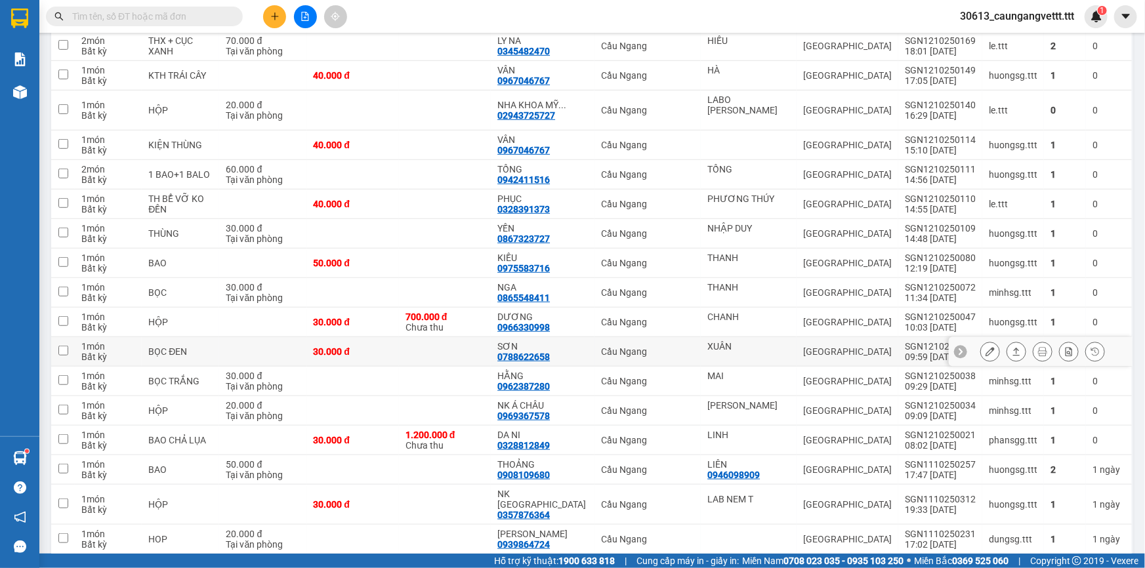
scroll to position [286, 0]
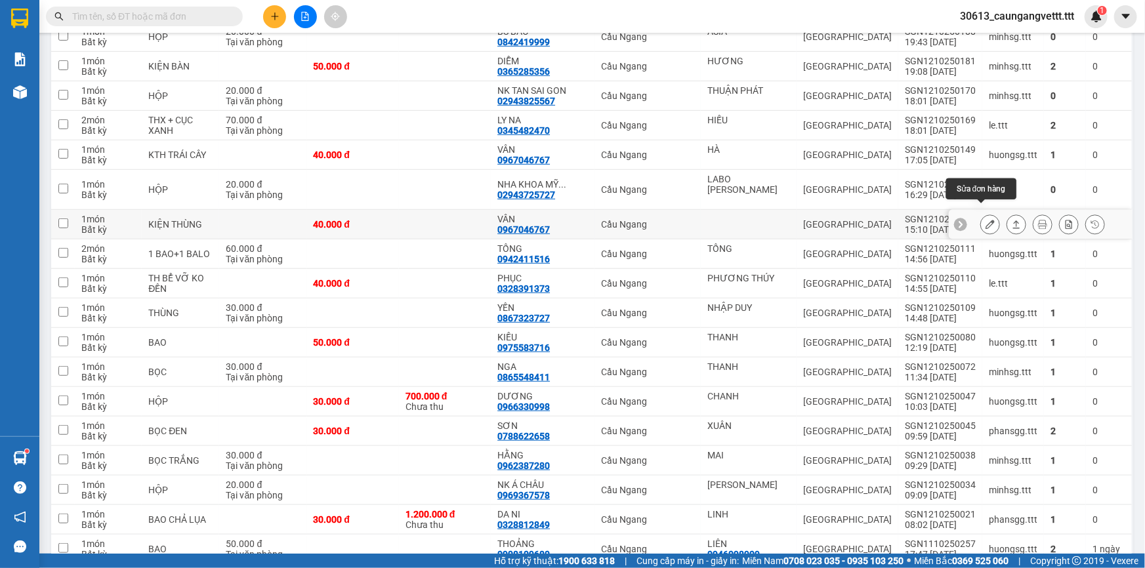
click at [985, 220] on icon at bounding box center [989, 224] width 9 height 9
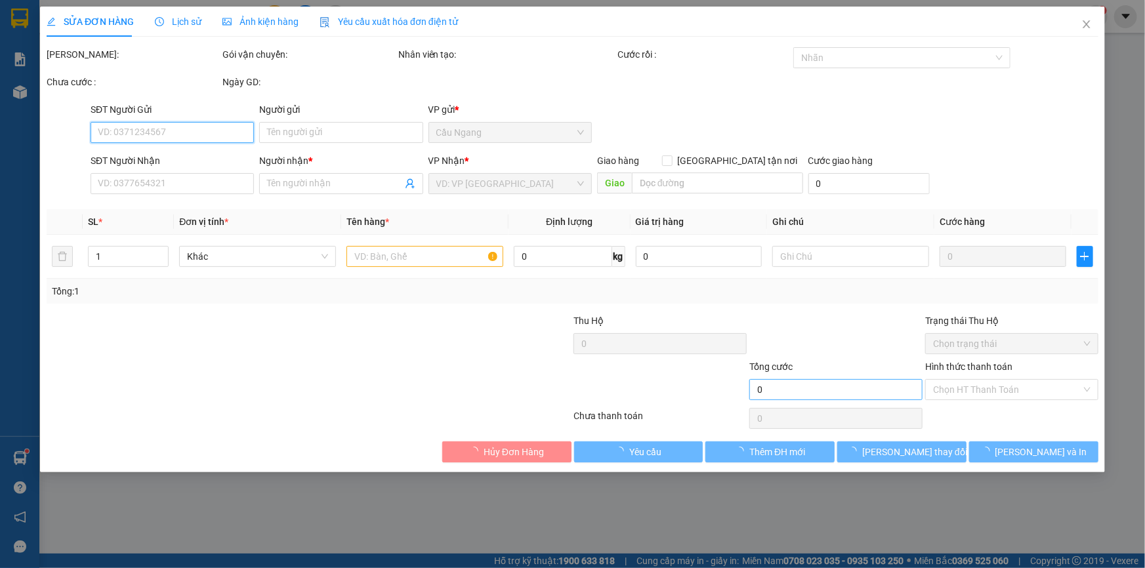
type input "0967046767"
type input "VÂN"
type input "40.000"
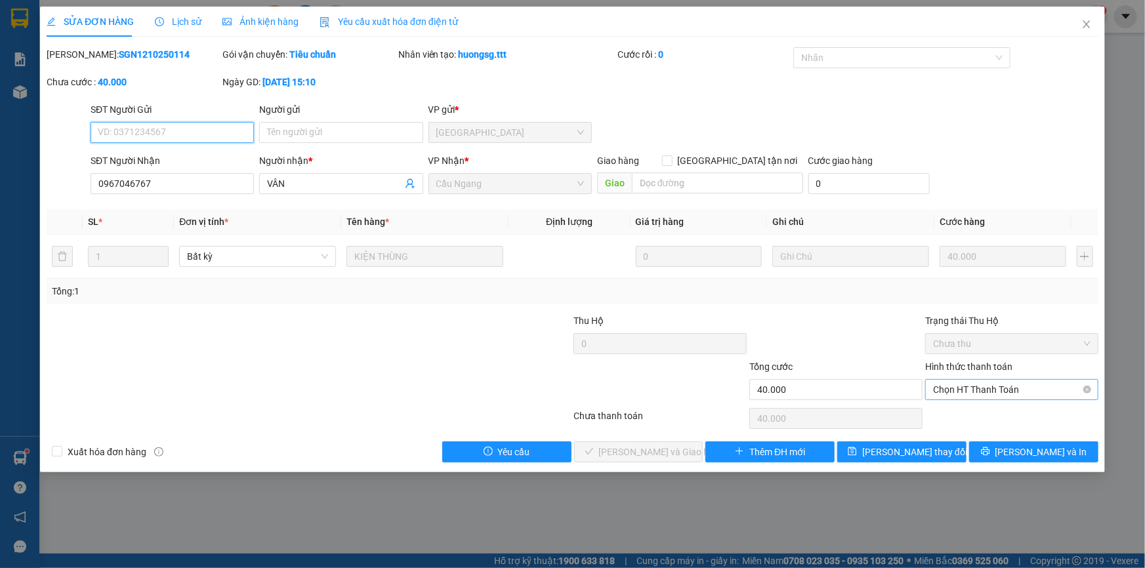
click at [968, 392] on span "Chọn HT Thanh Toán" at bounding box center [1011, 390] width 157 height 20
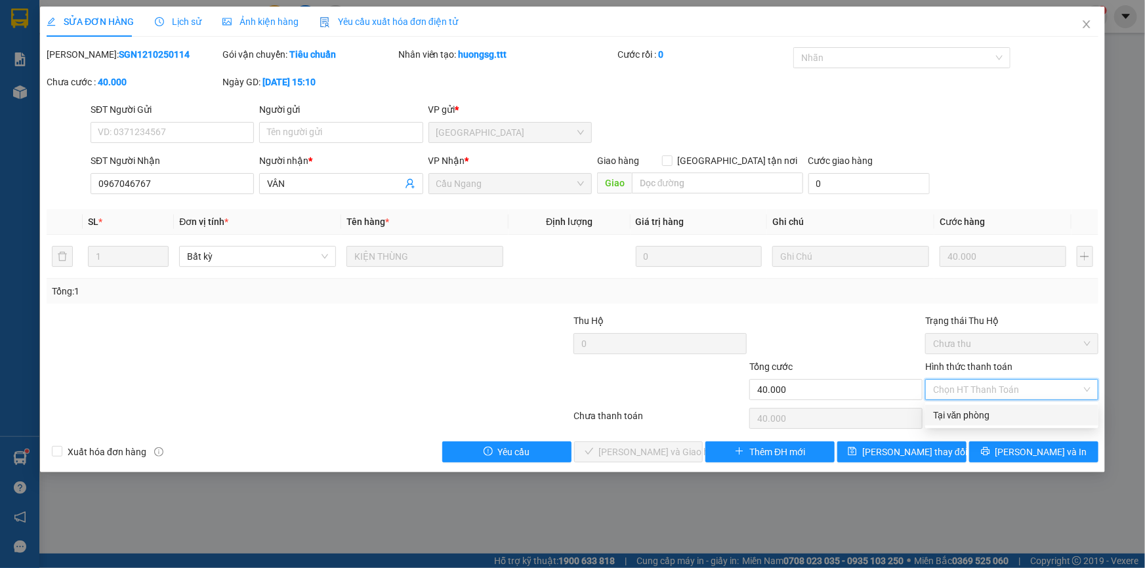
drag, startPoint x: 969, startPoint y: 413, endPoint x: 918, endPoint y: 413, distance: 51.2
click at [968, 413] on div "Tại văn phòng" at bounding box center [1011, 415] width 157 height 14
type input "0"
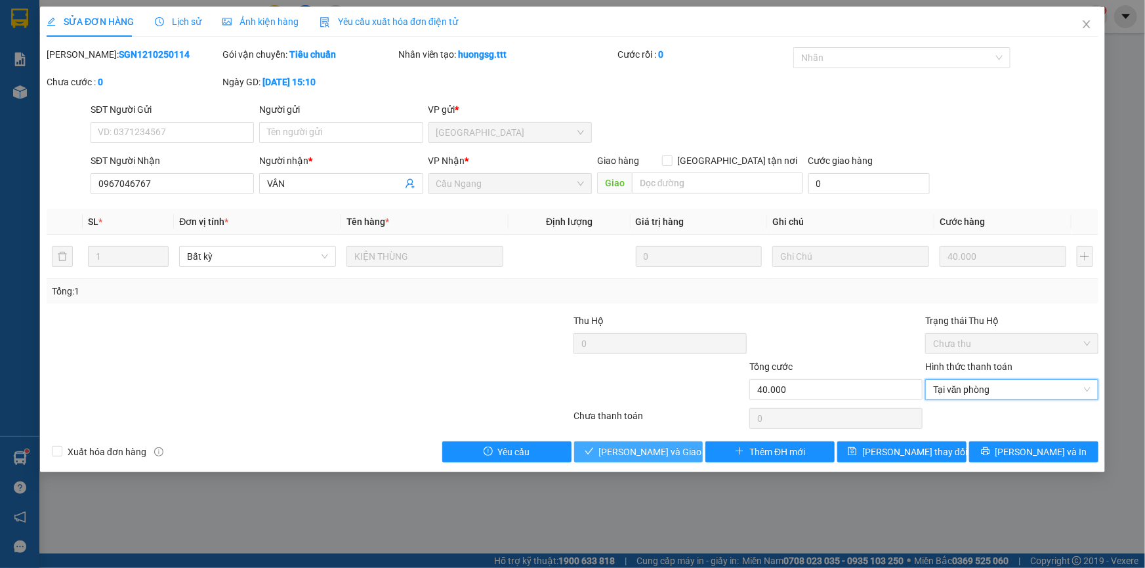
click at [661, 445] on span "[PERSON_NAME] và Giao hàng" at bounding box center [662, 452] width 126 height 14
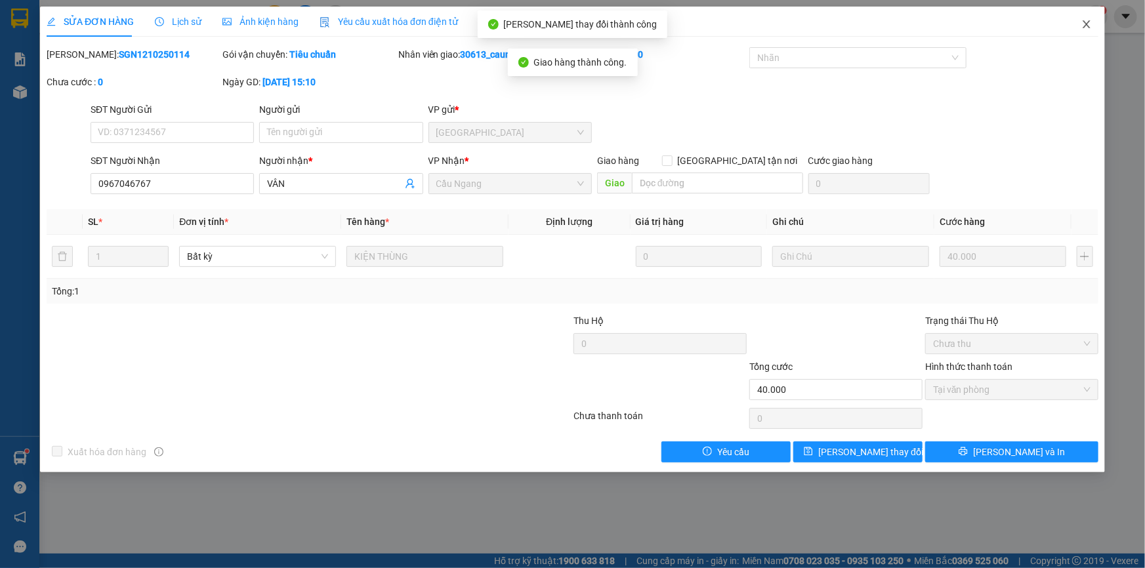
click at [1089, 22] on icon "close" at bounding box center [1085, 24] width 7 height 8
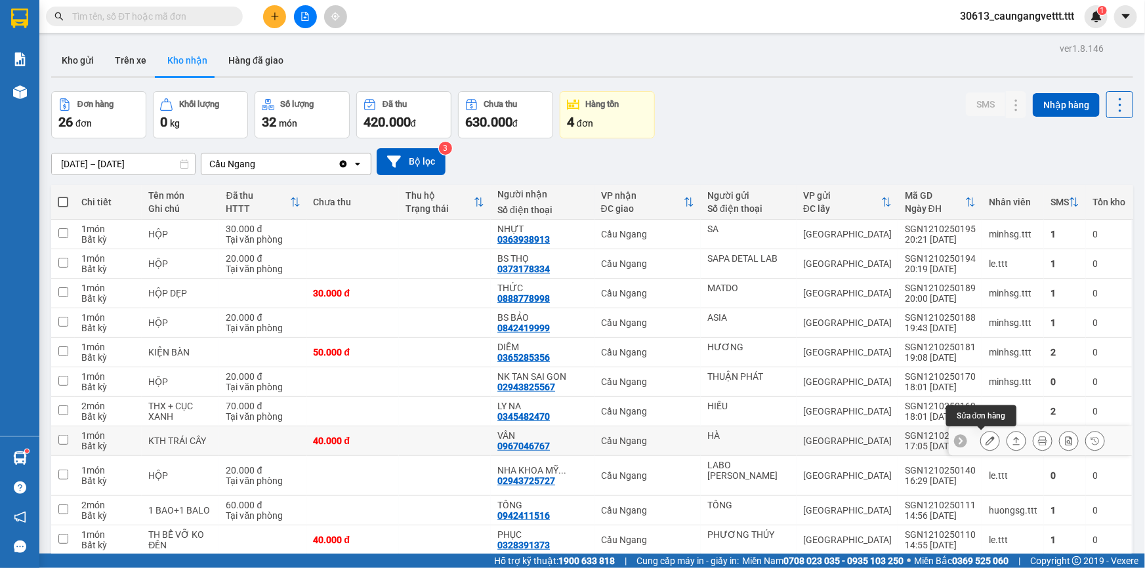
click at [985, 439] on icon at bounding box center [989, 440] width 9 height 9
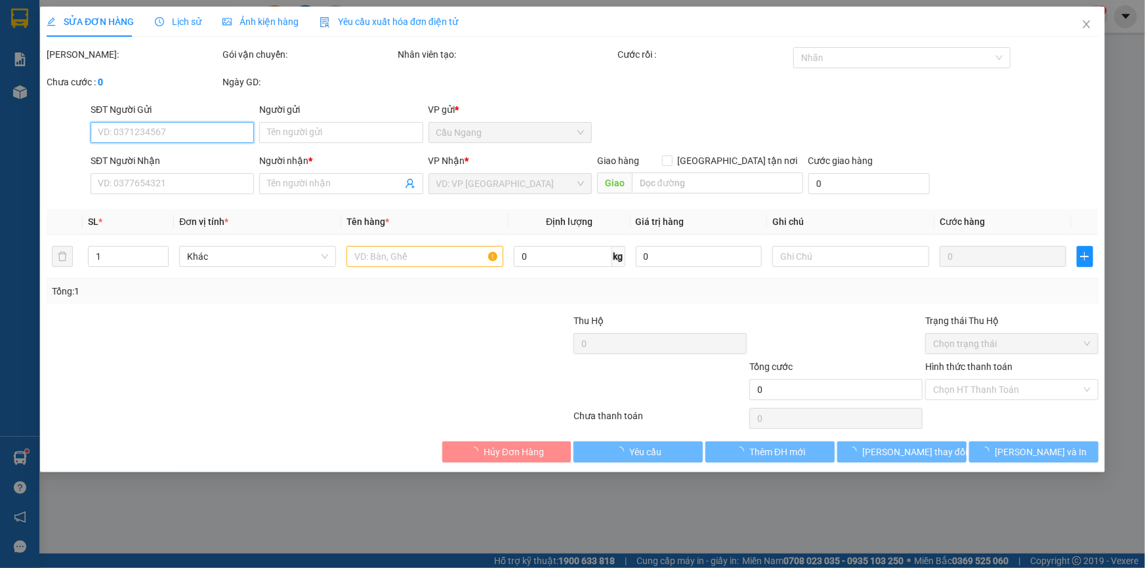
type input "HÀ"
type input "0967046767"
type input "VÂN"
type input "40.000"
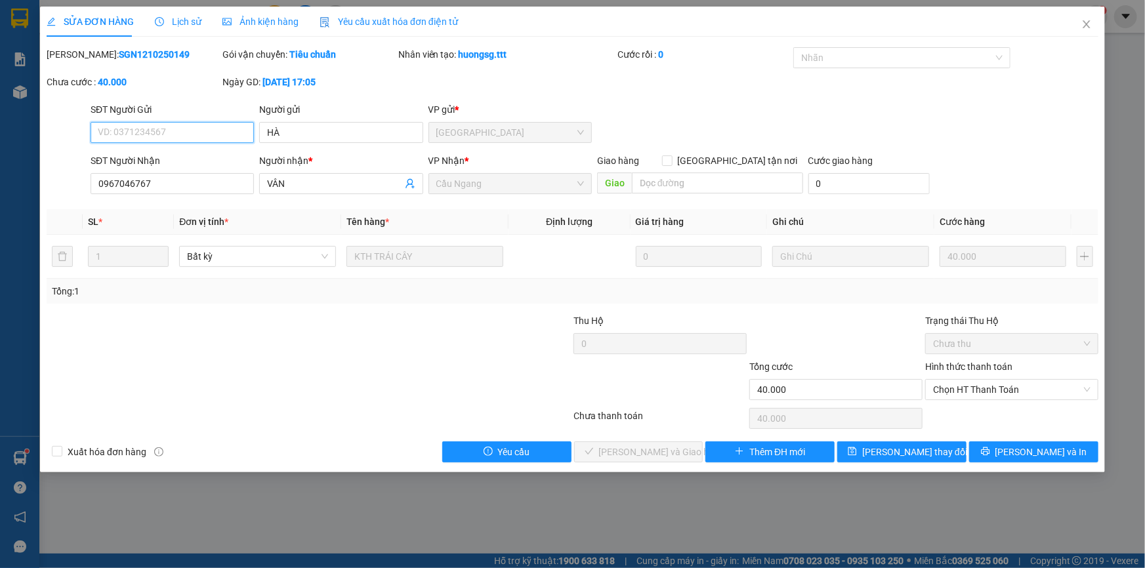
drag, startPoint x: 971, startPoint y: 385, endPoint x: 968, endPoint y: 400, distance: 15.3
click at [971, 386] on span "Chọn HT Thanh Toán" at bounding box center [1011, 390] width 157 height 20
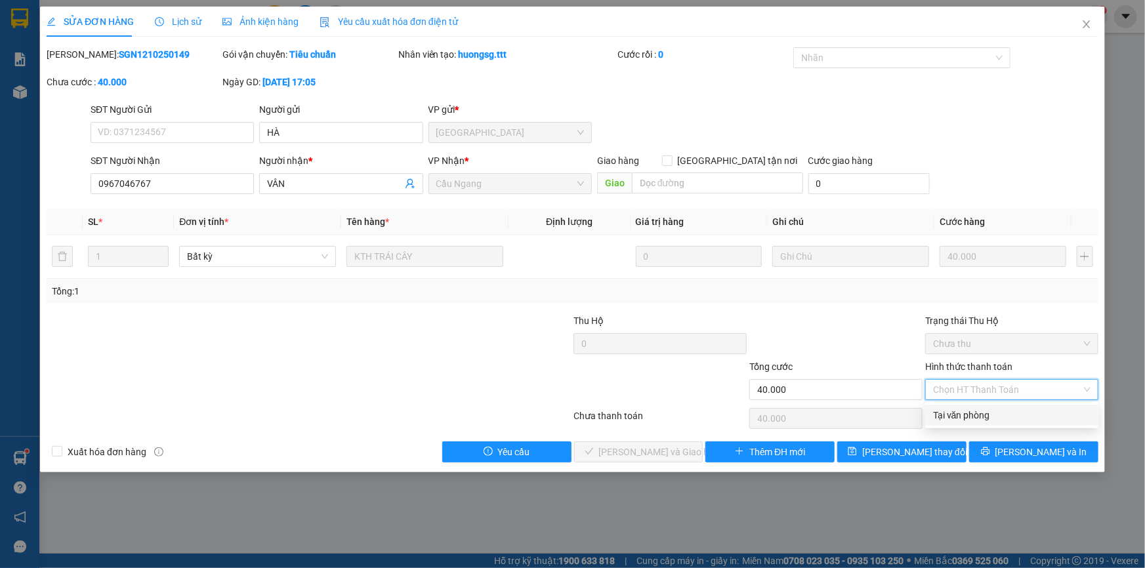
drag, startPoint x: 957, startPoint y: 415, endPoint x: 947, endPoint y: 415, distance: 10.5
click at [956, 415] on div "Tại văn phòng" at bounding box center [1011, 415] width 157 height 14
type input "0"
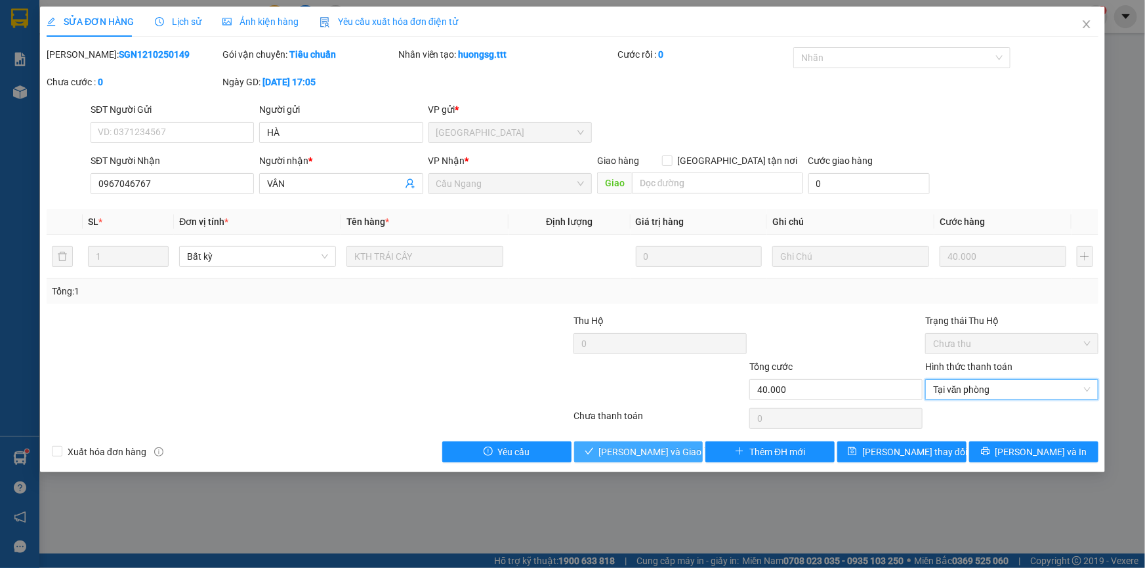
click at [669, 452] on span "[PERSON_NAME] và Giao hàng" at bounding box center [662, 452] width 126 height 14
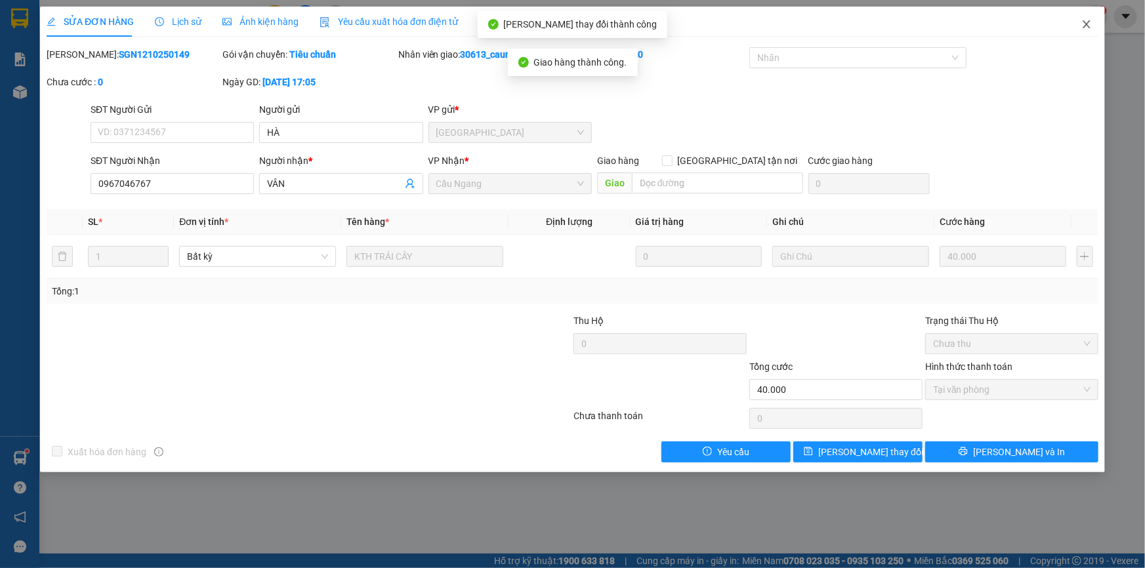
click at [1085, 22] on icon "close" at bounding box center [1086, 24] width 10 height 10
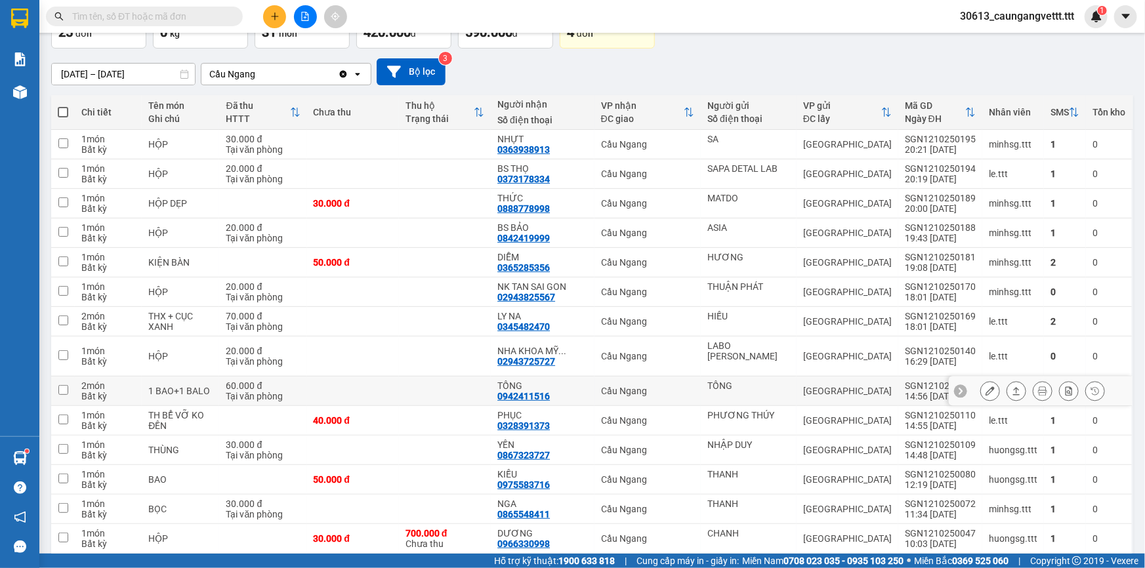
scroll to position [159, 0]
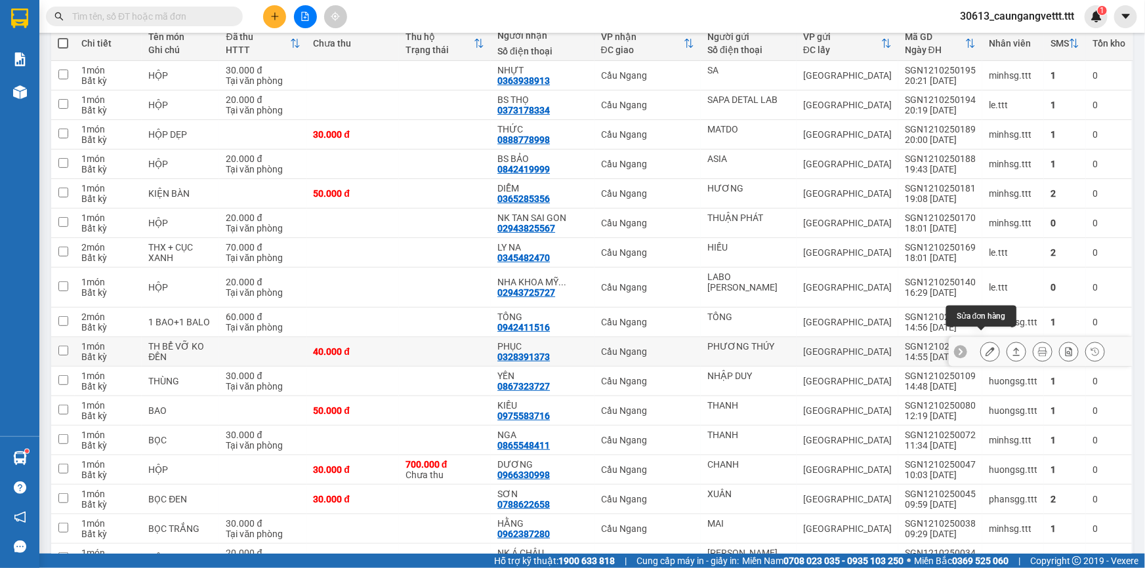
click at [985, 347] on icon at bounding box center [989, 351] width 9 height 9
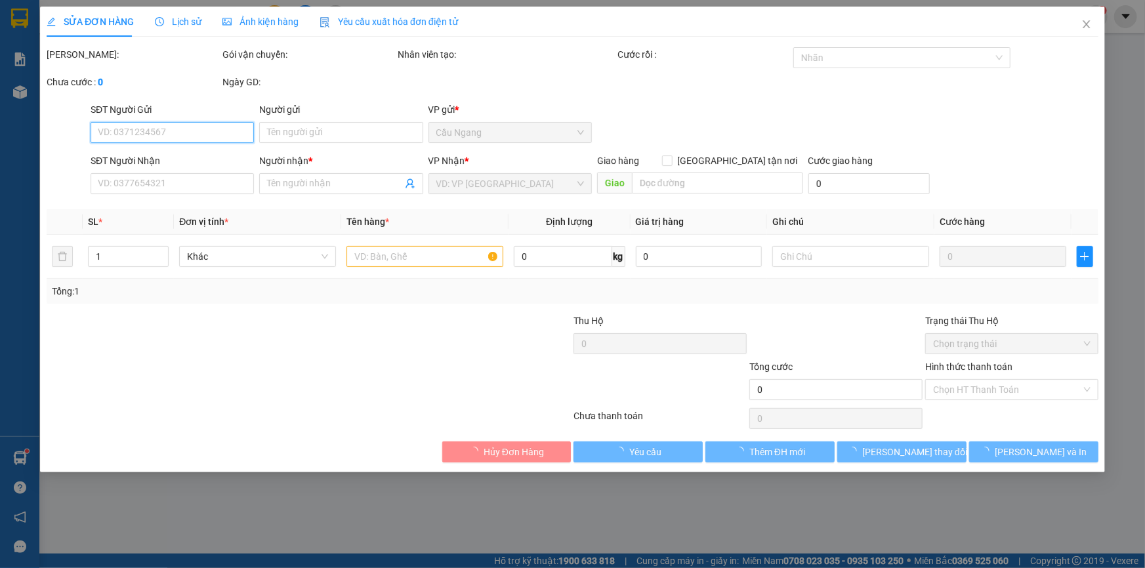
type input "PHƯƠNG THÚY"
type input "0328391373"
type input "PHỤC"
type input "40.000"
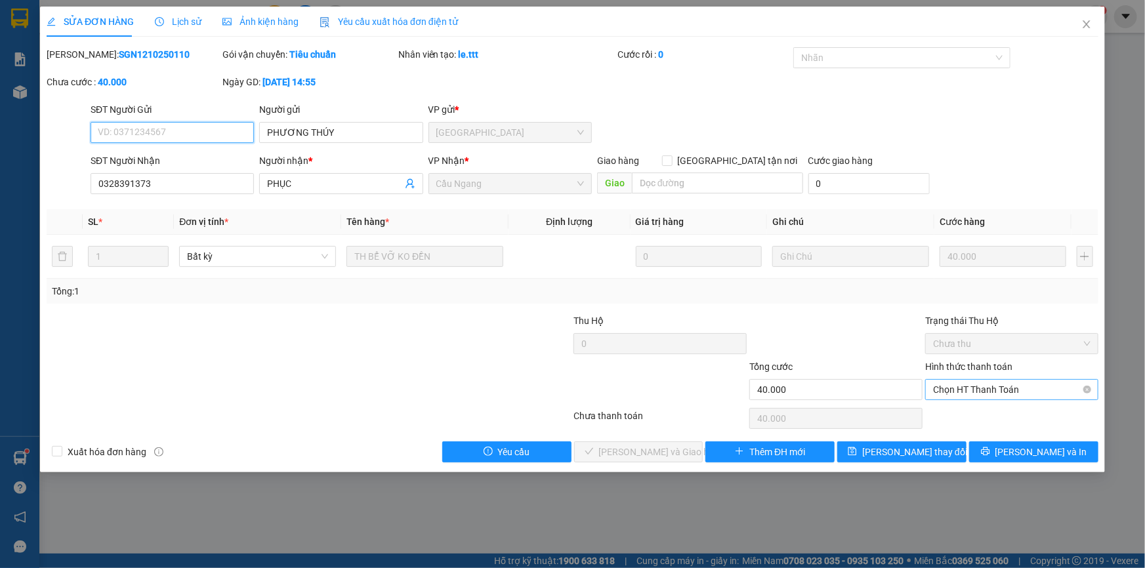
click at [964, 390] on span "Chọn HT Thanh Toán" at bounding box center [1011, 390] width 157 height 20
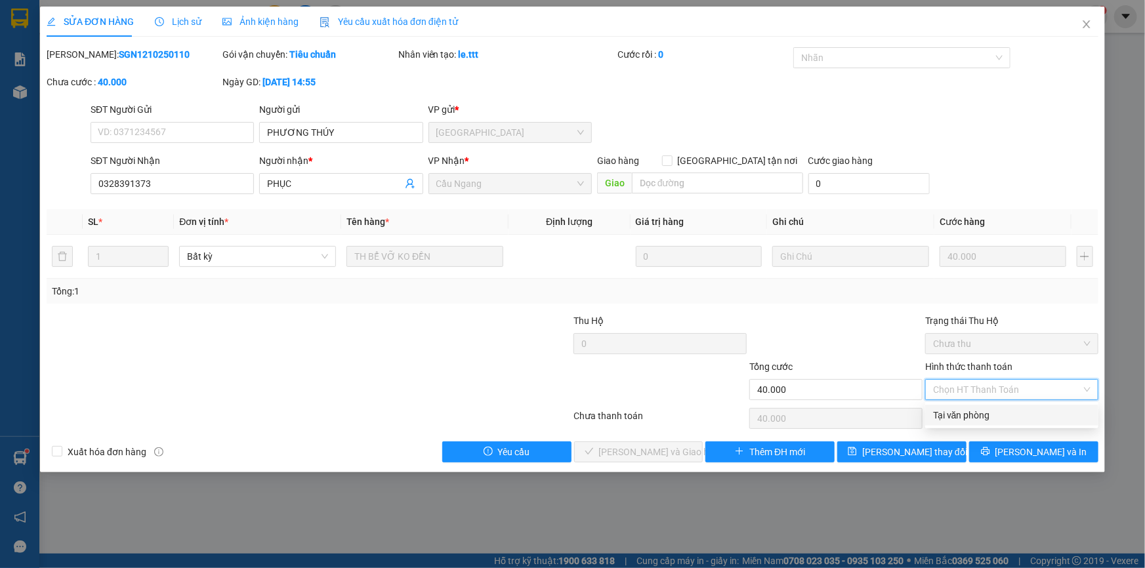
click at [950, 417] on div "Tại văn phòng" at bounding box center [1011, 415] width 157 height 14
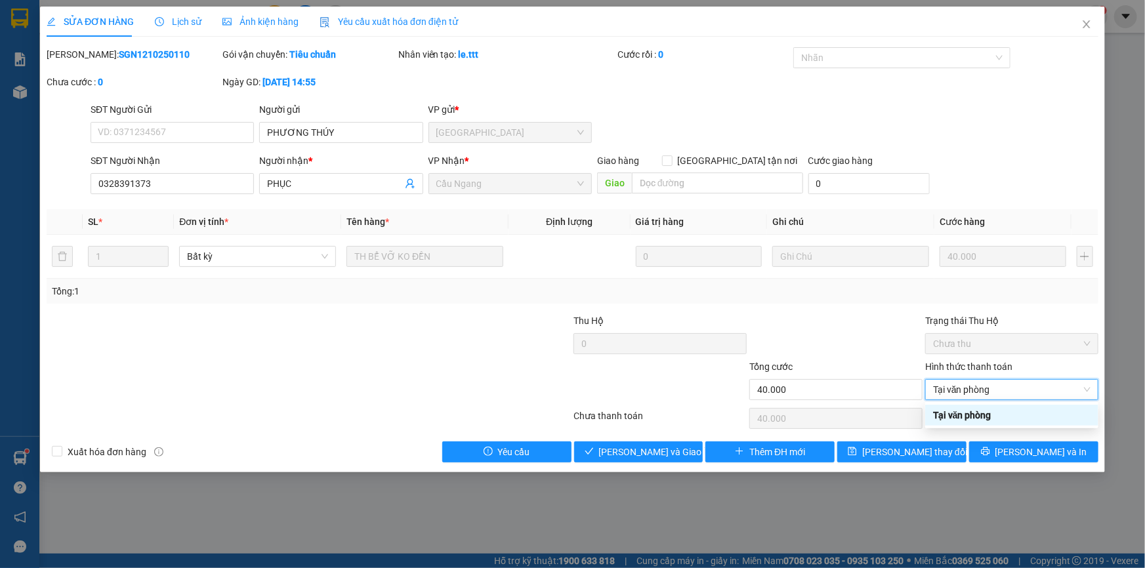
type input "0"
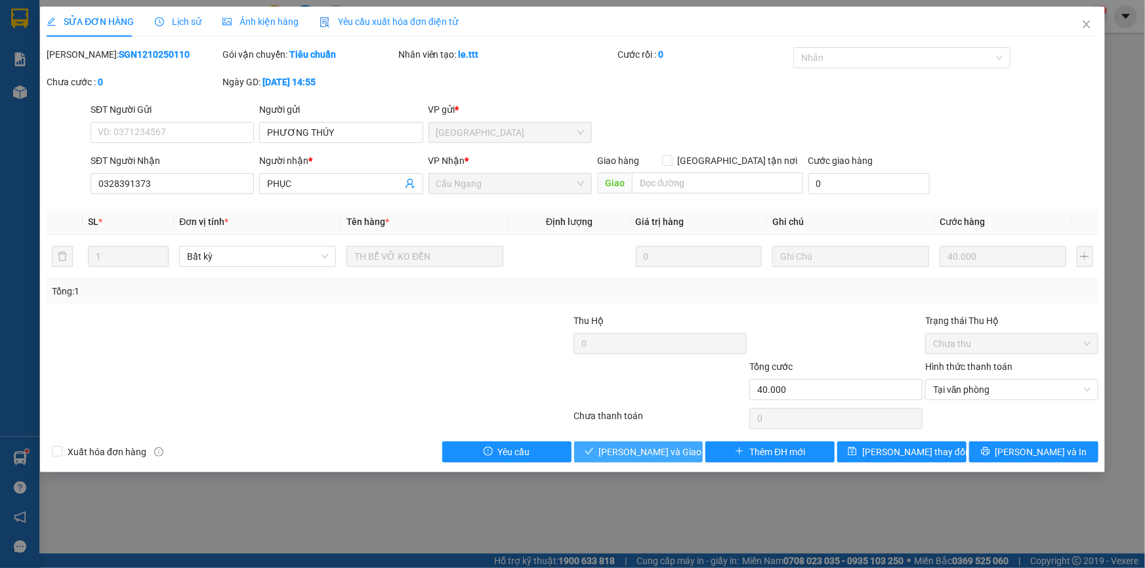
click at [645, 450] on span "[PERSON_NAME] và Giao hàng" at bounding box center [662, 452] width 126 height 14
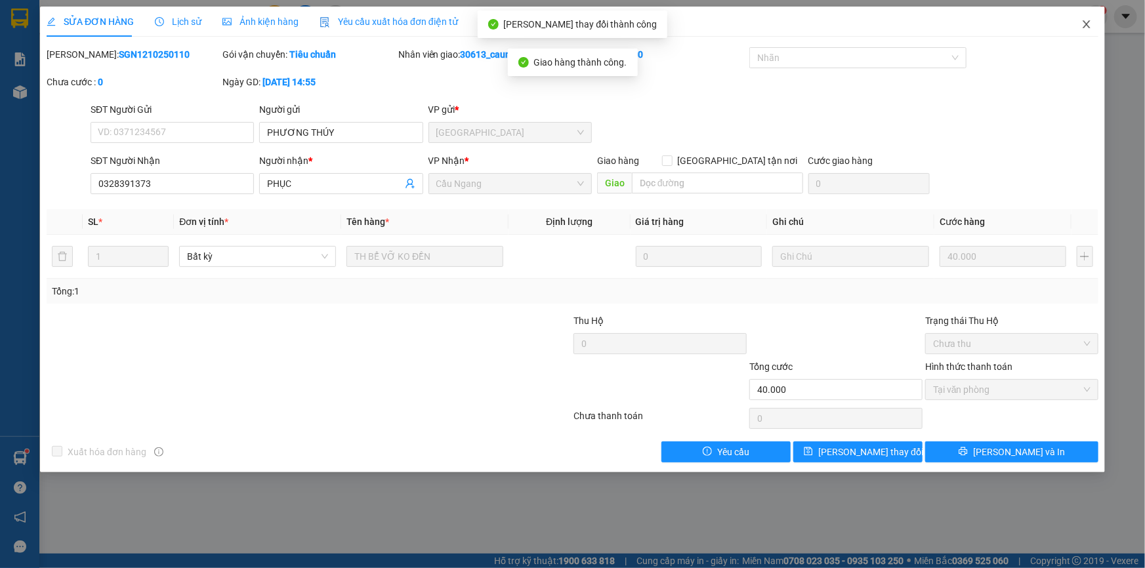
click at [1086, 24] on icon "close" at bounding box center [1086, 24] width 10 height 10
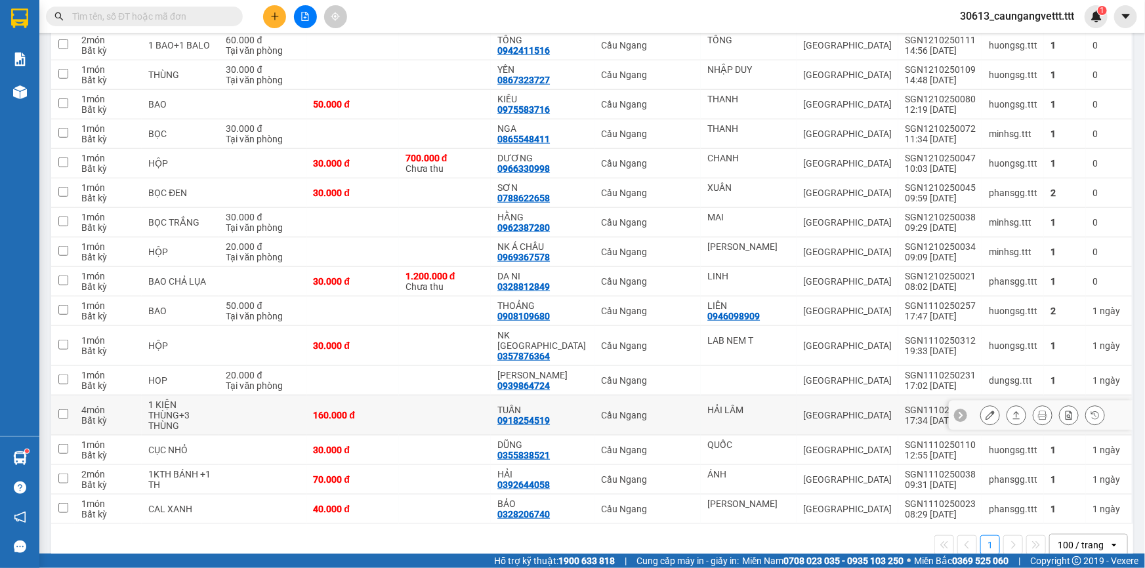
scroll to position [436, 0]
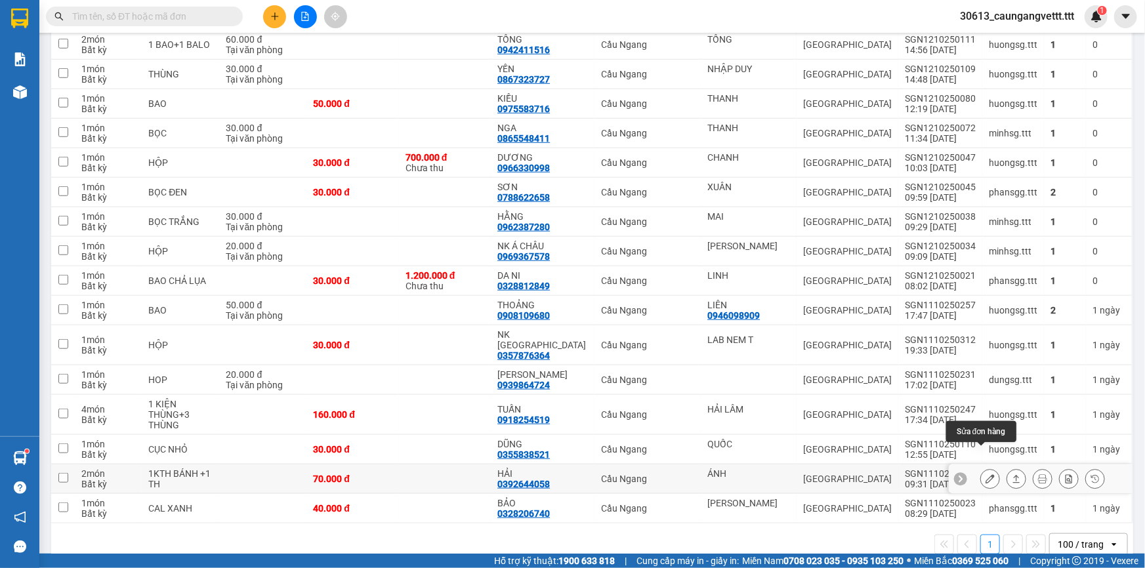
click at [985, 474] on icon at bounding box center [989, 478] width 9 height 9
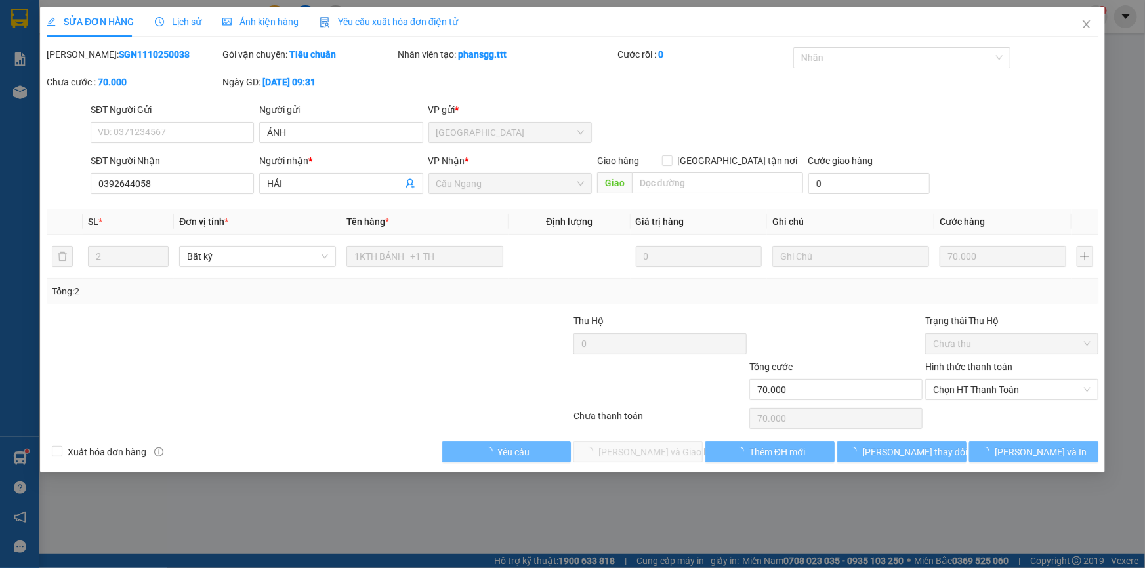
type input "ÁNH"
type input "0392644058"
type input "HẢI"
type input "70.000"
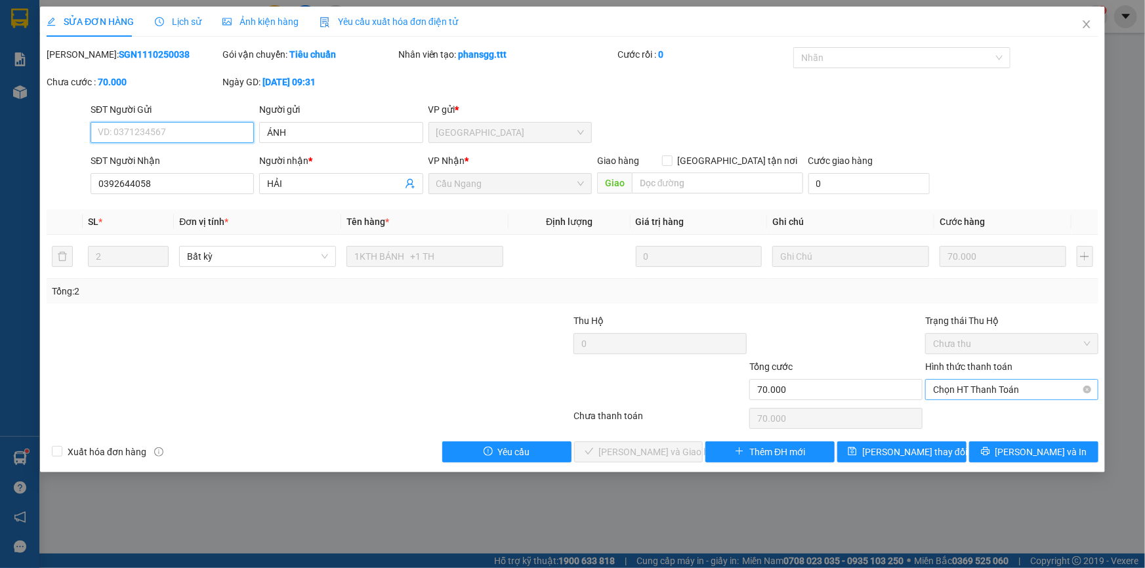
click at [971, 389] on span "Chọn HT Thanh Toán" at bounding box center [1011, 390] width 157 height 20
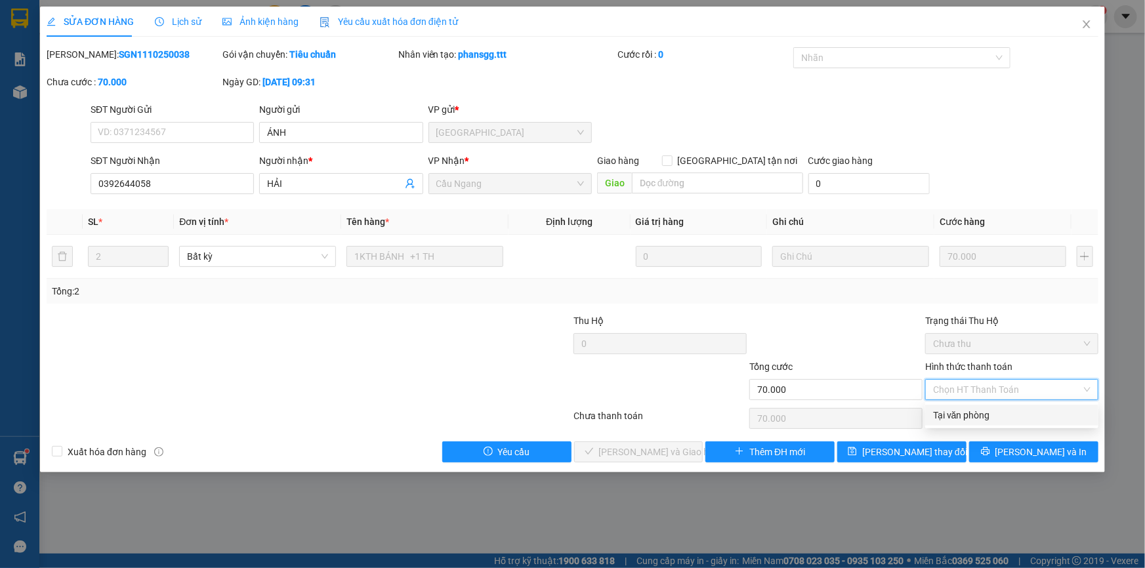
click at [970, 416] on div "Tại văn phòng" at bounding box center [1011, 415] width 157 height 14
type input "0"
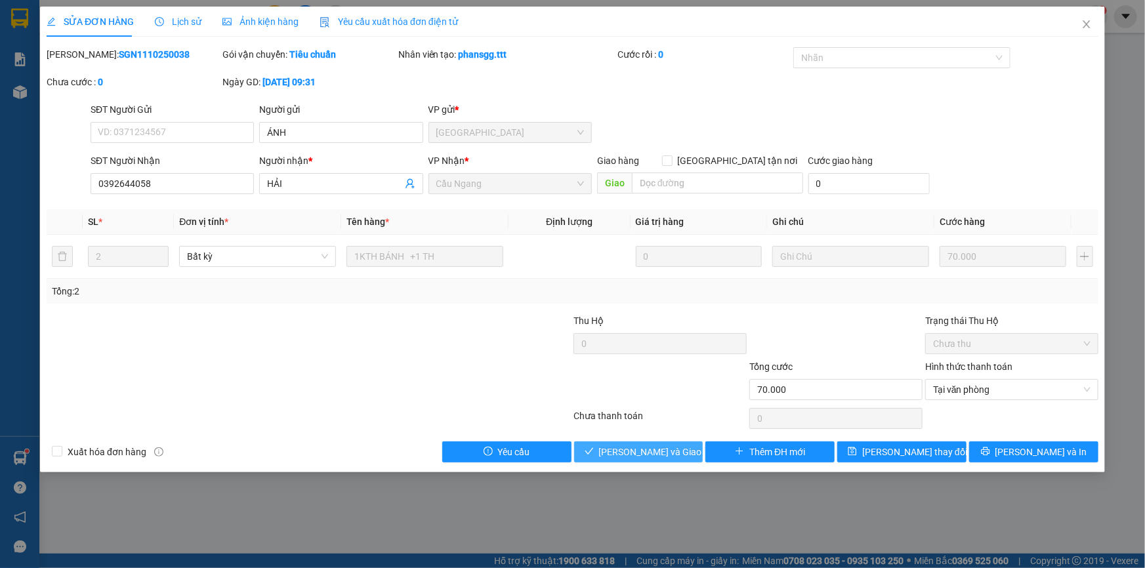
click at [656, 453] on span "[PERSON_NAME] và Giao hàng" at bounding box center [662, 452] width 126 height 14
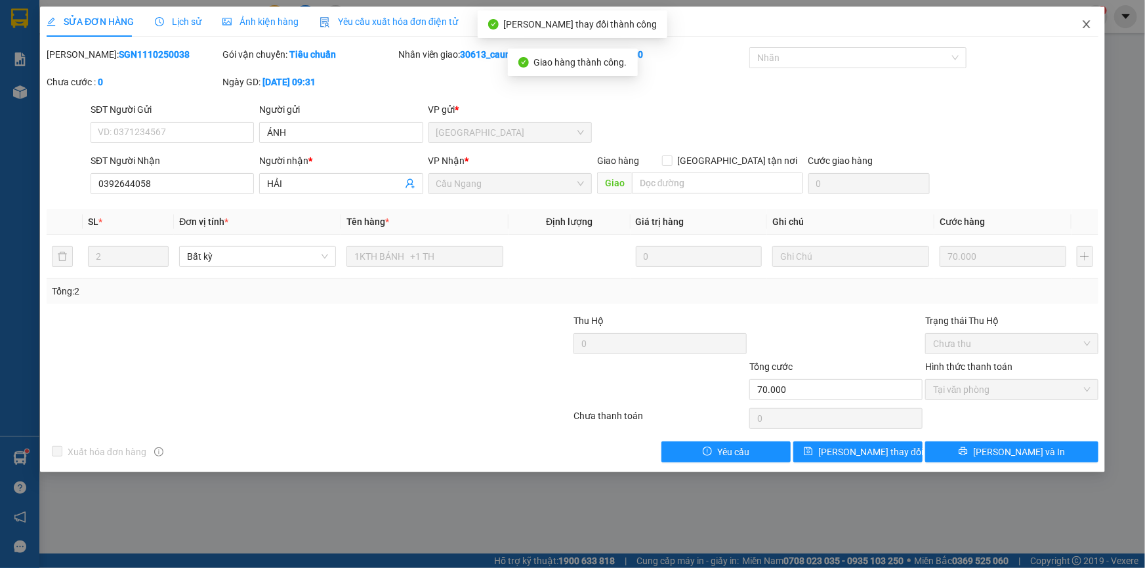
click at [1085, 25] on icon "close" at bounding box center [1086, 24] width 10 height 10
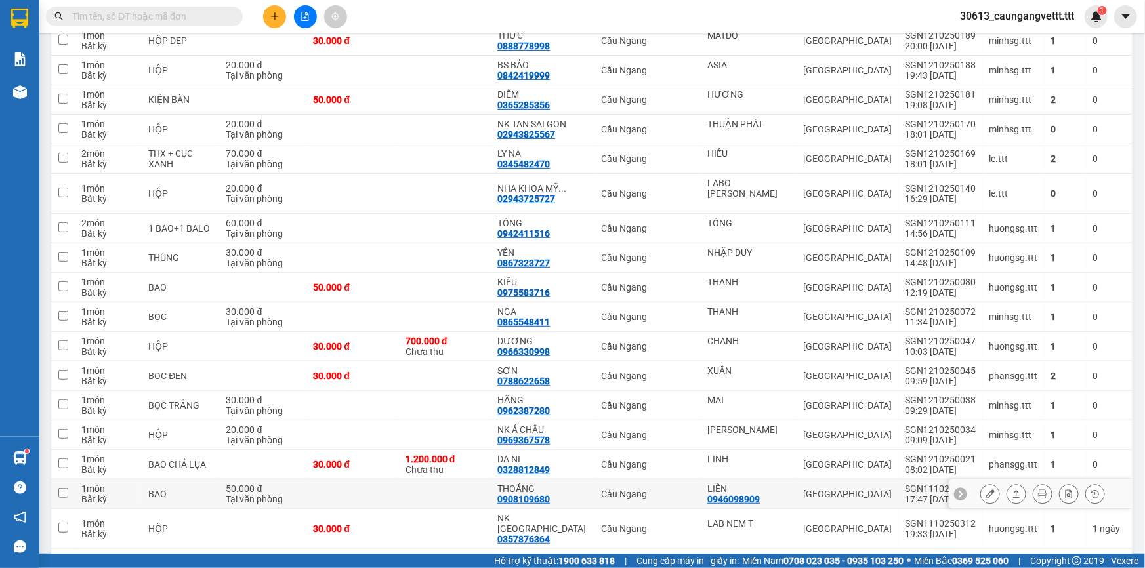
scroll to position [278, 0]
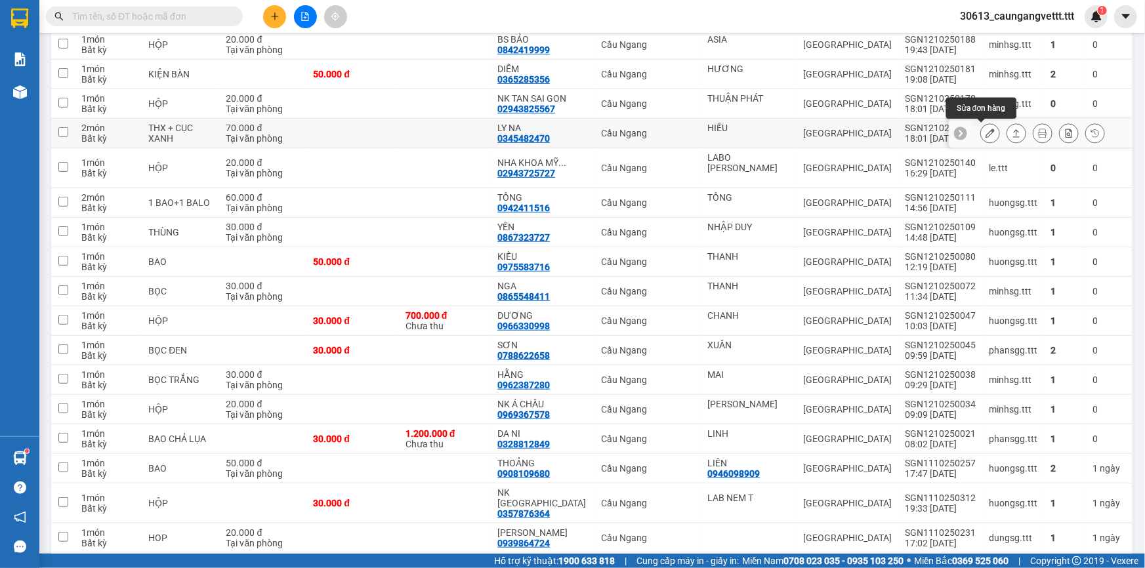
click at [985, 134] on icon at bounding box center [989, 133] width 9 height 9
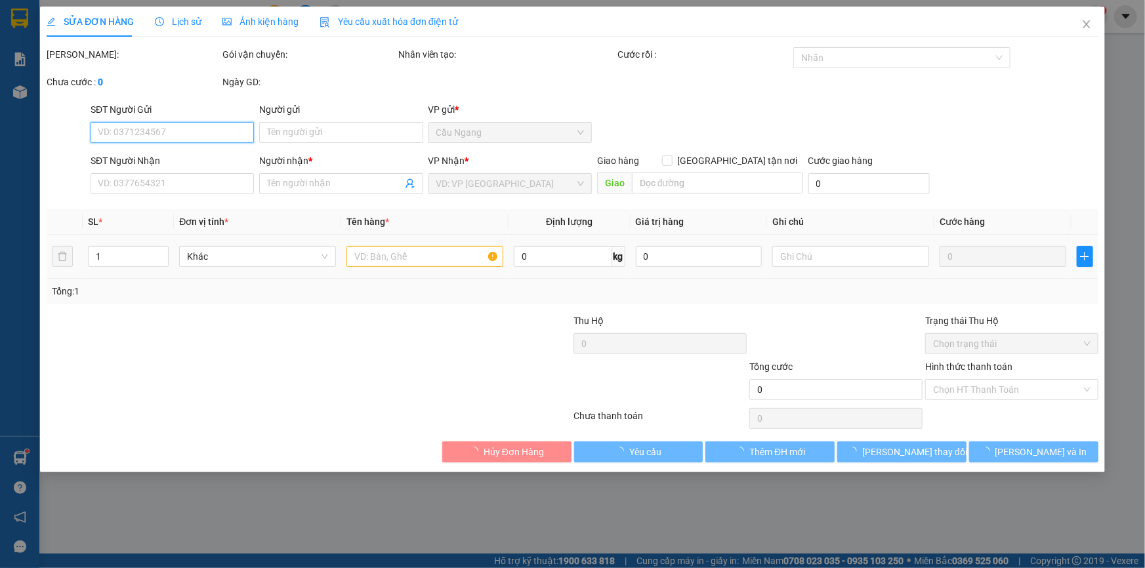
type input "HIẾU"
type input "0345482470"
type input "LY NA"
type input "70.000"
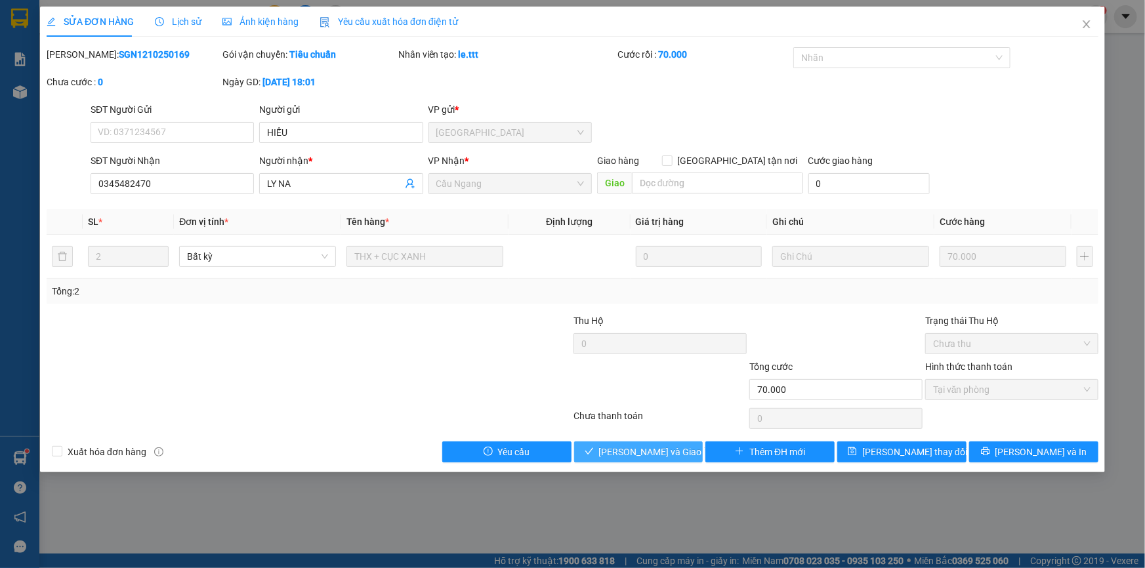
click at [657, 451] on span "[PERSON_NAME] và Giao hàng" at bounding box center [662, 452] width 126 height 14
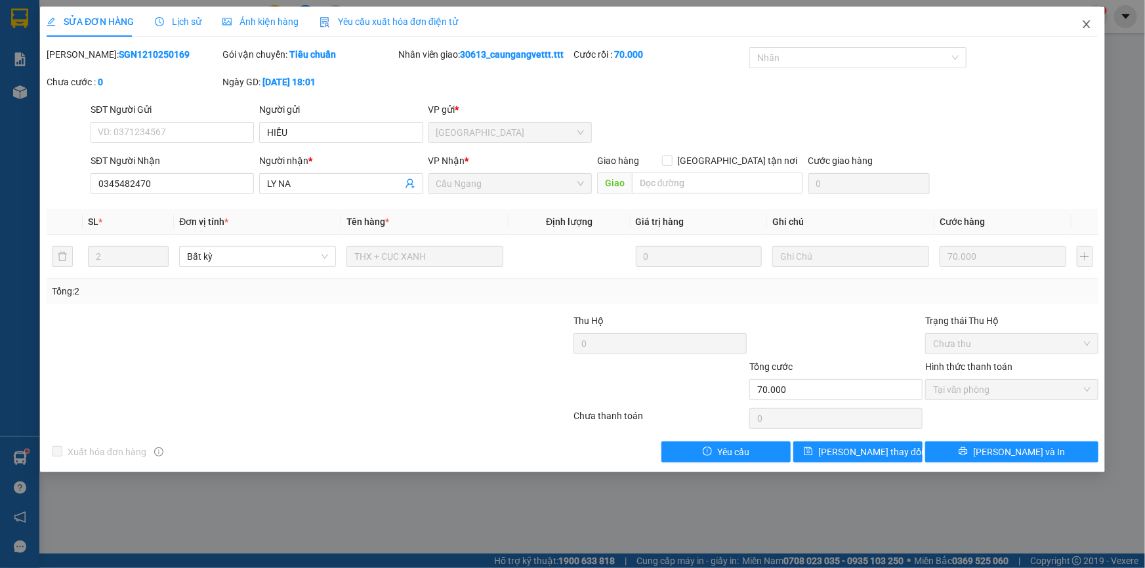
click at [1087, 26] on icon "close" at bounding box center [1085, 24] width 7 height 8
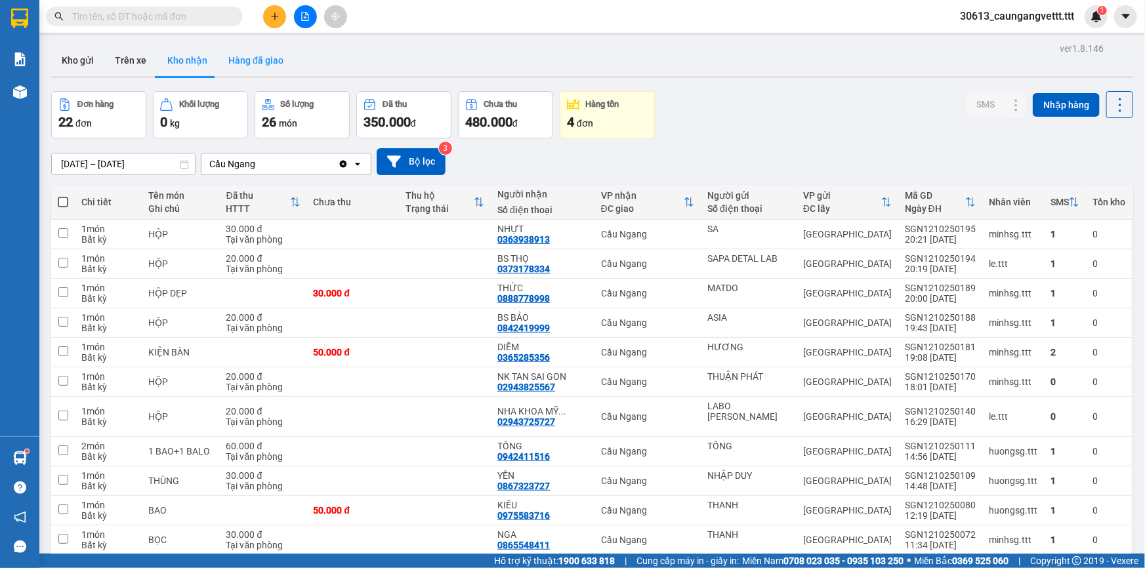
click at [256, 59] on button "Hàng đã giao" at bounding box center [256, 60] width 76 height 31
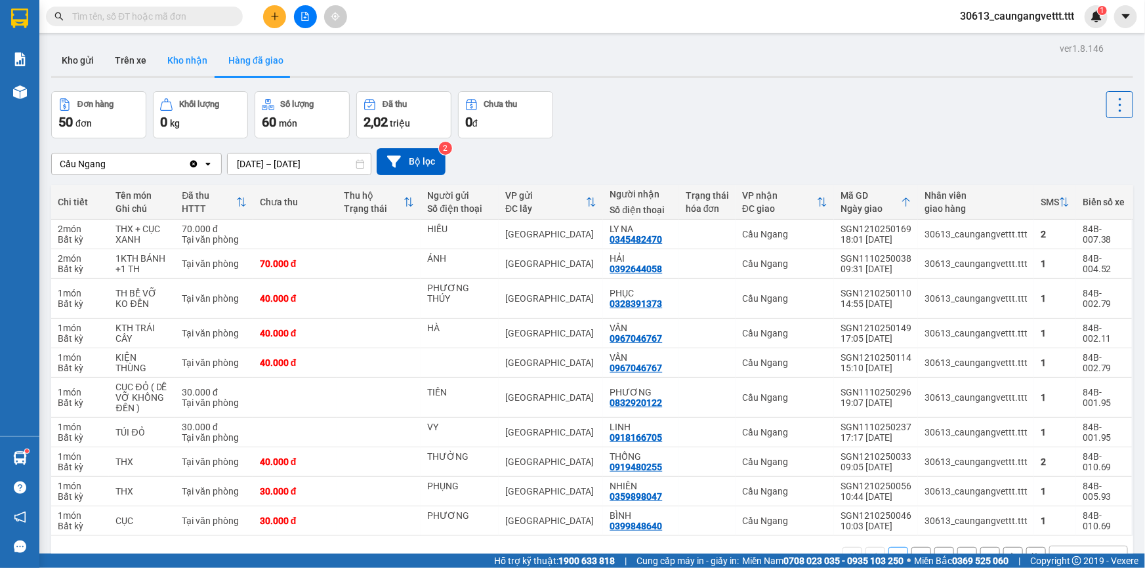
click at [190, 61] on button "Kho nhận" at bounding box center [187, 60] width 61 height 31
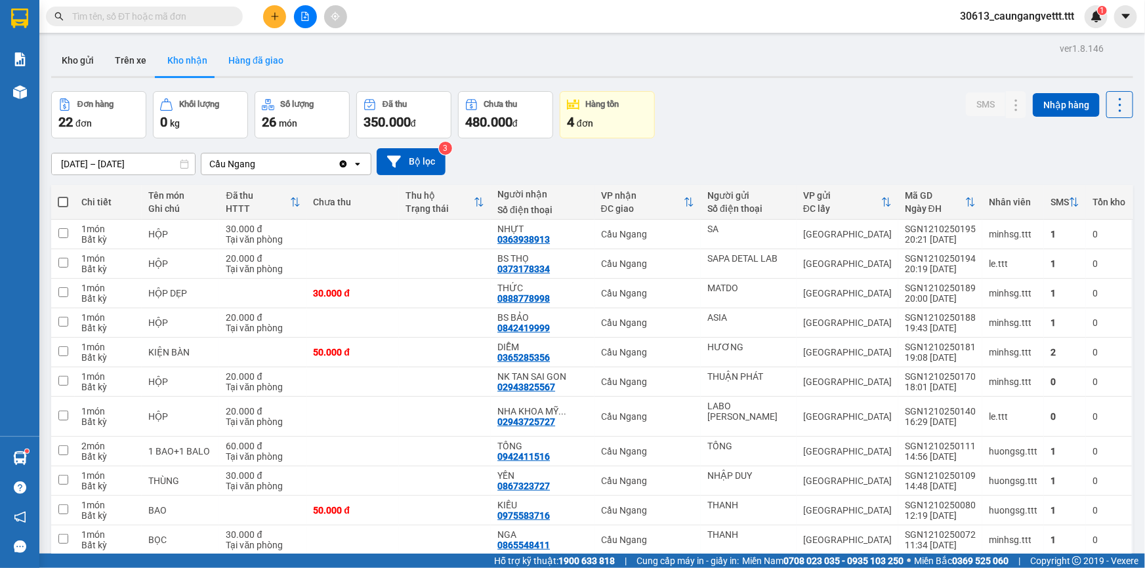
click at [258, 54] on button "Hàng đã giao" at bounding box center [256, 60] width 76 height 31
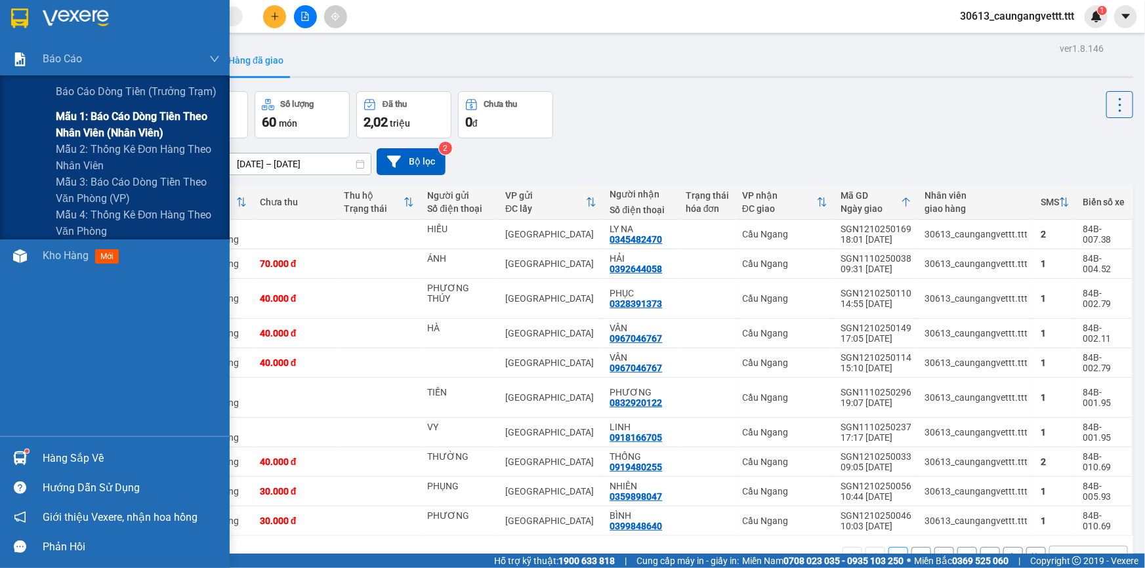
click at [104, 128] on span "Mẫu 1: Báo cáo dòng tiền theo nhân viên (nhân viên)" at bounding box center [138, 124] width 164 height 33
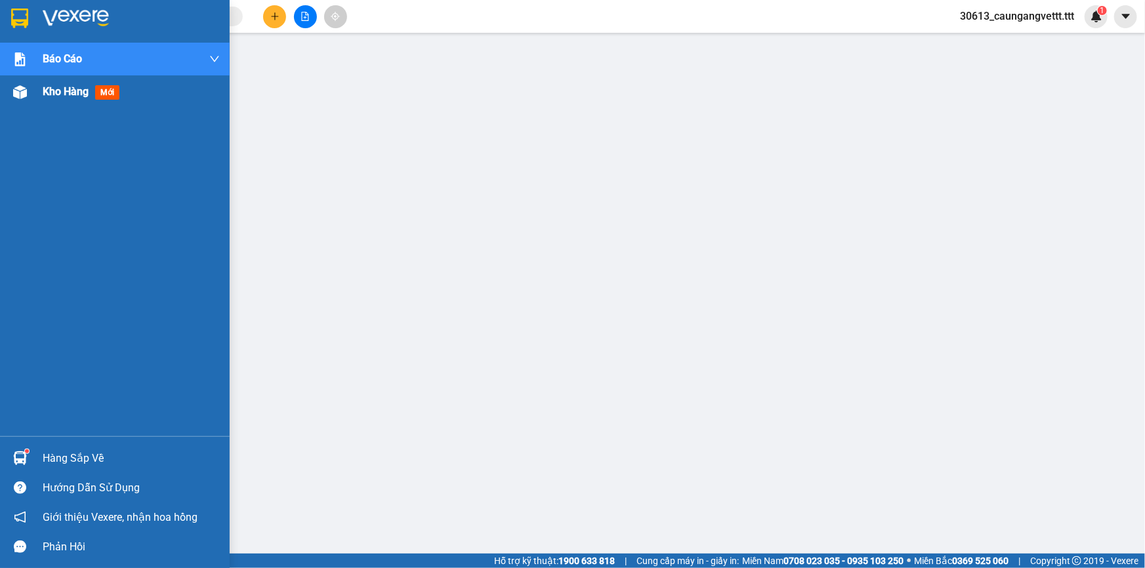
click at [59, 89] on span "Kho hàng" at bounding box center [66, 91] width 46 height 12
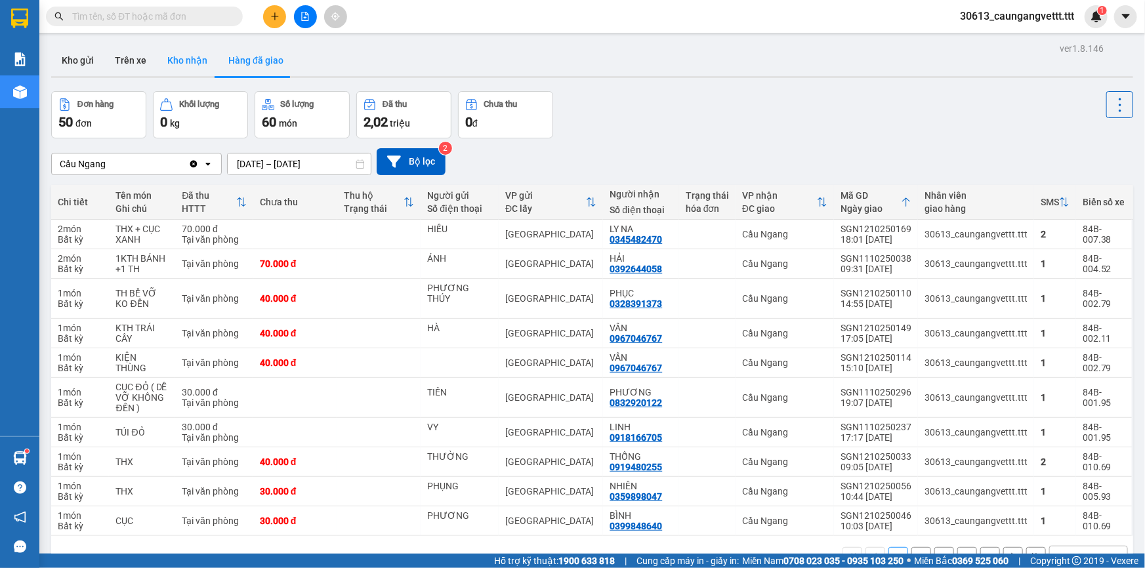
drag, startPoint x: 182, startPoint y: 61, endPoint x: 190, endPoint y: 64, distance: 9.1
click at [182, 61] on button "Kho nhận" at bounding box center [187, 60] width 61 height 31
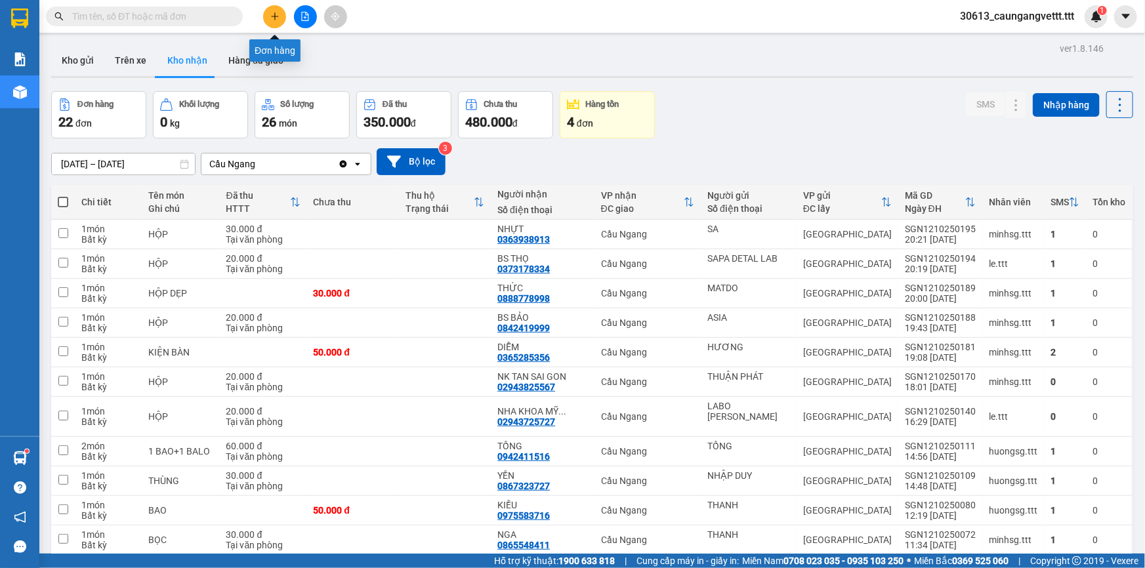
click at [271, 13] on icon "plus" at bounding box center [274, 16] width 9 height 9
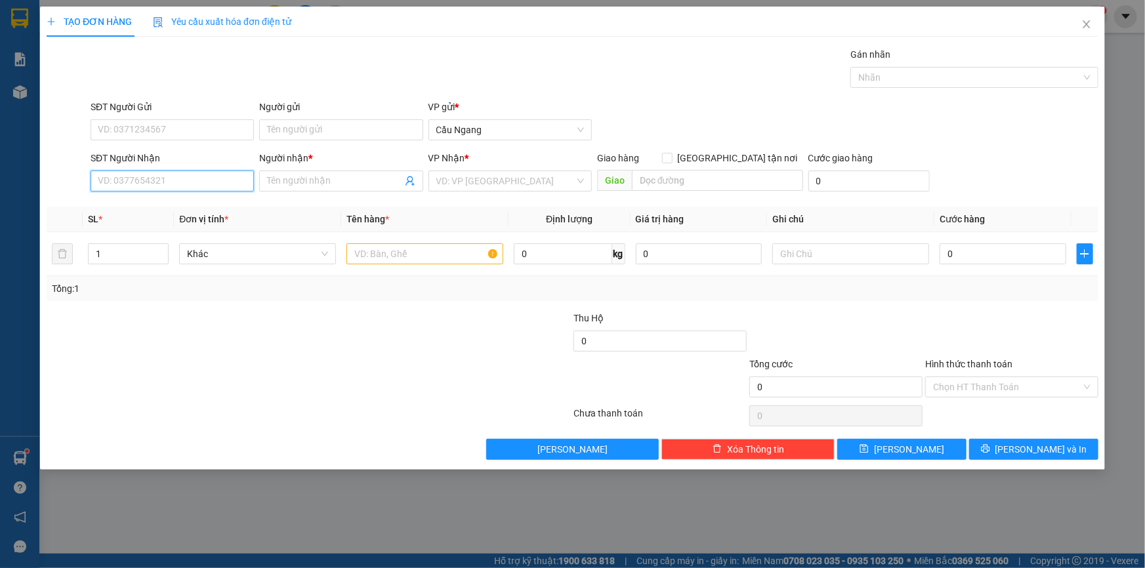
click at [155, 186] on input "SĐT Người Nhận" at bounding box center [172, 181] width 163 height 21
click at [148, 207] on div "0822100427 - MY" at bounding box center [172, 207] width 148 height 14
type input "0822100427"
type input "MY"
type input "0822100427"
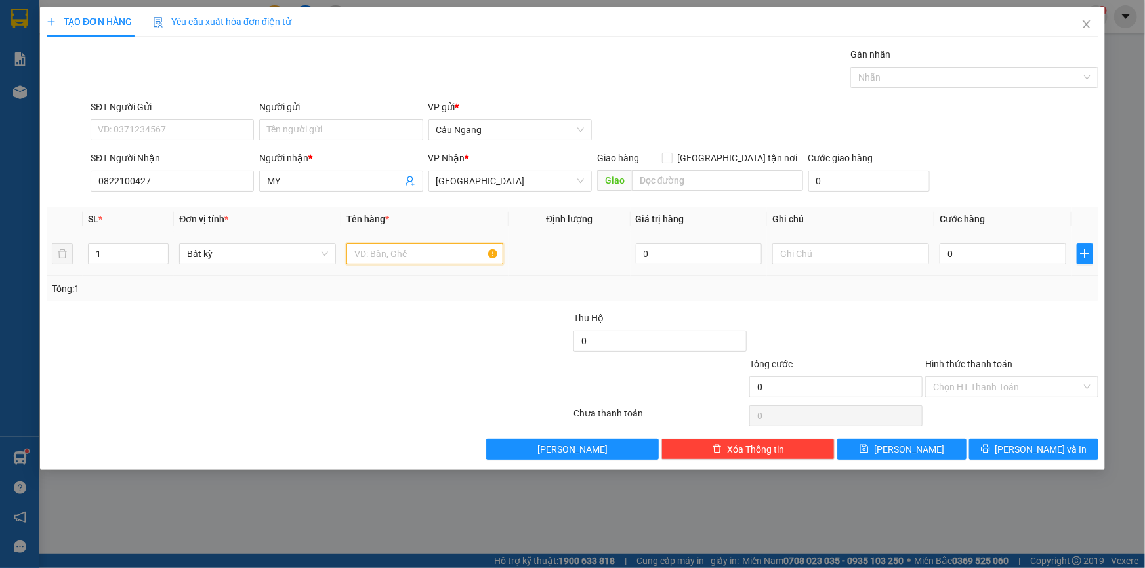
click at [392, 255] on input "text" at bounding box center [424, 253] width 157 height 21
type input "BAO"
click at [995, 255] on input "0" at bounding box center [1002, 253] width 127 height 21
type input "4"
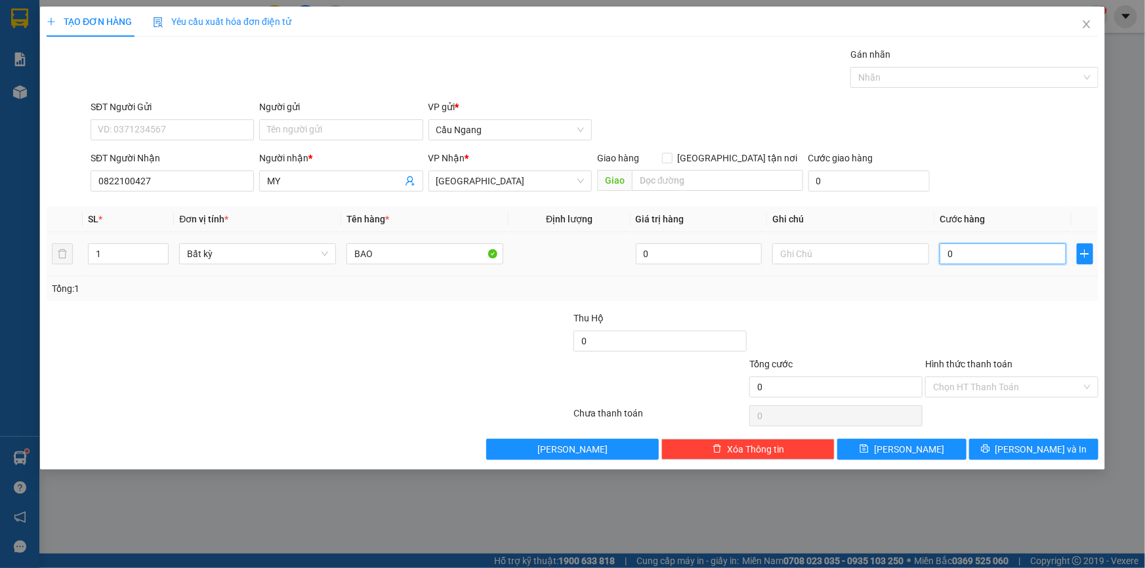
type input "4"
type input "40"
type input "400"
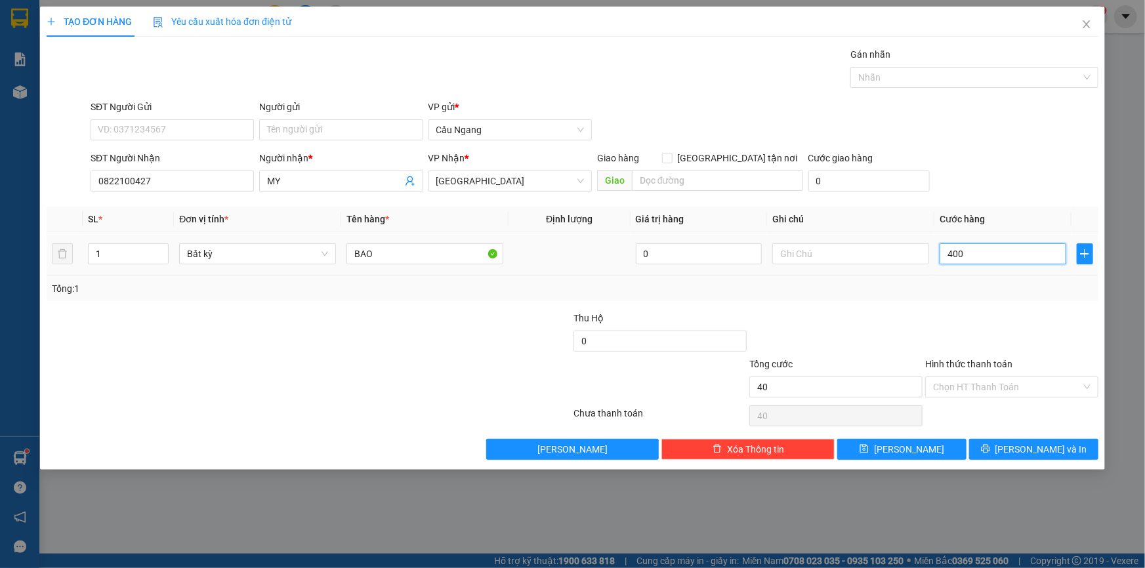
type input "400"
type input "4.000"
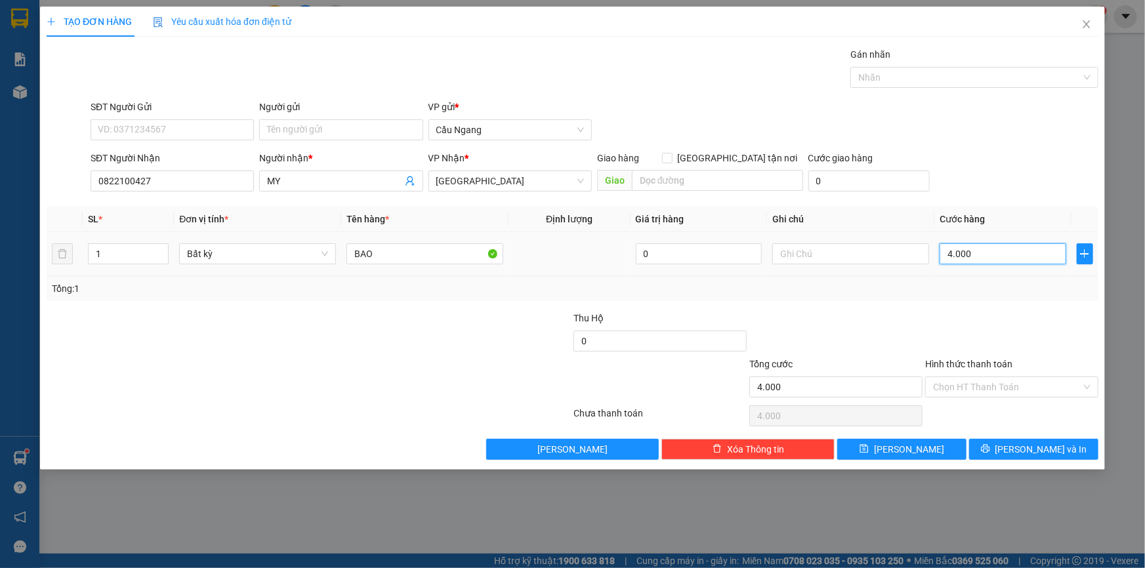
type input "40.000"
drag, startPoint x: 1042, startPoint y: 450, endPoint x: 1034, endPoint y: 441, distance: 11.6
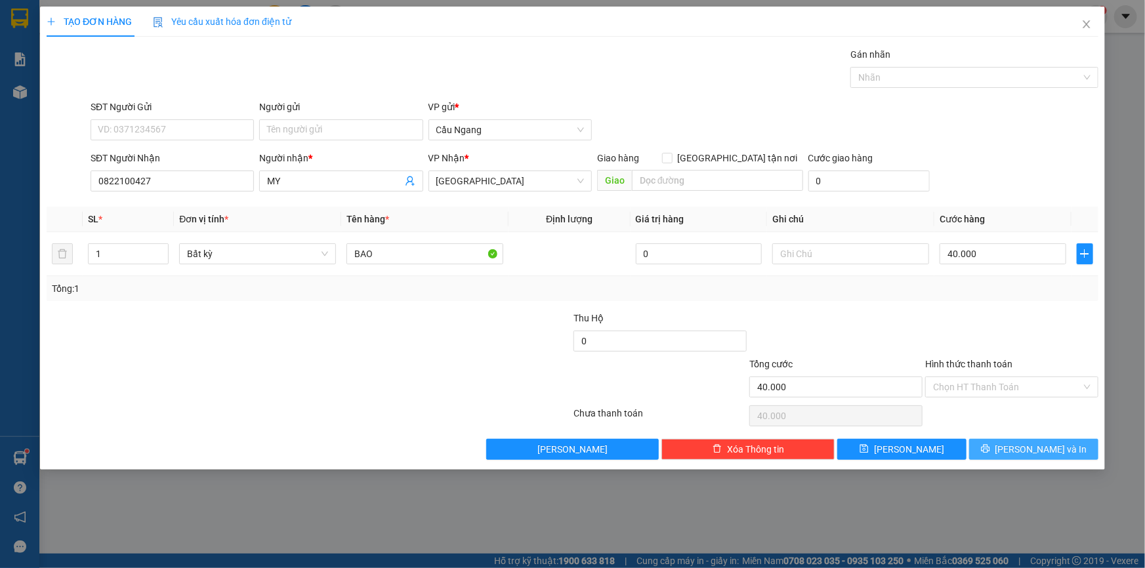
click at [1040, 449] on span "[PERSON_NAME] và In" at bounding box center [1041, 449] width 92 height 14
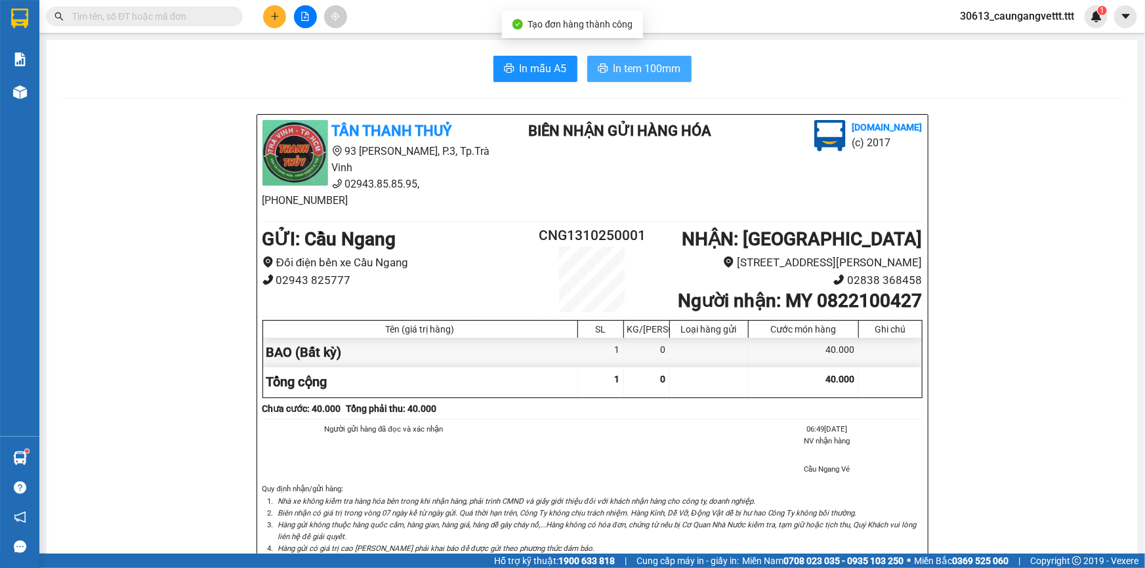
click at [616, 64] on span "In tem 100mm" at bounding box center [647, 68] width 68 height 16
click at [269, 16] on button at bounding box center [274, 16] width 23 height 23
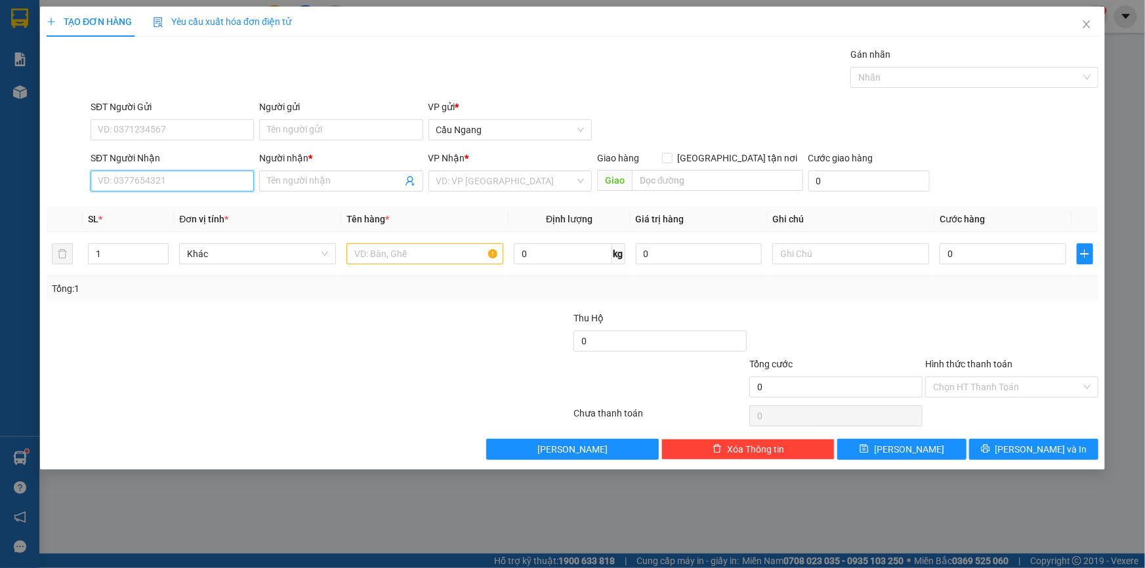
click at [164, 183] on input "SĐT Người Nhận" at bounding box center [172, 181] width 163 height 21
click at [404, 249] on input "text" at bounding box center [424, 253] width 157 height 21
type input "GIO"
click at [493, 184] on input "search" at bounding box center [505, 181] width 138 height 20
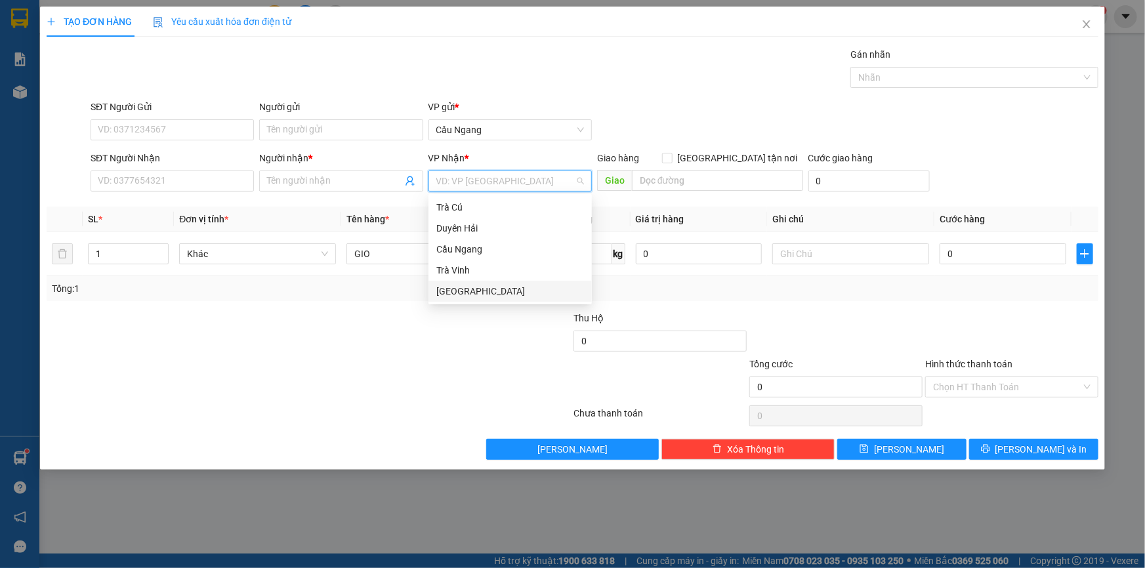
drag, startPoint x: 461, startPoint y: 289, endPoint x: 647, endPoint y: 281, distance: 185.8
click at [462, 289] on div "[GEOGRAPHIC_DATA]" at bounding box center [510, 291] width 148 height 14
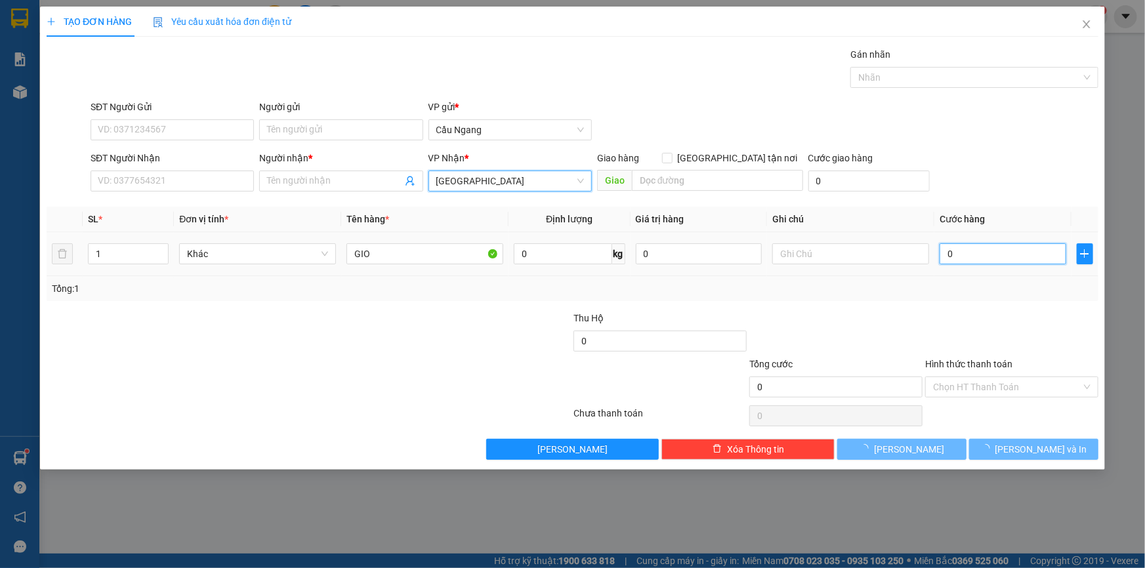
click at [1004, 248] on input "0" at bounding box center [1002, 253] width 127 height 21
type input "3"
type input "30"
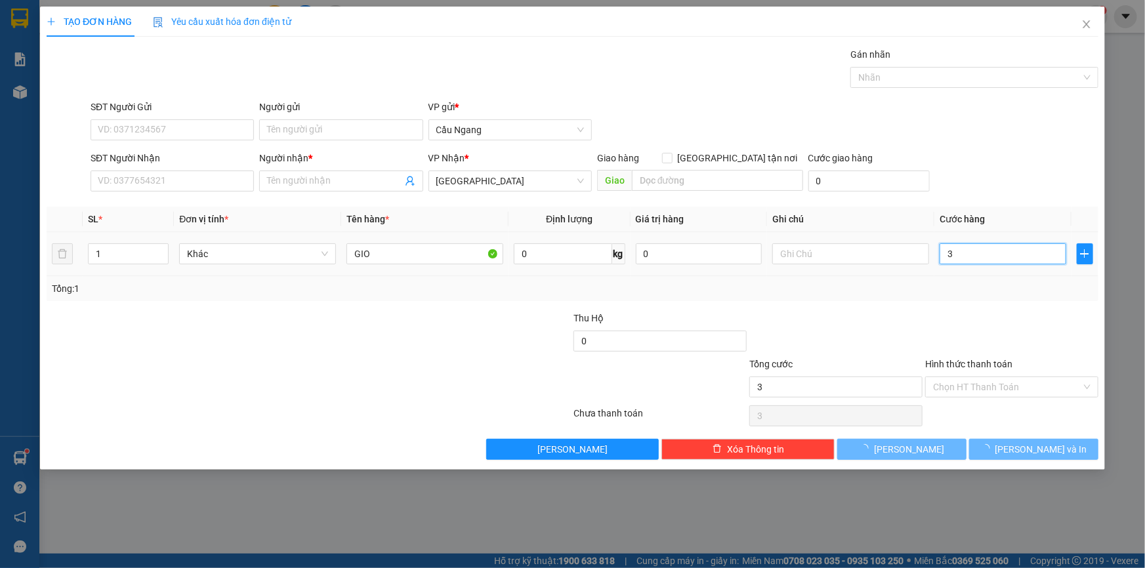
type input "30"
type input "300"
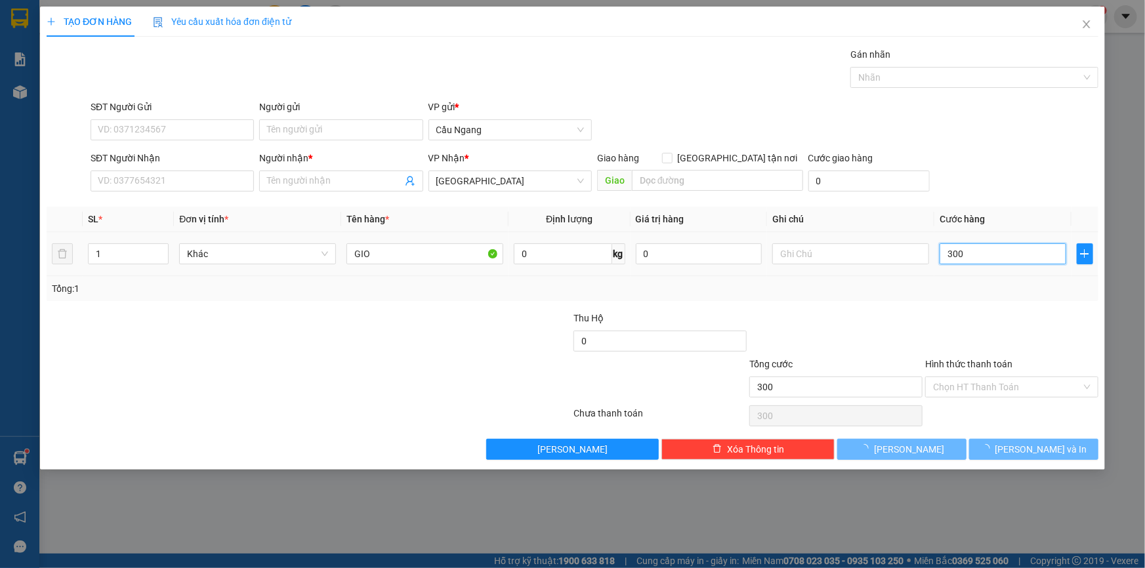
type input "3.000"
type input "30.000"
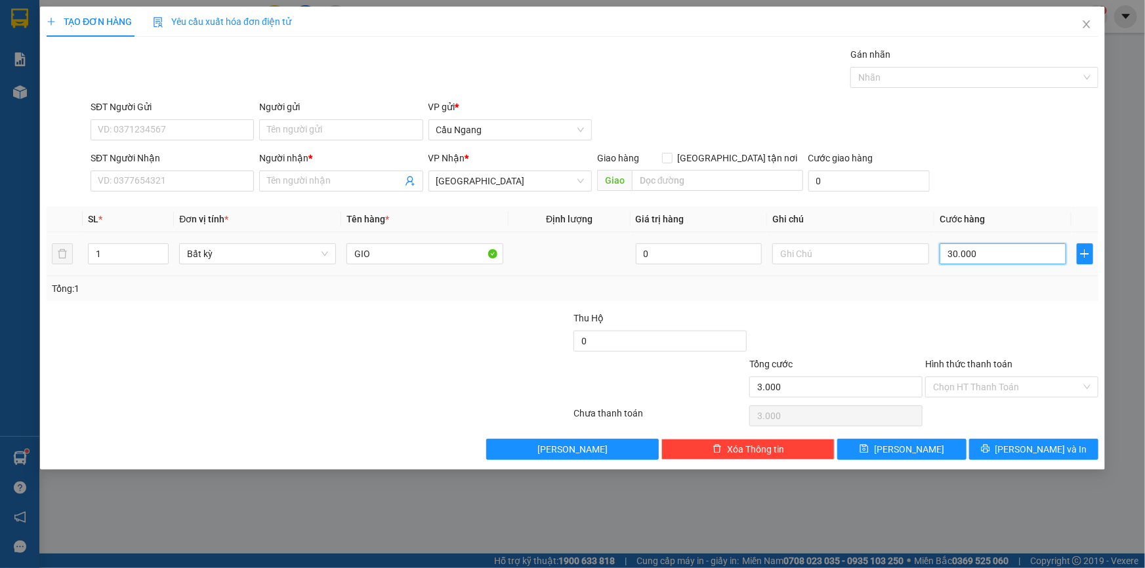
type input "30.000"
click at [124, 178] on input "SĐT Người Nhận" at bounding box center [172, 181] width 163 height 21
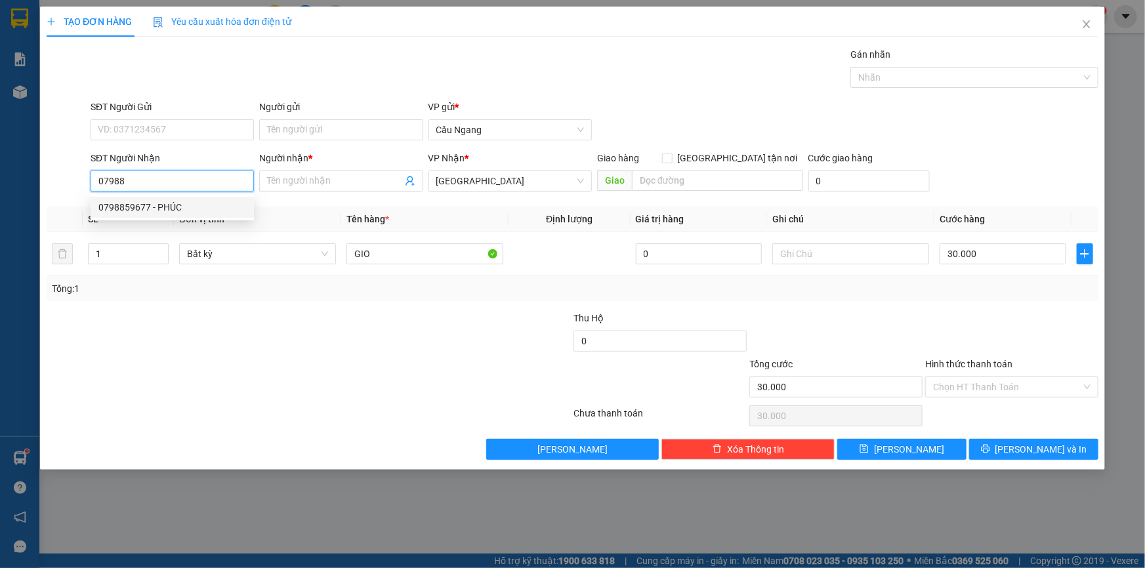
click at [163, 212] on div "0798859677 - PHÚC" at bounding box center [172, 207] width 148 height 14
type input "0798859677"
type input "PHÚC"
type input "0798859677"
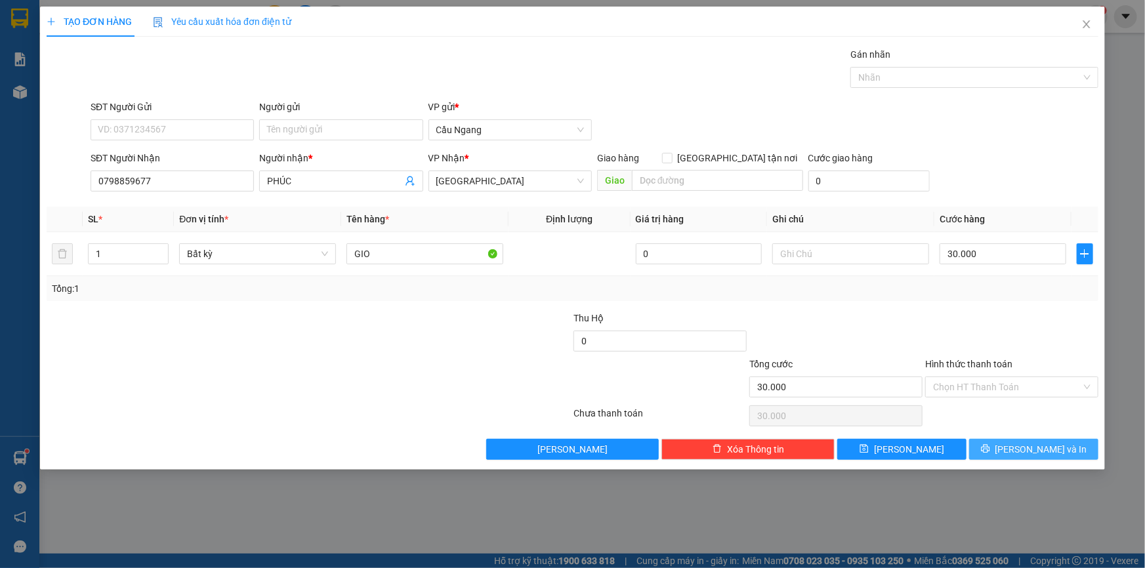
click at [989, 446] on icon "printer" at bounding box center [985, 449] width 9 height 9
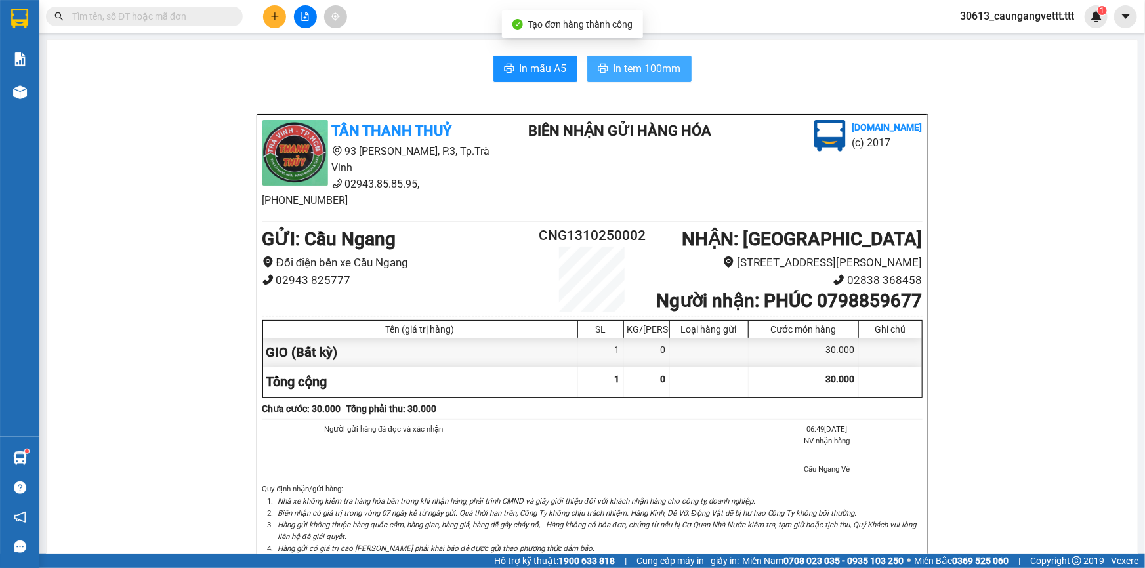
click at [631, 62] on span "In tem 100mm" at bounding box center [647, 68] width 68 height 16
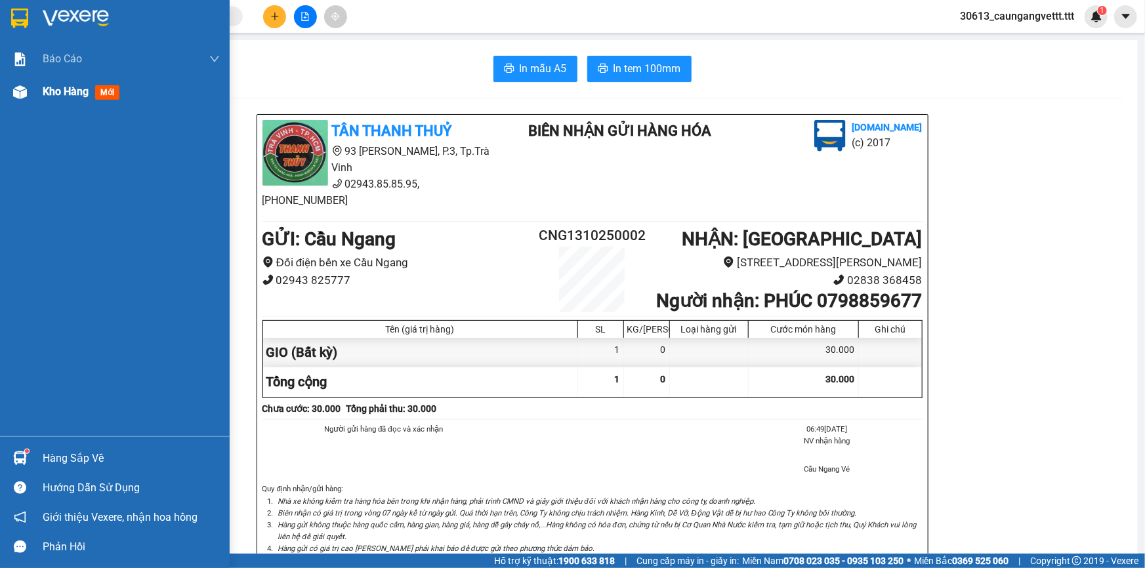
click at [65, 85] on span "Kho hàng" at bounding box center [66, 91] width 46 height 12
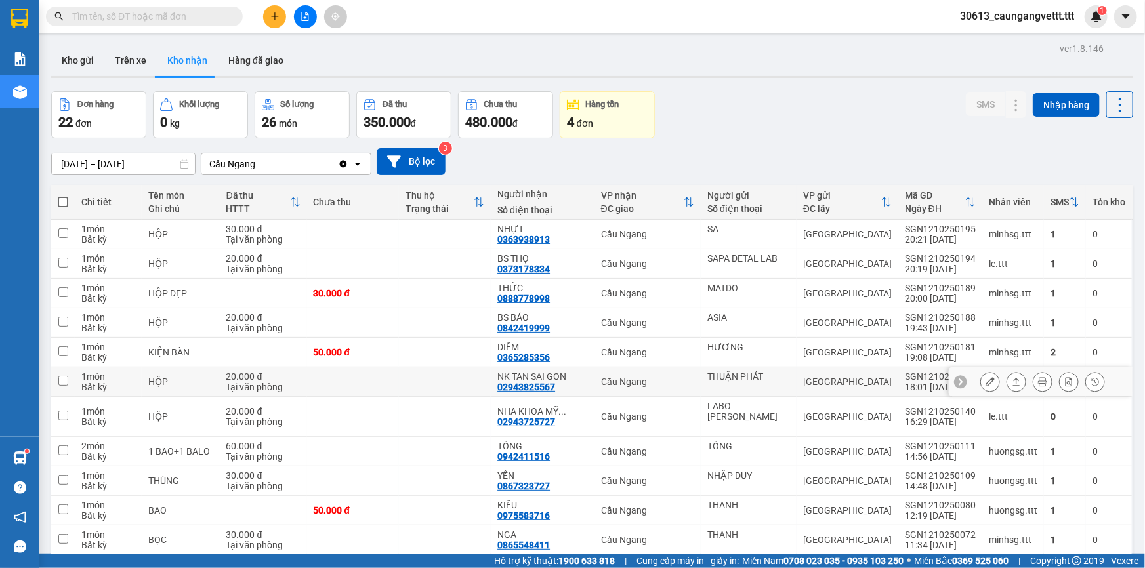
click at [985, 380] on icon at bounding box center [989, 381] width 9 height 9
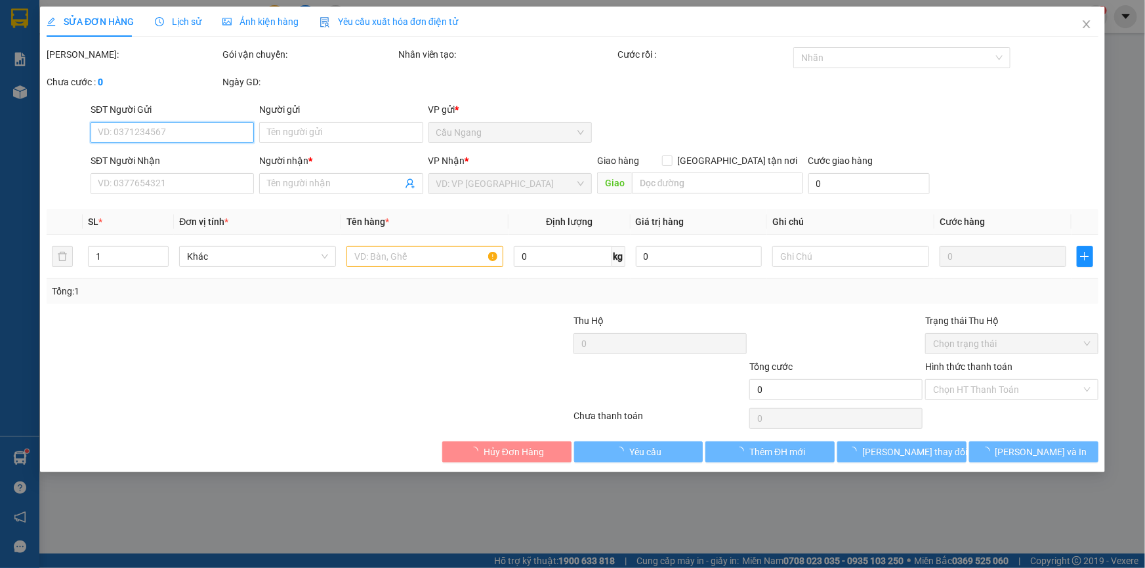
type input "THUẬN PHÁT"
type input "02943825567"
type input "NK TAN SAI GON"
type input "20.000"
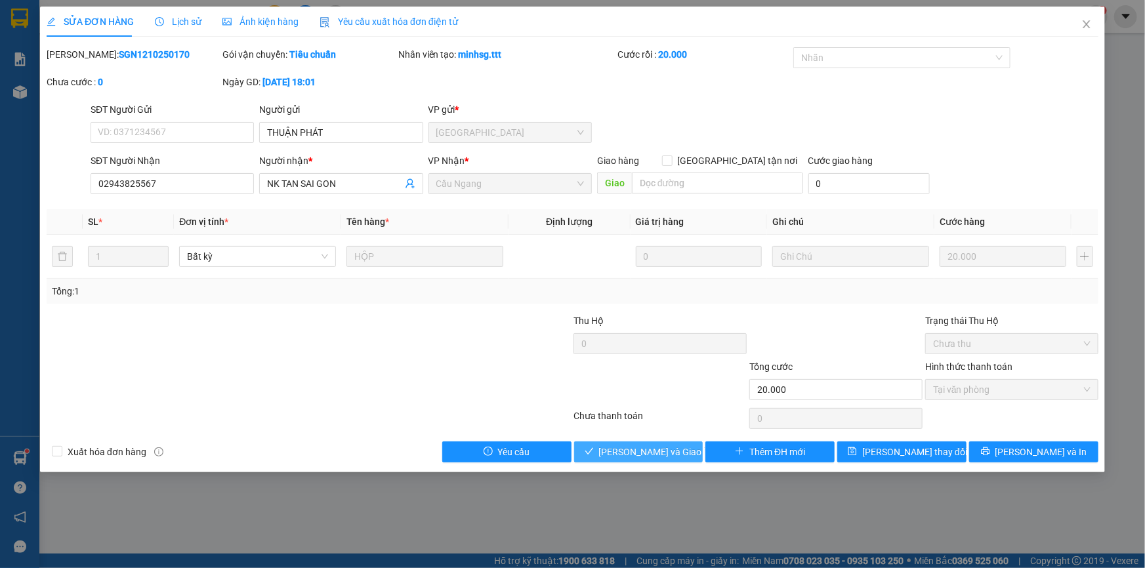
click at [670, 450] on span "[PERSON_NAME] và Giao hàng" at bounding box center [662, 452] width 126 height 14
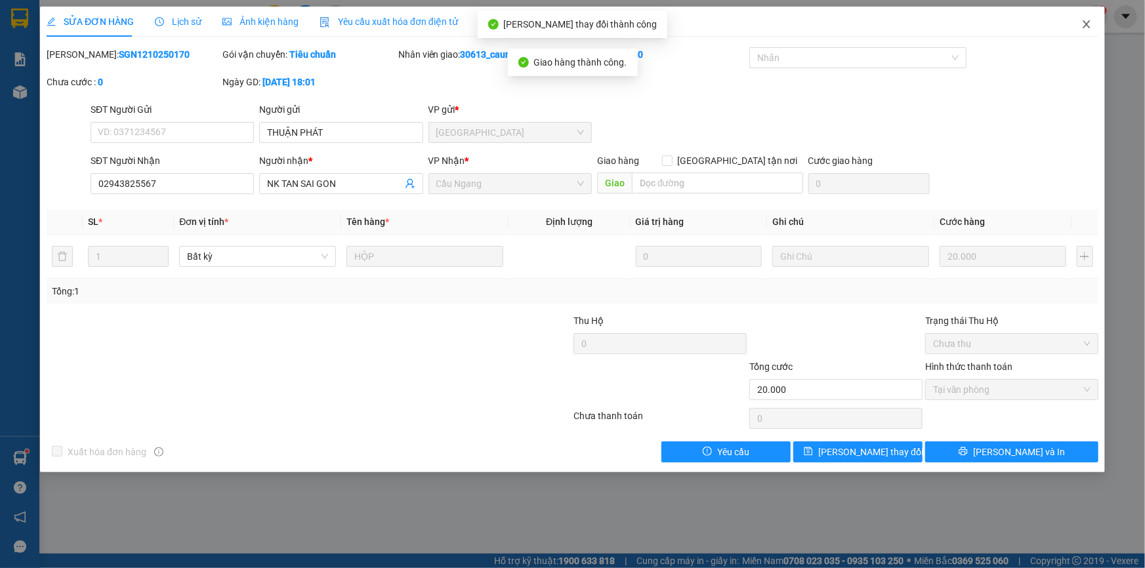
click at [1085, 25] on icon "close" at bounding box center [1086, 24] width 10 height 10
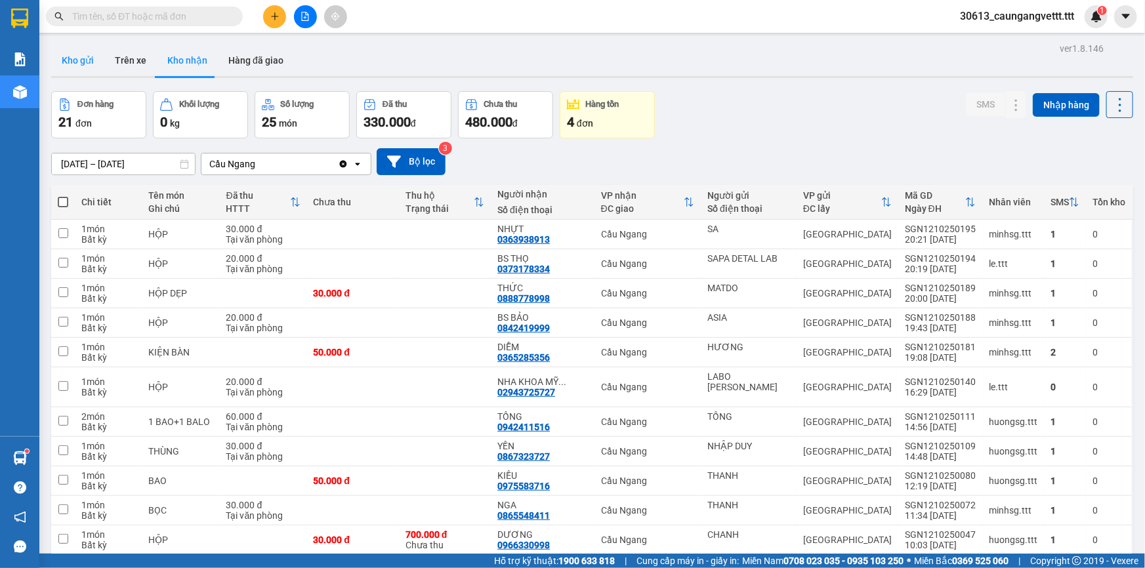
click at [79, 60] on button "Kho gửi" at bounding box center [77, 60] width 53 height 31
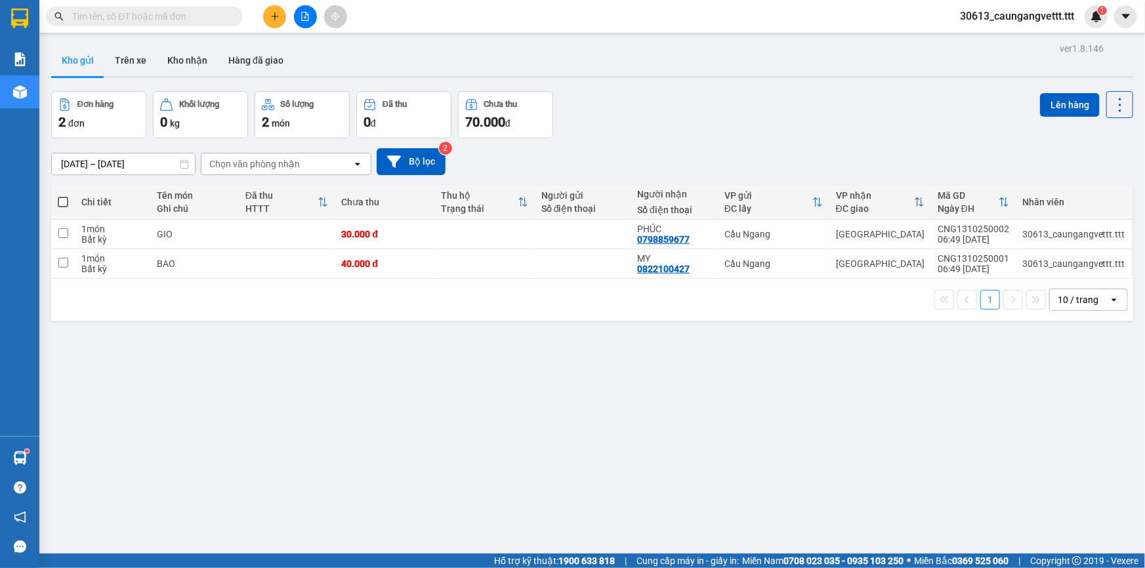
drag, startPoint x: 64, startPoint y: 201, endPoint x: 140, endPoint y: 189, distance: 77.1
click at [64, 201] on span at bounding box center [63, 202] width 10 height 10
click at [63, 195] on input "checkbox" at bounding box center [63, 195] width 0 height 0
checkbox input "true"
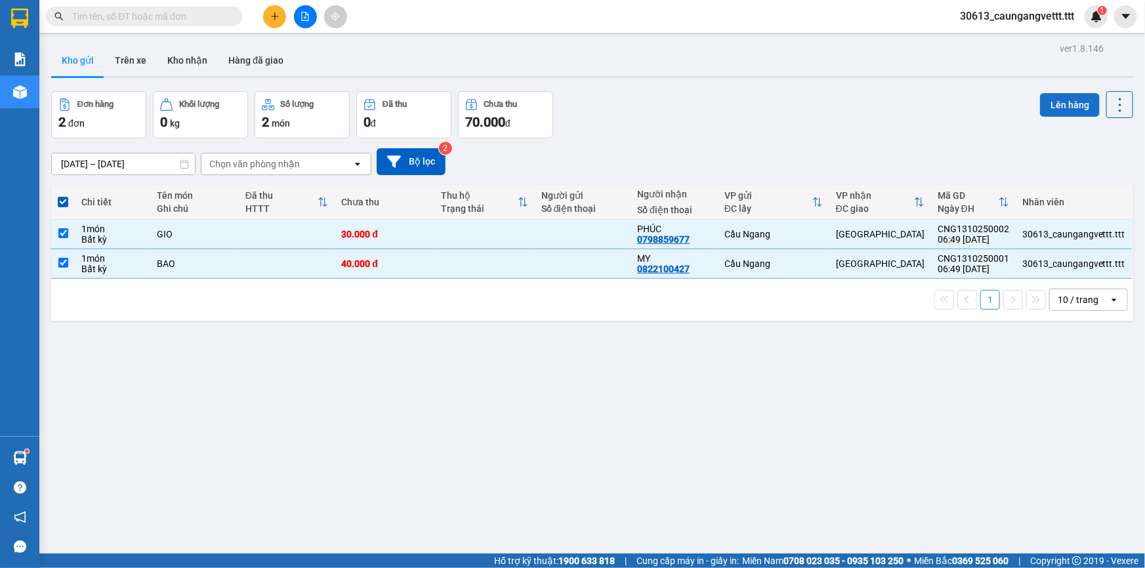
click at [1061, 103] on button "Lên hàng" at bounding box center [1070, 105] width 60 height 24
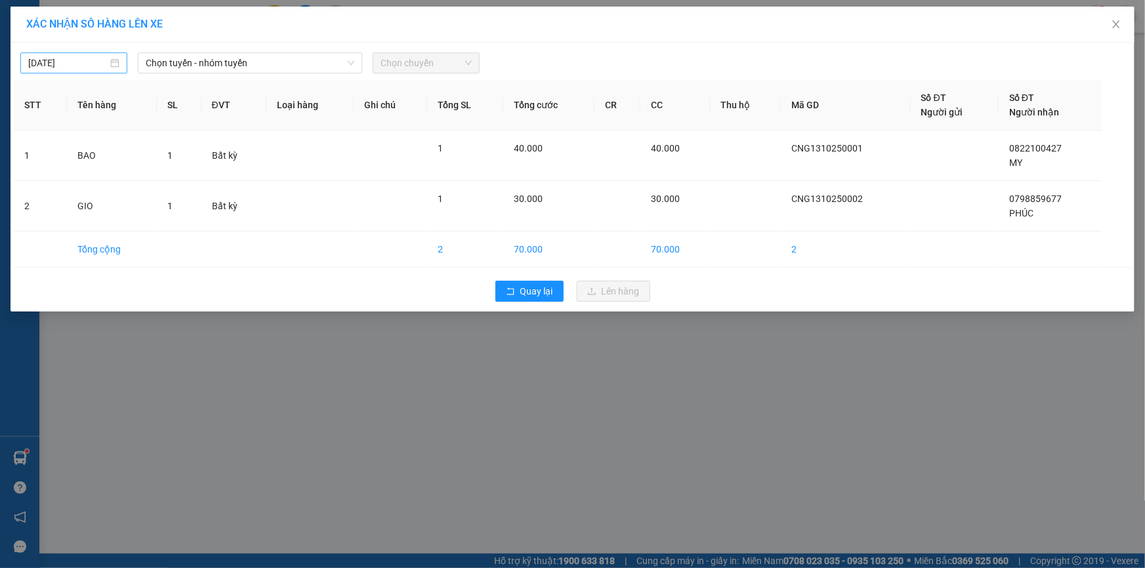
click at [37, 62] on input "[DATE]" at bounding box center [67, 63] width 79 height 14
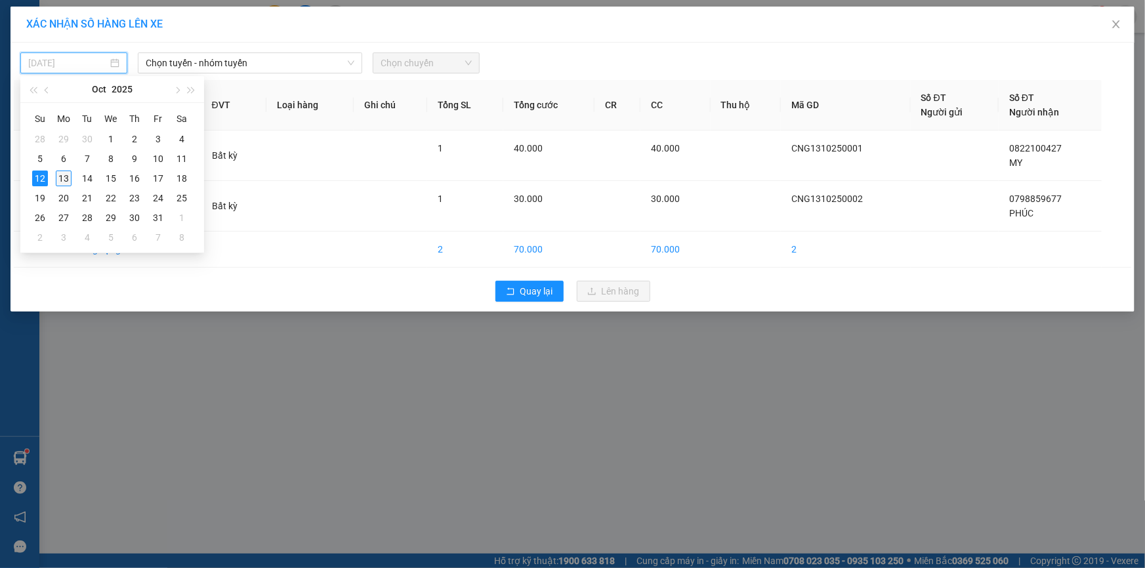
click at [66, 179] on div "13" at bounding box center [64, 179] width 16 height 16
type input "[DATE]"
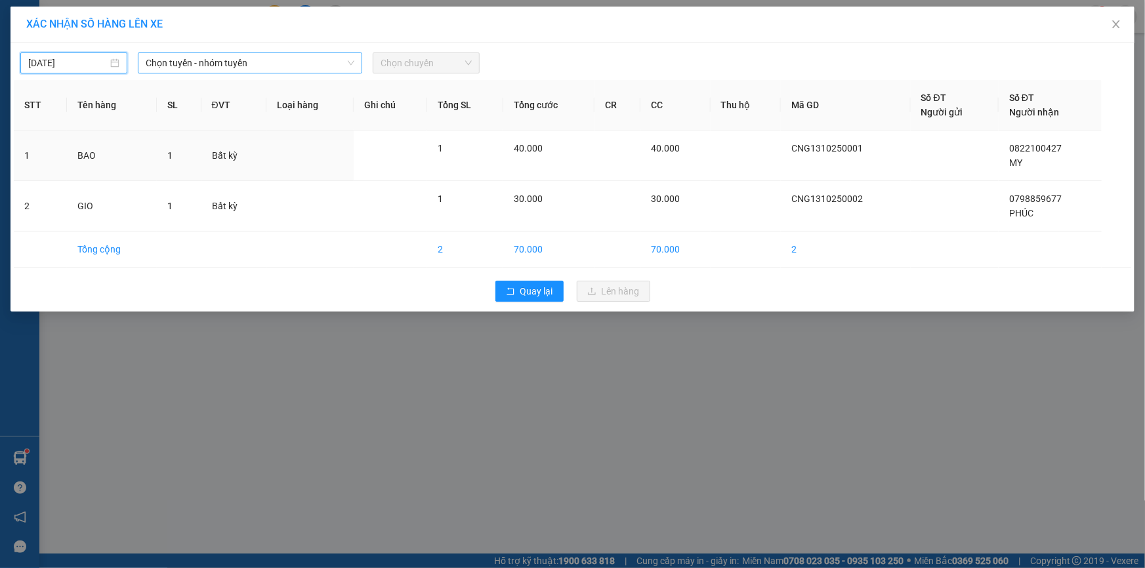
click at [197, 61] on span "Chọn tuyến - nhóm tuyến" at bounding box center [250, 63] width 209 height 20
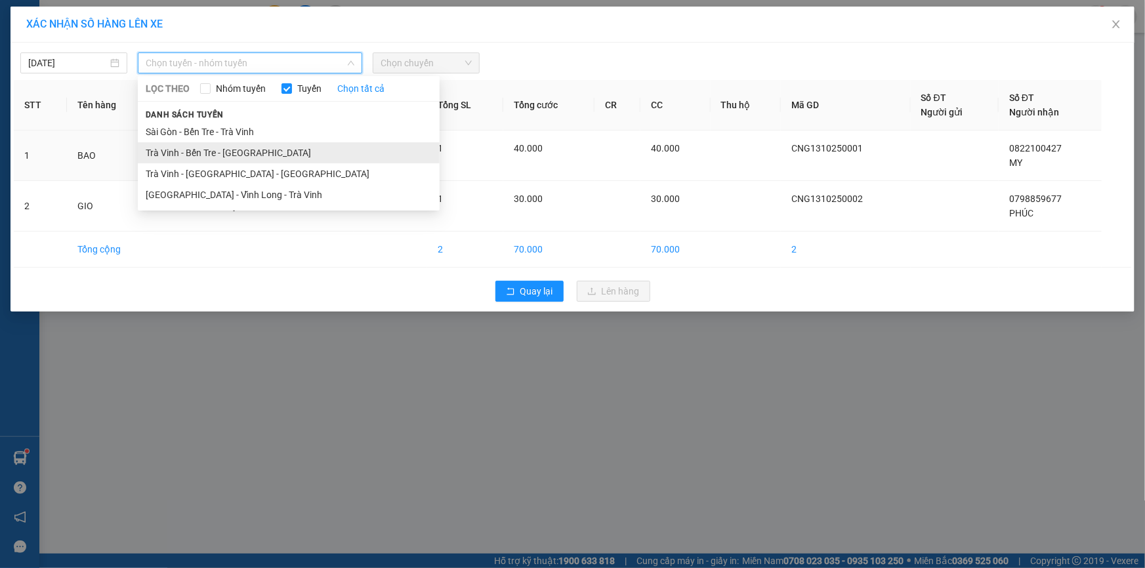
click at [183, 150] on li "Trà Vinh - Bến Tre - [GEOGRAPHIC_DATA]" at bounding box center [289, 152] width 302 height 21
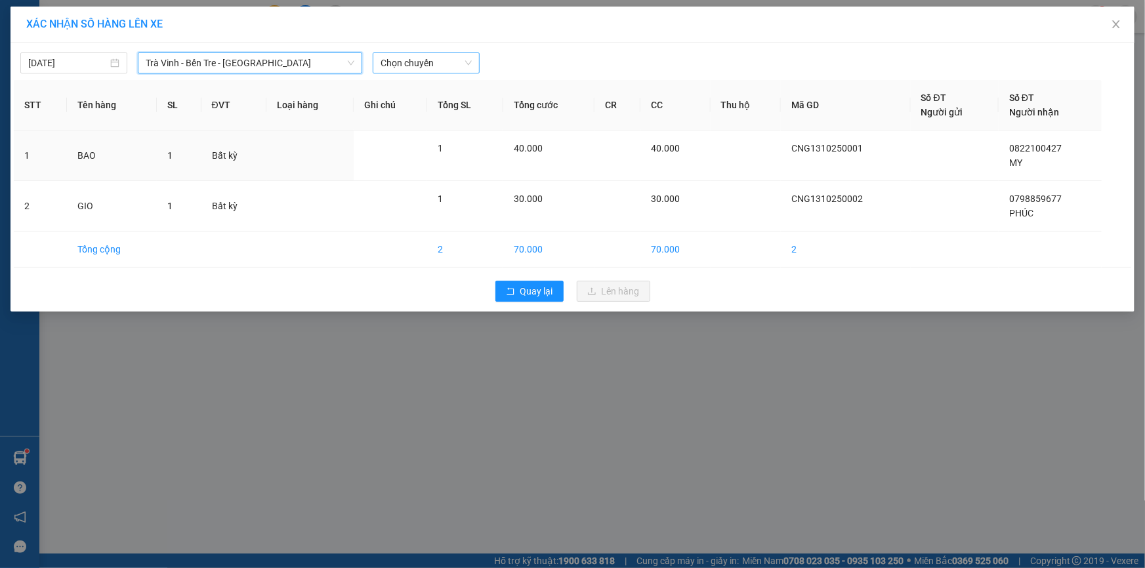
click at [407, 58] on span "Chọn chuyến" at bounding box center [425, 63] width 91 height 20
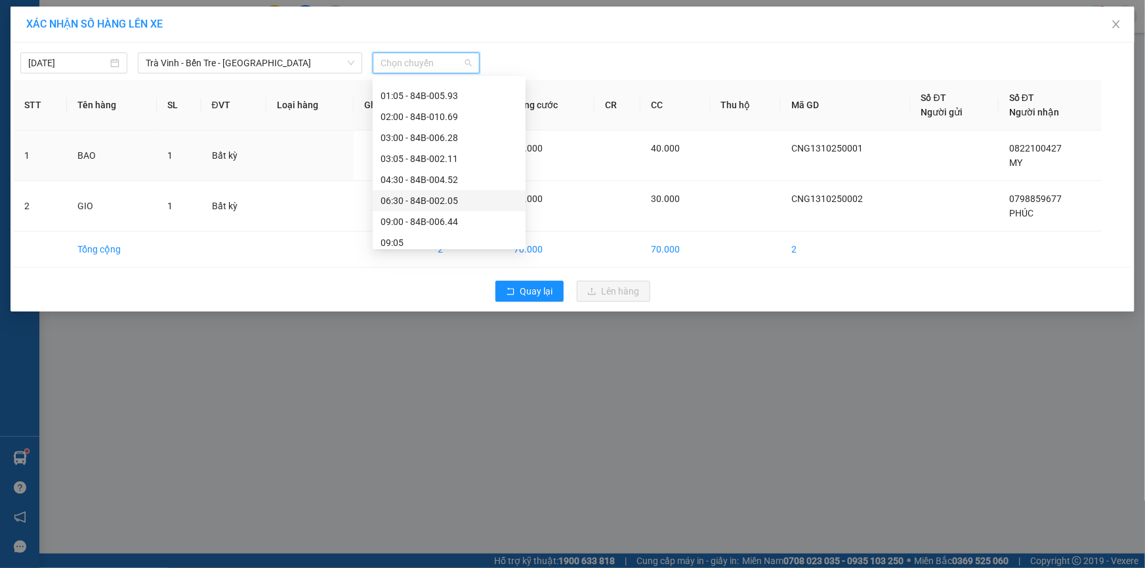
scroll to position [79, 0]
click at [416, 216] on div "09:00 - 84B-006.44" at bounding box center [448, 220] width 137 height 14
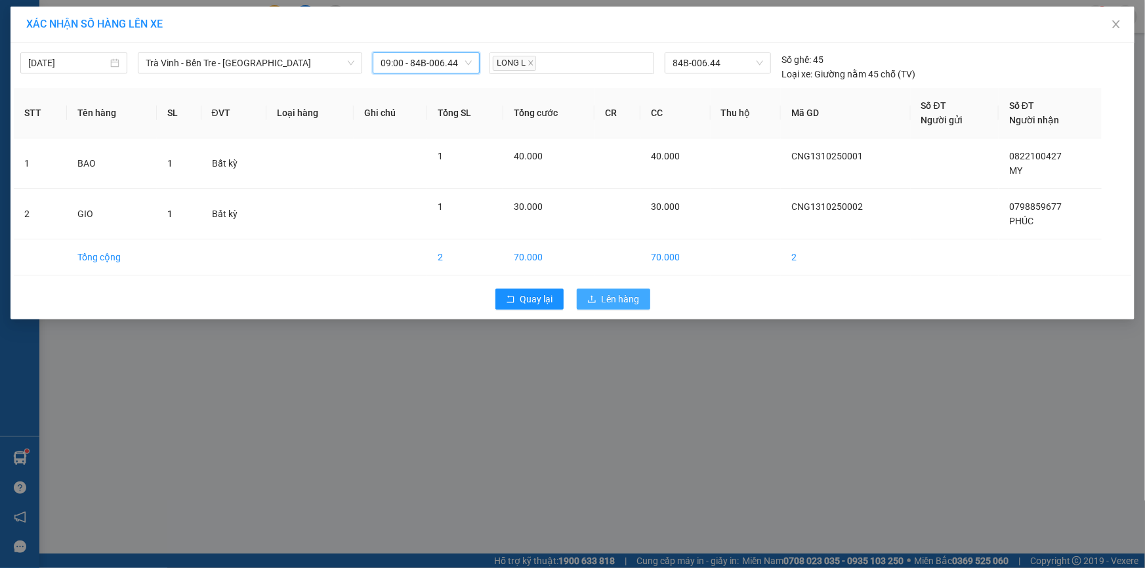
click at [602, 304] on span "Lên hàng" at bounding box center [621, 299] width 38 height 14
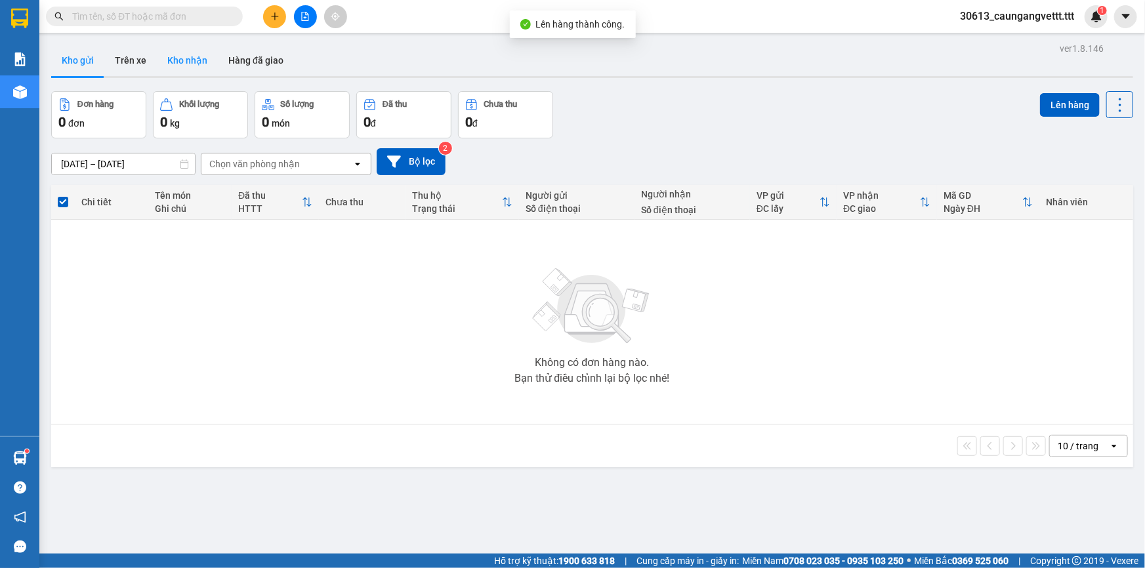
click at [182, 56] on button "Kho nhận" at bounding box center [187, 60] width 61 height 31
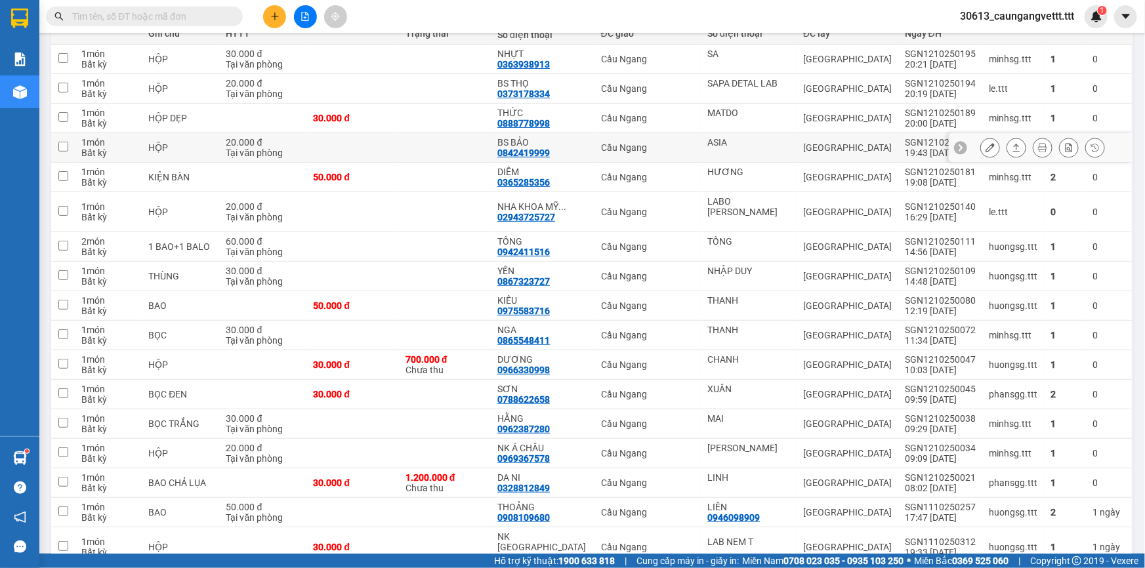
scroll to position [79, 0]
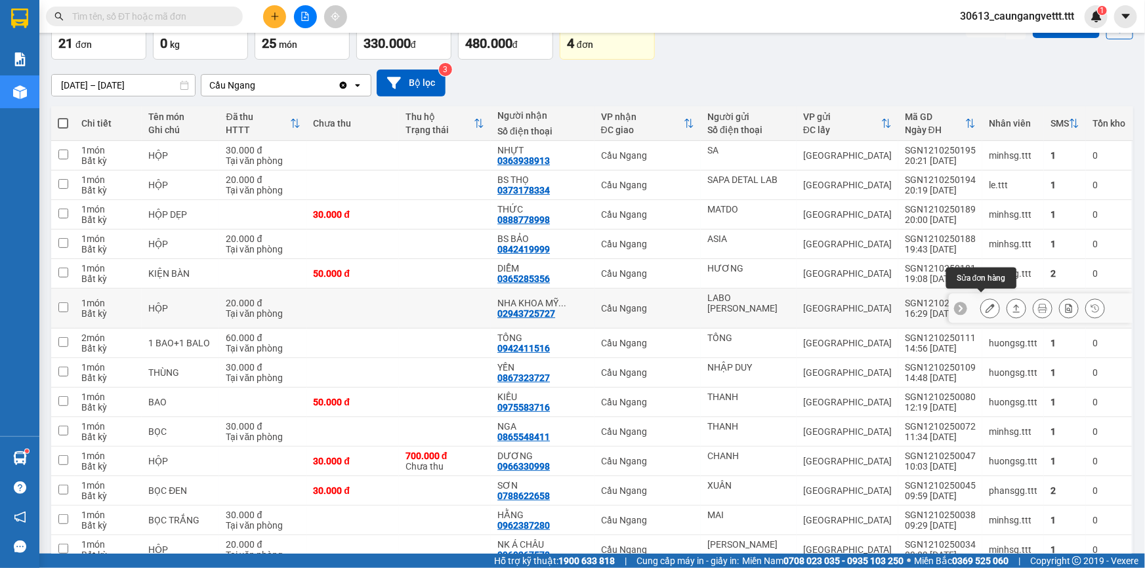
click at [985, 304] on icon at bounding box center [989, 308] width 9 height 9
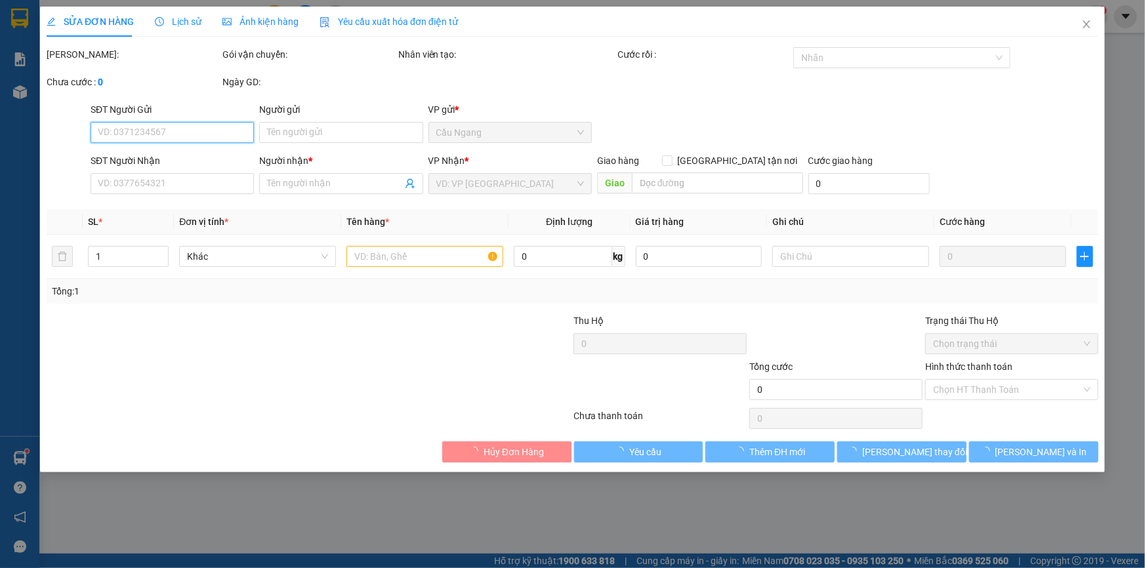
type input "LABO [PERSON_NAME]"
type input "02943725727"
type input "NHA KHOA [PERSON_NAME]"
type input "20.000"
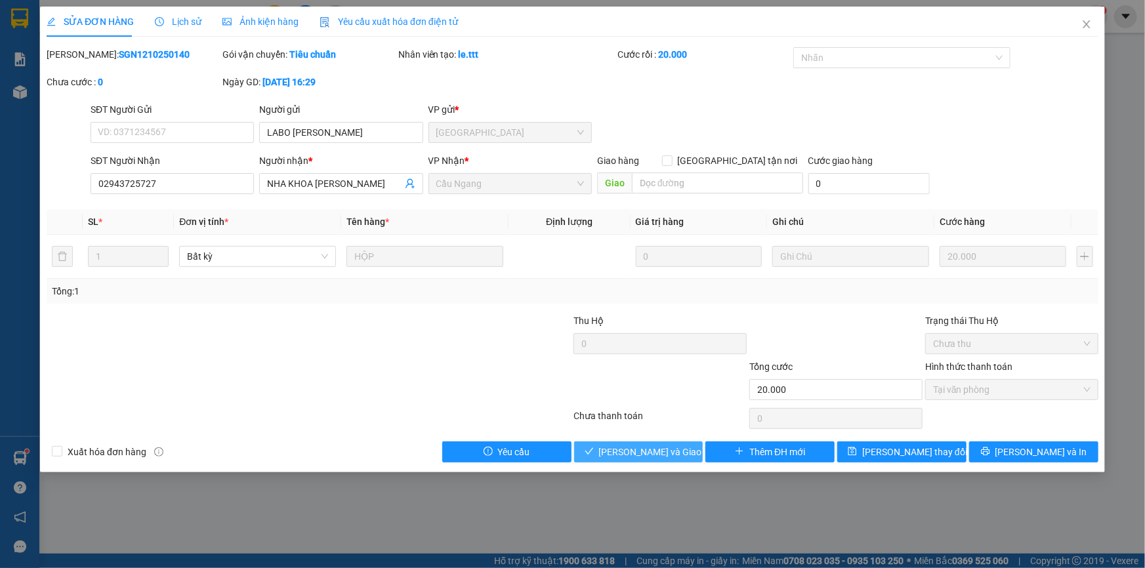
click at [655, 453] on span "[PERSON_NAME] và Giao hàng" at bounding box center [662, 452] width 126 height 14
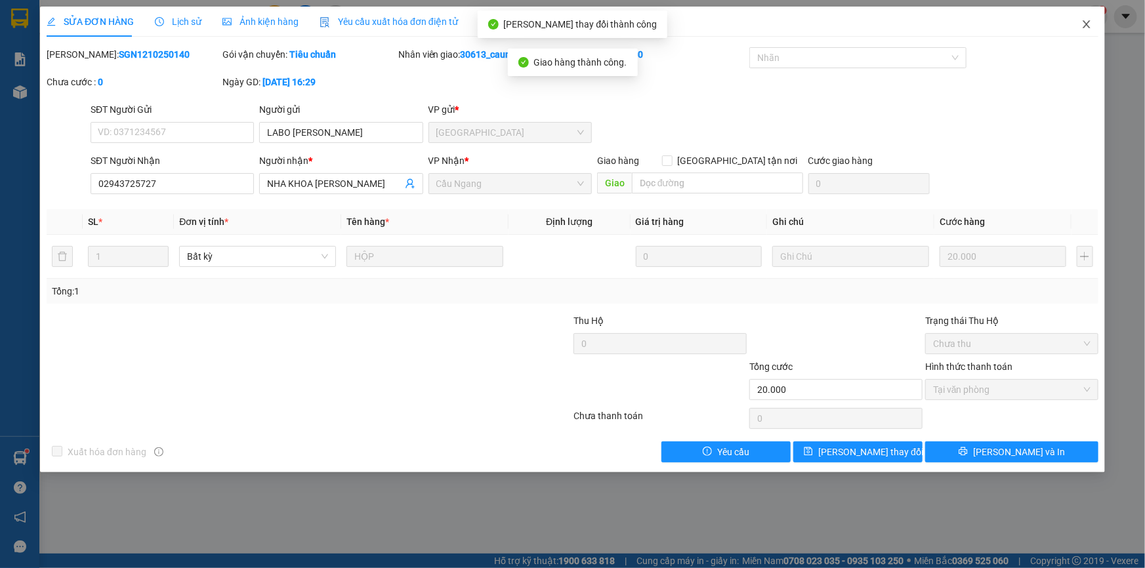
click at [1087, 26] on icon "close" at bounding box center [1085, 24] width 7 height 8
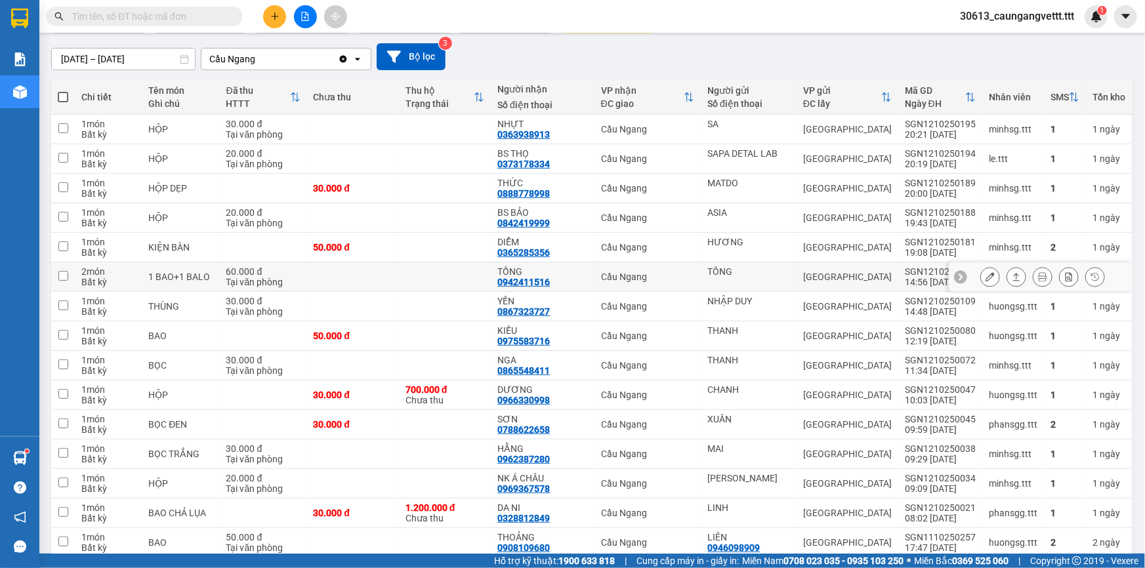
scroll to position [79, 0]
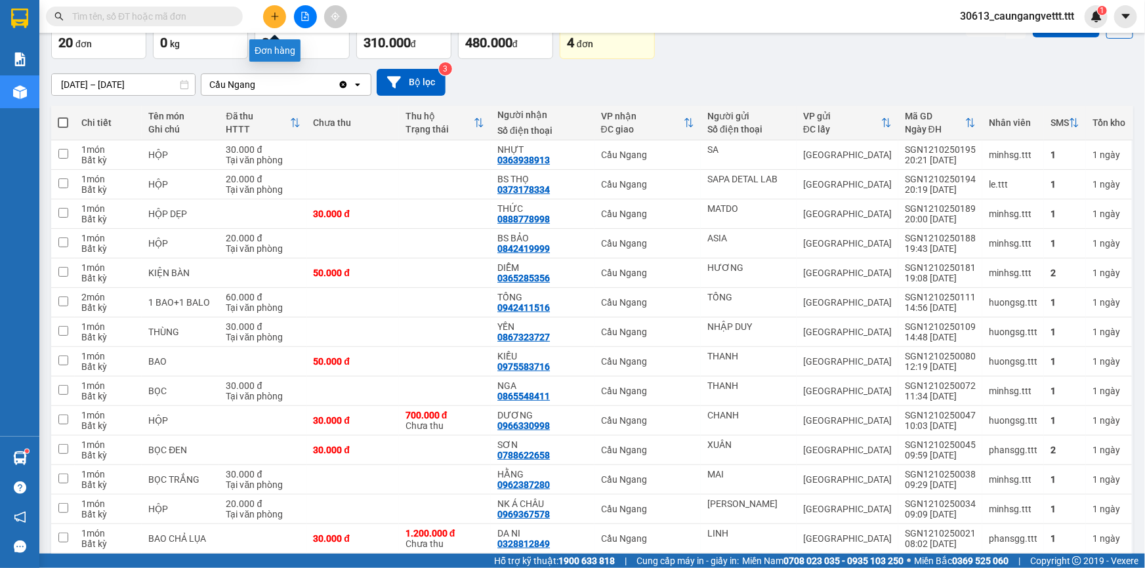
click at [272, 18] on icon "plus" at bounding box center [274, 16] width 9 height 9
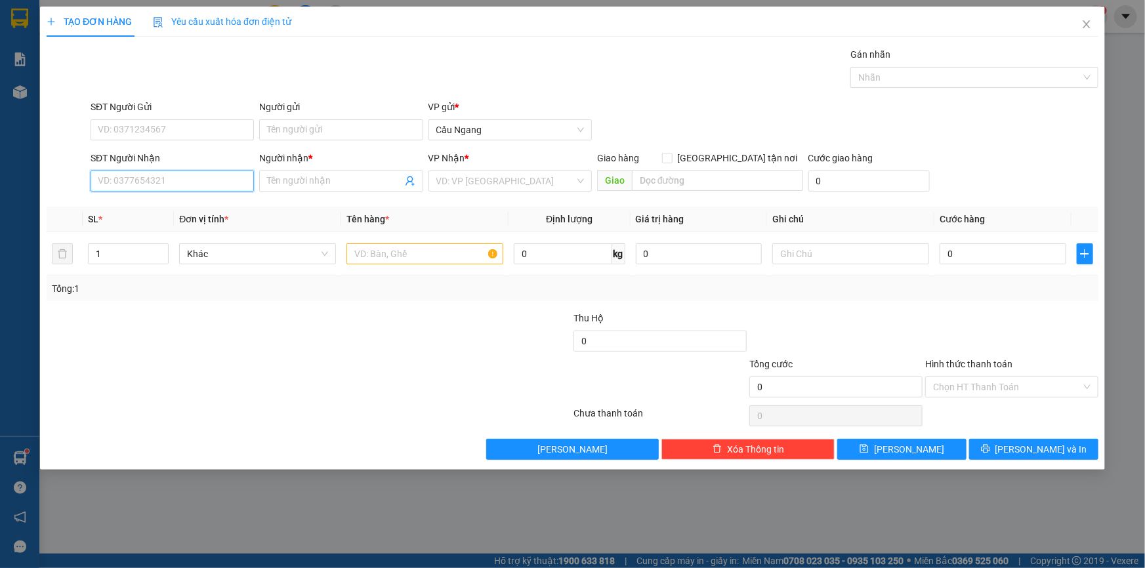
click at [167, 186] on input "SĐT Người Nhận" at bounding box center [172, 181] width 163 height 21
click at [398, 249] on input "text" at bounding box center [424, 253] width 157 height 21
type input "THX"
click at [472, 181] on input "search" at bounding box center [505, 181] width 138 height 20
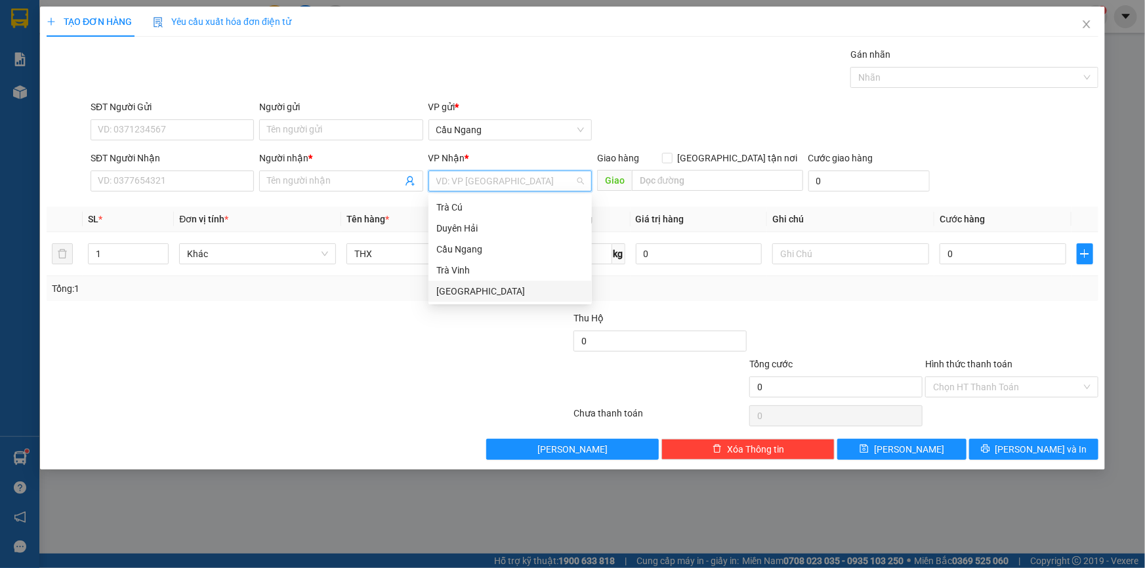
click at [459, 289] on div "[GEOGRAPHIC_DATA]" at bounding box center [510, 291] width 148 height 14
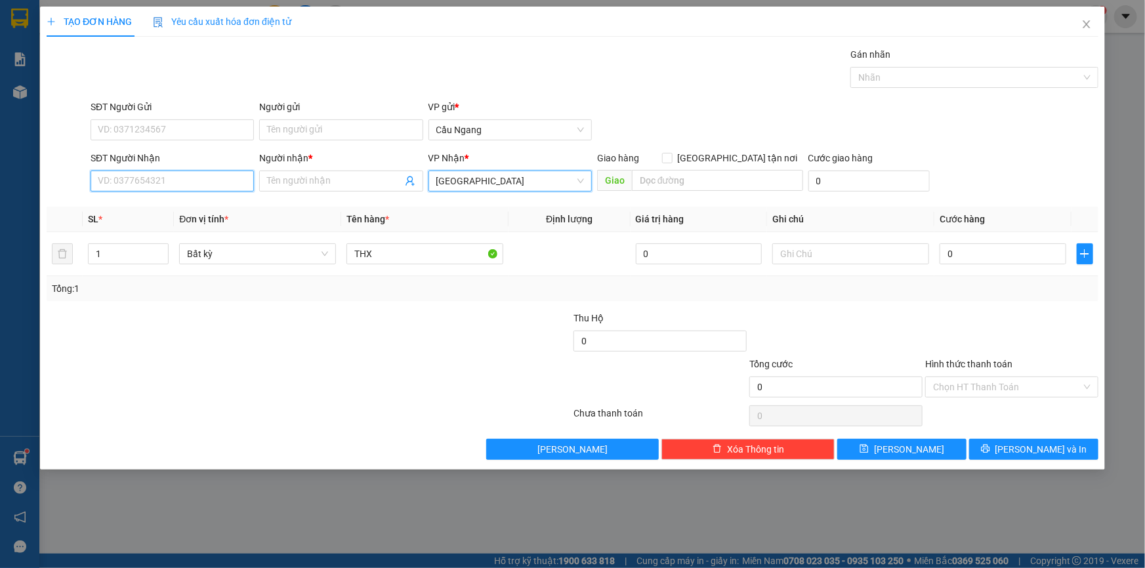
click at [167, 176] on input "SĐT Người Nhận" at bounding box center [172, 181] width 163 height 21
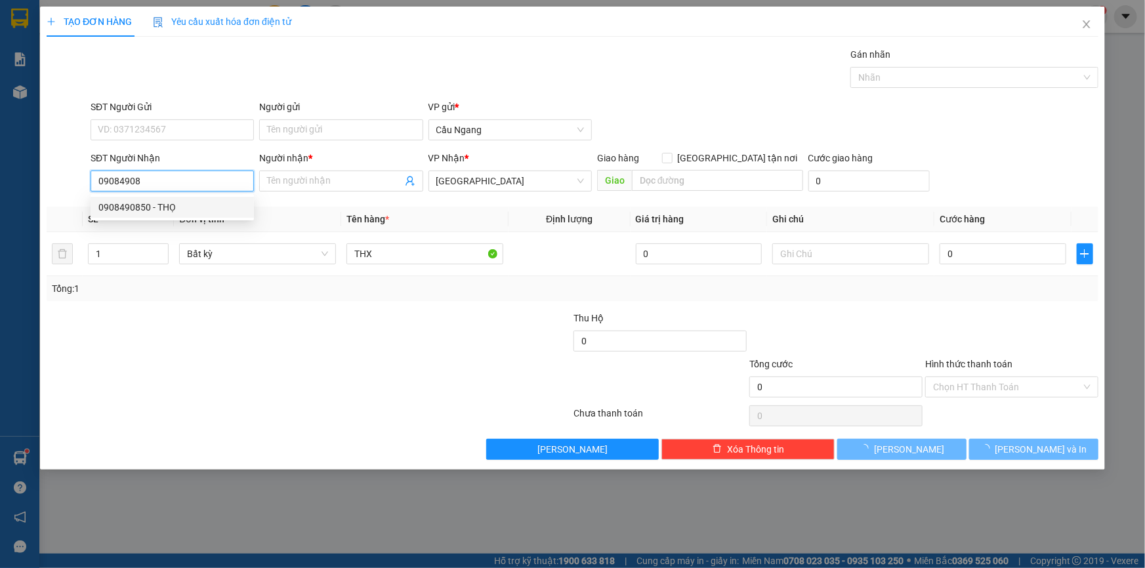
click at [167, 206] on div "0908490850 - THỌ" at bounding box center [172, 207] width 148 height 14
type input "0908490850"
type input "THỌ"
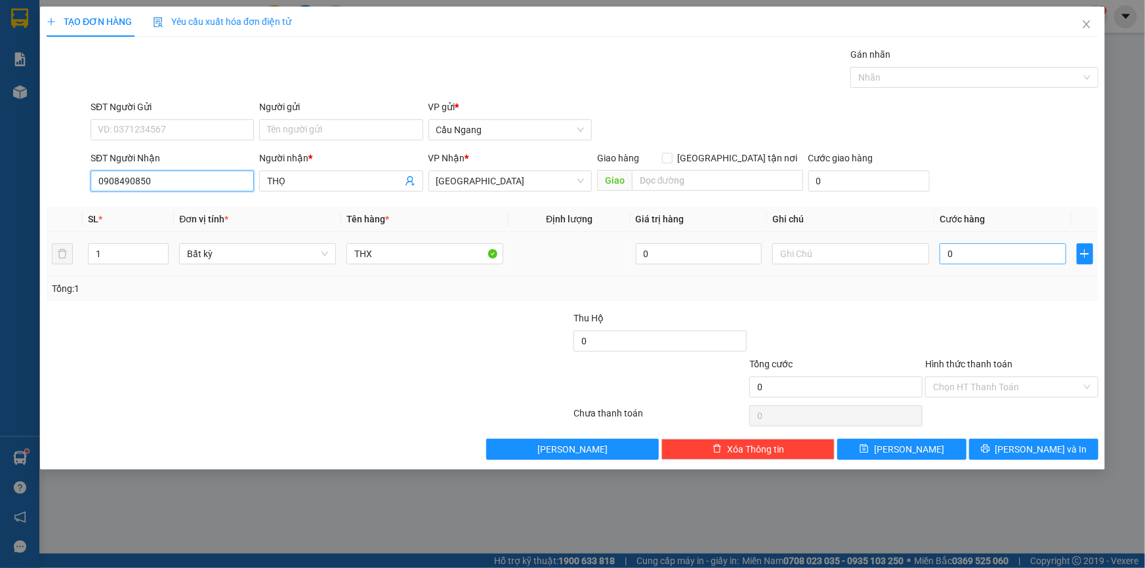
type input "0908490850"
click at [978, 252] on input "0" at bounding box center [1002, 253] width 127 height 21
type input "4"
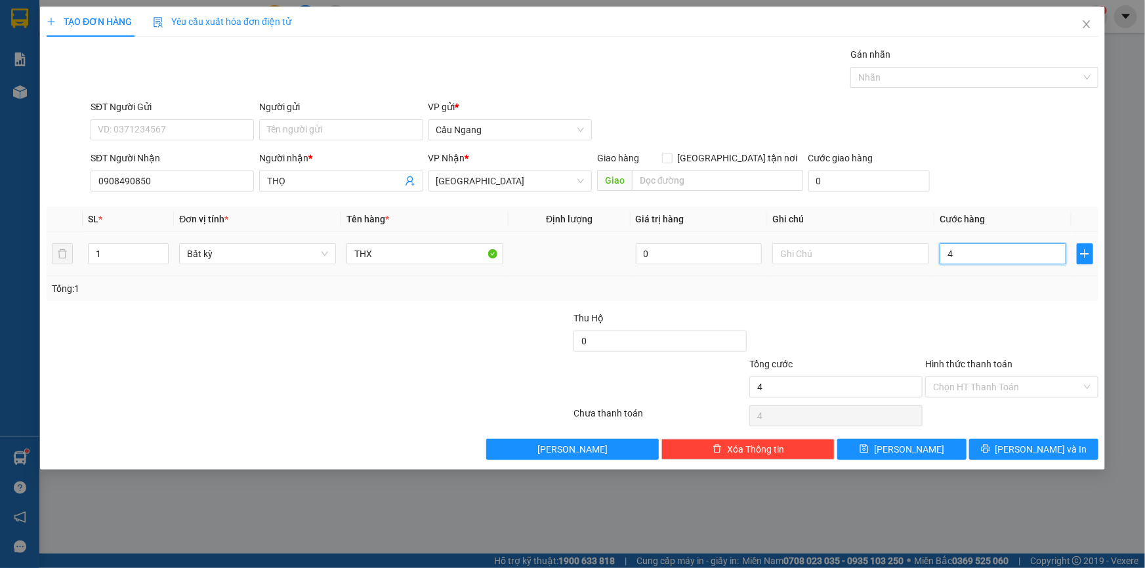
type input "40"
type input "400"
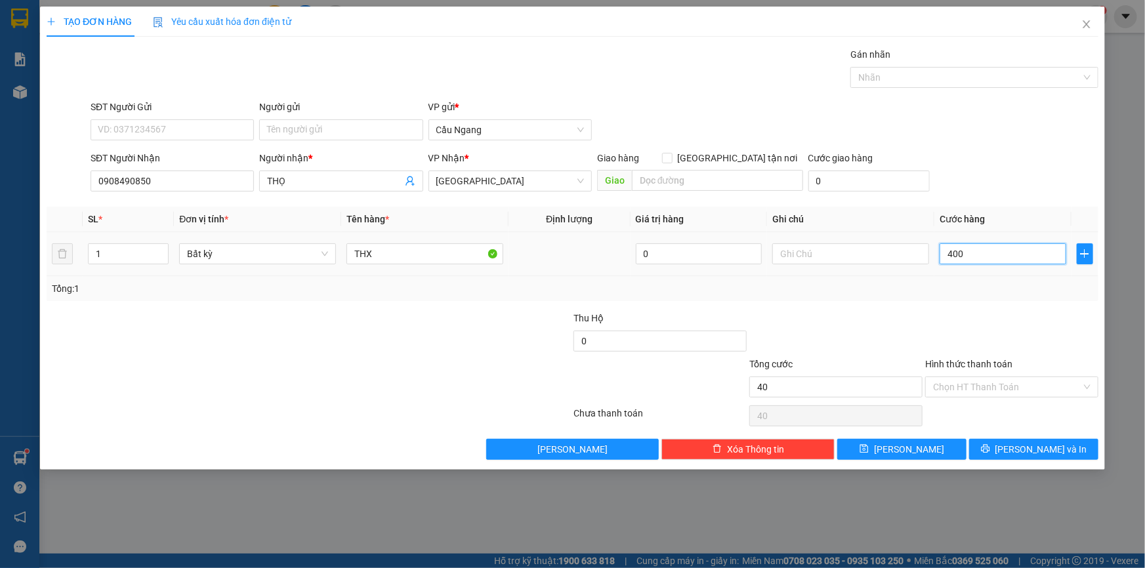
type input "400"
type input "4.000"
type input "40.000"
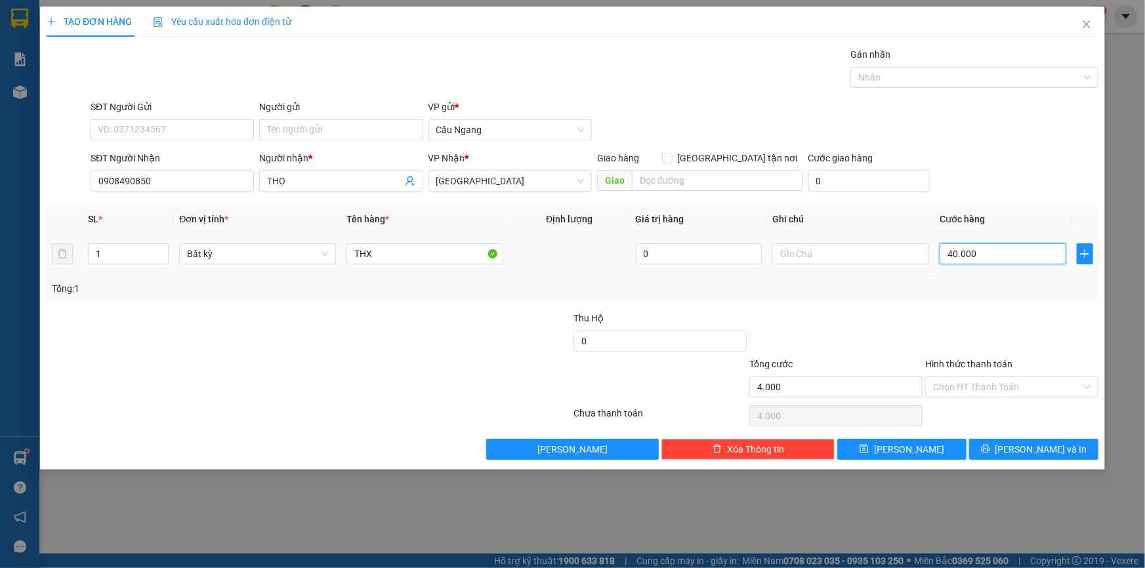
type input "40.000"
click at [985, 389] on input "Hình thức thanh toán" at bounding box center [1007, 387] width 148 height 20
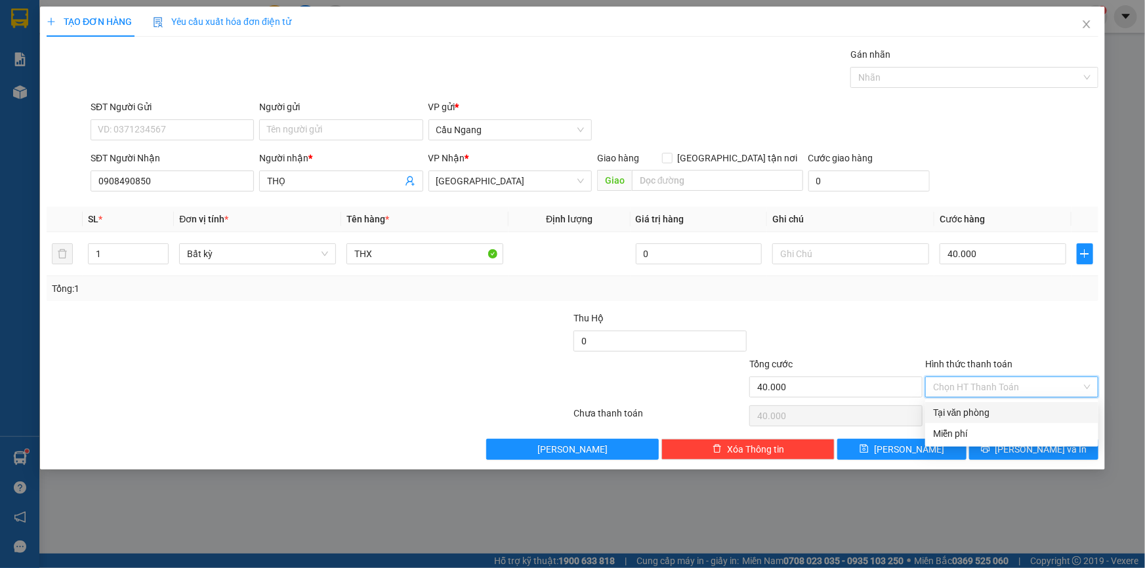
click at [973, 414] on div "Tại văn phòng" at bounding box center [1011, 412] width 157 height 14
type input "0"
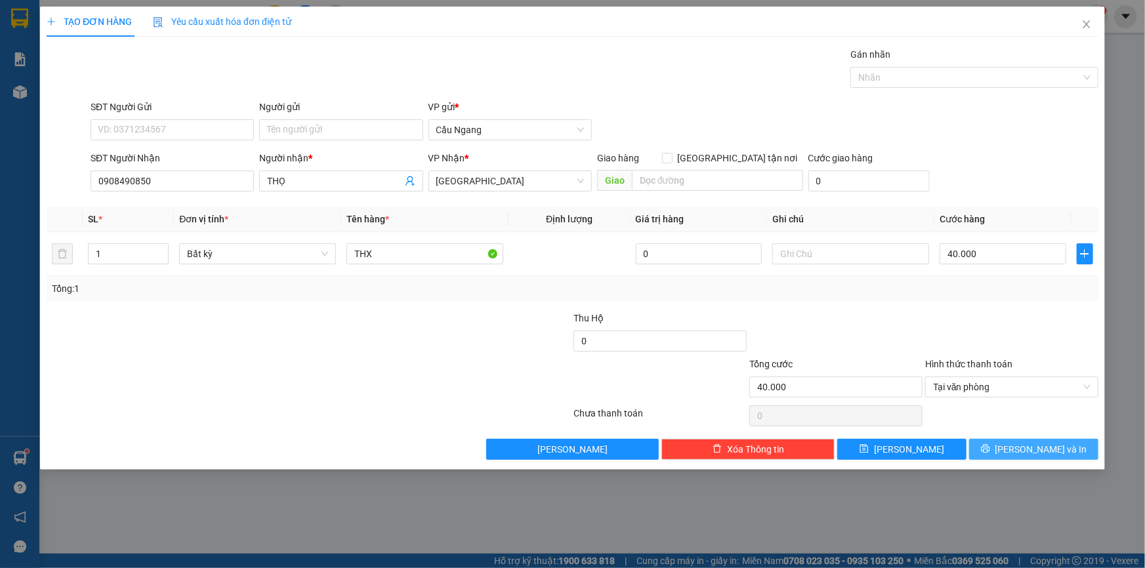
click at [1010, 457] on button "[PERSON_NAME] và In" at bounding box center [1033, 449] width 129 height 21
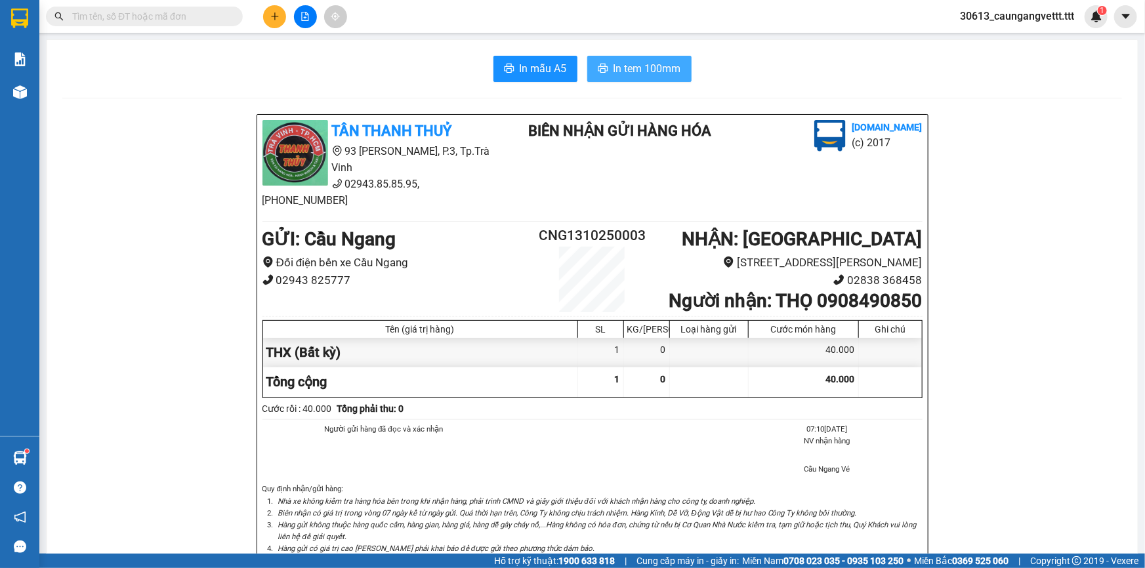
click at [630, 59] on button "In tem 100mm" at bounding box center [639, 69] width 104 height 26
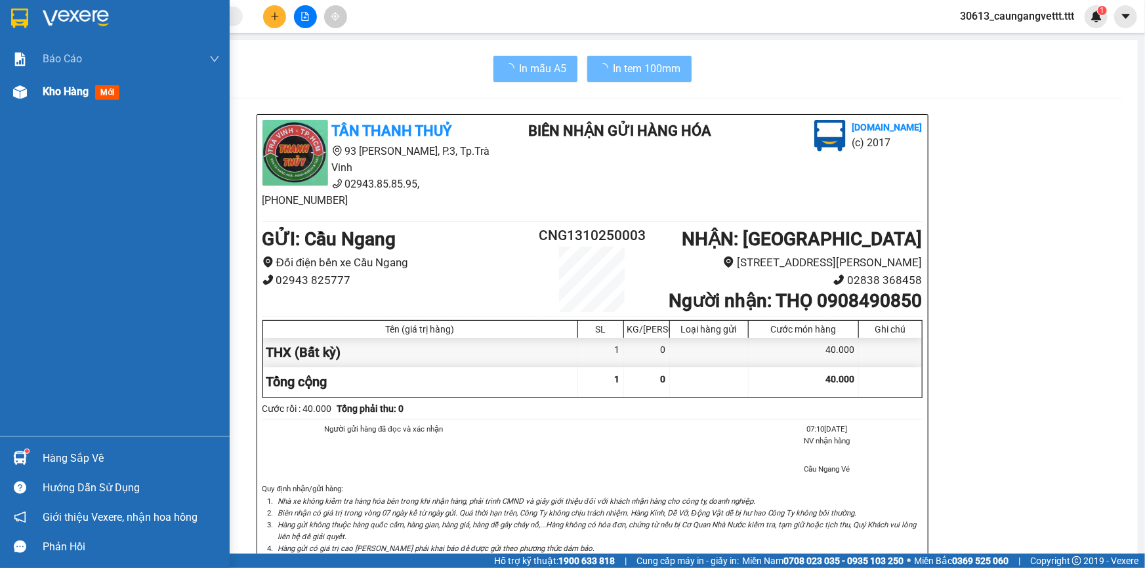
click at [49, 93] on span "Kho hàng" at bounding box center [66, 91] width 46 height 12
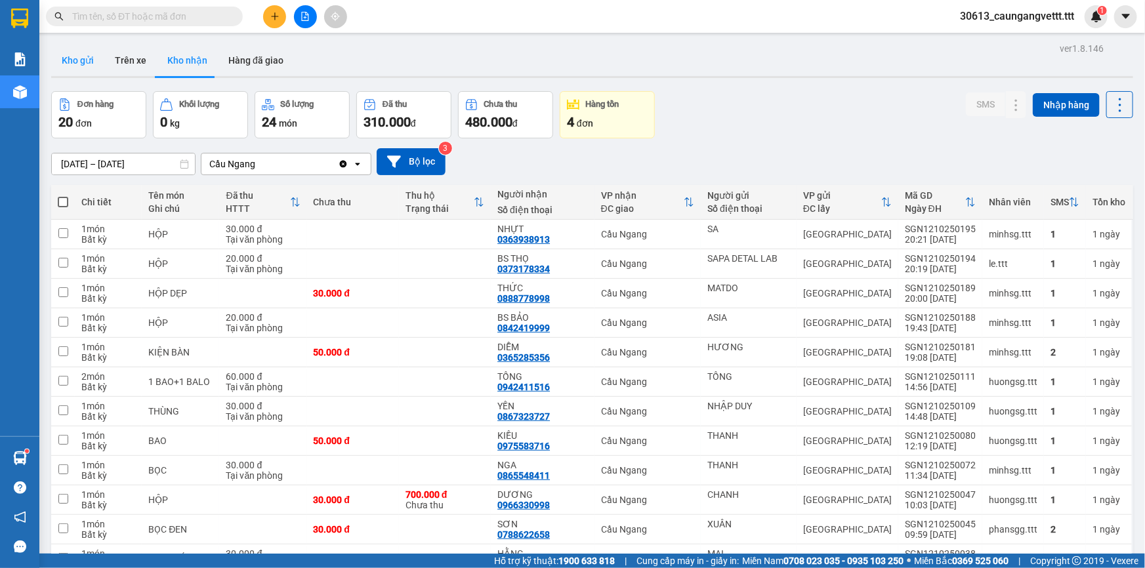
click at [75, 64] on button "Kho gửi" at bounding box center [77, 60] width 53 height 31
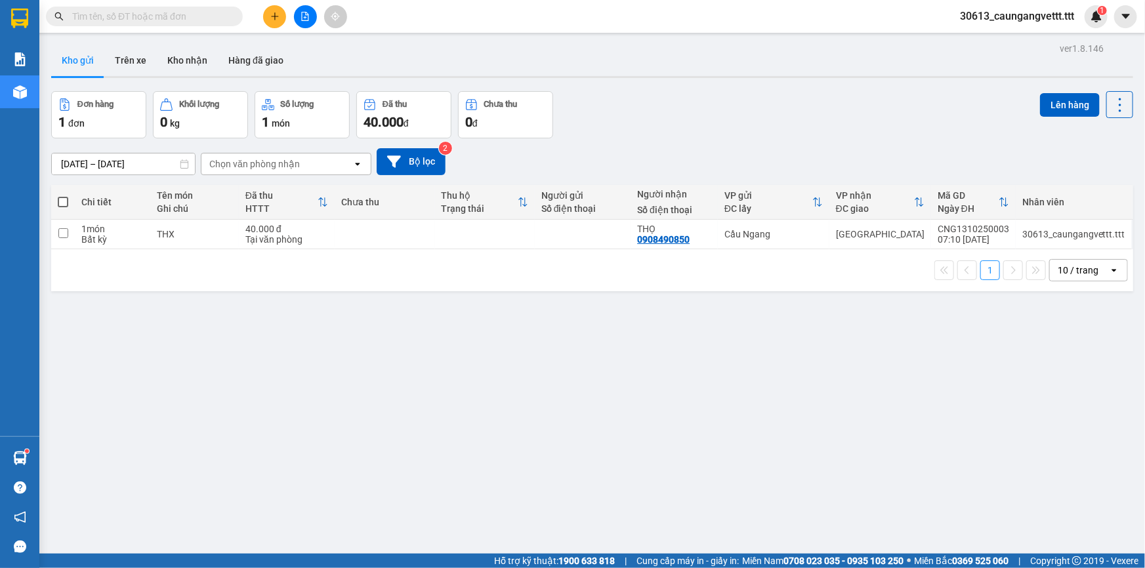
click at [62, 202] on span at bounding box center [63, 202] width 10 height 10
click at [63, 195] on input "checkbox" at bounding box center [63, 195] width 0 height 0
checkbox input "true"
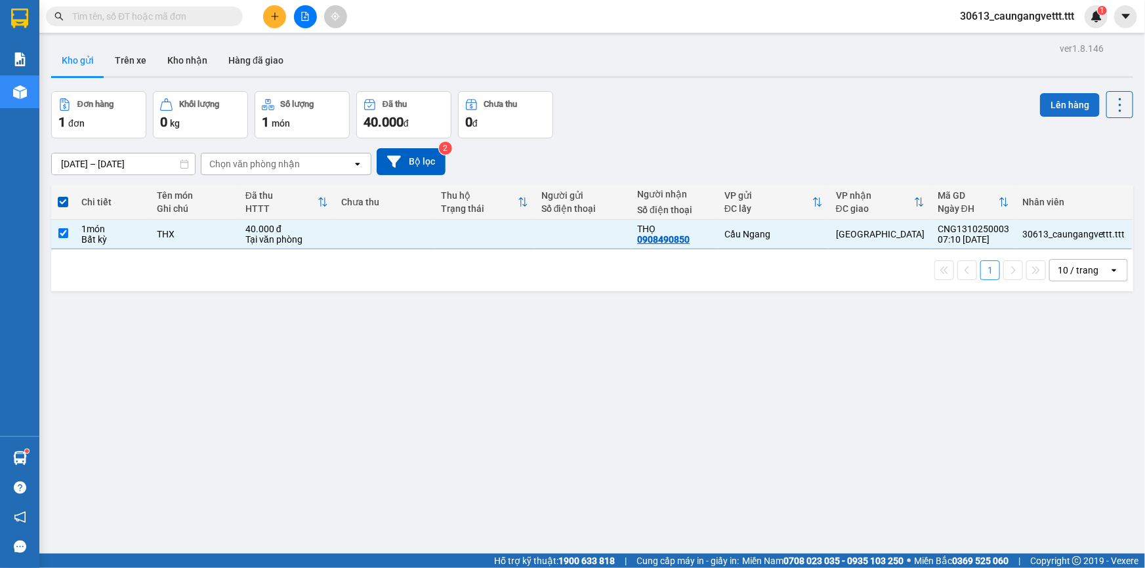
click at [1067, 106] on button "Lên hàng" at bounding box center [1070, 105] width 60 height 24
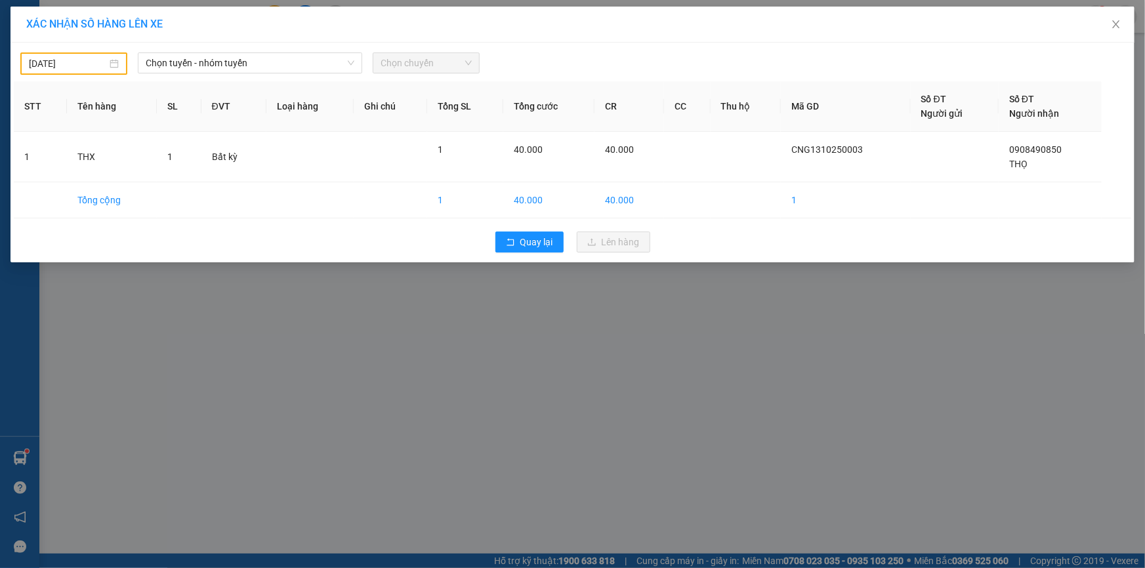
click at [39, 64] on input "[DATE]" at bounding box center [68, 63] width 78 height 14
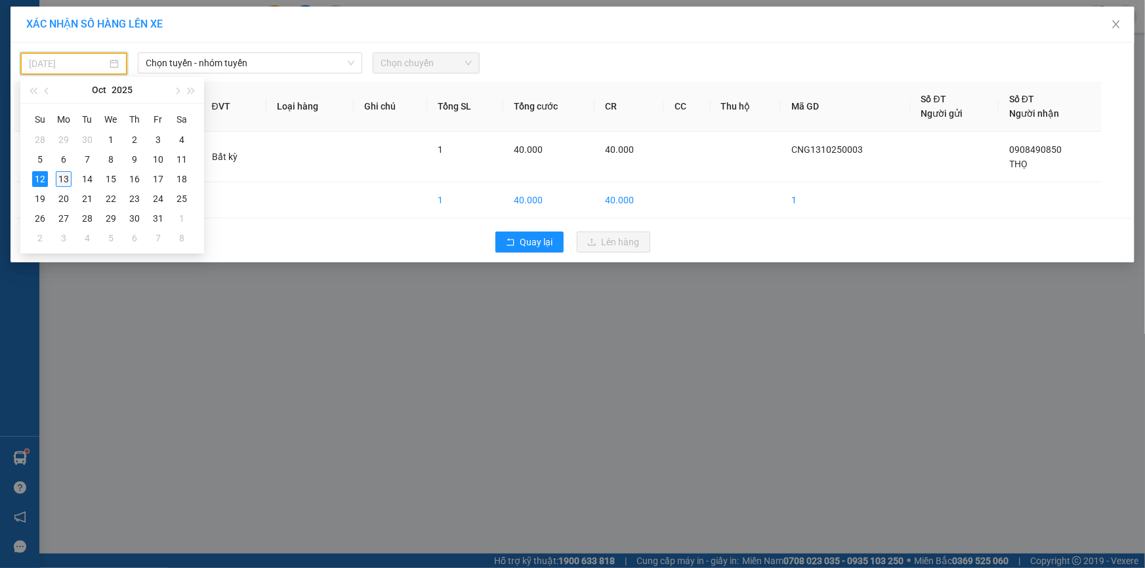
click at [61, 178] on div "13" at bounding box center [64, 179] width 16 height 16
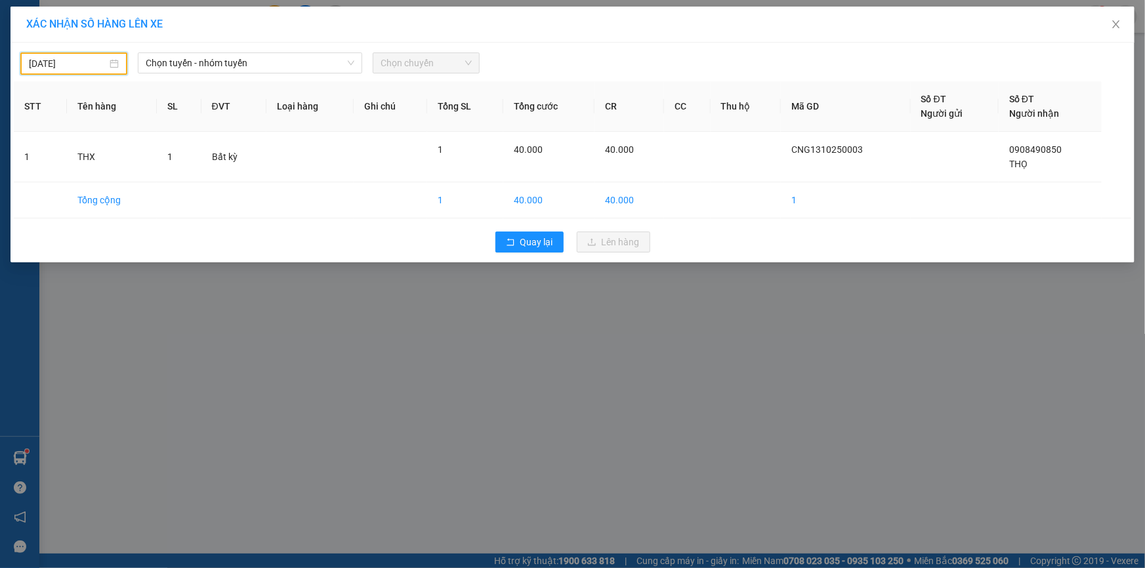
type input "[DATE]"
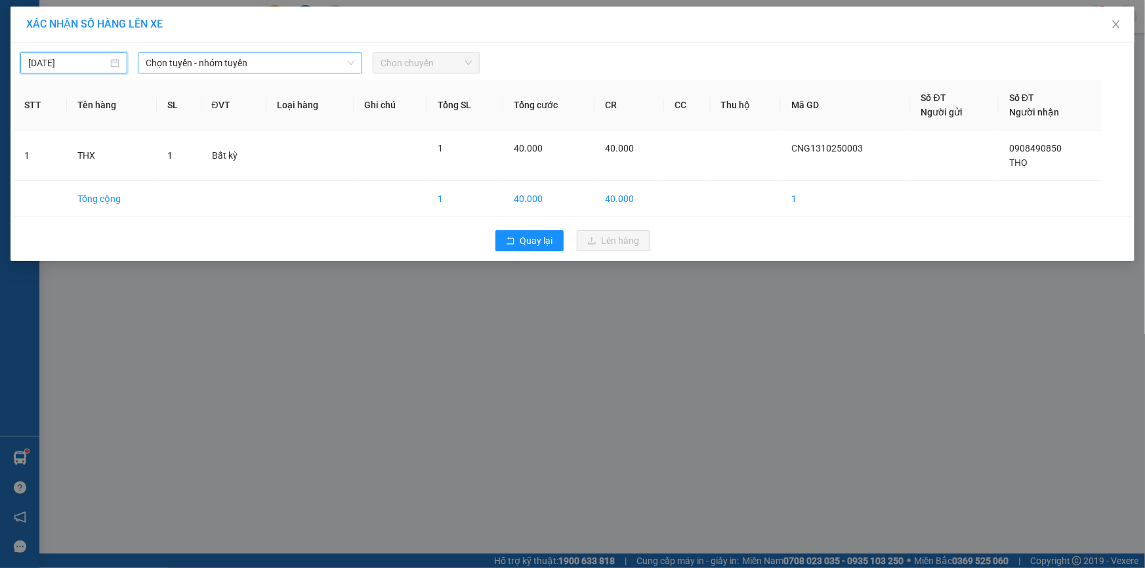
click at [176, 60] on span "Chọn tuyến - nhóm tuyến" at bounding box center [250, 63] width 209 height 20
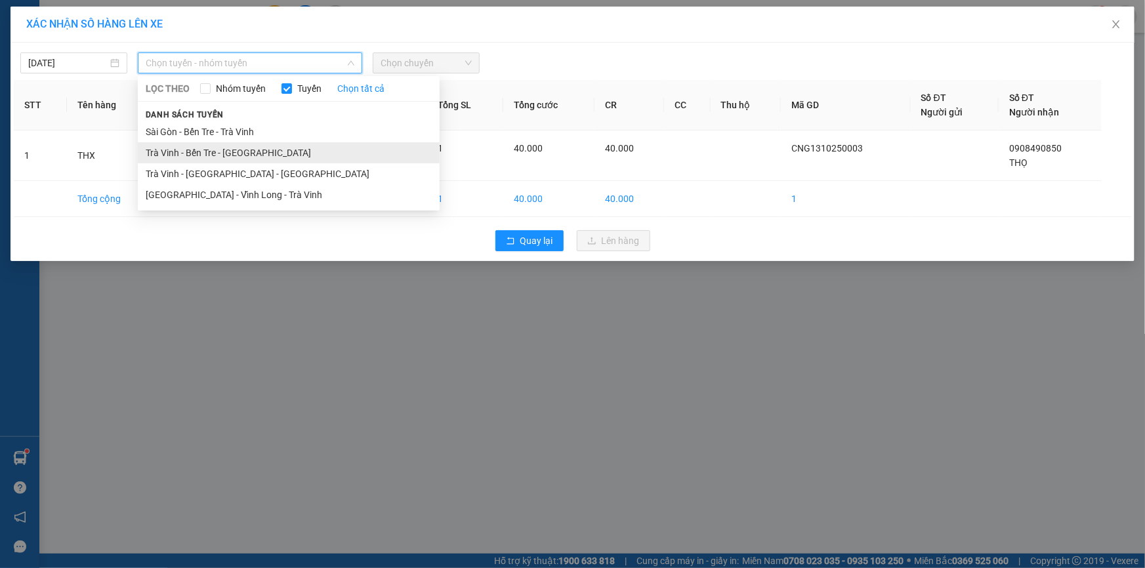
click at [189, 150] on li "Trà Vinh - Bến Tre - [GEOGRAPHIC_DATA]" at bounding box center [289, 152] width 302 height 21
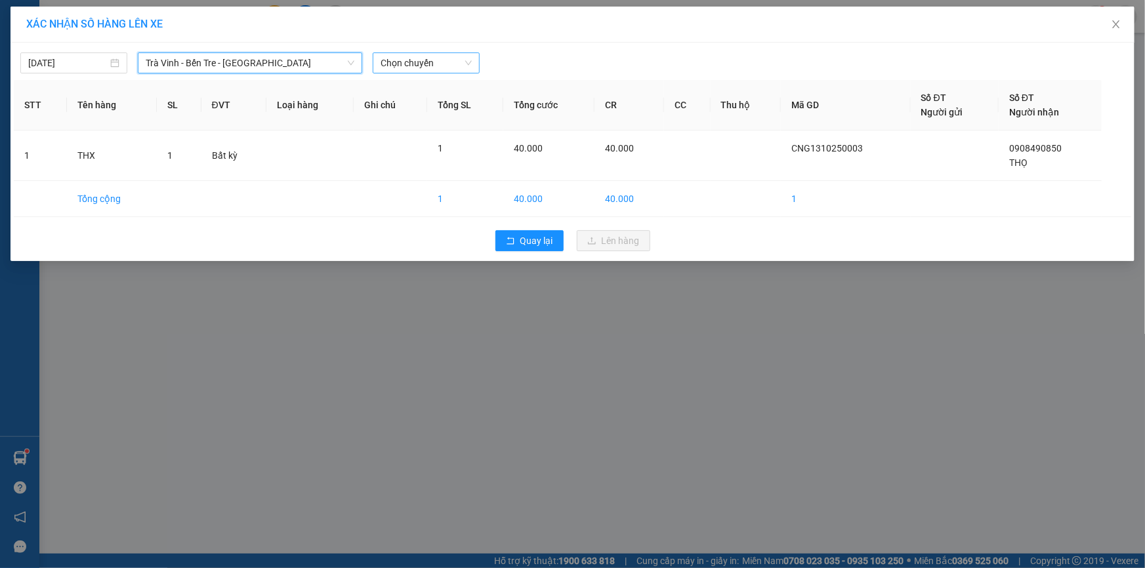
click at [409, 60] on span "Chọn chuyến" at bounding box center [425, 63] width 91 height 20
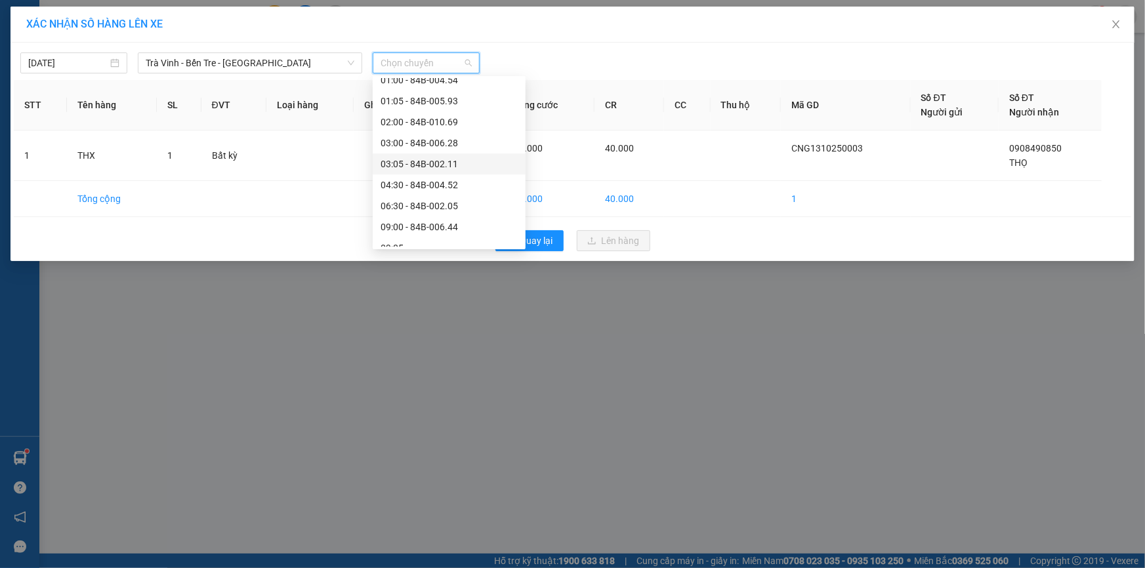
scroll to position [79, 0]
click at [413, 214] on div "09:00 - 84B-006.44" at bounding box center [448, 220] width 137 height 14
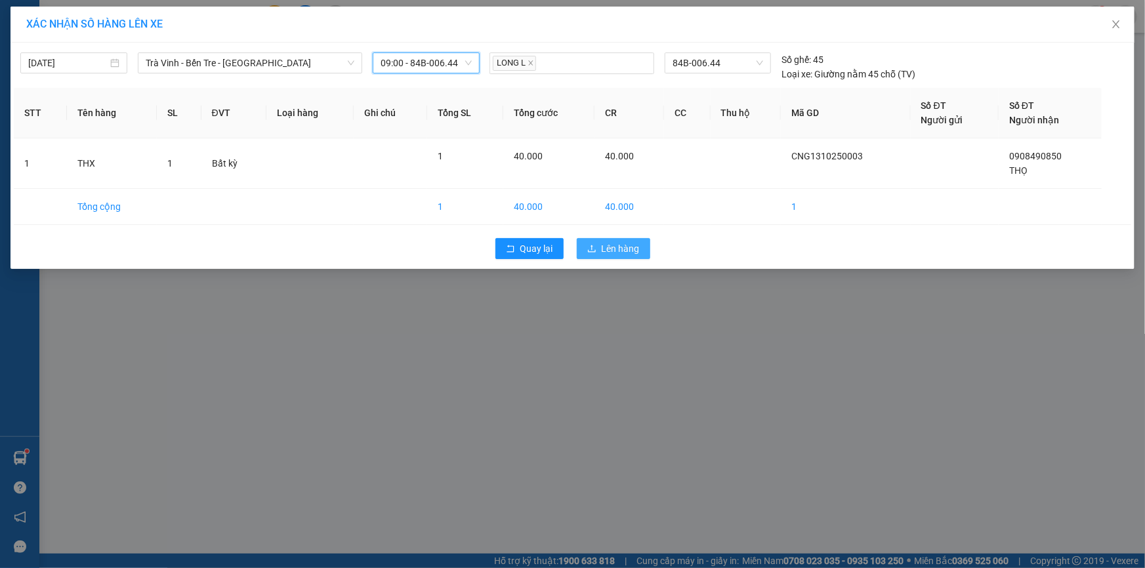
click at [624, 245] on span "Lên hàng" at bounding box center [621, 248] width 38 height 14
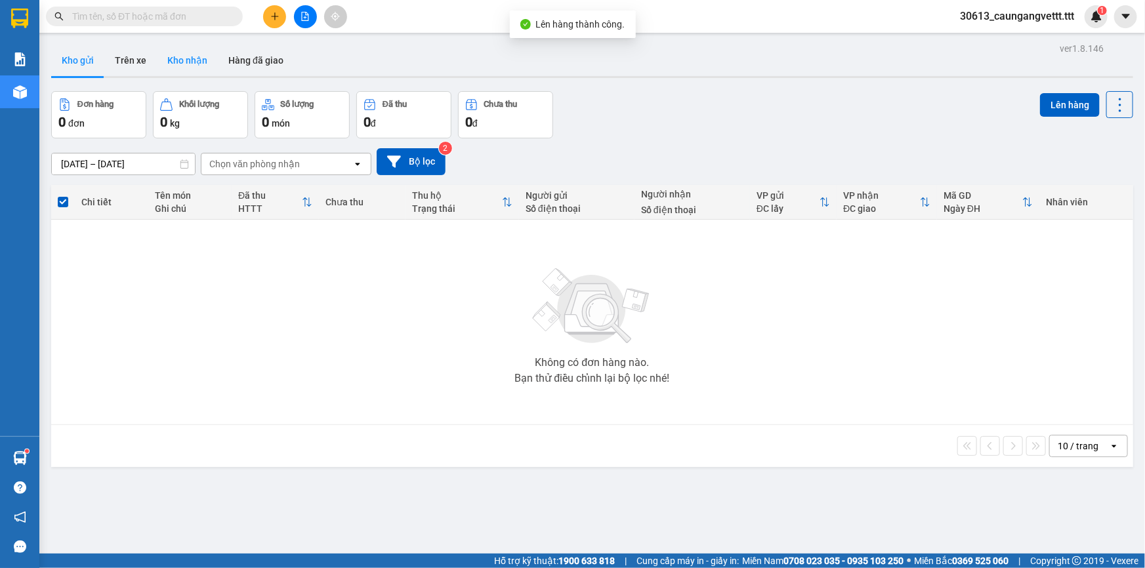
click at [185, 60] on button "Kho nhận" at bounding box center [187, 60] width 61 height 31
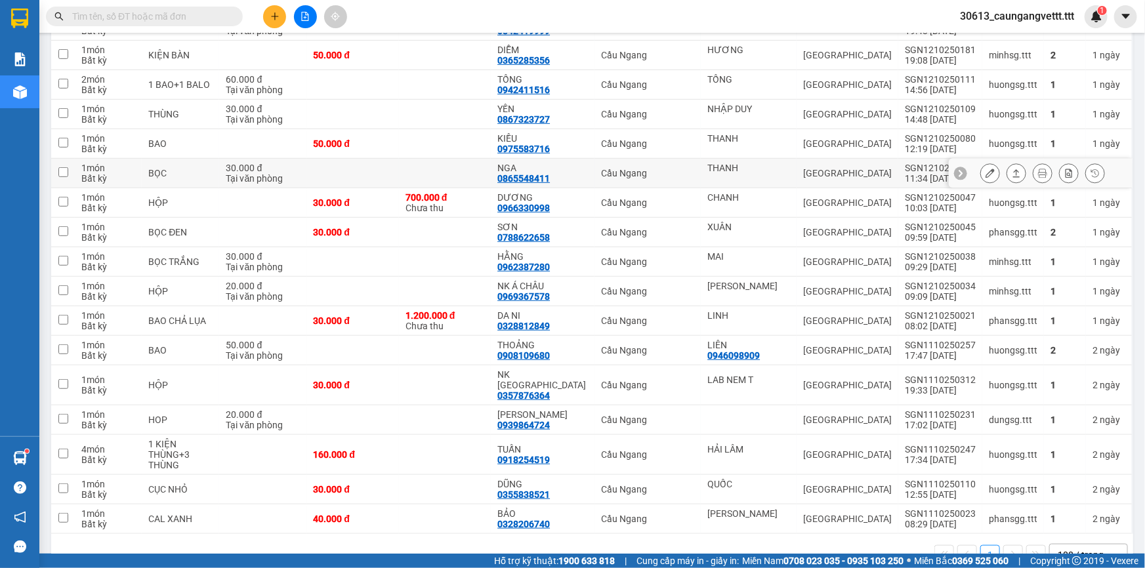
scroll to position [317, 0]
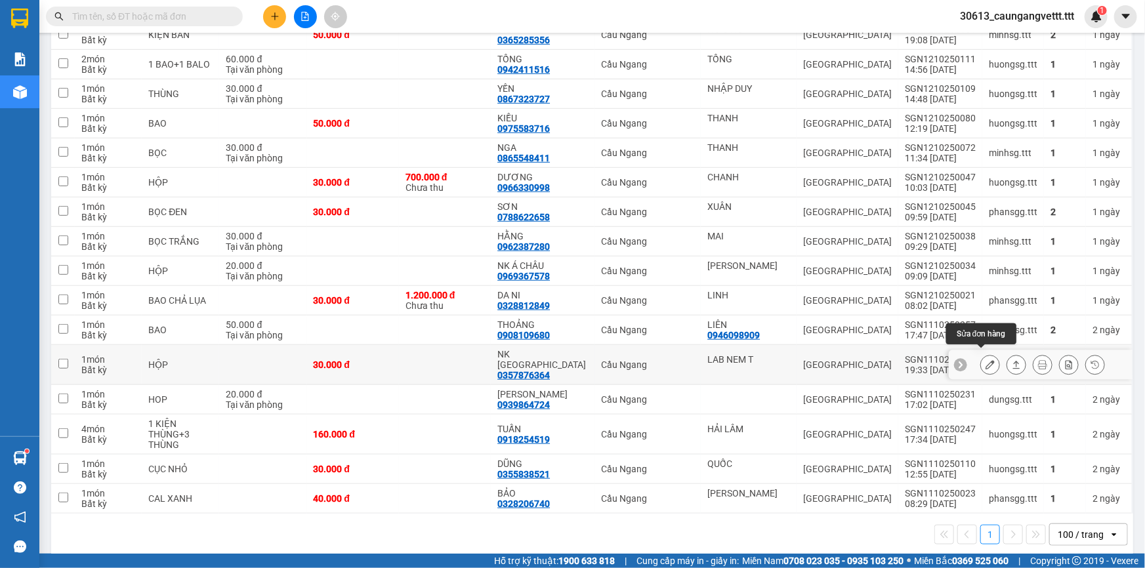
click at [985, 360] on icon at bounding box center [989, 364] width 9 height 9
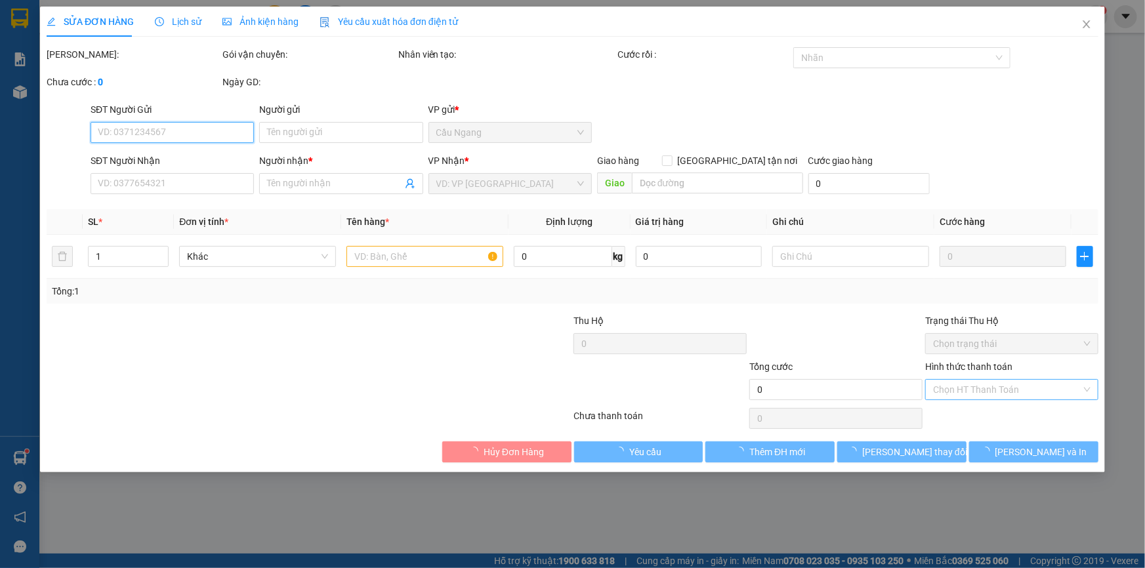
type input "LAB NEM T"
type input "0357876364"
type input "NK [GEOGRAPHIC_DATA]"
type input "30.000"
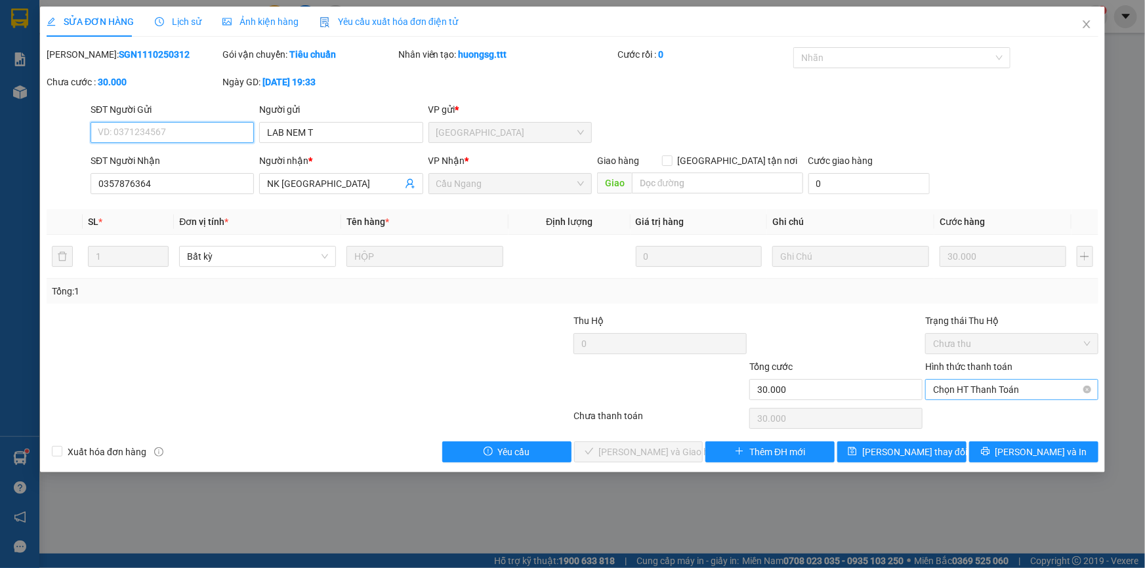
click at [978, 387] on span "Chọn HT Thanh Toán" at bounding box center [1011, 390] width 157 height 20
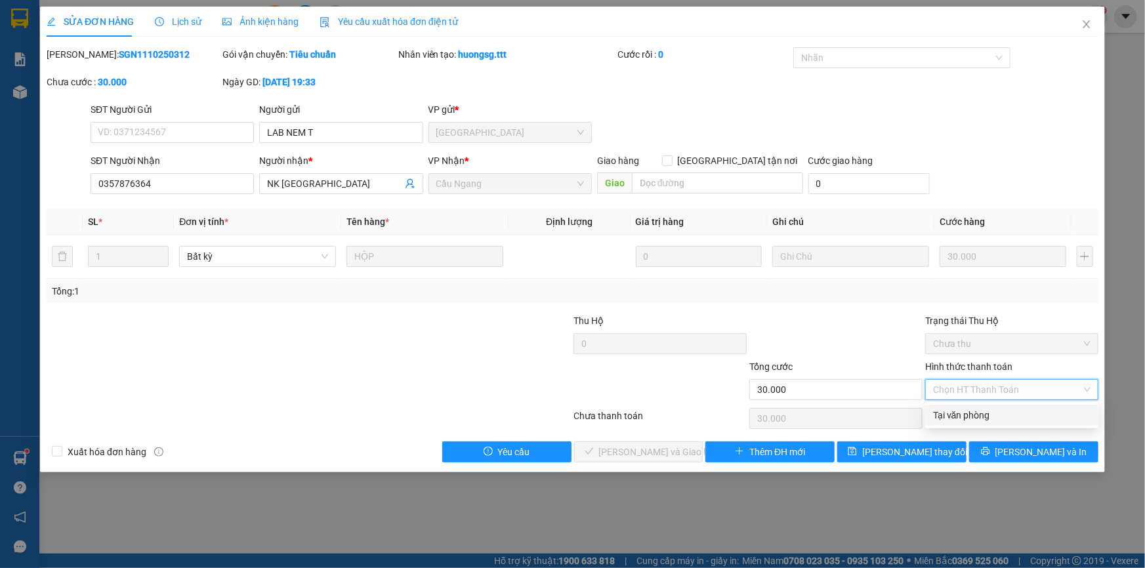
click at [962, 420] on div "Tại văn phòng" at bounding box center [1011, 415] width 157 height 14
type input "0"
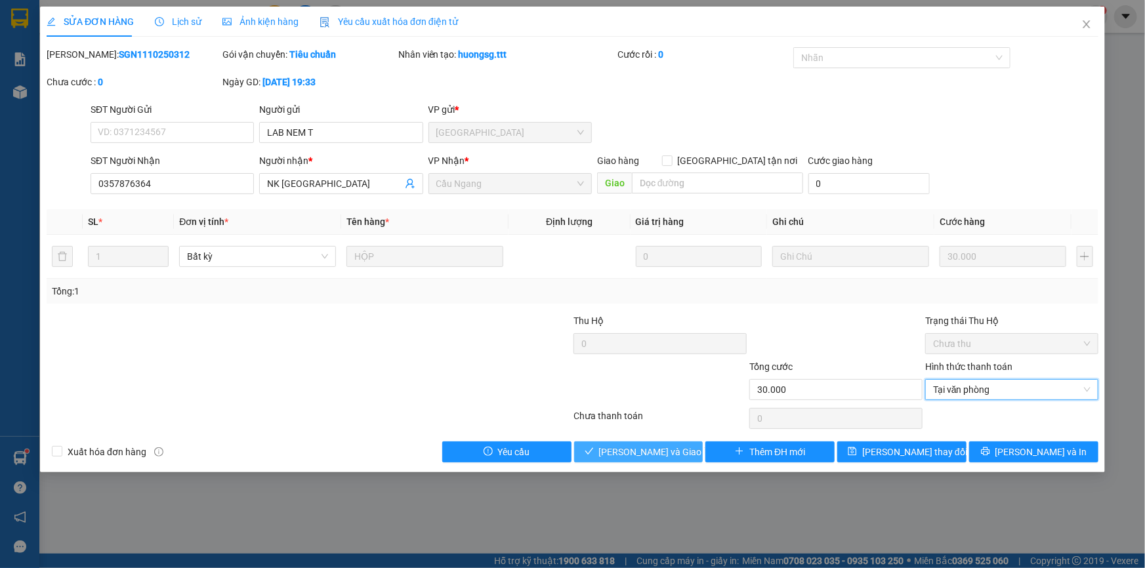
click at [637, 453] on span "[PERSON_NAME] và Giao hàng" at bounding box center [662, 452] width 126 height 14
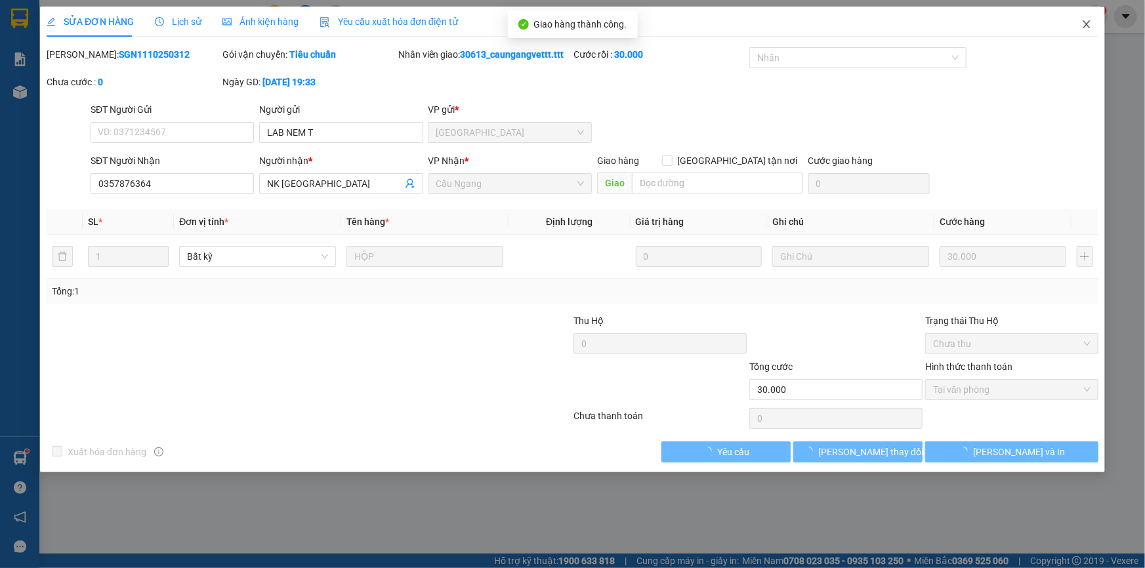
click at [1086, 26] on icon "close" at bounding box center [1086, 24] width 10 height 10
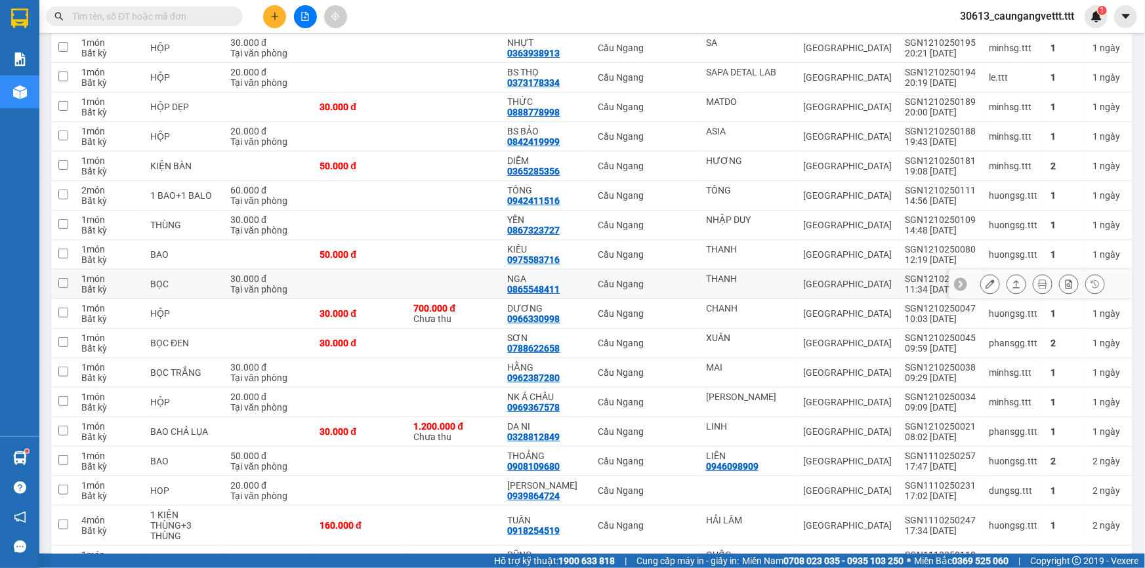
scroll to position [130, 0]
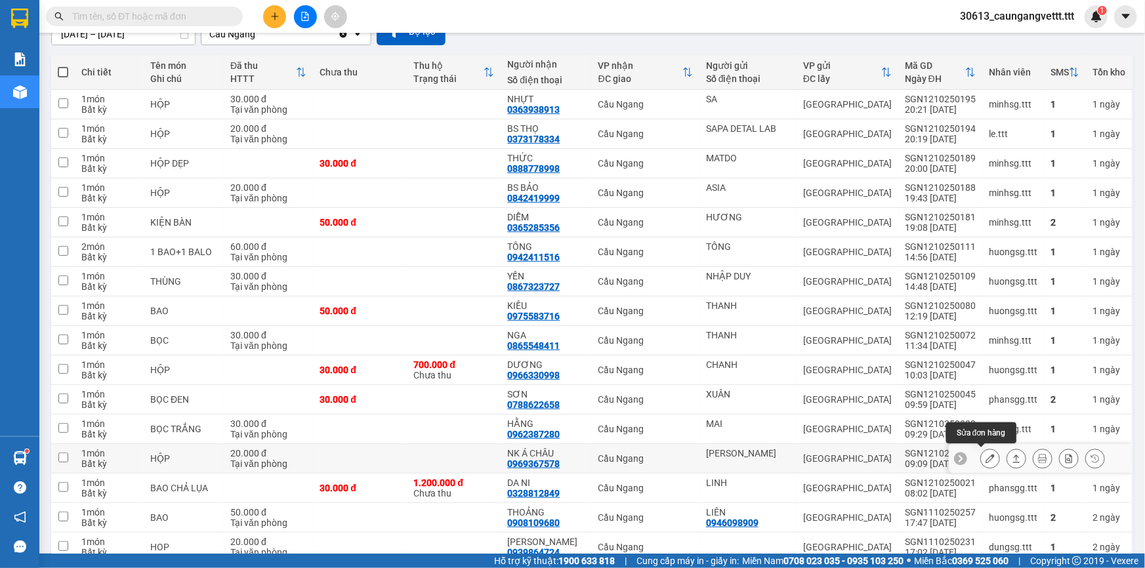
click at [985, 457] on icon at bounding box center [989, 458] width 9 height 9
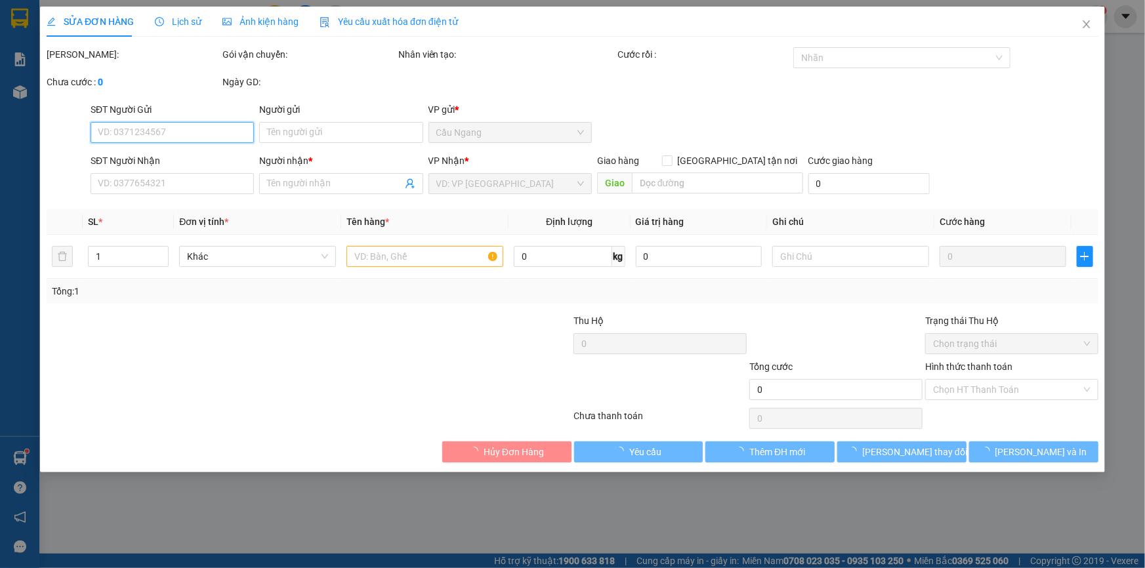
type input "[PERSON_NAME]"
type input "0969367578"
type input "NK Á CHÂU"
type input "20.000"
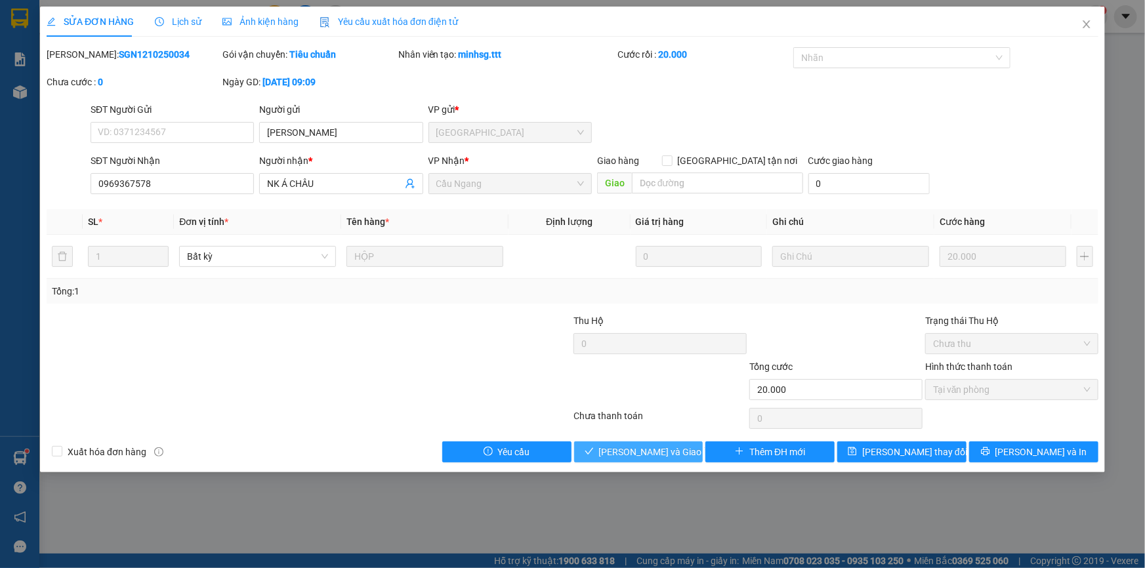
click at [657, 451] on span "[PERSON_NAME] và Giao hàng" at bounding box center [662, 452] width 126 height 14
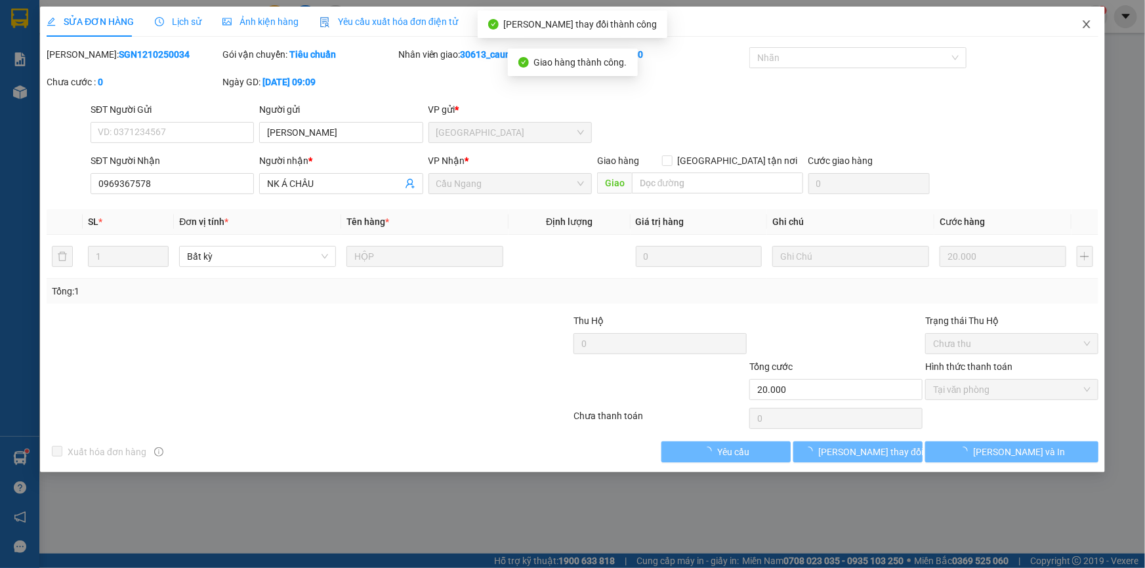
click at [1084, 23] on icon "close" at bounding box center [1085, 24] width 7 height 8
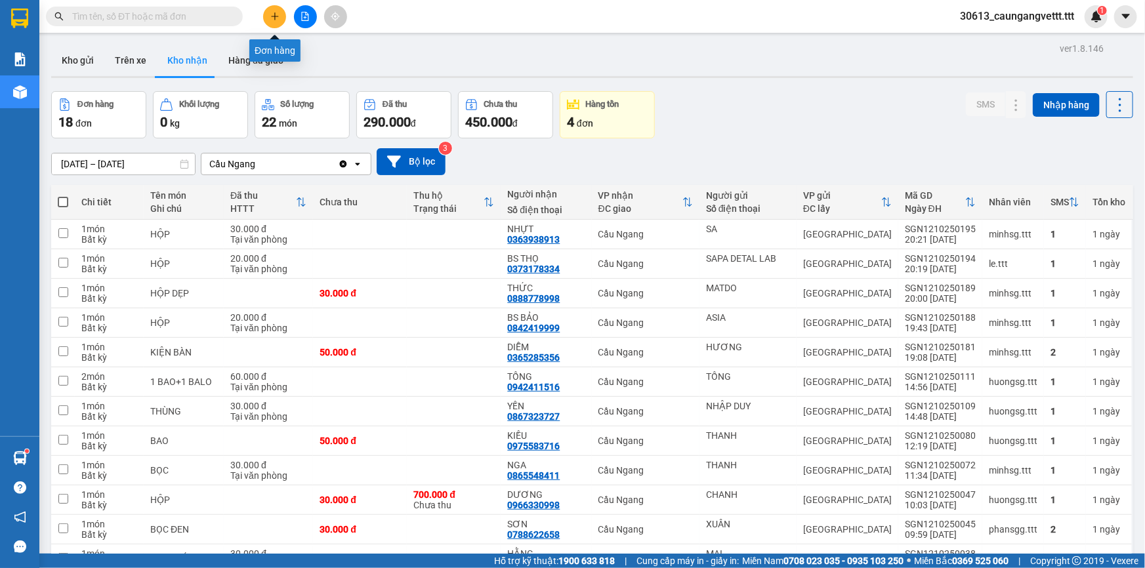
click at [271, 12] on button at bounding box center [274, 16] width 23 height 23
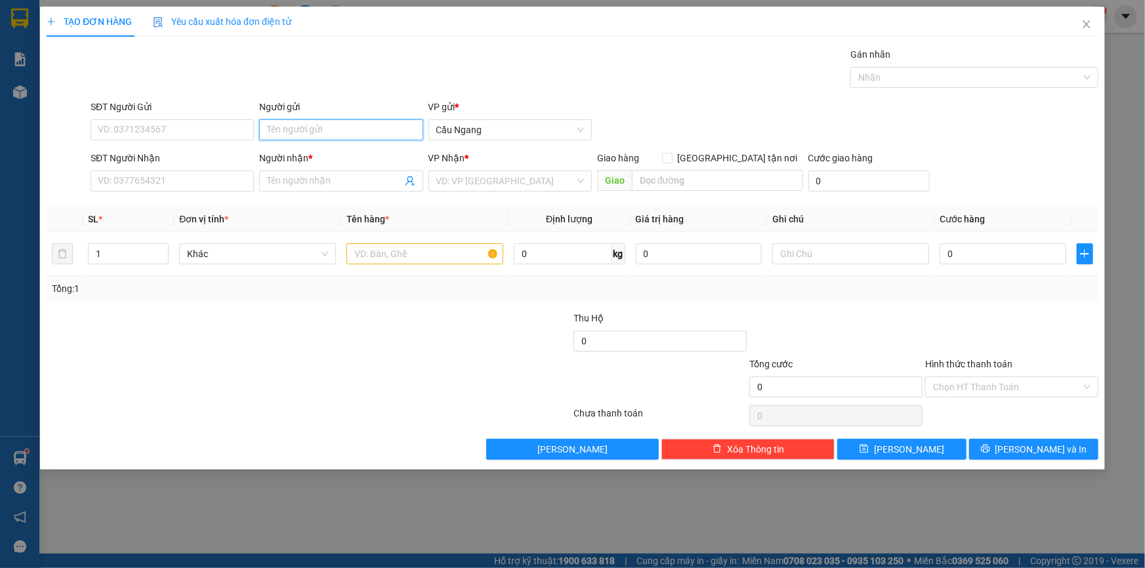
click at [335, 133] on input "Người gửi" at bounding box center [340, 129] width 163 height 21
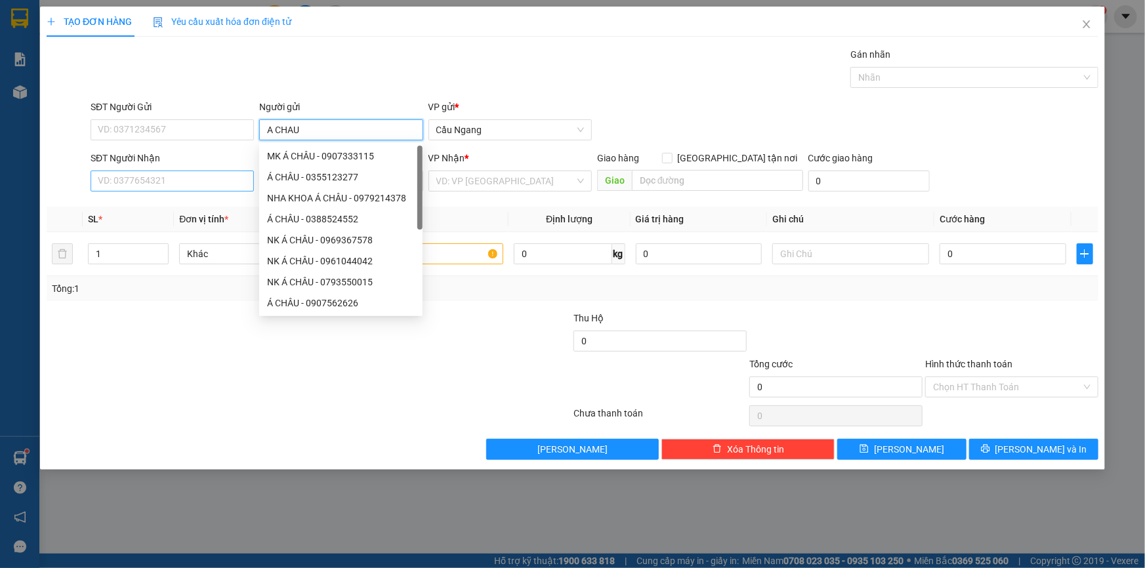
type input "A CHAU"
click at [159, 184] on input "SĐT Người Nhận" at bounding box center [172, 181] width 163 height 21
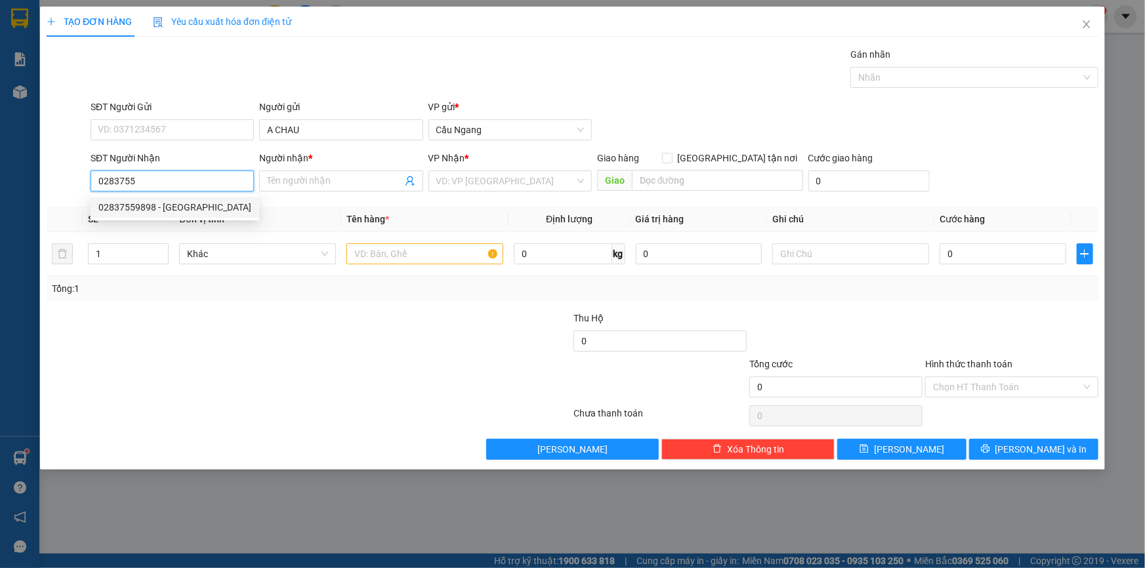
drag, startPoint x: 180, startPoint y: 210, endPoint x: 194, endPoint y: 211, distance: 13.8
click at [180, 210] on div "02837559898 - [GEOGRAPHIC_DATA]" at bounding box center [174, 207] width 153 height 14
type input "02837559898"
type input "[PERSON_NAME]"
type input "02837559898"
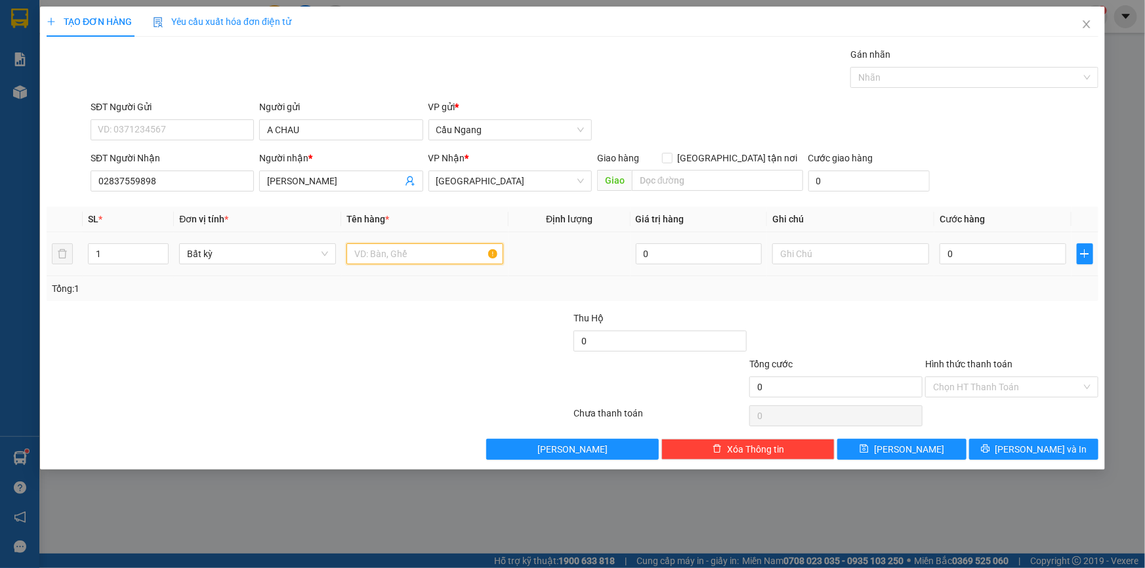
click at [386, 256] on input "text" at bounding box center [424, 253] width 157 height 21
type input "HOP"
click at [1004, 255] on input "0" at bounding box center [1002, 253] width 127 height 21
type input "2"
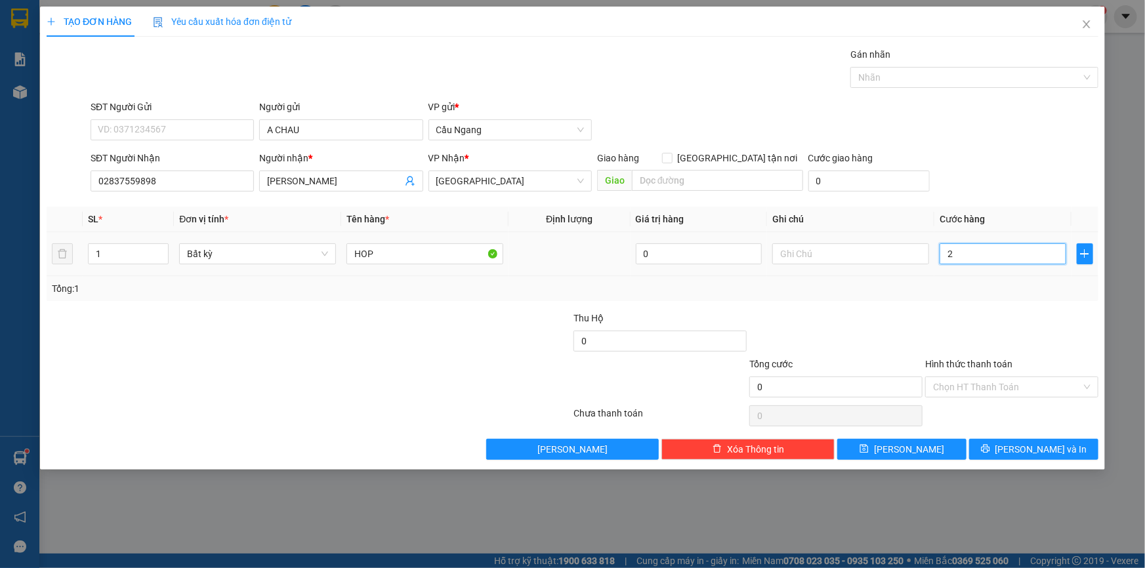
type input "2"
type input "20"
type input "200"
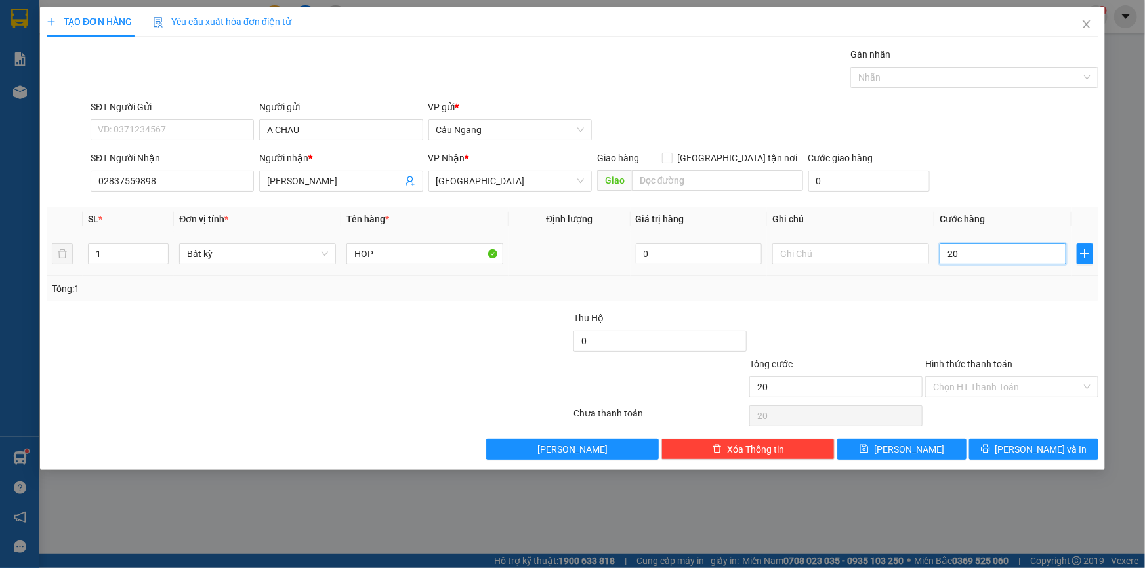
type input "200"
type input "2.000"
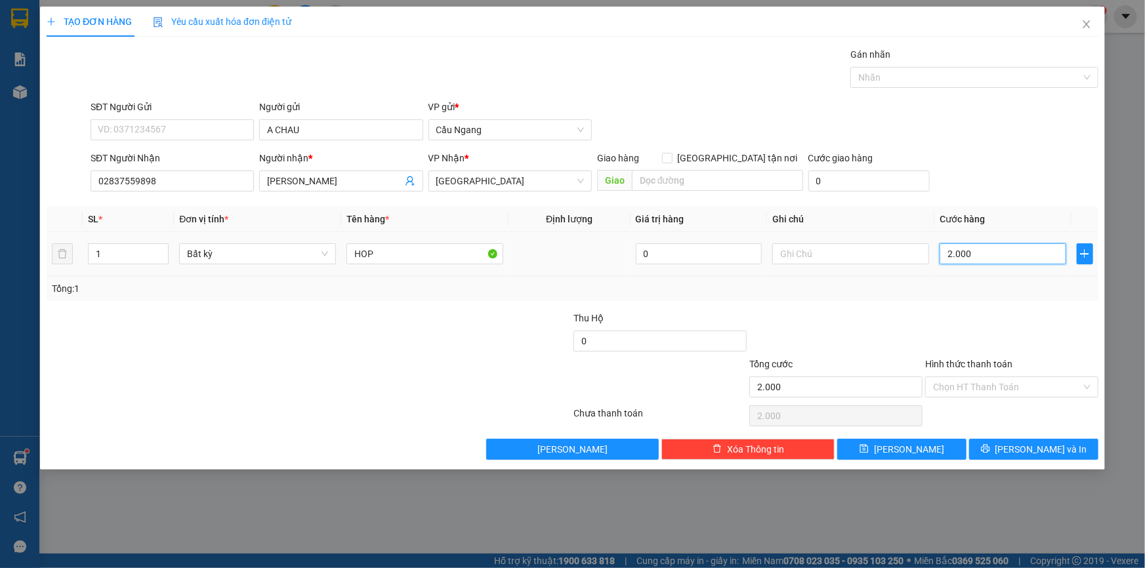
type input "20.000"
click at [1025, 449] on span "[PERSON_NAME] và In" at bounding box center [1041, 449] width 92 height 14
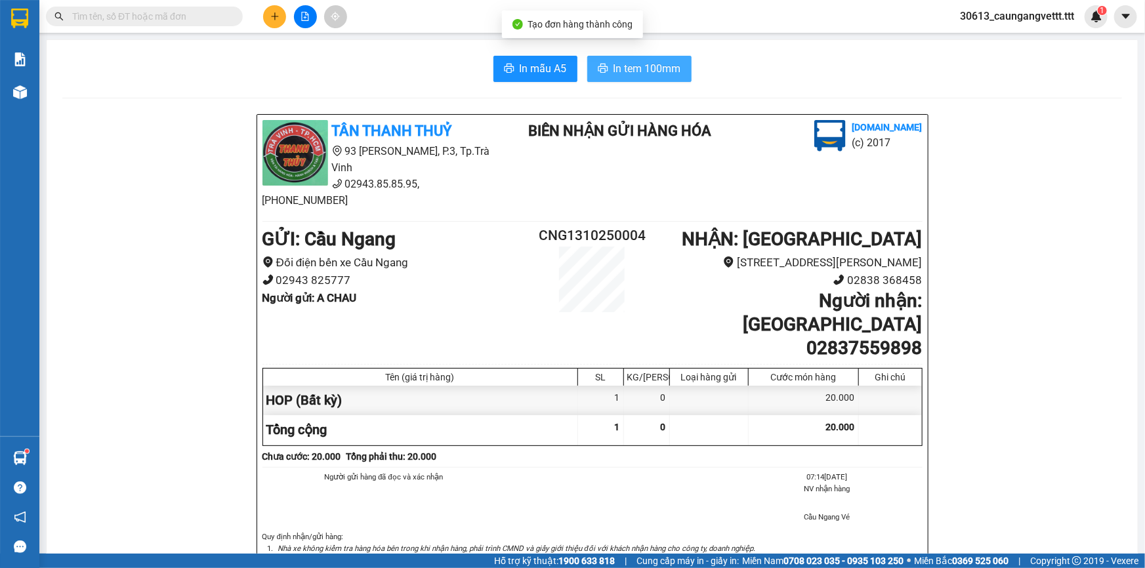
drag, startPoint x: 642, startPoint y: 66, endPoint x: 639, endPoint y: 80, distance: 14.8
click at [642, 67] on span "In tem 100mm" at bounding box center [647, 68] width 68 height 16
click at [279, 10] on button at bounding box center [274, 16] width 23 height 23
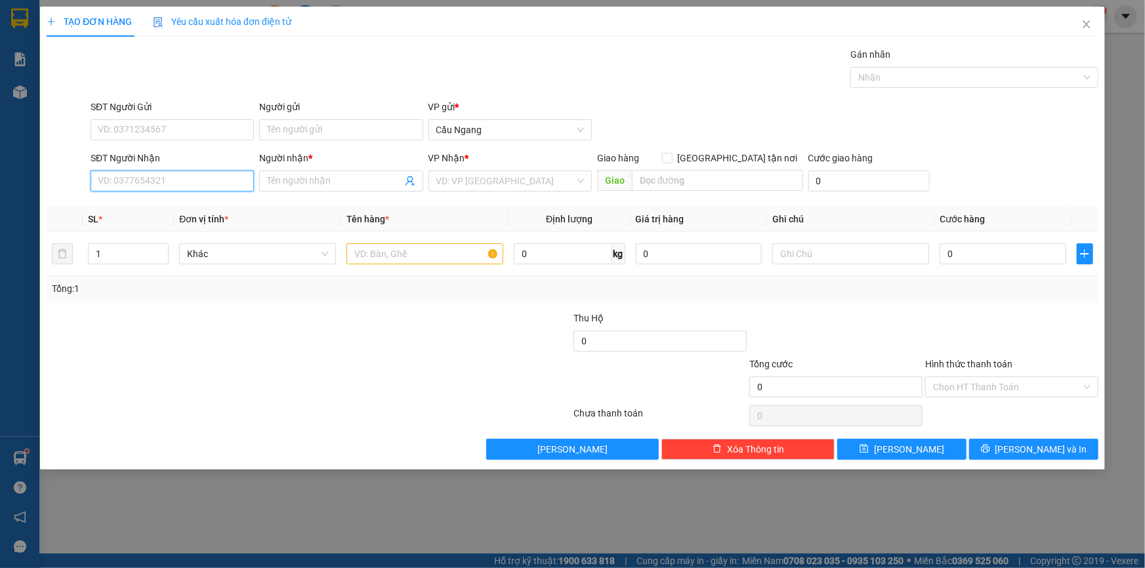
click at [171, 183] on input "SĐT Người Nhận" at bounding box center [172, 181] width 163 height 21
click at [158, 230] on div "0777781199 - NGHIA" at bounding box center [172, 228] width 148 height 14
type input "0777781199"
type input "NGHIA"
type input "0777781199"
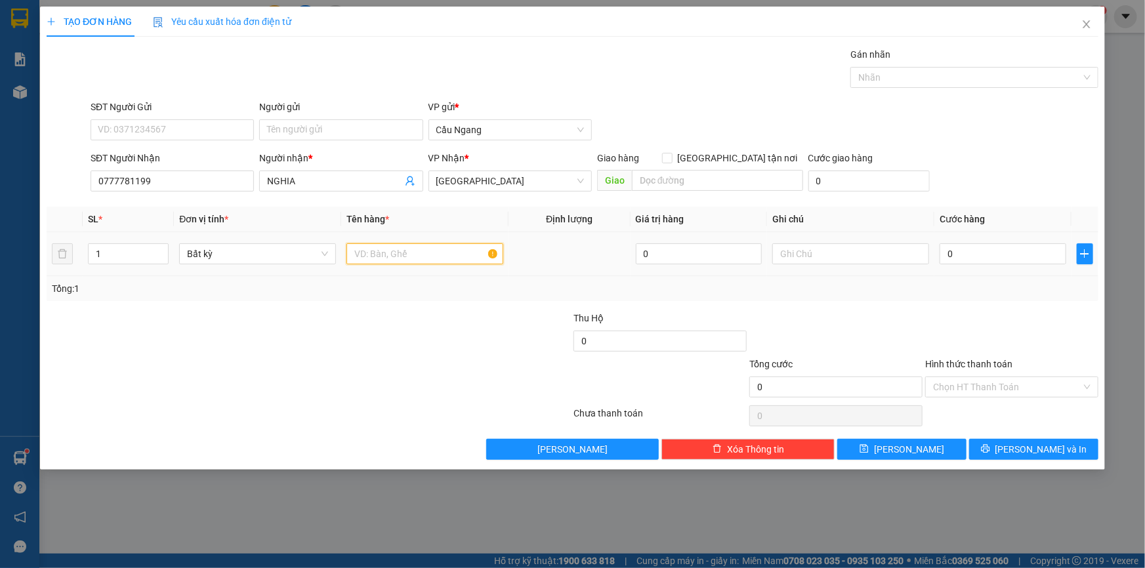
click at [398, 255] on input "text" at bounding box center [424, 253] width 157 height 21
type input "BAO"
click at [998, 256] on input "0" at bounding box center [1002, 253] width 127 height 21
type input "4"
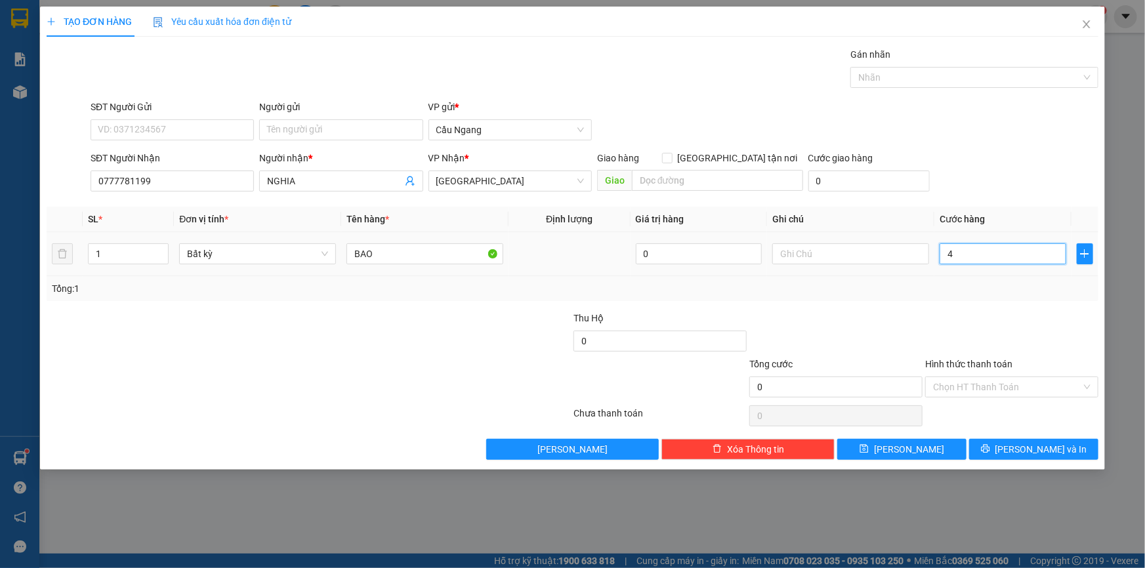
type input "4"
type input "40"
type input "400"
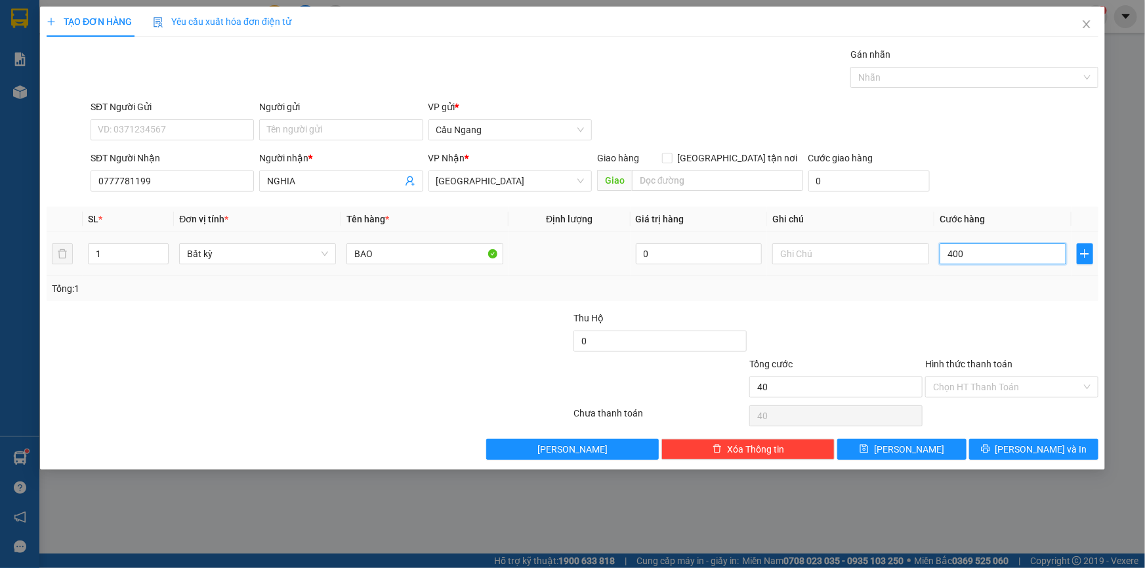
type input "400"
type input "4.000"
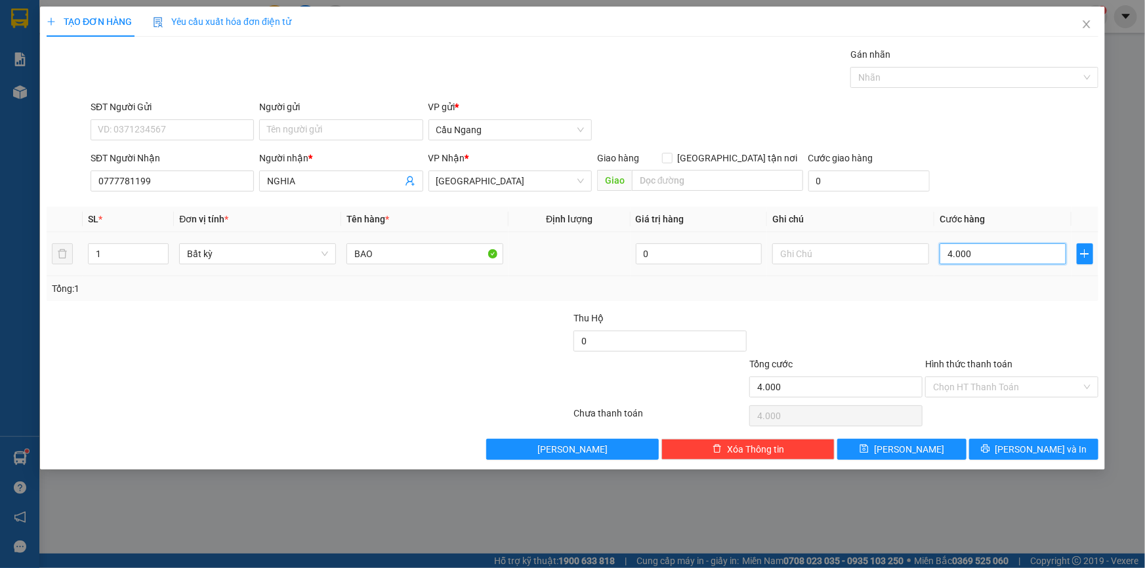
type input "40.000"
click at [1022, 440] on button "[PERSON_NAME] và In" at bounding box center [1033, 449] width 129 height 21
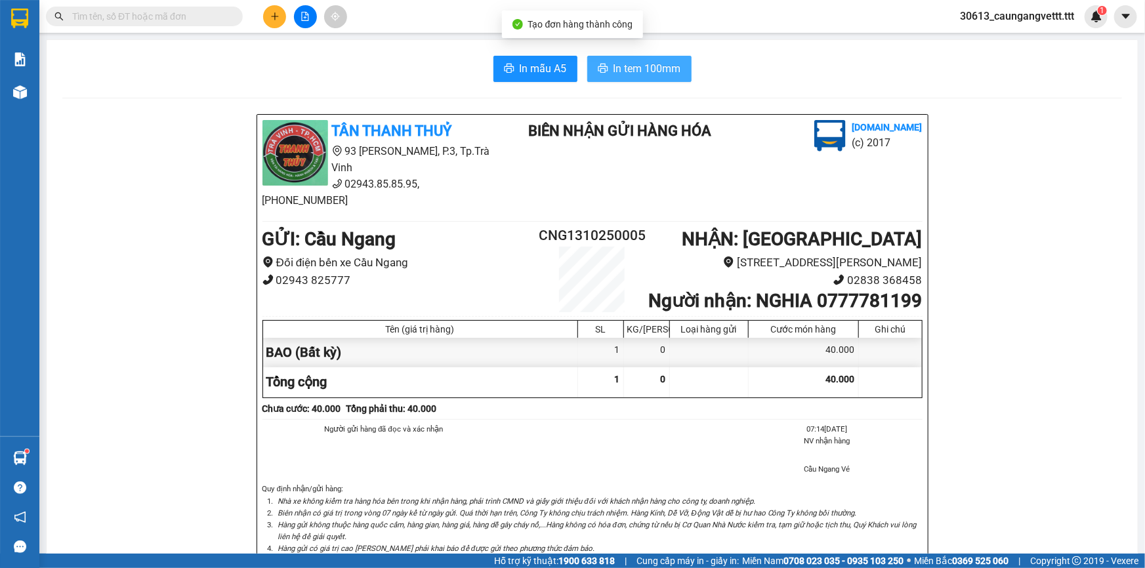
click at [653, 65] on span "In tem 100mm" at bounding box center [647, 68] width 68 height 16
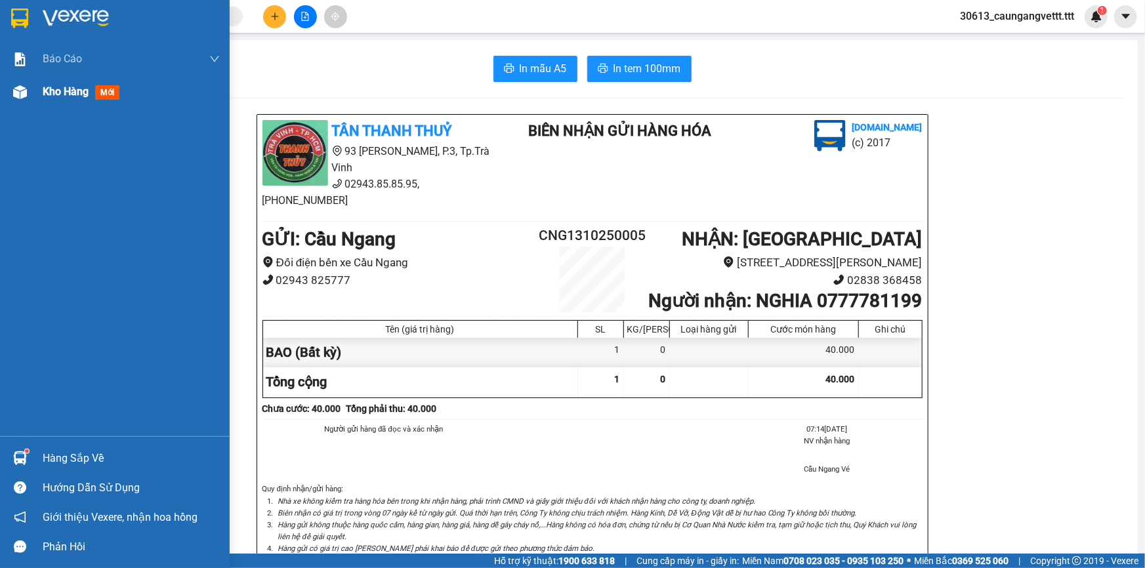
click at [60, 94] on span "Kho hàng" at bounding box center [66, 91] width 46 height 12
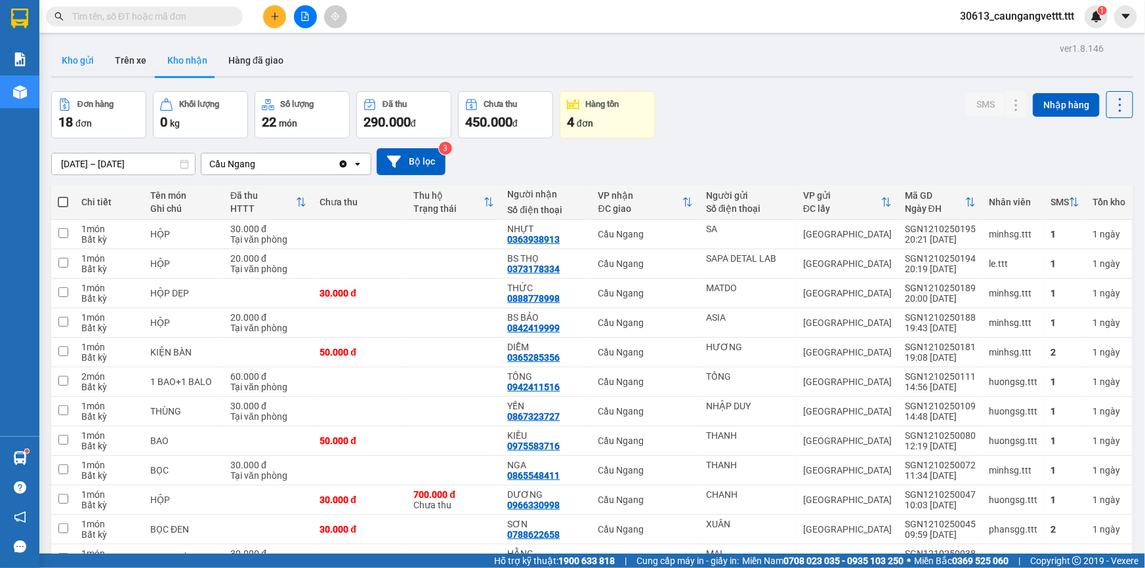
click at [72, 52] on button "Kho gửi" at bounding box center [77, 60] width 53 height 31
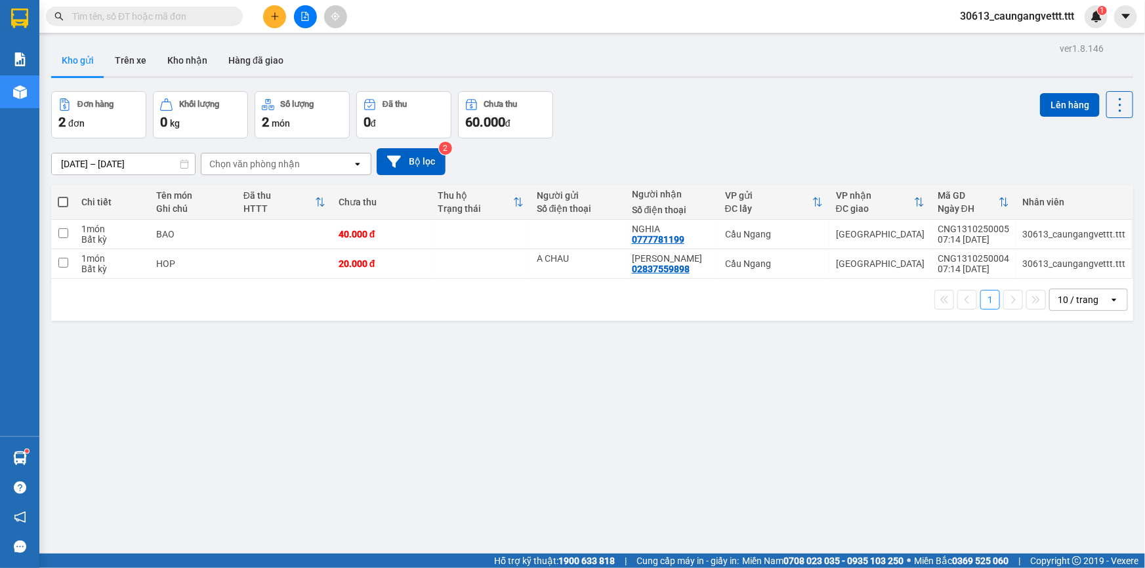
click at [64, 199] on span at bounding box center [63, 202] width 10 height 10
click at [63, 195] on input "checkbox" at bounding box center [63, 195] width 0 height 0
checkbox input "true"
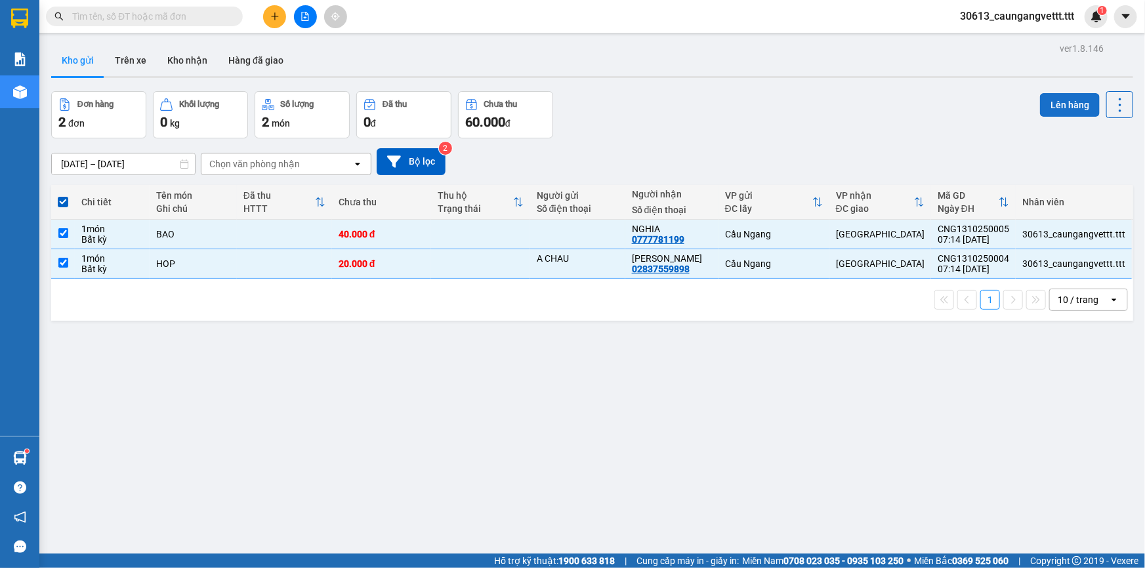
click at [1044, 105] on button "Lên hàng" at bounding box center [1070, 105] width 60 height 24
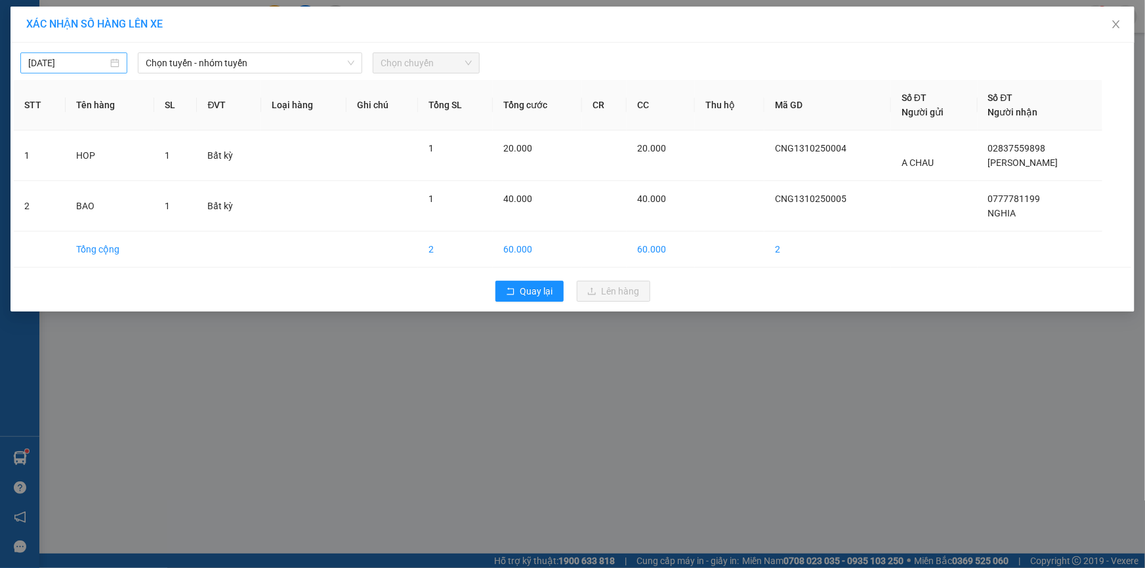
click at [34, 60] on input "[DATE]" at bounding box center [67, 63] width 79 height 14
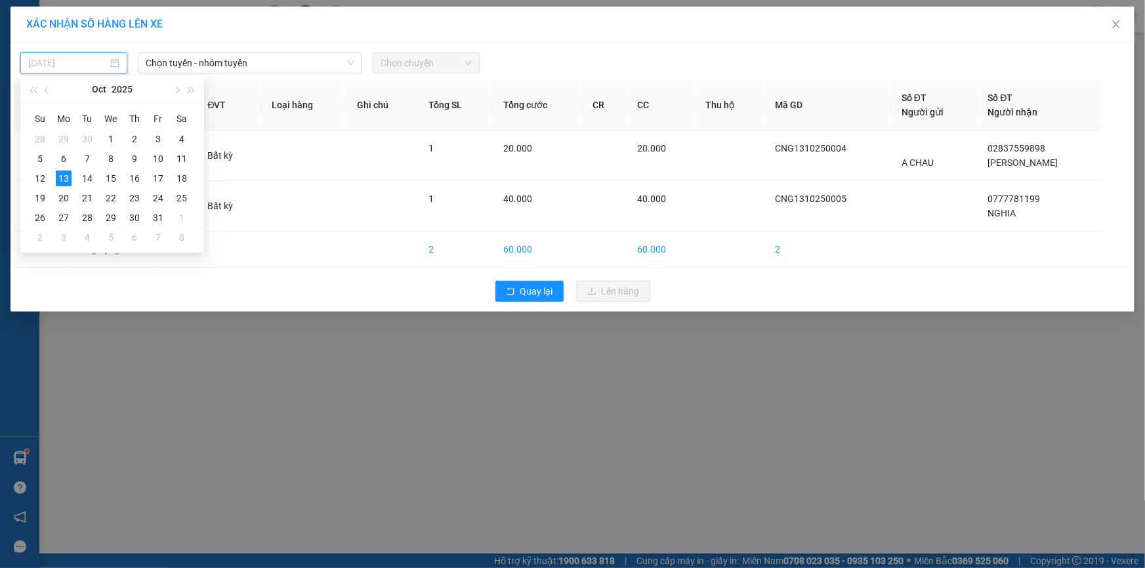
type input "[DATE]"
click at [202, 61] on span "Chọn tuyến - nhóm tuyến" at bounding box center [250, 63] width 209 height 20
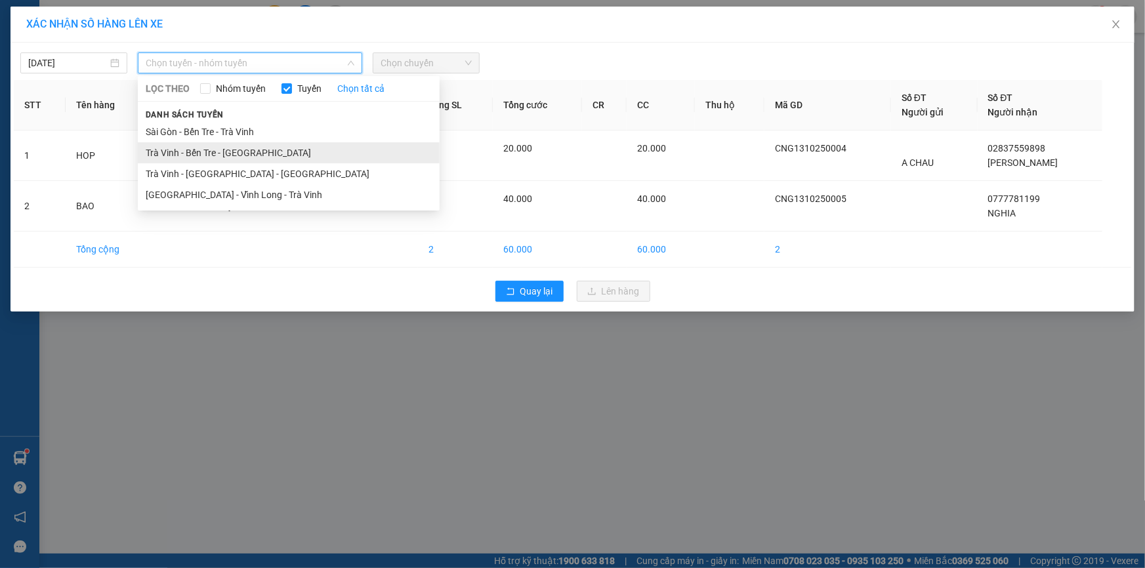
click at [212, 157] on li "Trà Vinh - Bến Tre - [GEOGRAPHIC_DATA]" at bounding box center [289, 152] width 302 height 21
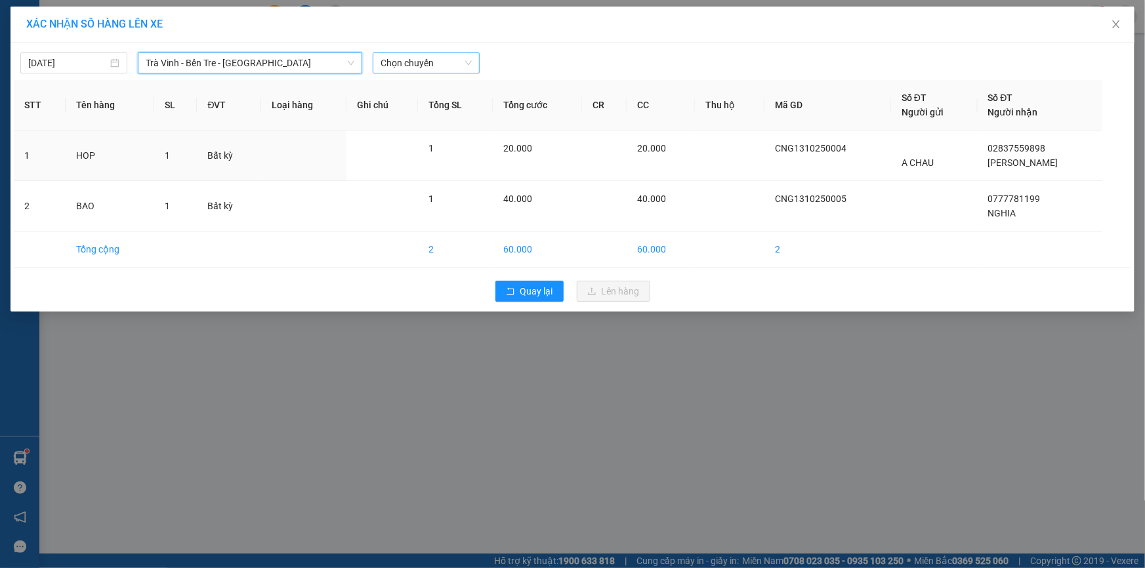
click at [433, 62] on span "Chọn chuyến" at bounding box center [425, 63] width 91 height 20
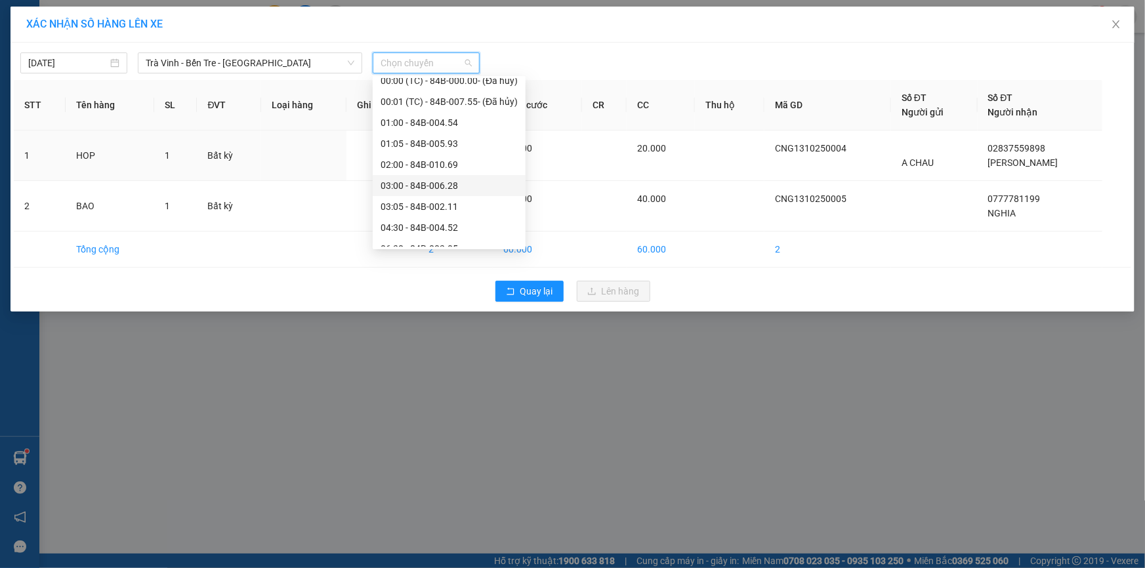
scroll to position [79, 0]
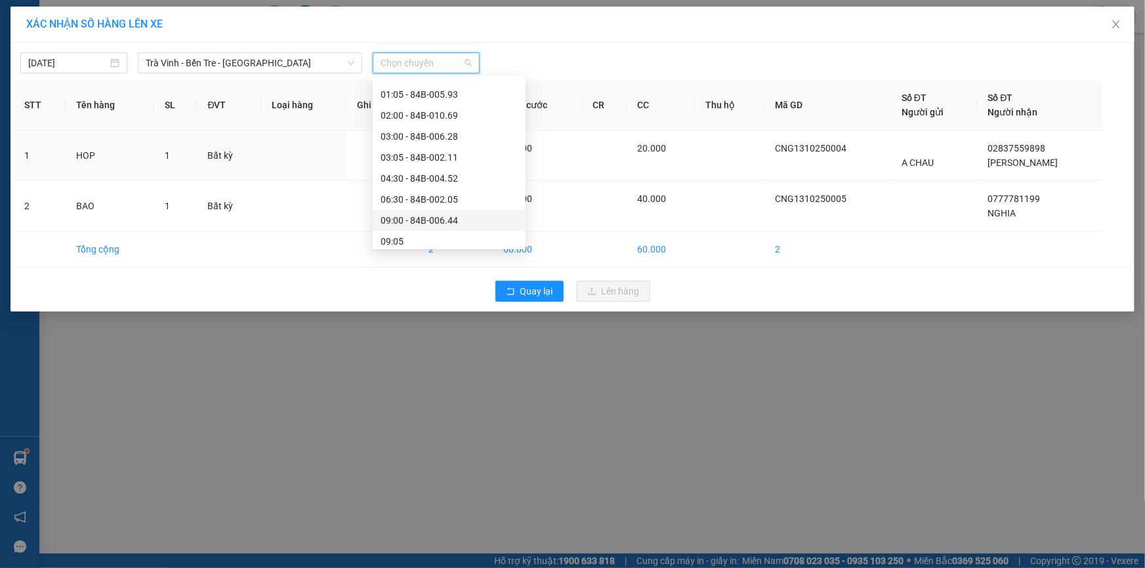
click at [409, 219] on div "09:00 - 84B-006.44" at bounding box center [448, 220] width 137 height 14
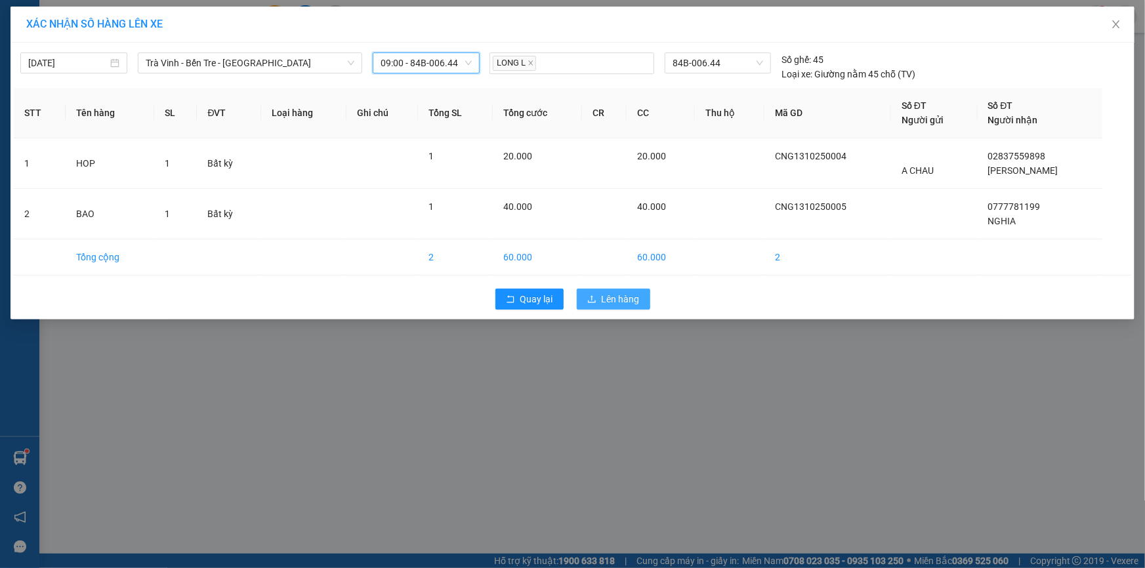
click at [621, 295] on span "Lên hàng" at bounding box center [621, 299] width 38 height 14
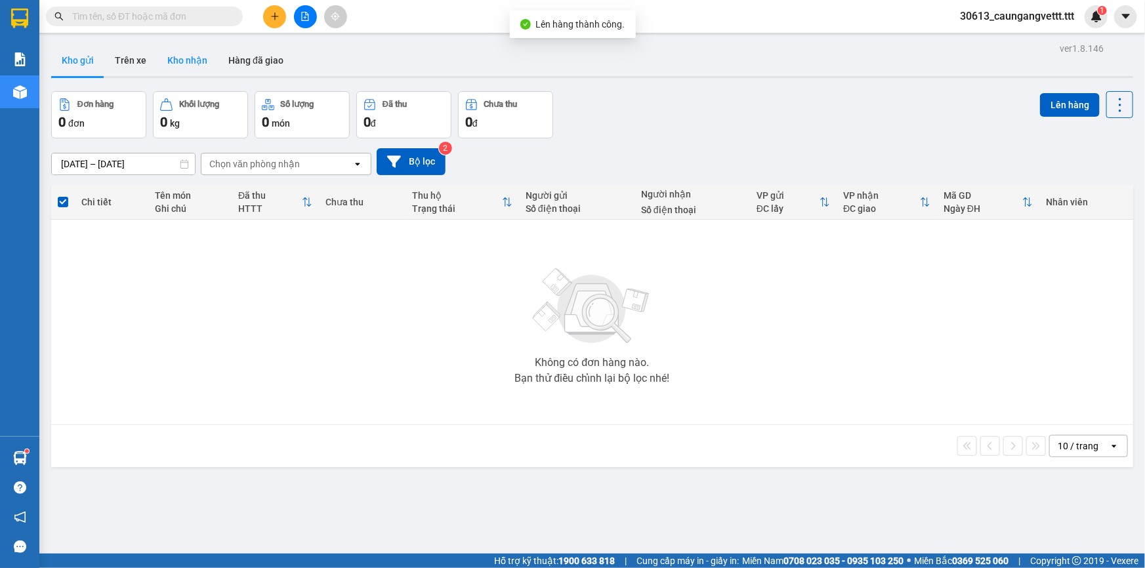
click at [182, 60] on button "Kho nhận" at bounding box center [187, 60] width 61 height 31
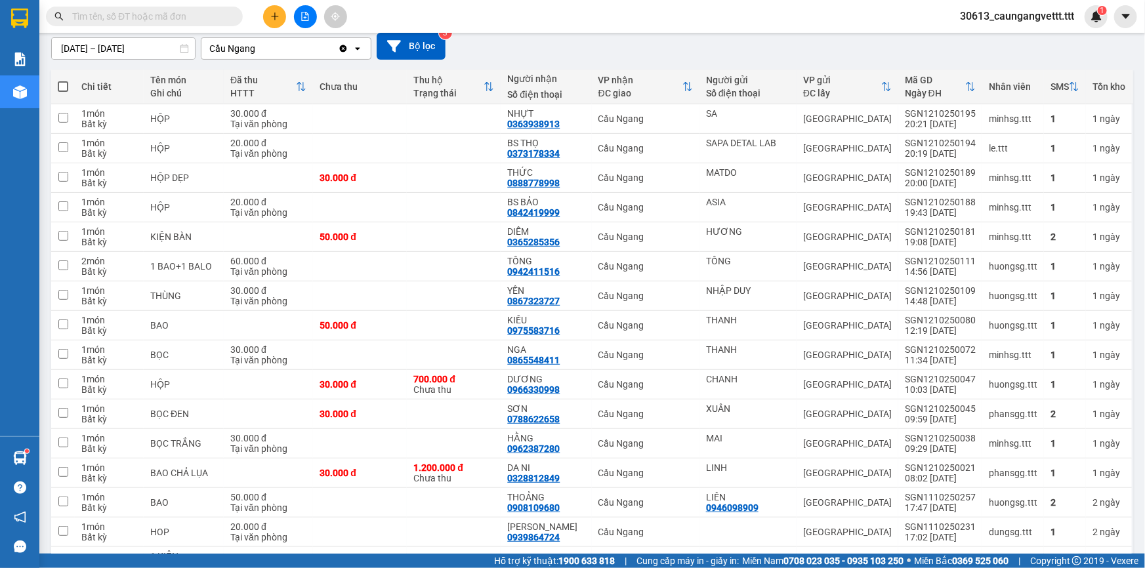
scroll to position [198, 0]
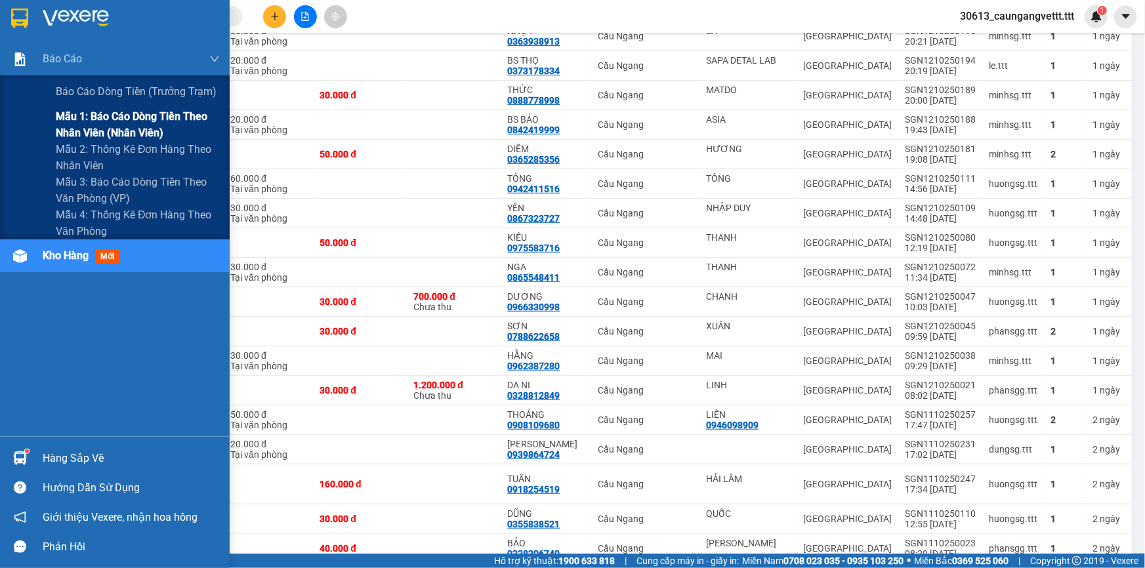
click at [104, 131] on span "Mẫu 1: Báo cáo dòng tiền theo nhân viên (nhân viên)" at bounding box center [138, 124] width 164 height 33
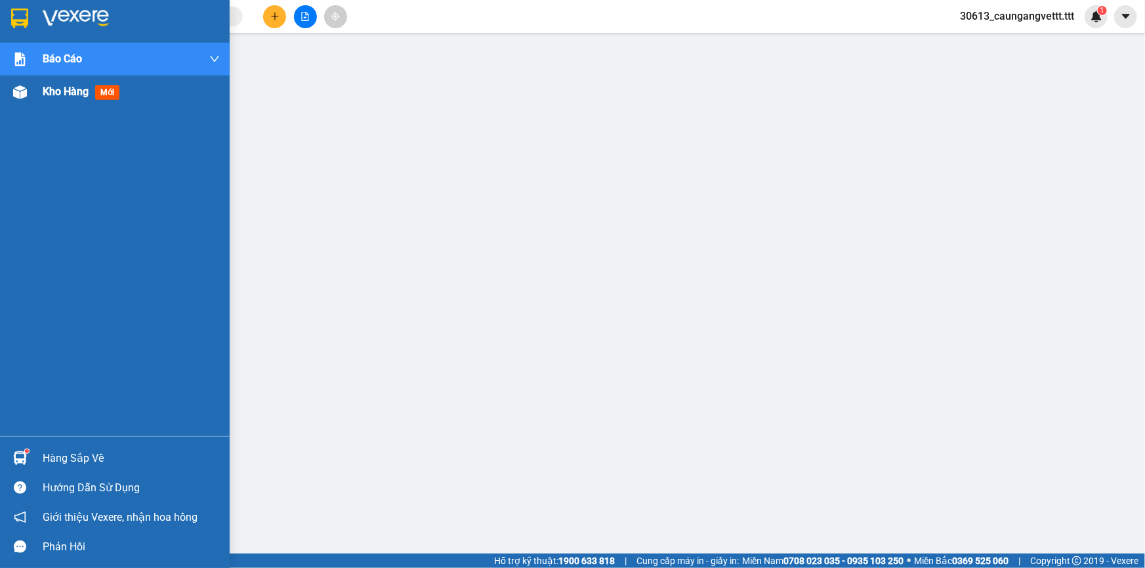
click at [51, 94] on span "Kho hàng" at bounding box center [66, 91] width 46 height 12
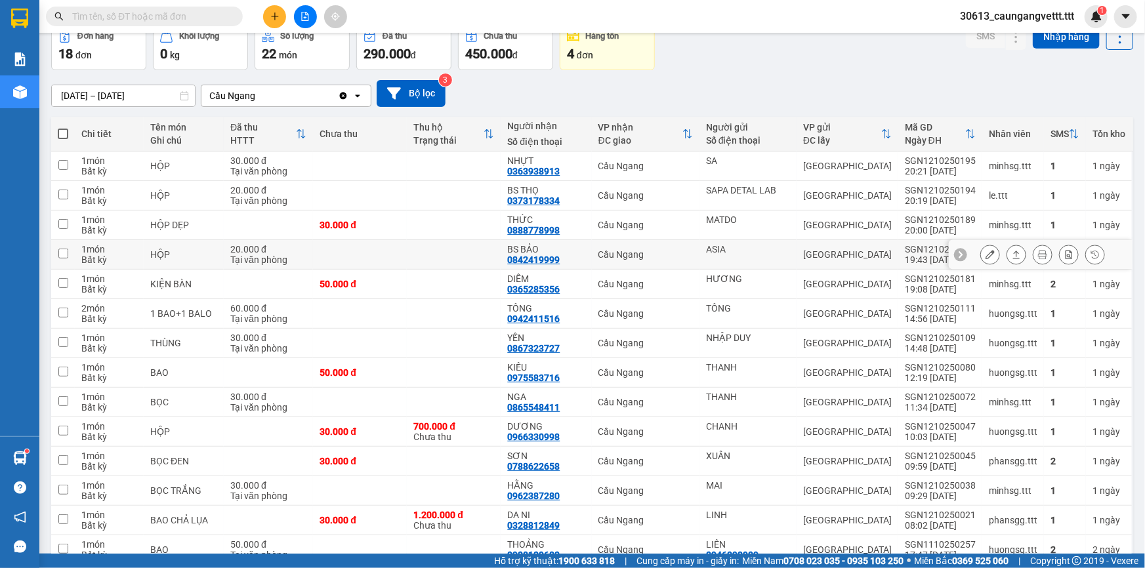
scroll to position [79, 0]
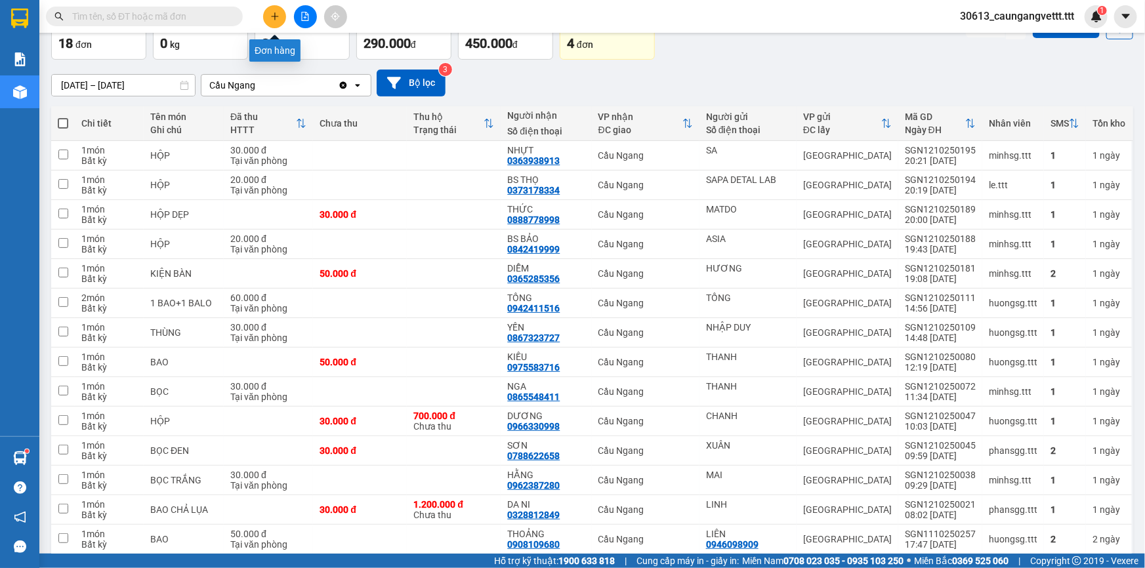
click at [272, 15] on icon "plus" at bounding box center [274, 16] width 9 height 9
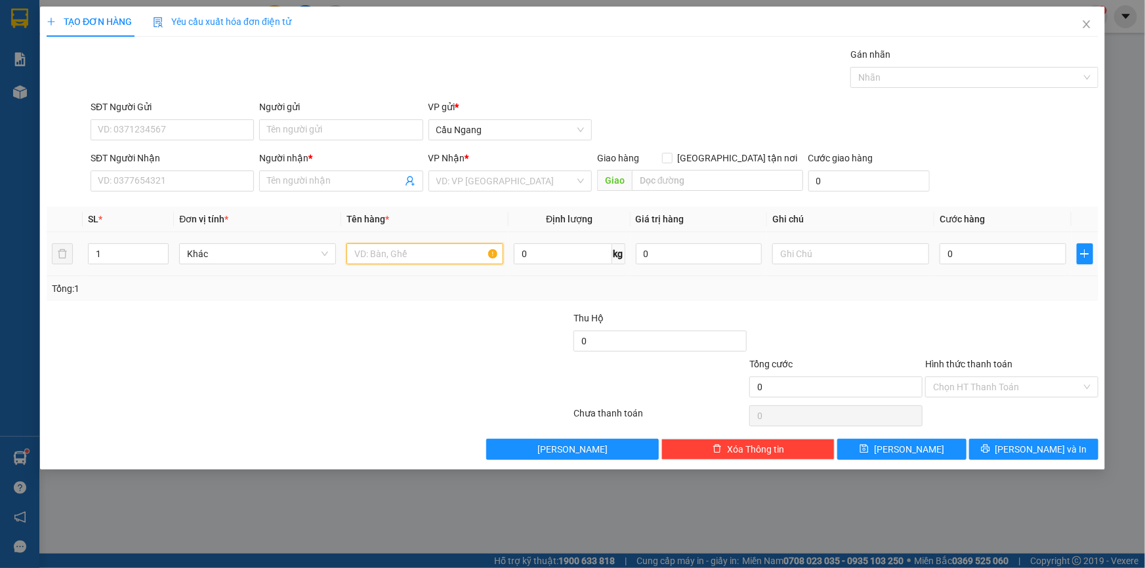
click at [391, 256] on input "text" at bounding box center [424, 253] width 157 height 21
type input "BAP"
click at [136, 180] on input "SĐT Người Nhận" at bounding box center [172, 181] width 163 height 21
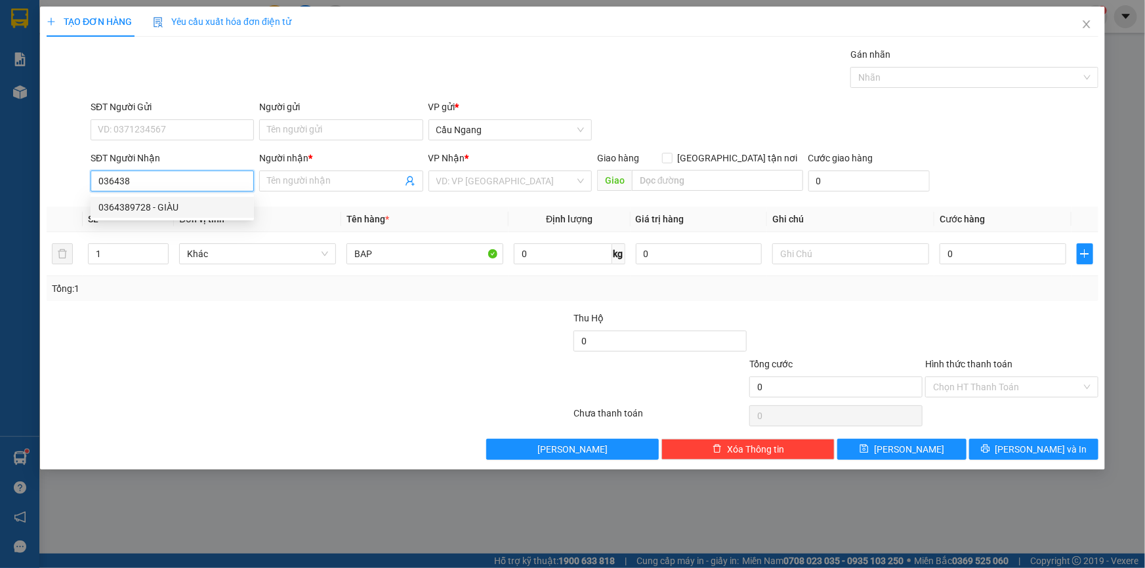
click at [161, 207] on div "0364389728 - GIÀU" at bounding box center [172, 207] width 148 height 14
type input "0364389728"
type input "GIÀU"
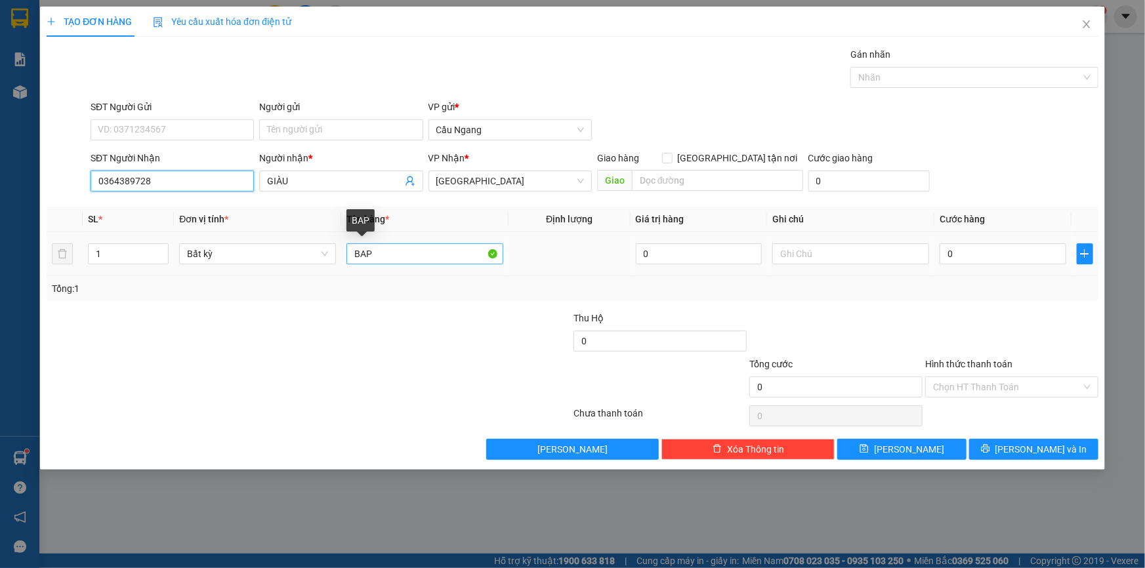
type input "0364389728"
click at [417, 251] on input "BAP" at bounding box center [424, 253] width 157 height 21
type input "BAO"
click at [998, 254] on input "0" at bounding box center [1002, 253] width 127 height 21
type input "3"
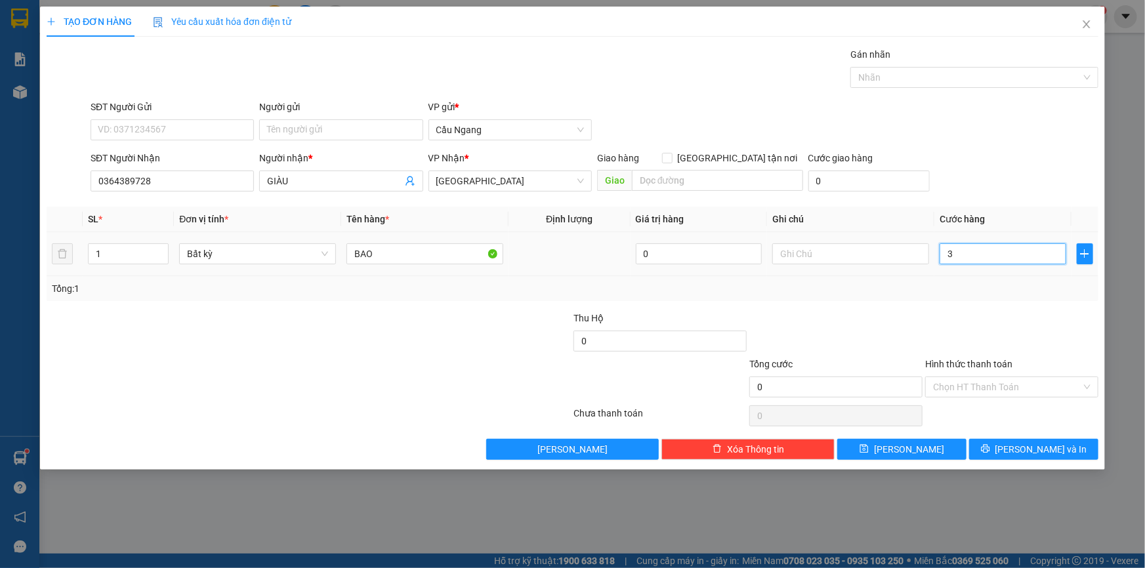
type input "3"
type input "30"
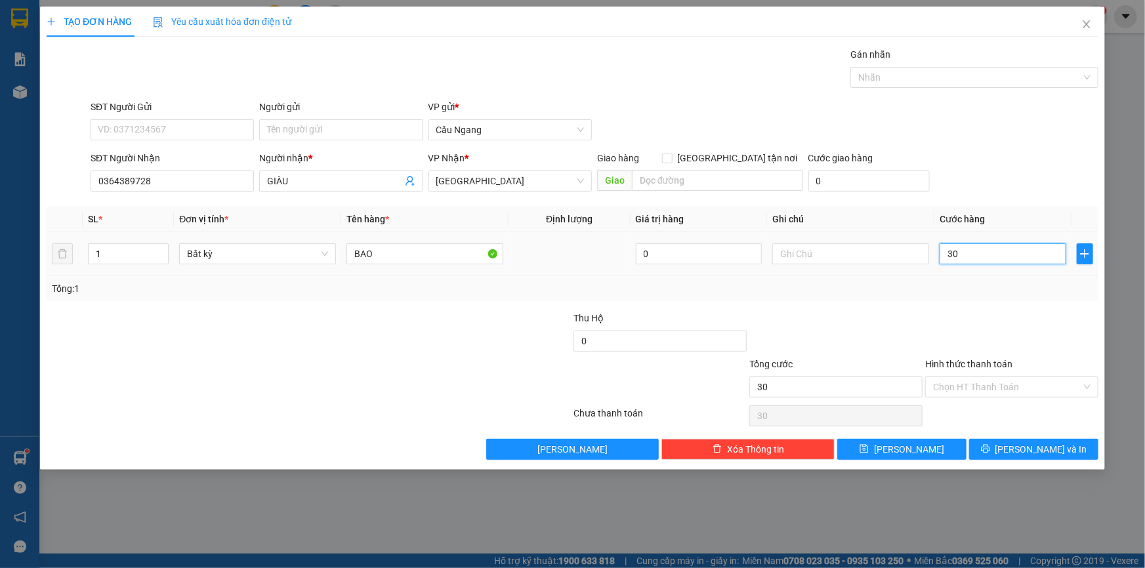
type input "300"
type input "3.000"
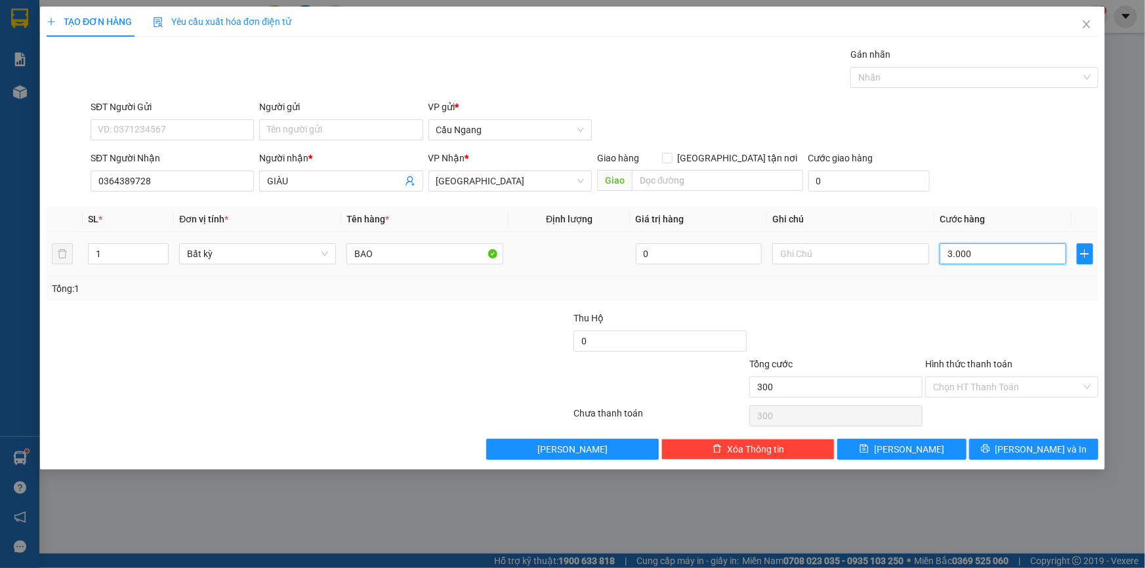
type input "3.000"
type input "30.000"
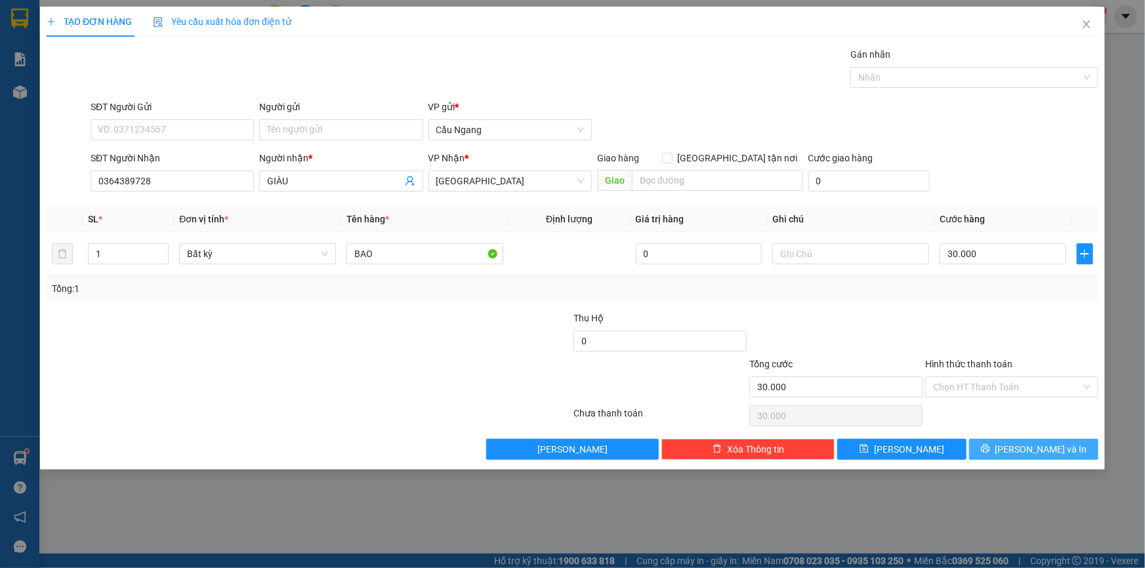
click at [1020, 446] on button "[PERSON_NAME] và In" at bounding box center [1033, 449] width 129 height 21
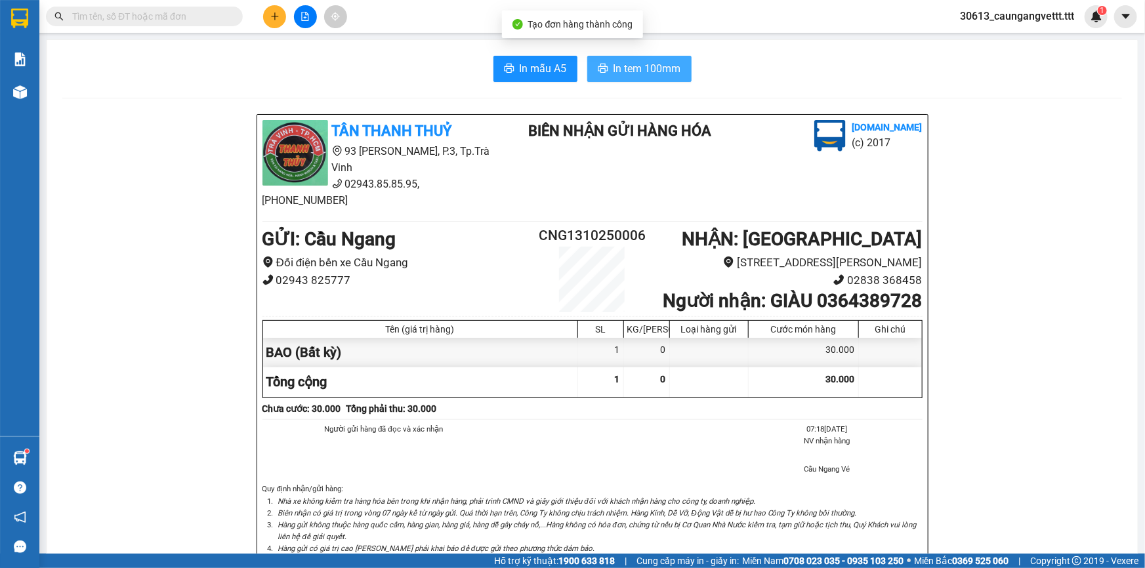
click at [619, 59] on button "In tem 100mm" at bounding box center [639, 69] width 104 height 26
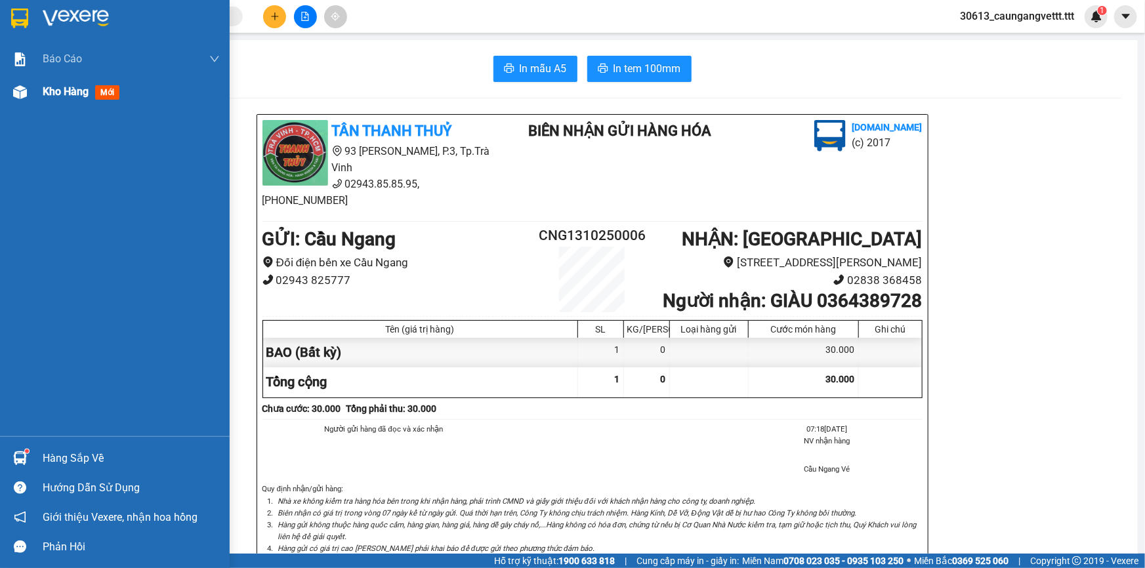
click at [58, 92] on span "Kho hàng" at bounding box center [66, 91] width 46 height 12
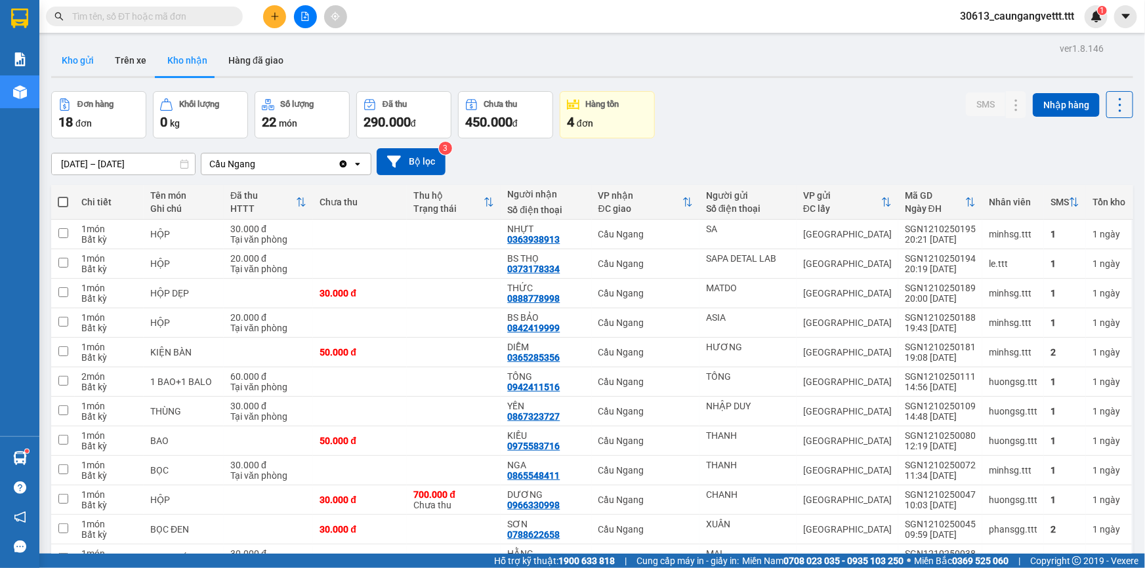
click at [66, 62] on button "Kho gửi" at bounding box center [77, 60] width 53 height 31
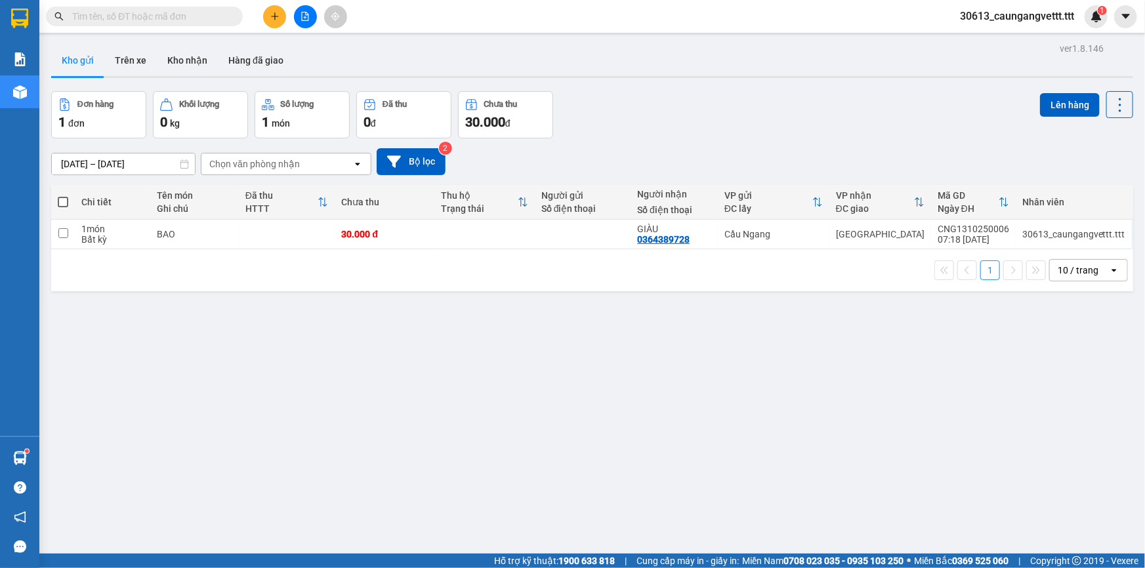
click at [59, 201] on span at bounding box center [63, 202] width 10 height 10
click at [63, 195] on input "checkbox" at bounding box center [63, 195] width 0 height 0
checkbox input "true"
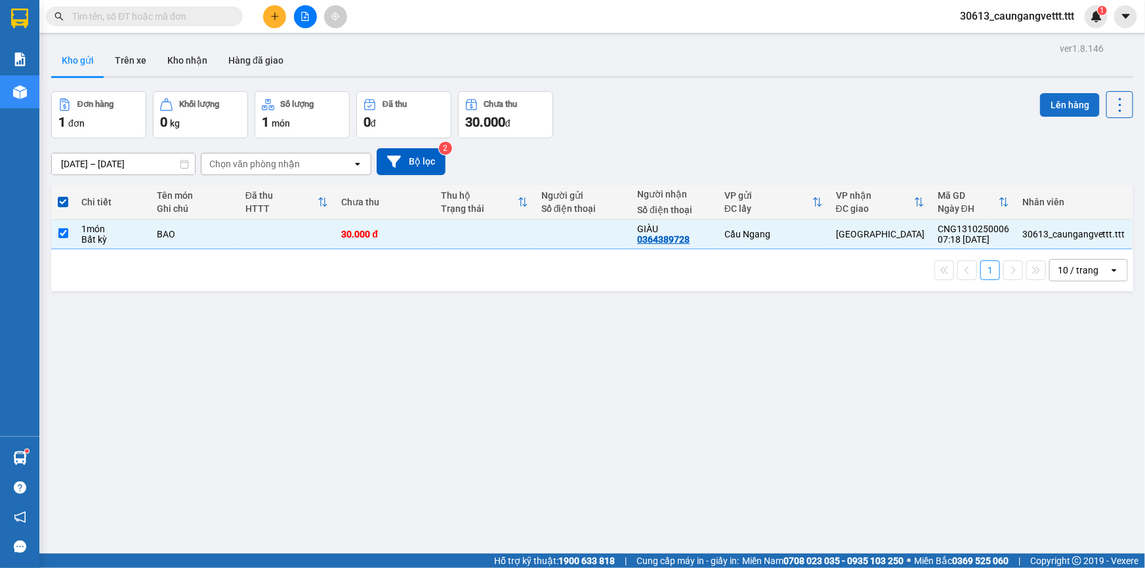
click at [1066, 104] on button "Lên hàng" at bounding box center [1070, 105] width 60 height 24
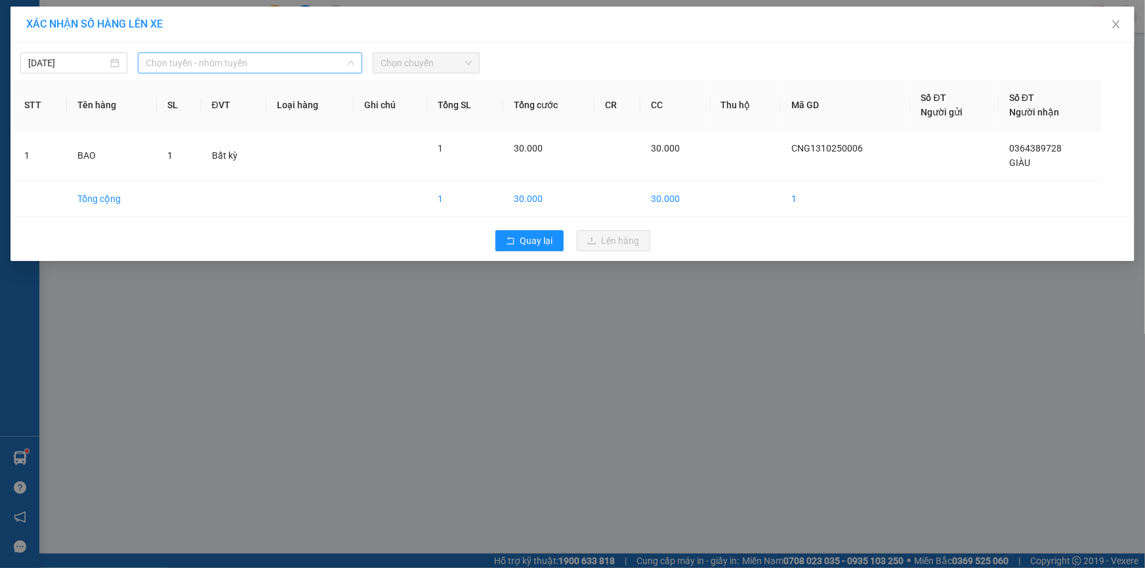
click at [279, 62] on span "Chọn tuyến - nhóm tuyến" at bounding box center [250, 63] width 209 height 20
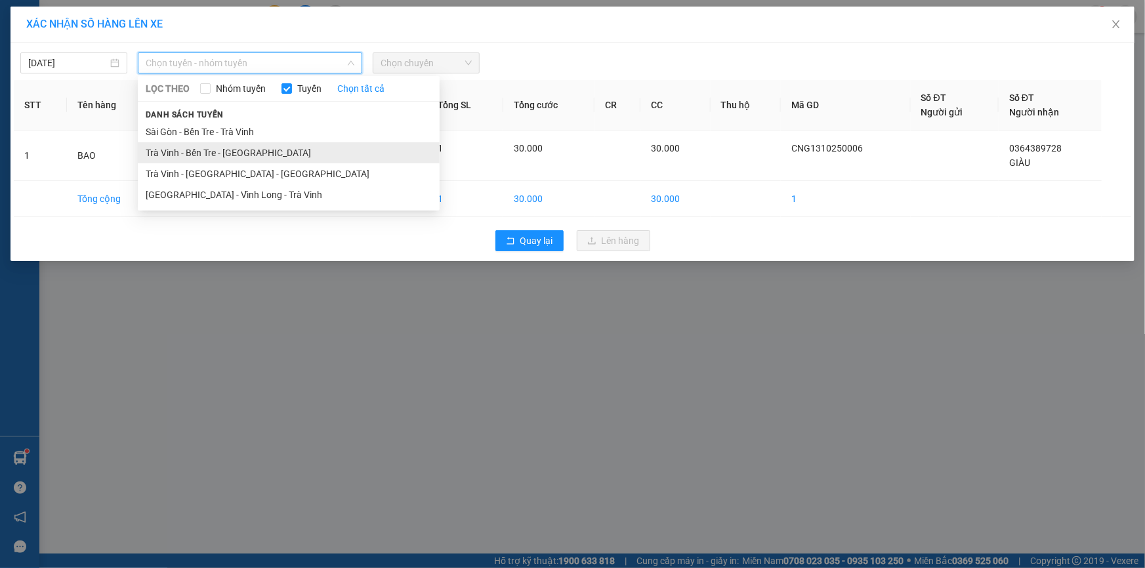
click at [232, 155] on li "Trà Vinh - Bến Tre - [GEOGRAPHIC_DATA]" at bounding box center [289, 152] width 302 height 21
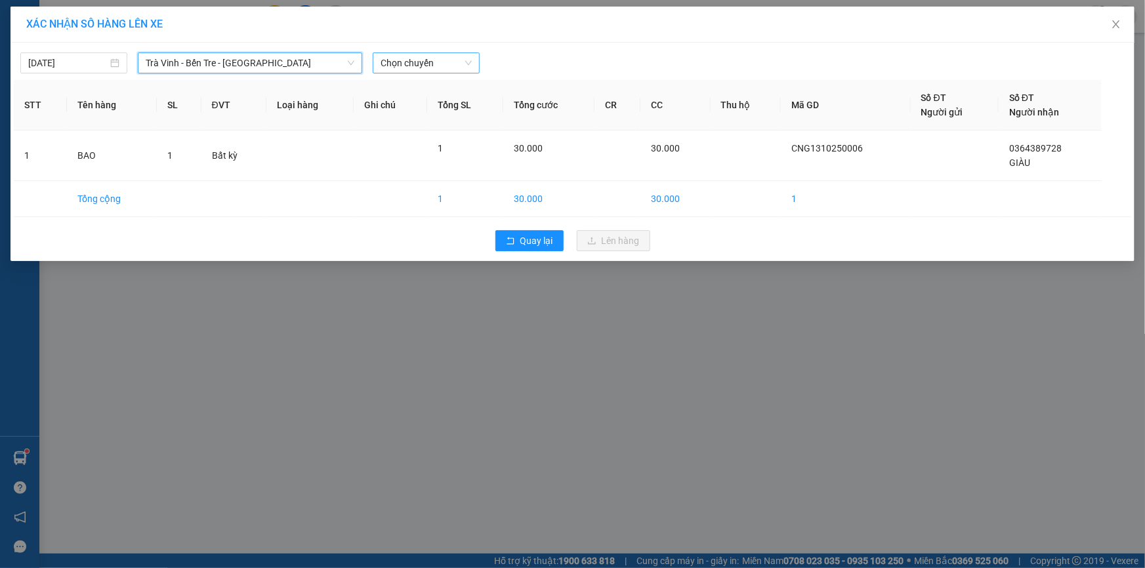
click at [419, 61] on span "Chọn chuyến" at bounding box center [425, 63] width 91 height 20
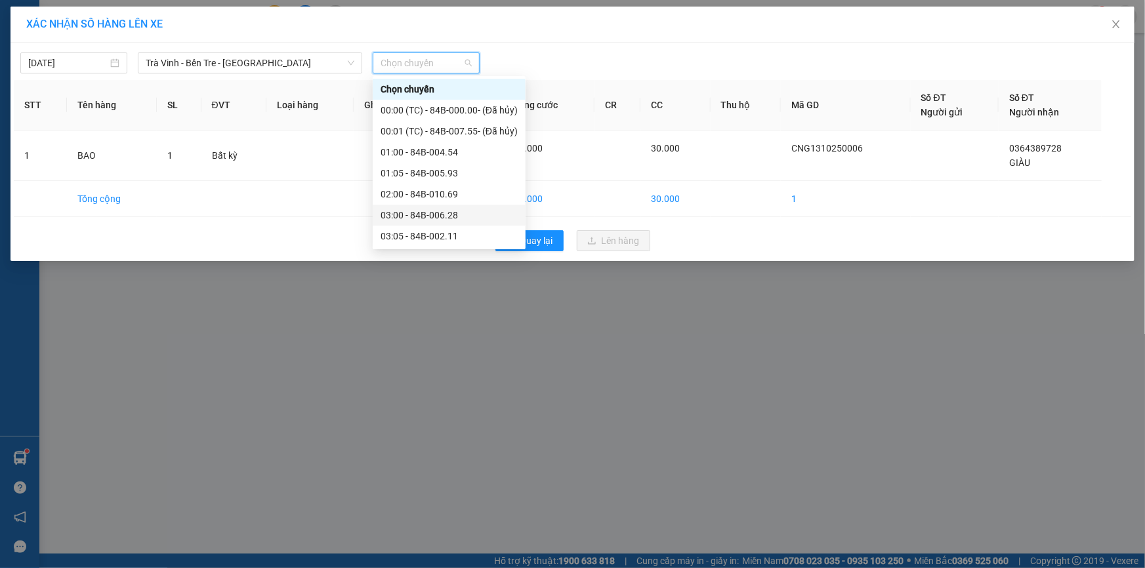
scroll to position [79, 0]
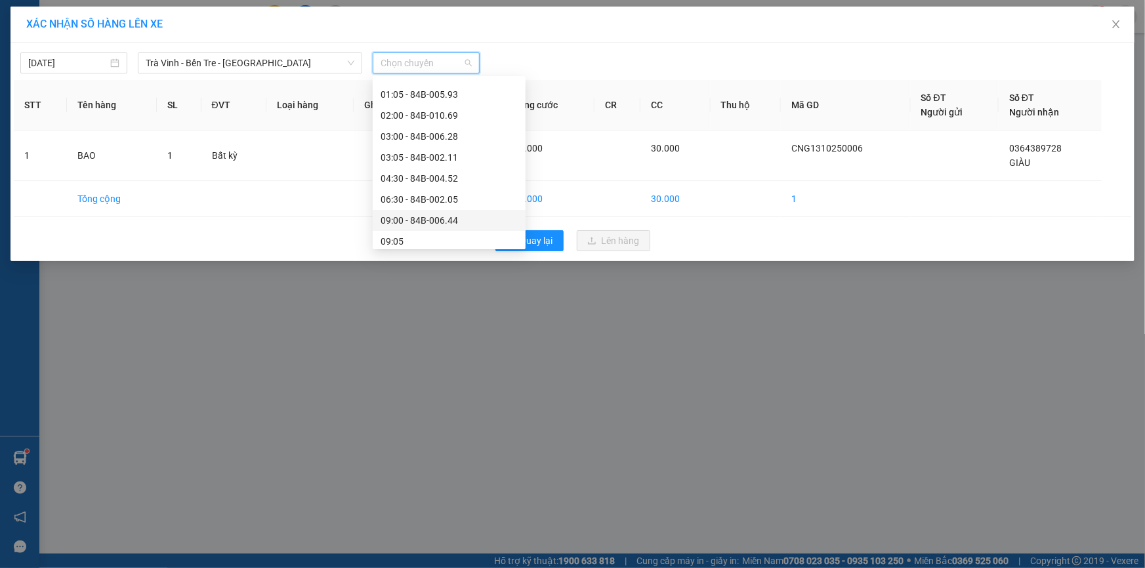
click at [418, 216] on div "09:00 - 84B-006.44" at bounding box center [448, 220] width 137 height 14
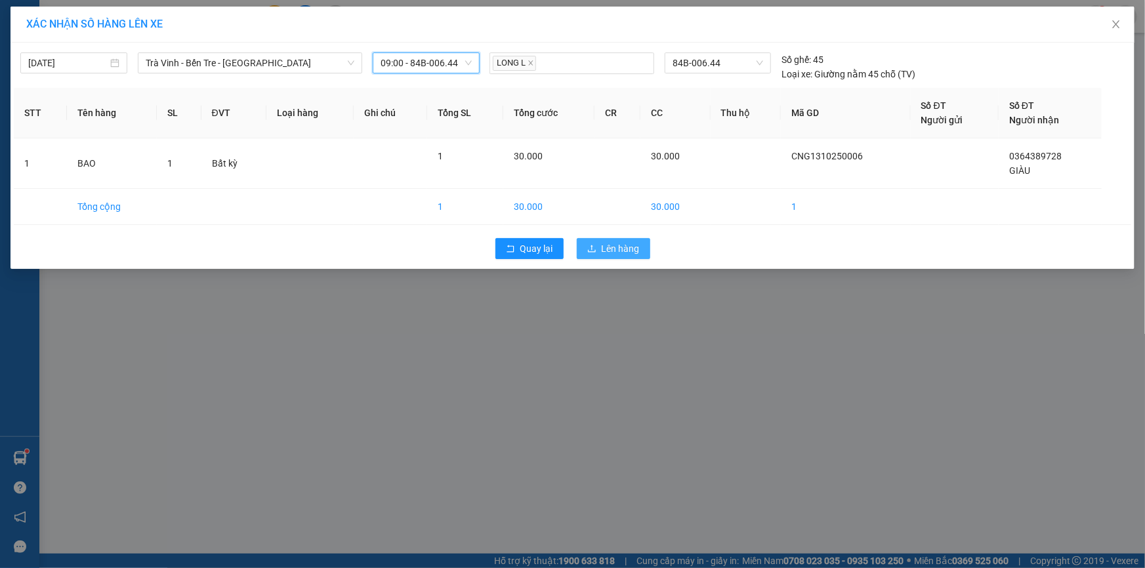
click at [617, 253] on span "Lên hàng" at bounding box center [621, 248] width 38 height 14
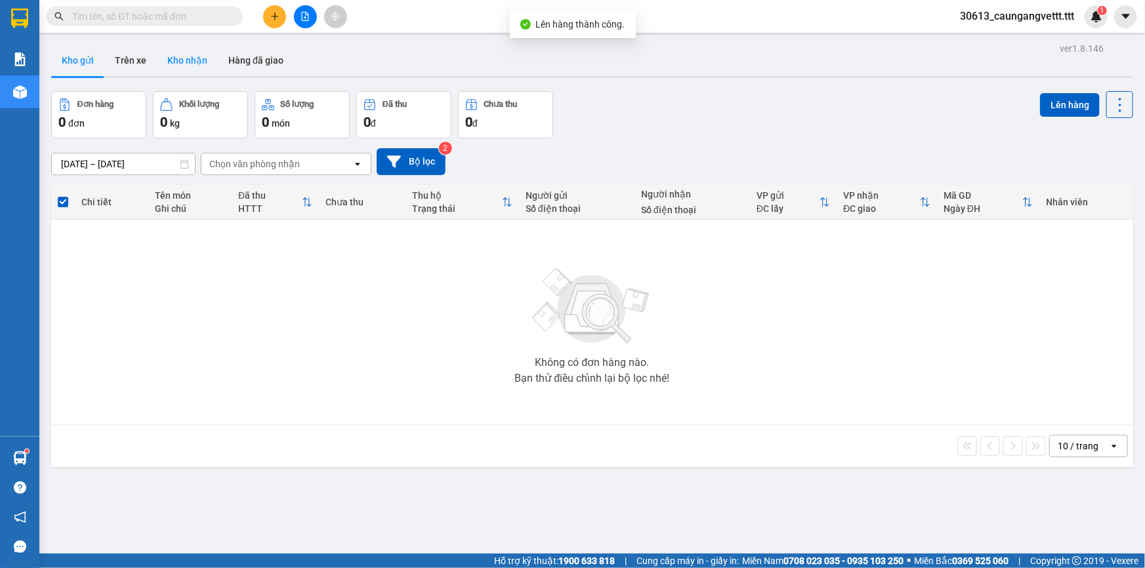
click at [185, 64] on button "Kho nhận" at bounding box center [187, 60] width 61 height 31
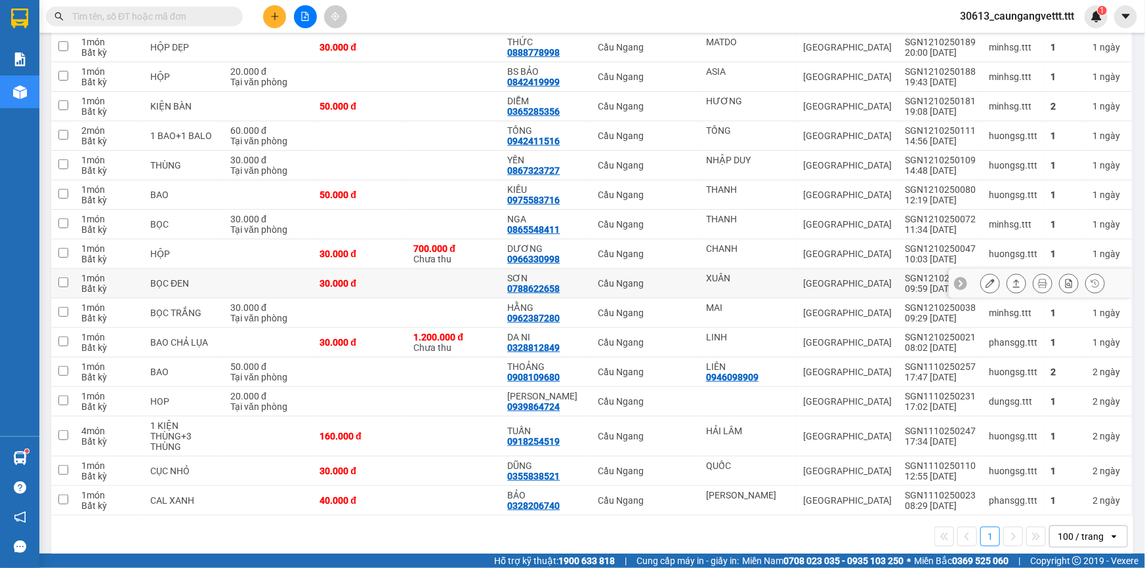
scroll to position [260, 0]
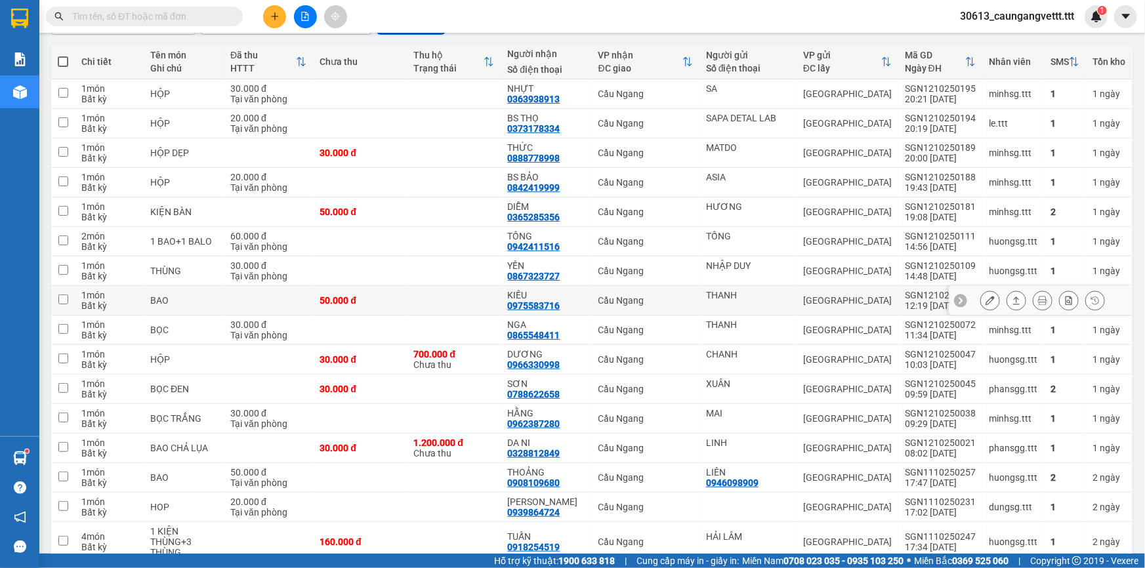
scroll to position [100, 0]
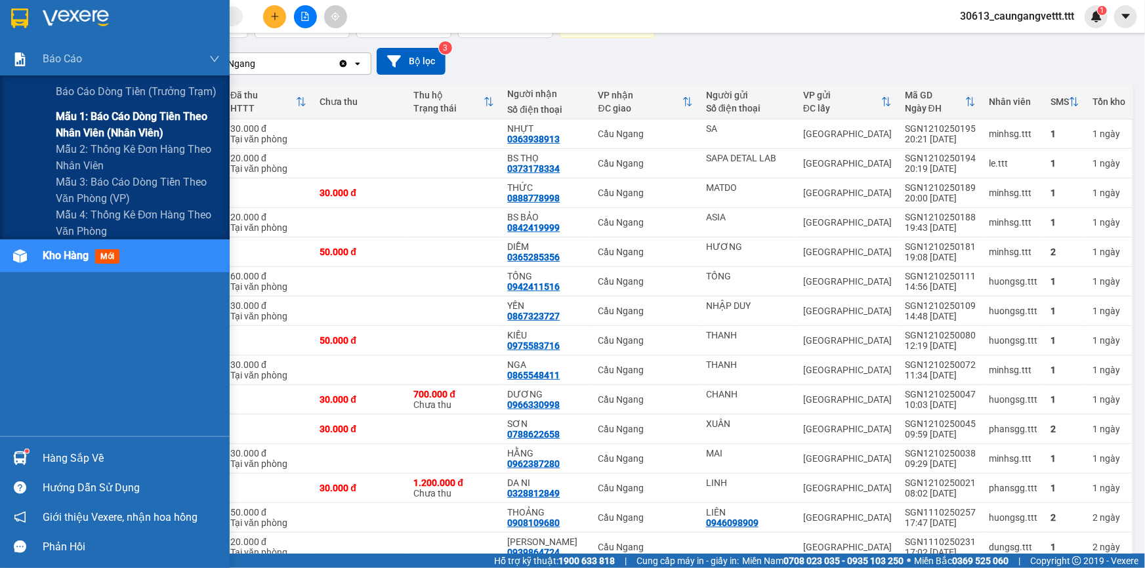
click at [115, 130] on span "Mẫu 1: Báo cáo dòng tiền theo nhân viên (nhân viên)" at bounding box center [138, 124] width 164 height 33
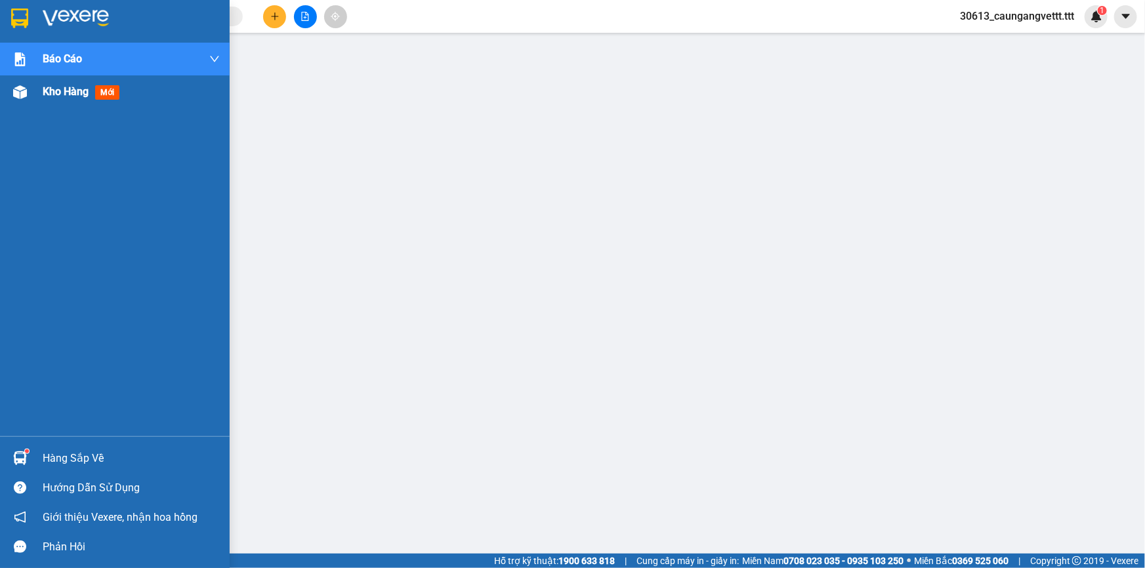
click at [64, 91] on span "Kho hàng" at bounding box center [66, 91] width 46 height 12
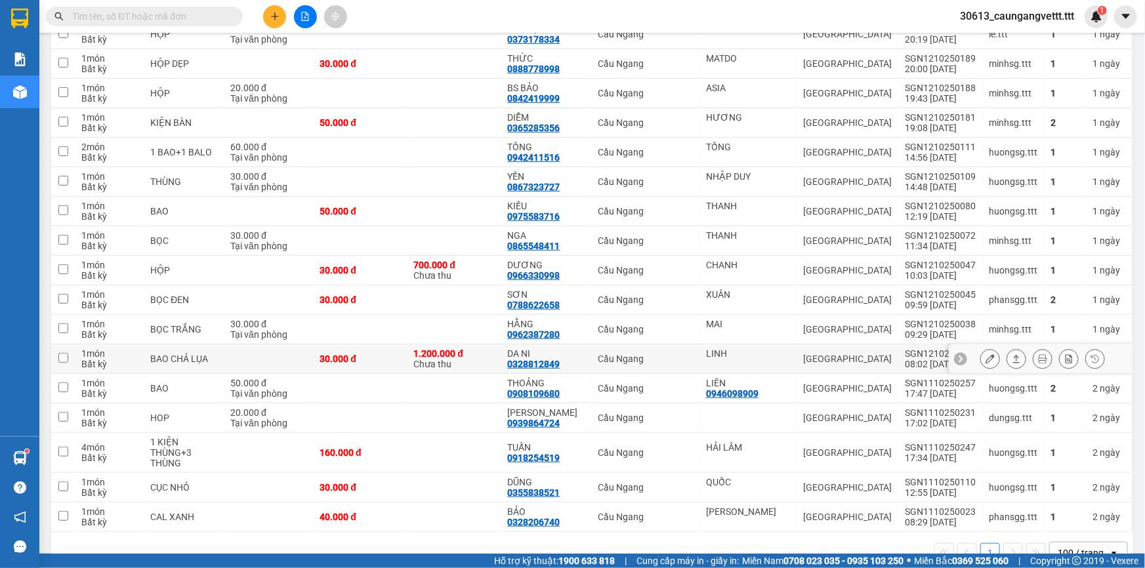
scroll to position [238, 0]
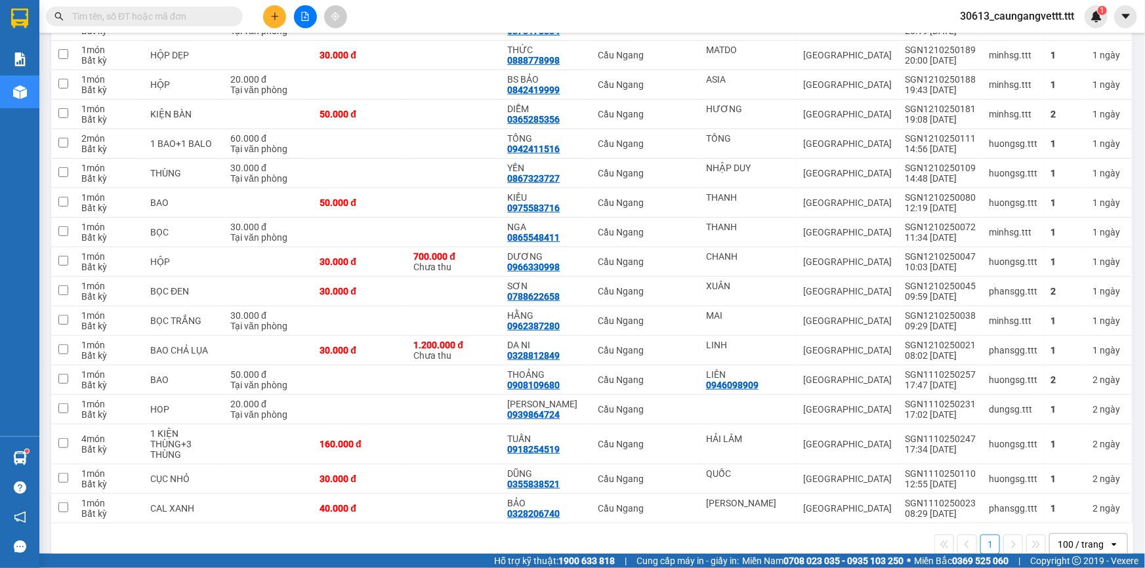
click at [273, 14] on icon "plus" at bounding box center [274, 16] width 9 height 9
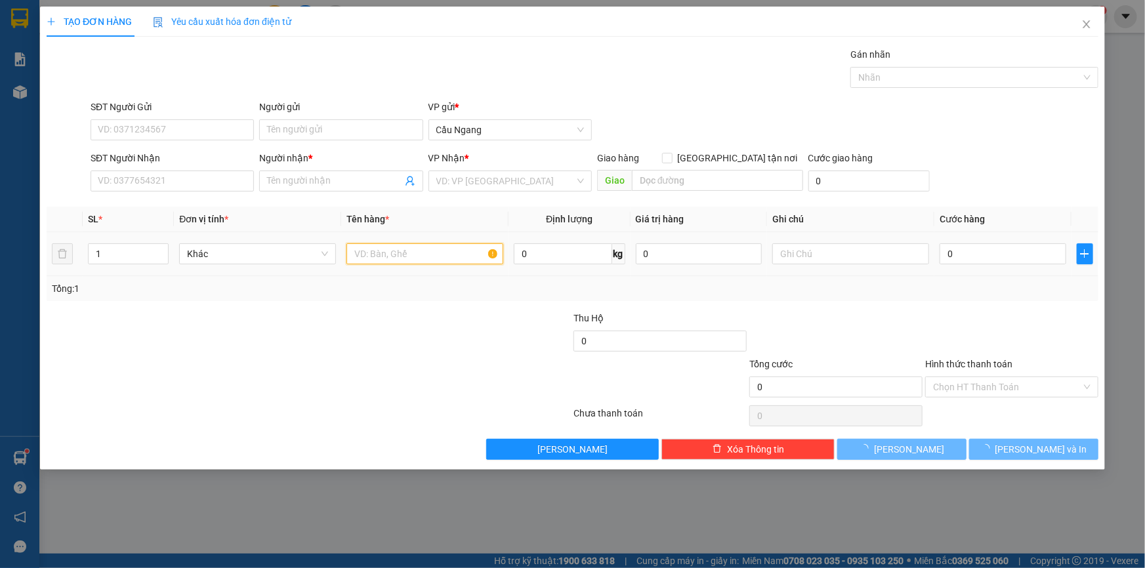
click at [395, 258] on input "text" at bounding box center [424, 253] width 157 height 21
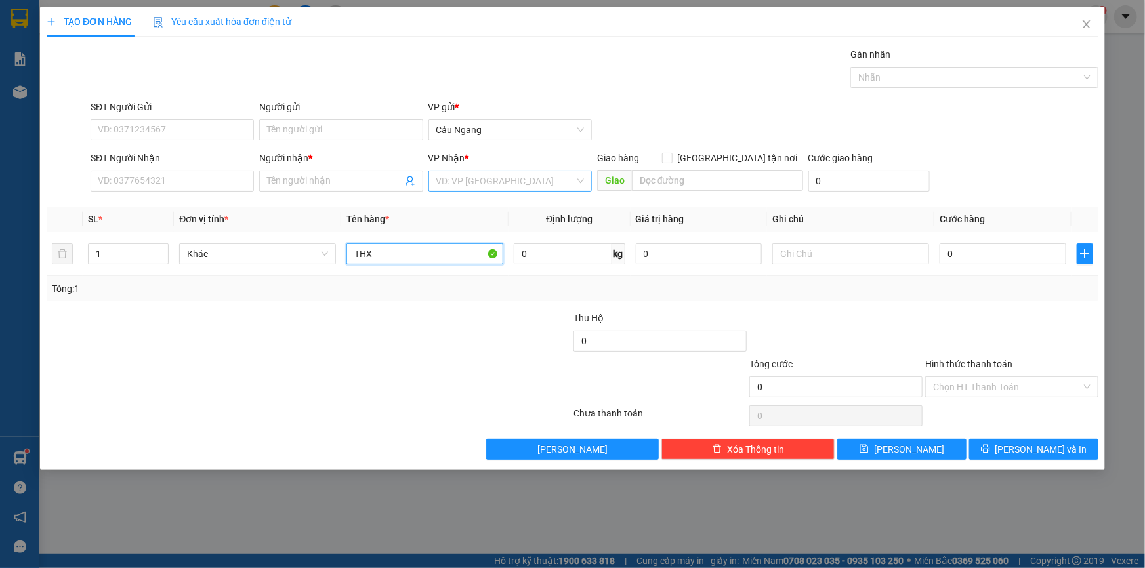
type input "THX"
drag, startPoint x: 468, startPoint y: 177, endPoint x: 490, endPoint y: 195, distance: 28.0
click at [469, 177] on input "search" at bounding box center [505, 181] width 138 height 20
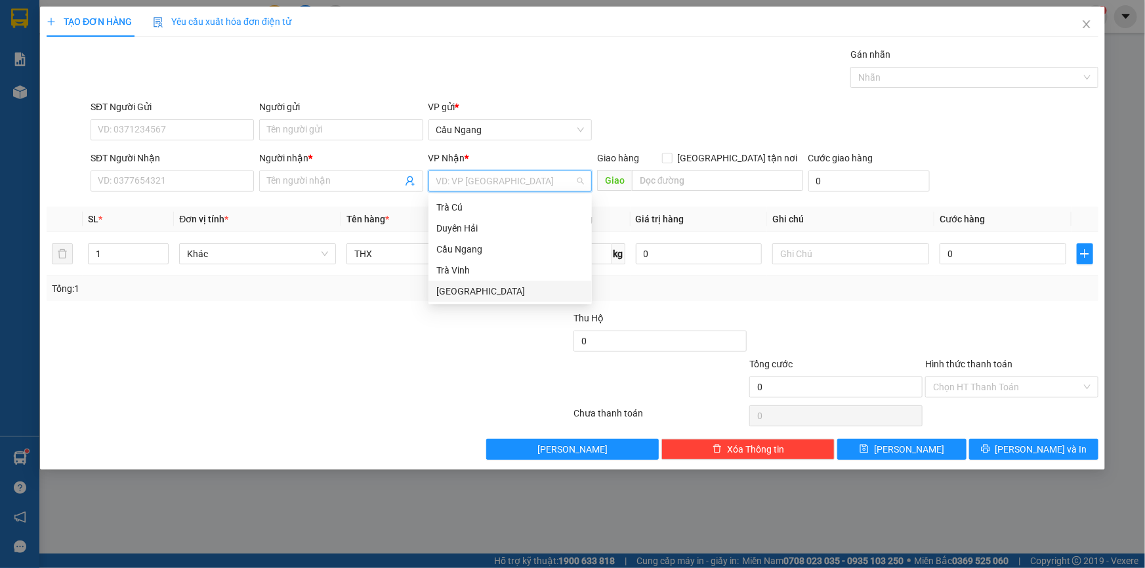
drag, startPoint x: 460, startPoint y: 288, endPoint x: 497, endPoint y: 281, distance: 37.3
click at [460, 288] on div "[GEOGRAPHIC_DATA]" at bounding box center [510, 291] width 148 height 14
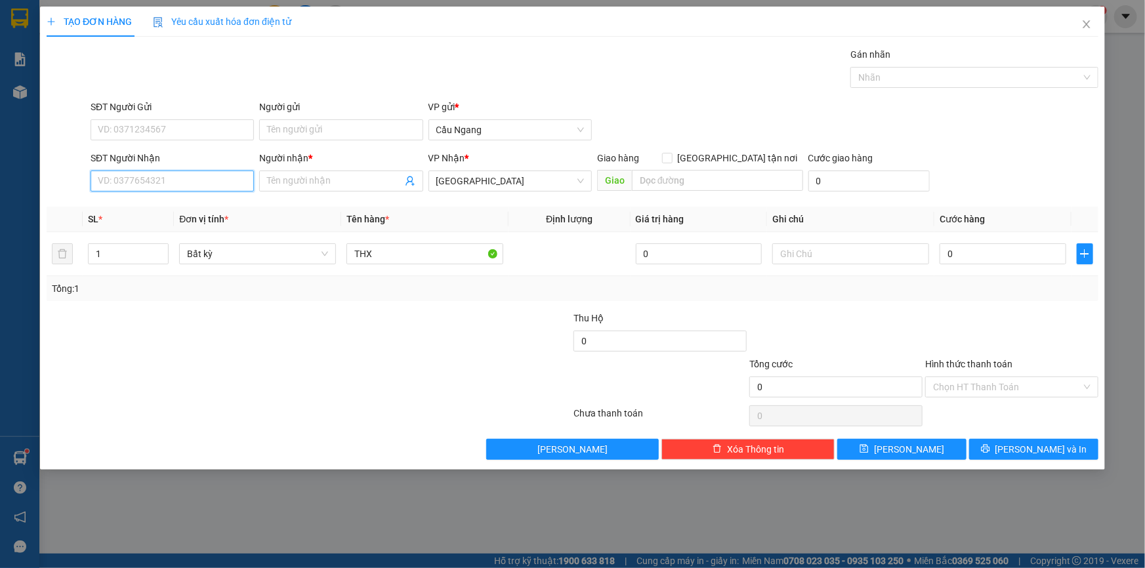
click at [115, 179] on input "SĐT Người Nhận" at bounding box center [172, 181] width 163 height 21
click at [1088, 26] on icon "close" at bounding box center [1086, 24] width 10 height 10
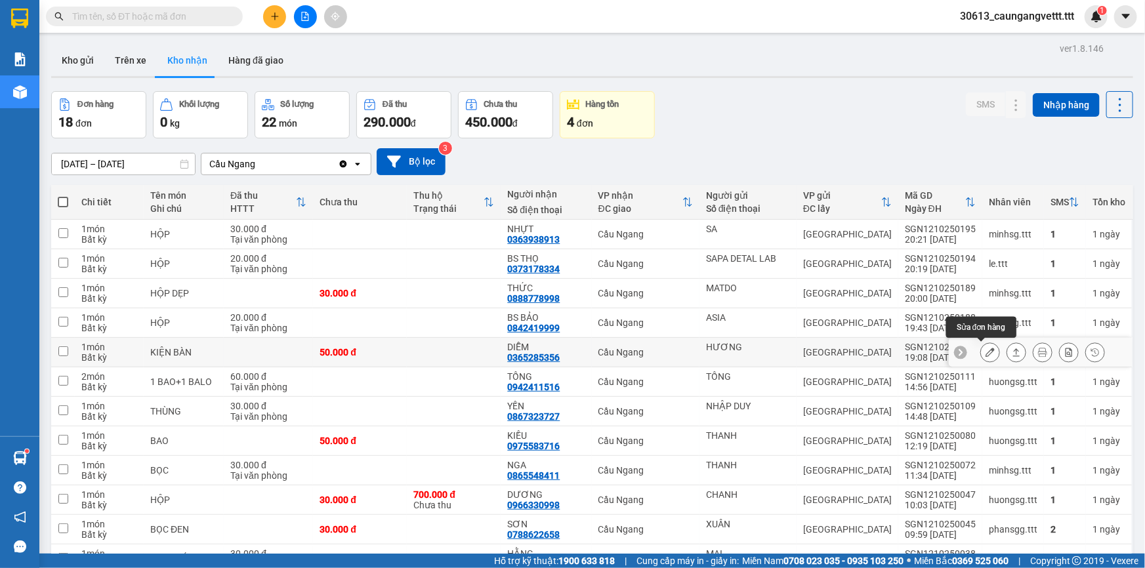
click at [985, 355] on icon at bounding box center [989, 352] width 9 height 9
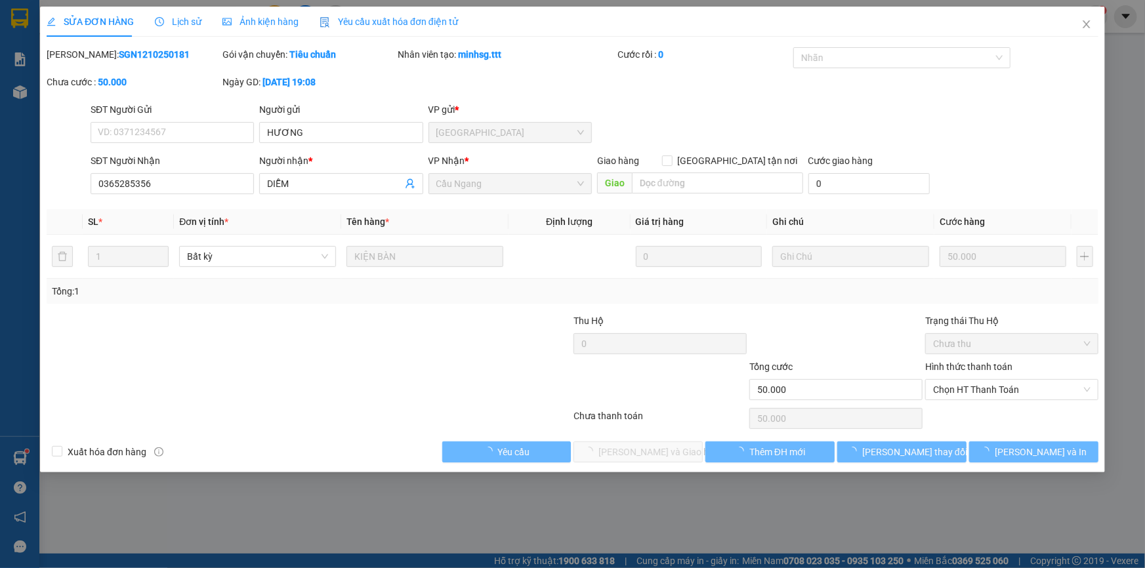
type input "HƯƠNG"
type input "0365285356"
type input "DIỄM"
type input "50.000"
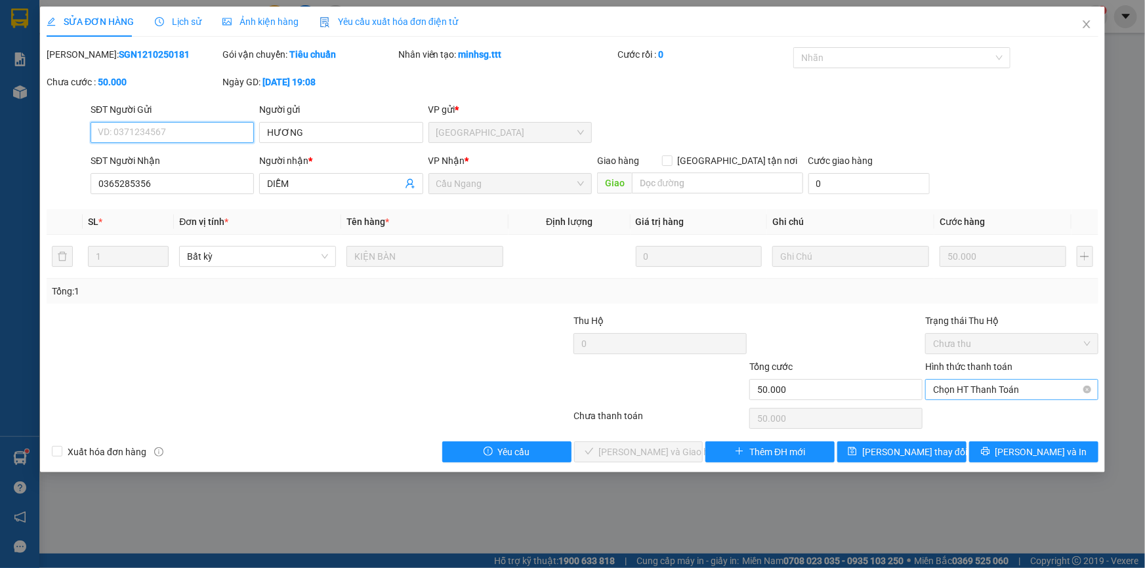
click at [969, 389] on span "Chọn HT Thanh Toán" at bounding box center [1011, 390] width 157 height 20
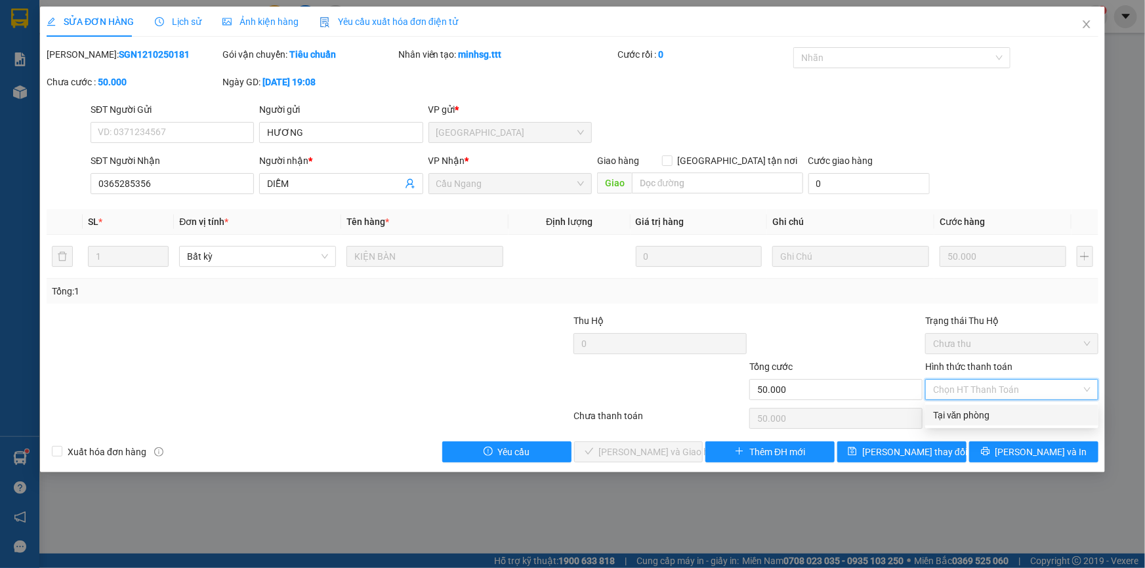
click at [952, 413] on div "Tại văn phòng" at bounding box center [1011, 415] width 157 height 14
type input "0"
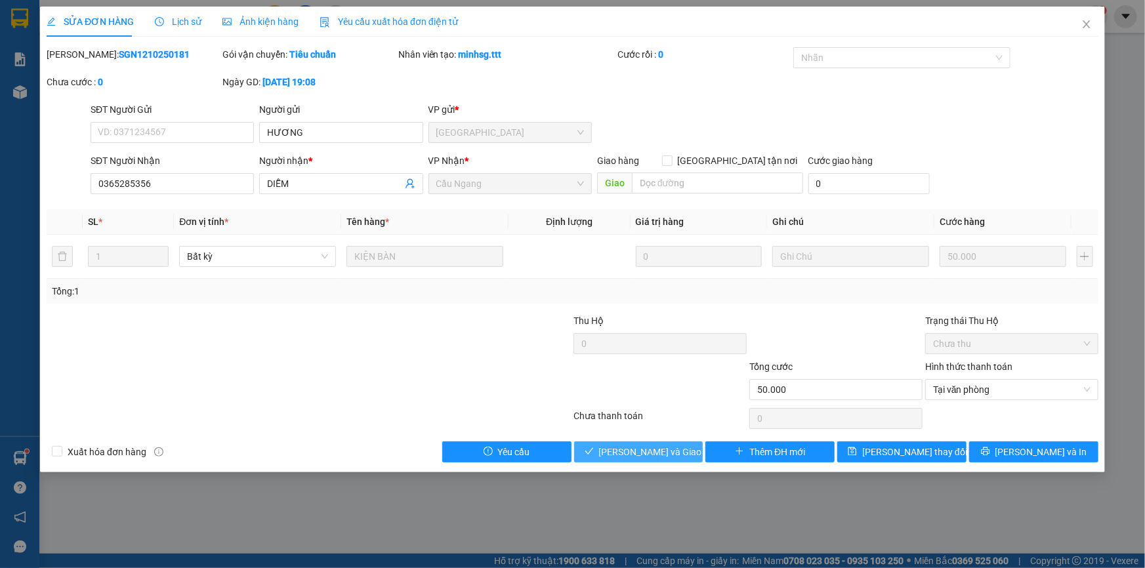
click at [645, 445] on span "[PERSON_NAME] và Giao hàng" at bounding box center [662, 452] width 126 height 14
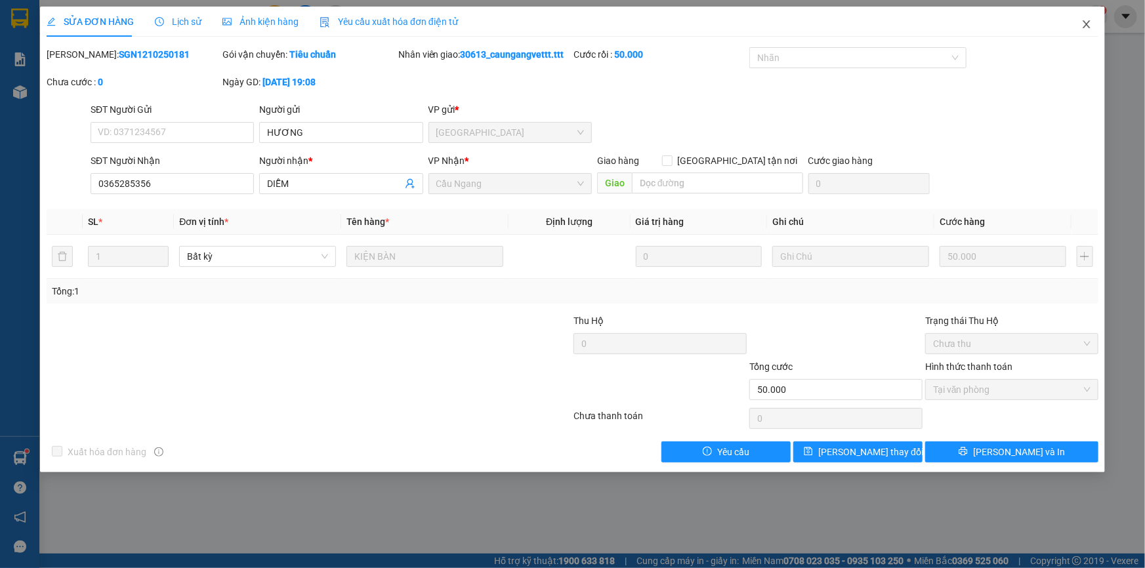
click at [1084, 26] on icon "close" at bounding box center [1086, 24] width 10 height 10
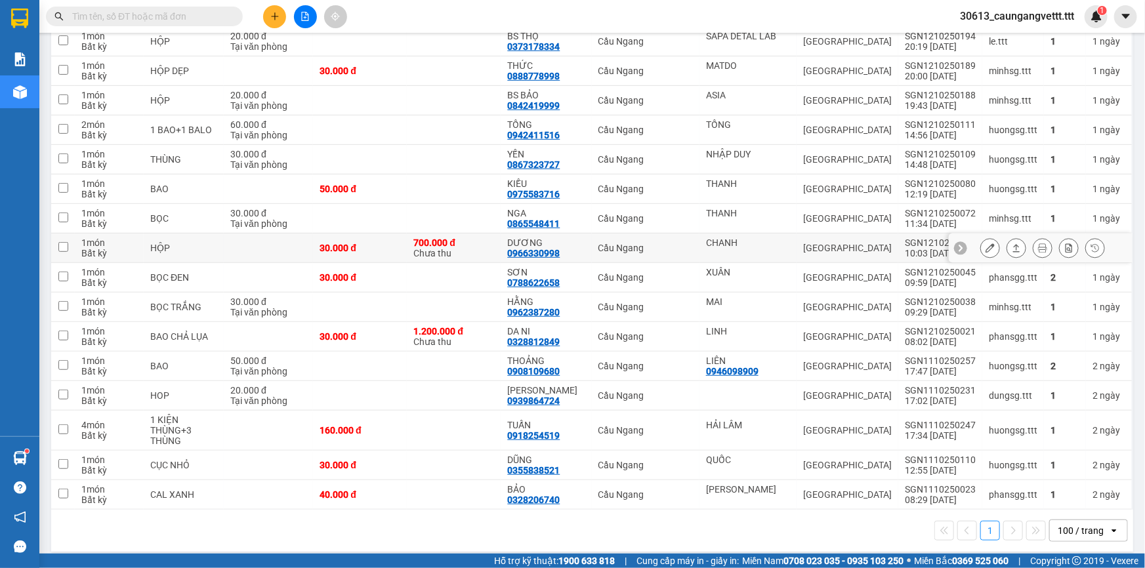
scroll to position [230, 0]
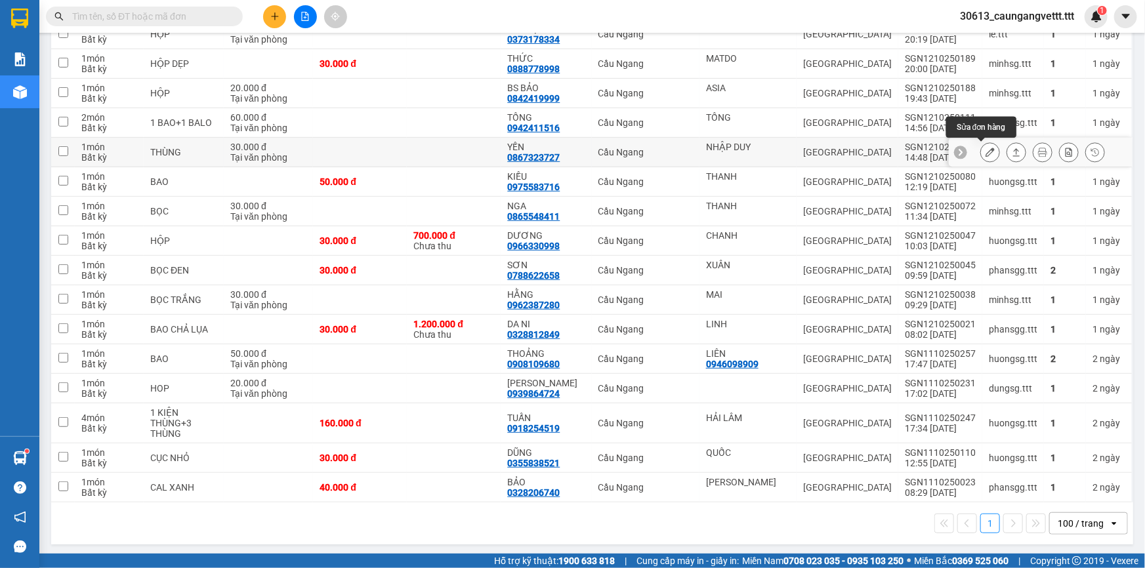
click at [985, 152] on icon at bounding box center [989, 152] width 9 height 9
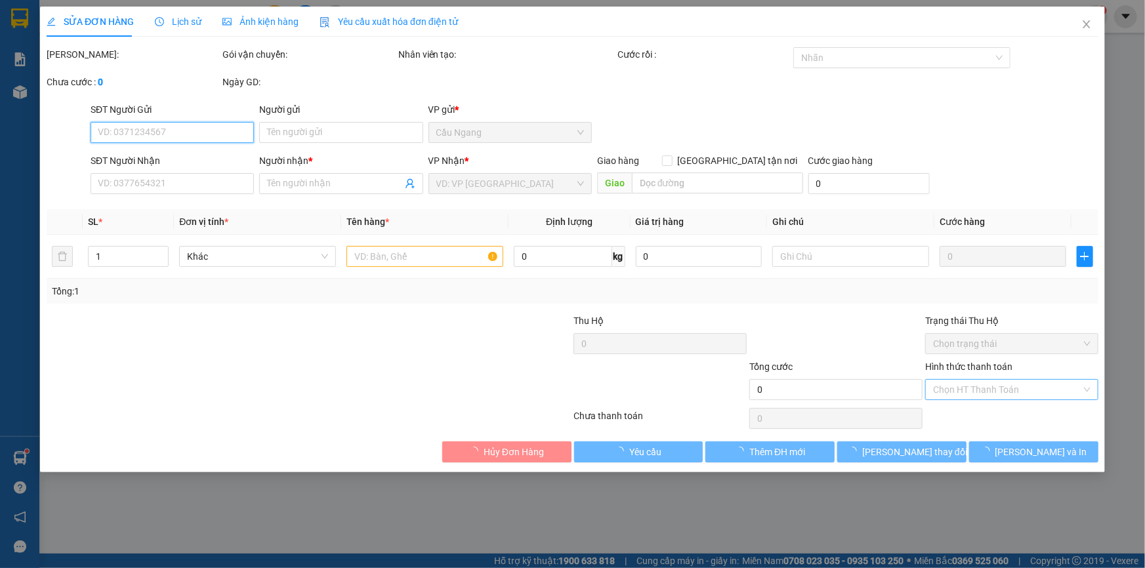
type input "NHẬP DUY"
type input "0867323727"
type input "YẾN"
type input "30.000"
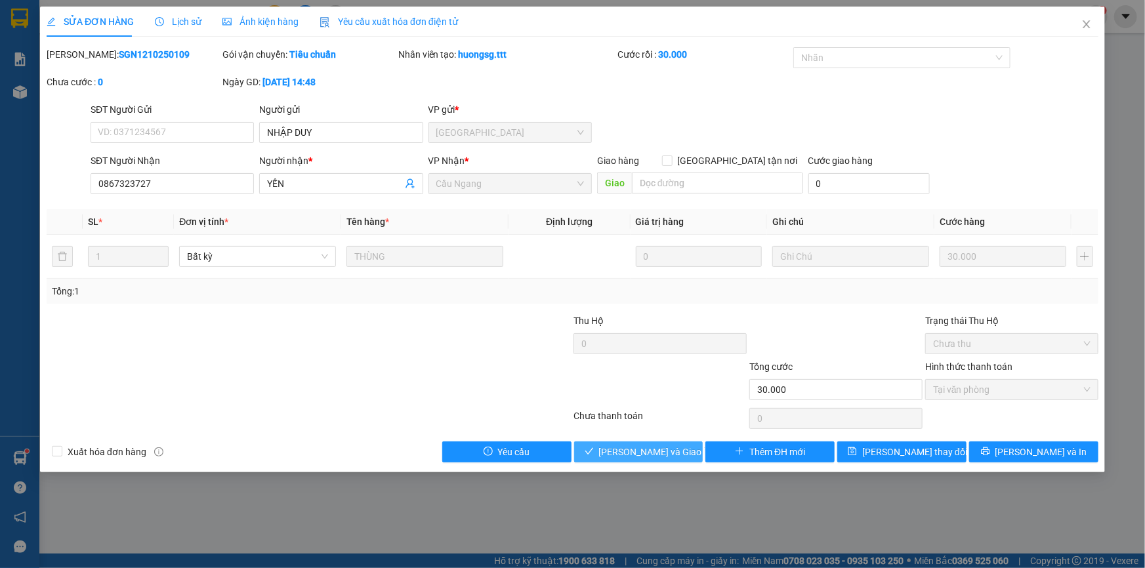
click at [629, 451] on span "[PERSON_NAME] và Giao hàng" at bounding box center [662, 452] width 126 height 14
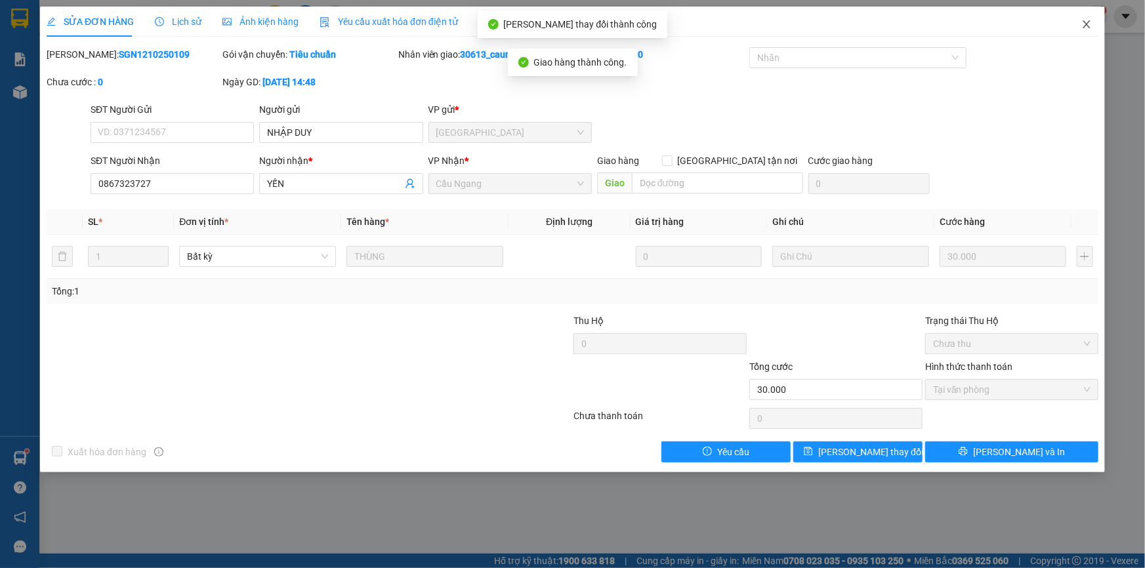
click at [1088, 24] on icon "close" at bounding box center [1085, 24] width 7 height 8
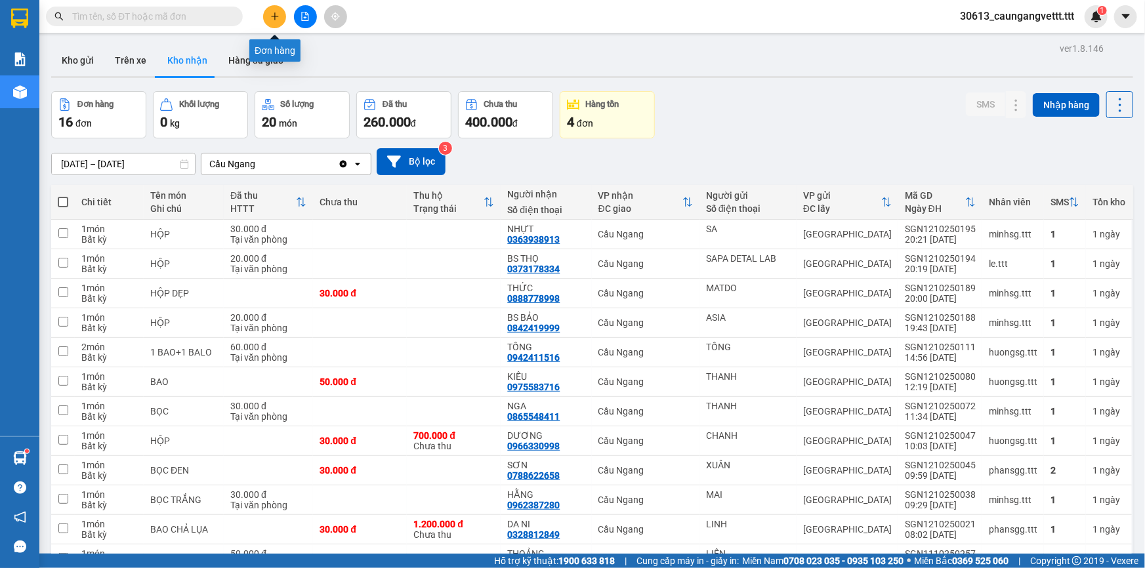
click at [271, 19] on icon "plus" at bounding box center [274, 16] width 9 height 9
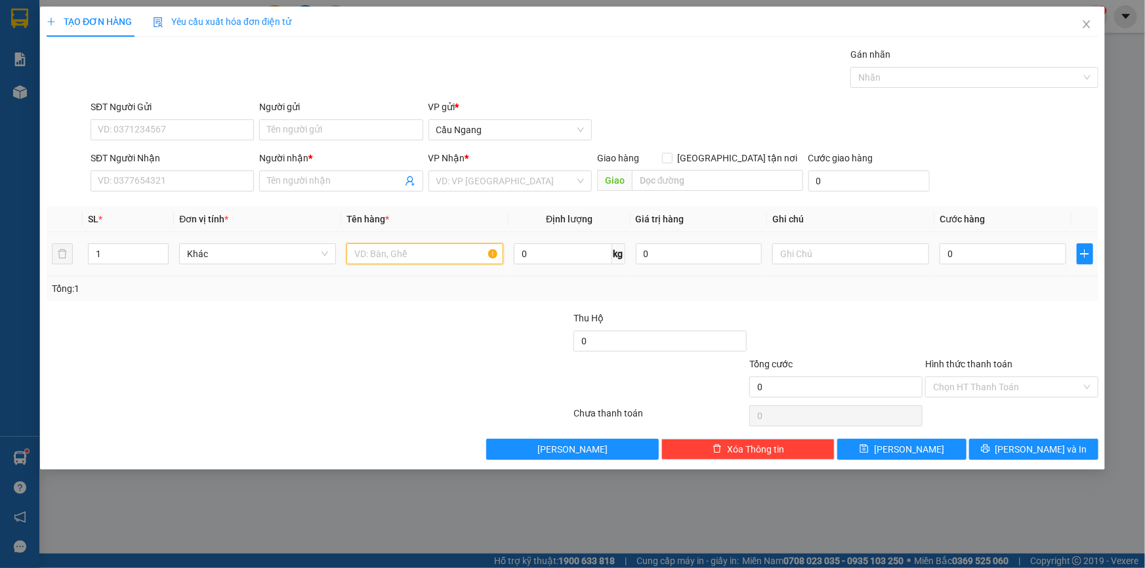
click at [392, 249] on input "text" at bounding box center [424, 253] width 157 height 21
type input "THX"
click at [480, 177] on input "search" at bounding box center [505, 181] width 138 height 20
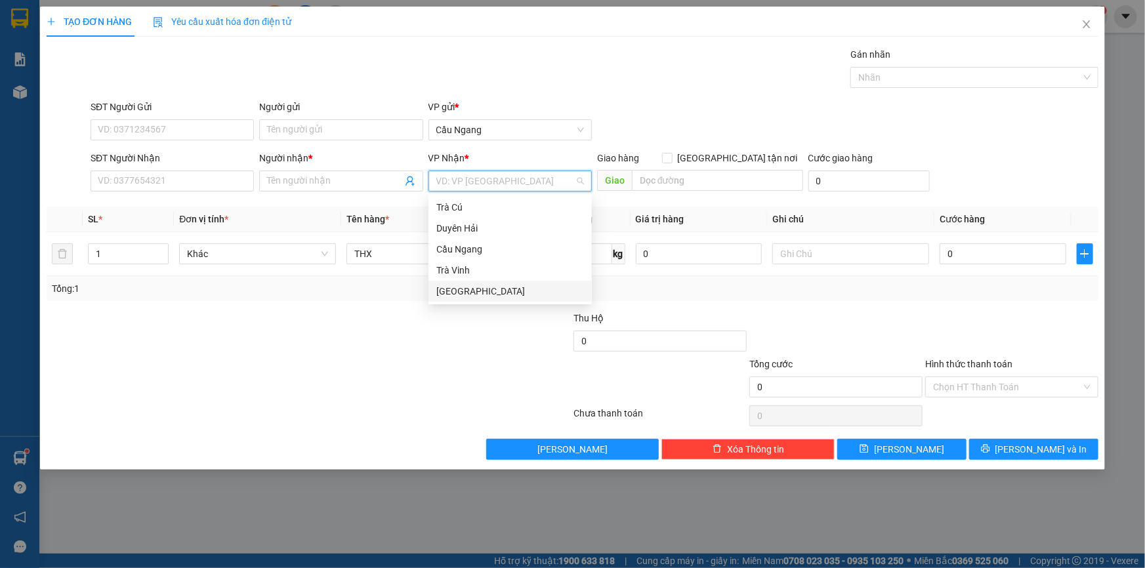
click at [451, 289] on div "[GEOGRAPHIC_DATA]" at bounding box center [510, 291] width 148 height 14
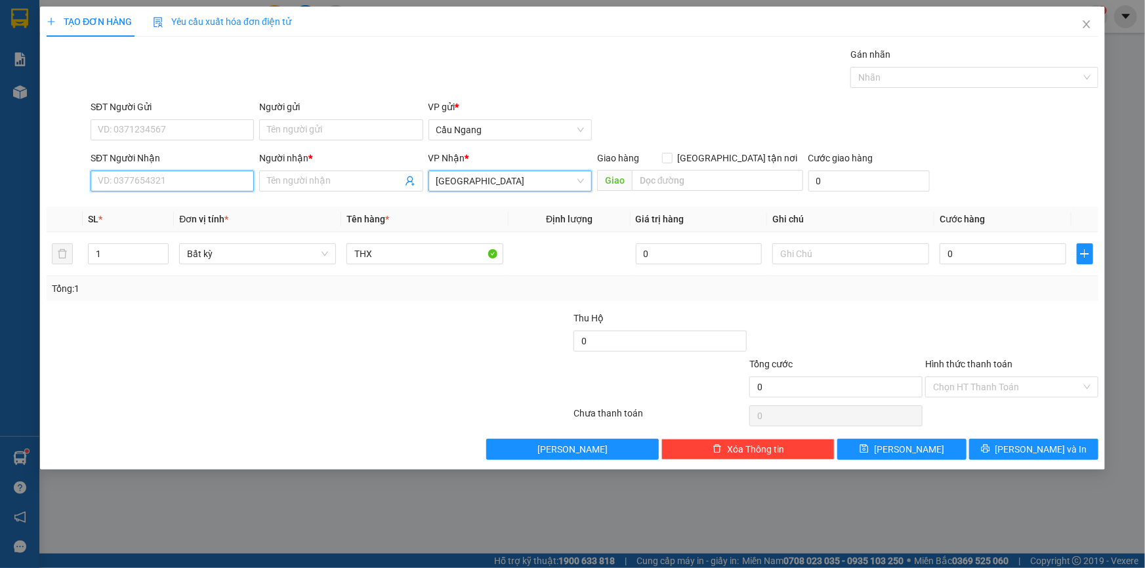
click at [163, 180] on input "SĐT Người Nhận" at bounding box center [172, 181] width 163 height 21
type input "0962074733"
click at [314, 178] on input "Người nhận *" at bounding box center [334, 181] width 134 height 14
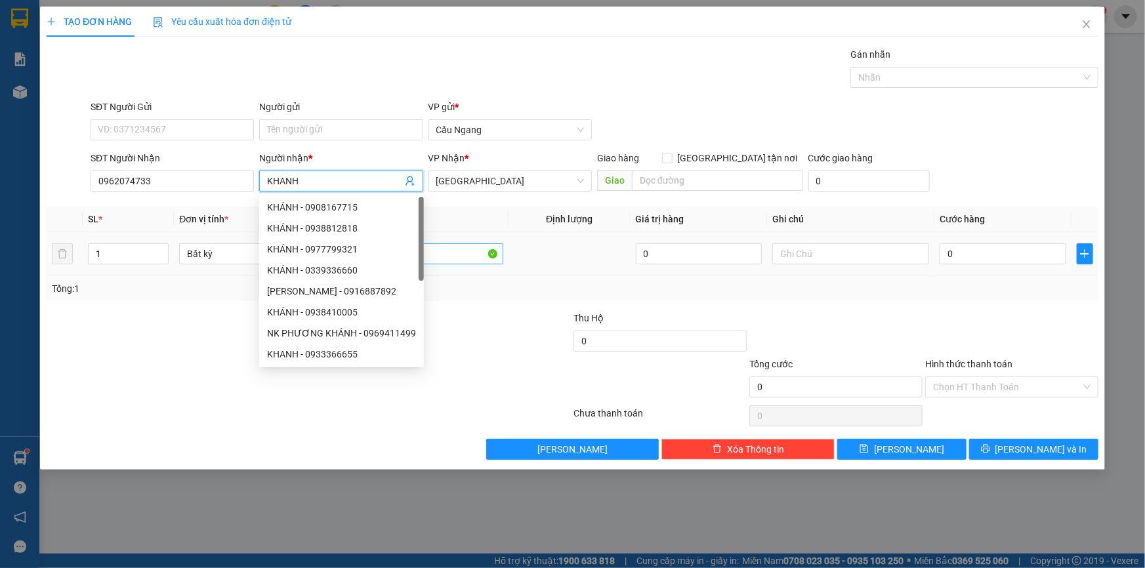
type input "KHANH"
click at [446, 256] on input "THX" at bounding box center [424, 253] width 157 height 21
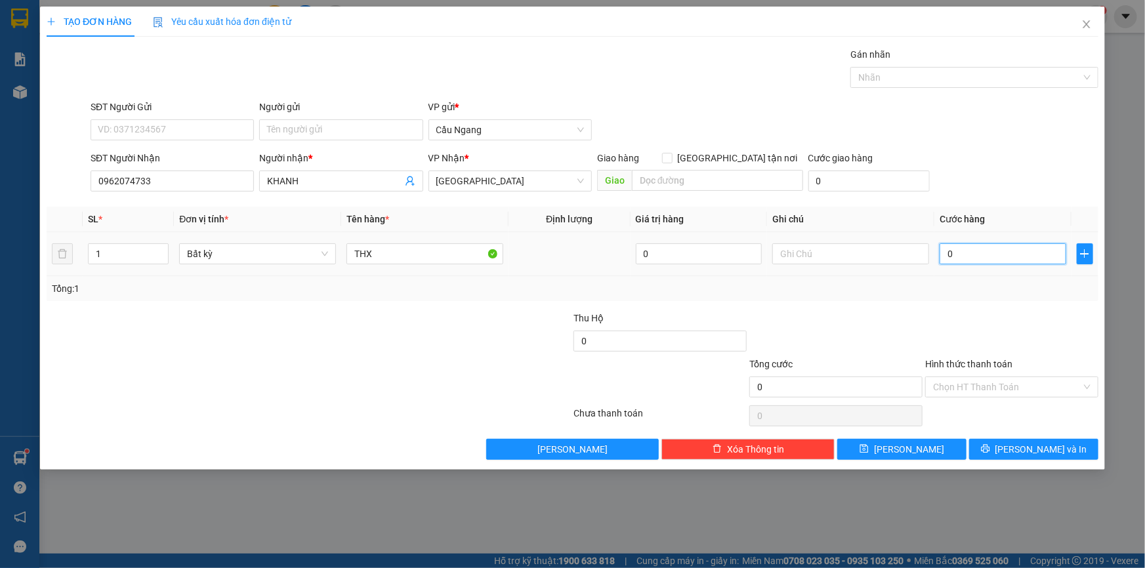
click at [972, 256] on input "0" at bounding box center [1002, 253] width 127 height 21
type input "4"
type input "40"
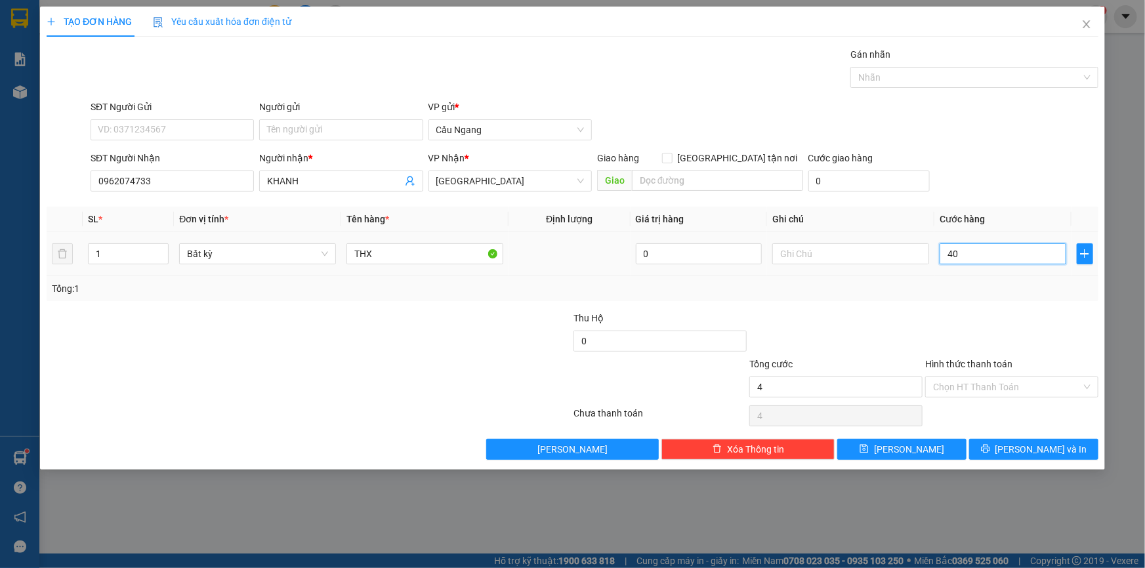
type input "40"
type input "400"
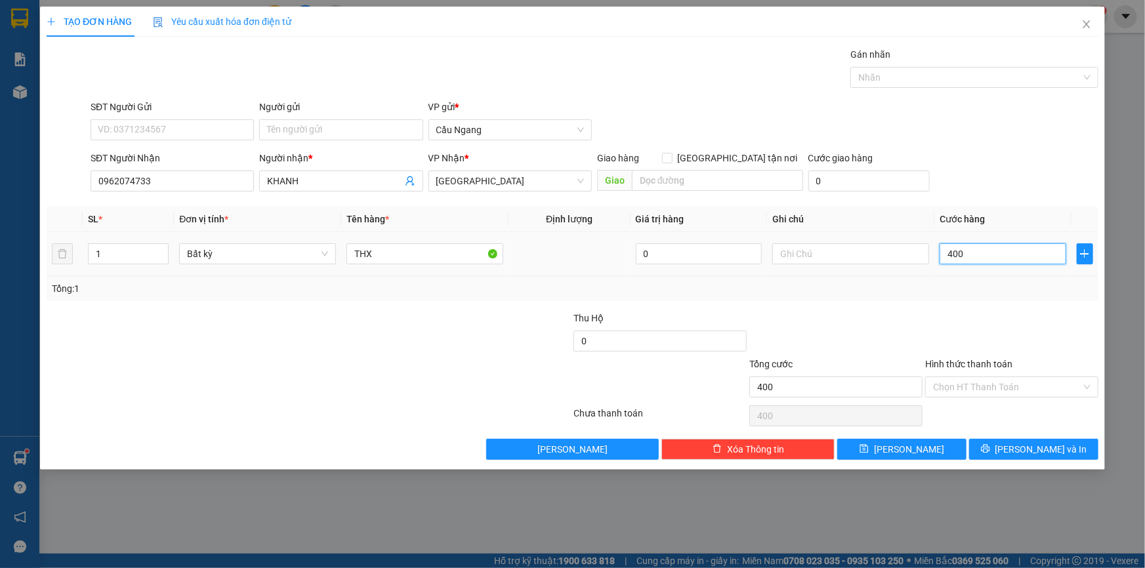
type input "4.000"
type input "40.000"
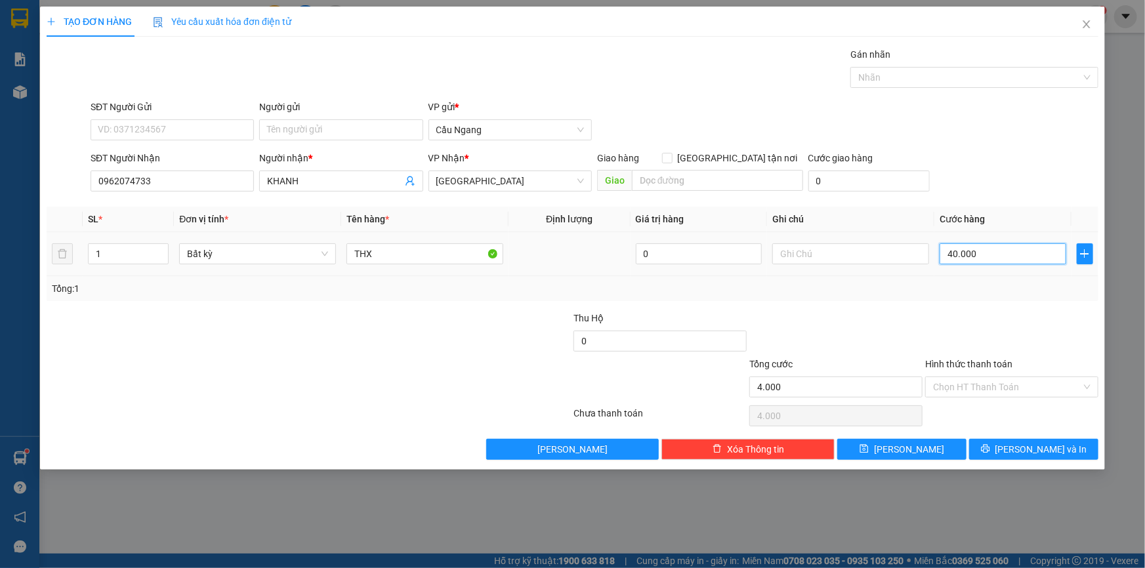
type input "40.000"
click at [1015, 442] on button "[PERSON_NAME] và In" at bounding box center [1033, 449] width 129 height 21
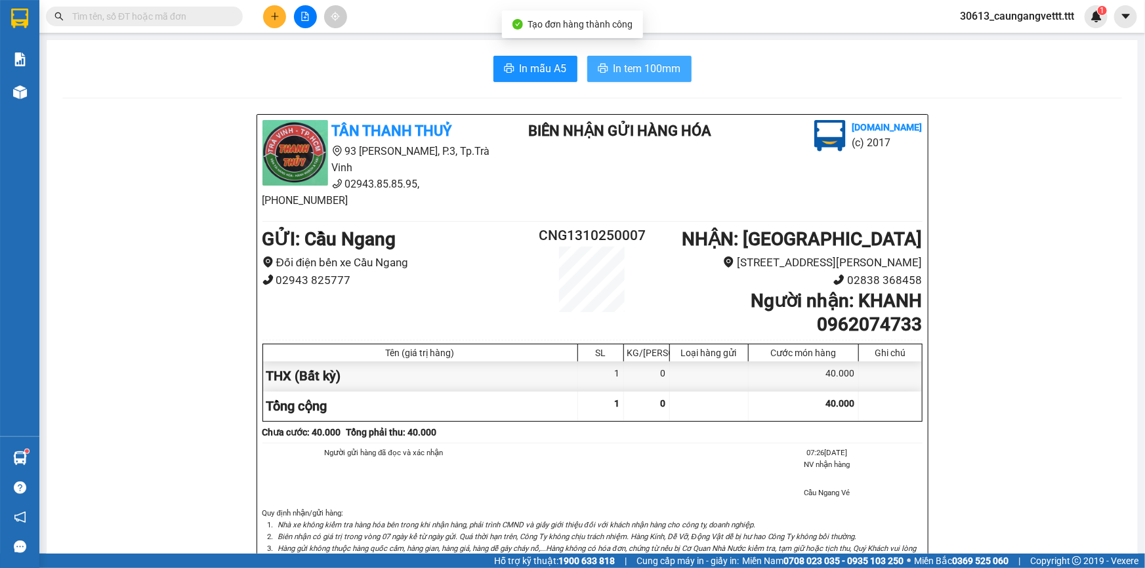
click at [646, 65] on span "In tem 100mm" at bounding box center [647, 68] width 68 height 16
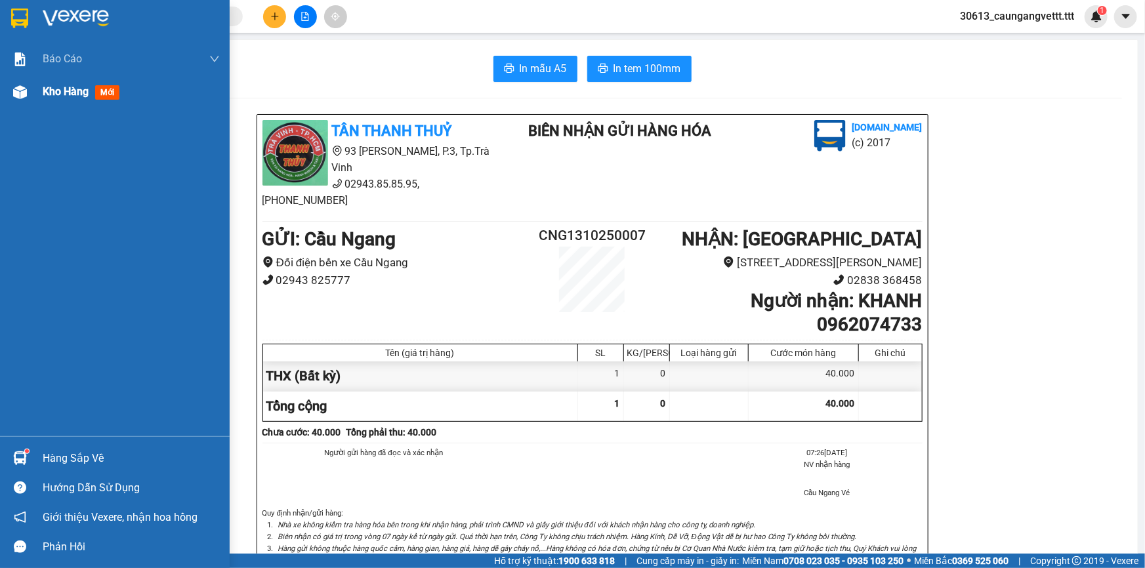
click at [54, 92] on span "Kho hàng" at bounding box center [66, 91] width 46 height 12
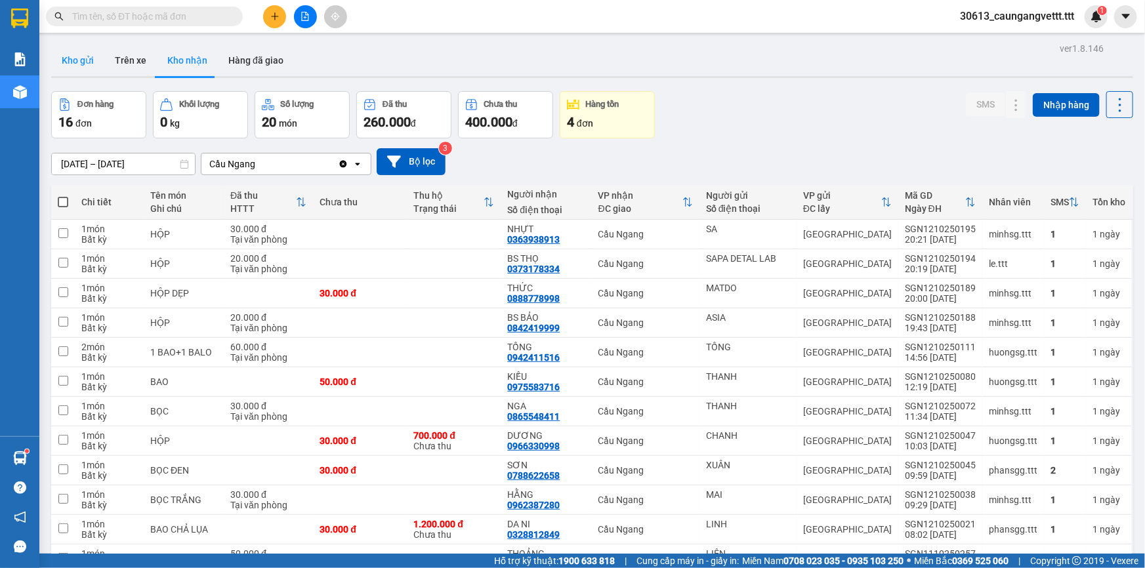
click at [81, 63] on button "Kho gửi" at bounding box center [77, 60] width 53 height 31
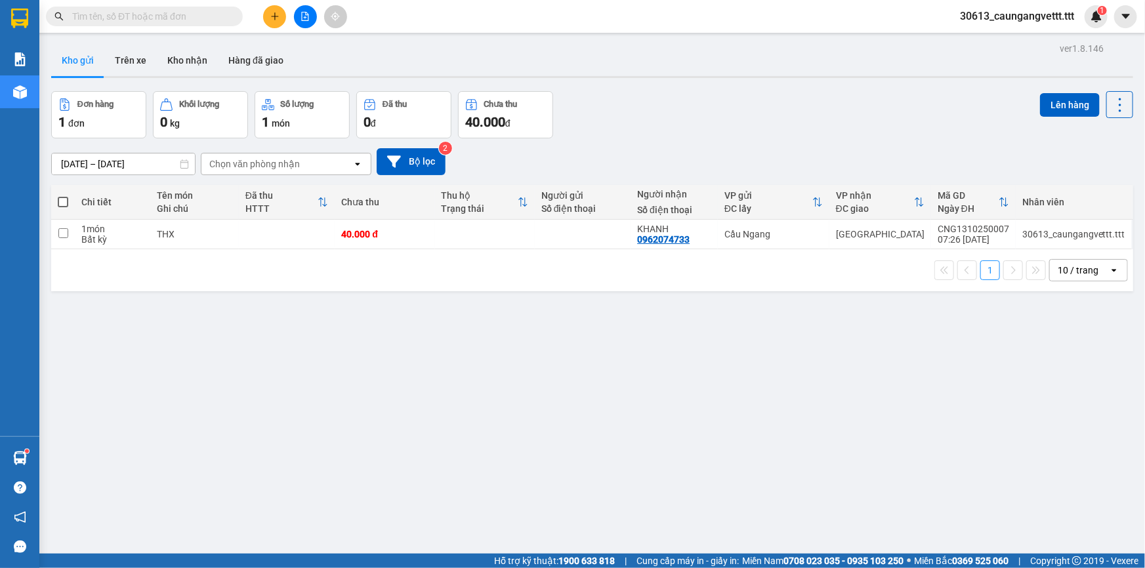
click at [64, 200] on span at bounding box center [63, 202] width 10 height 10
click at [63, 195] on input "checkbox" at bounding box center [63, 195] width 0 height 0
checkbox input "true"
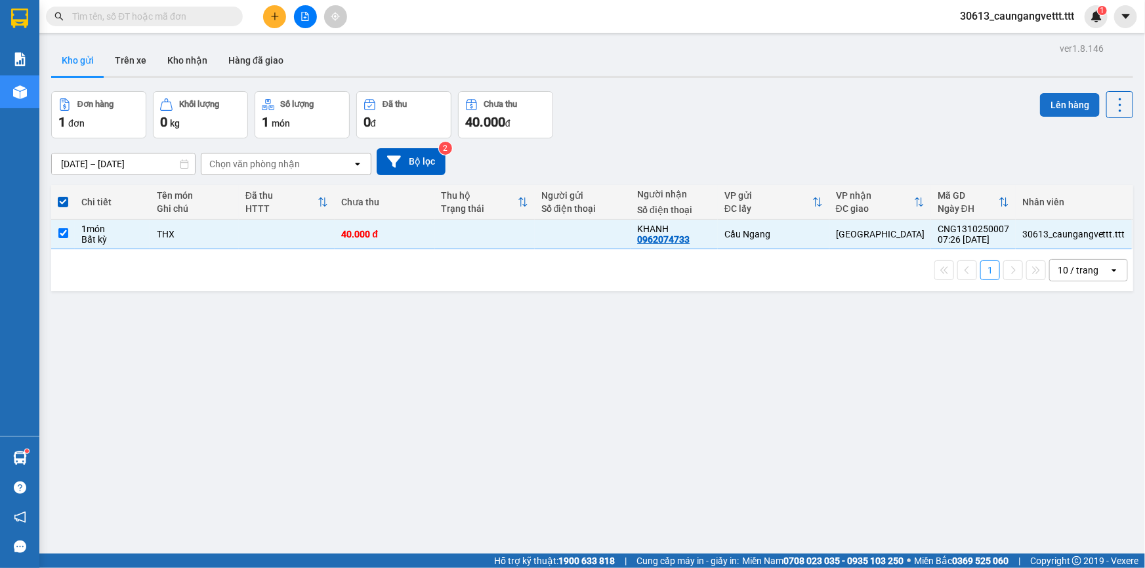
click at [1050, 102] on button "Lên hàng" at bounding box center [1070, 105] width 60 height 24
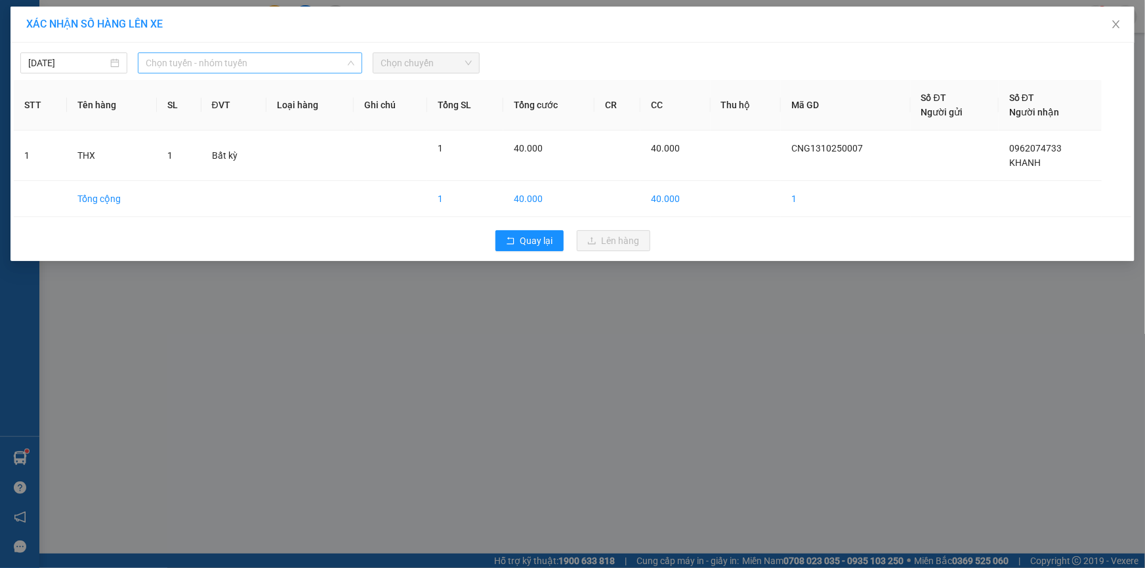
click at [272, 66] on span "Chọn tuyến - nhóm tuyến" at bounding box center [250, 63] width 209 height 20
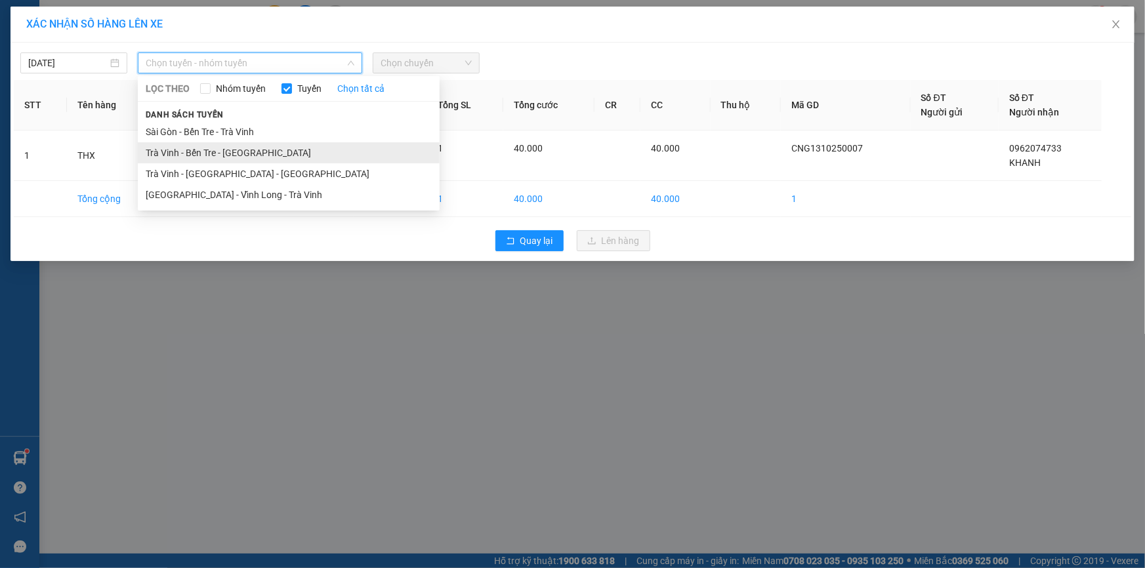
click at [213, 152] on li "Trà Vinh - Bến Tre - [GEOGRAPHIC_DATA]" at bounding box center [289, 152] width 302 height 21
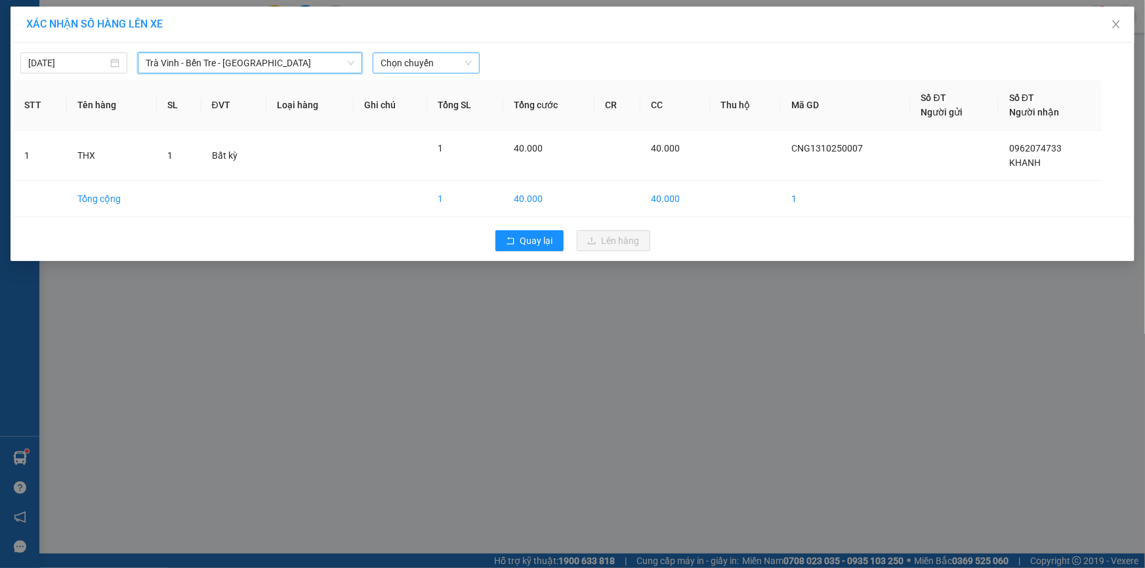
click at [417, 58] on span "Chọn chuyến" at bounding box center [425, 63] width 91 height 20
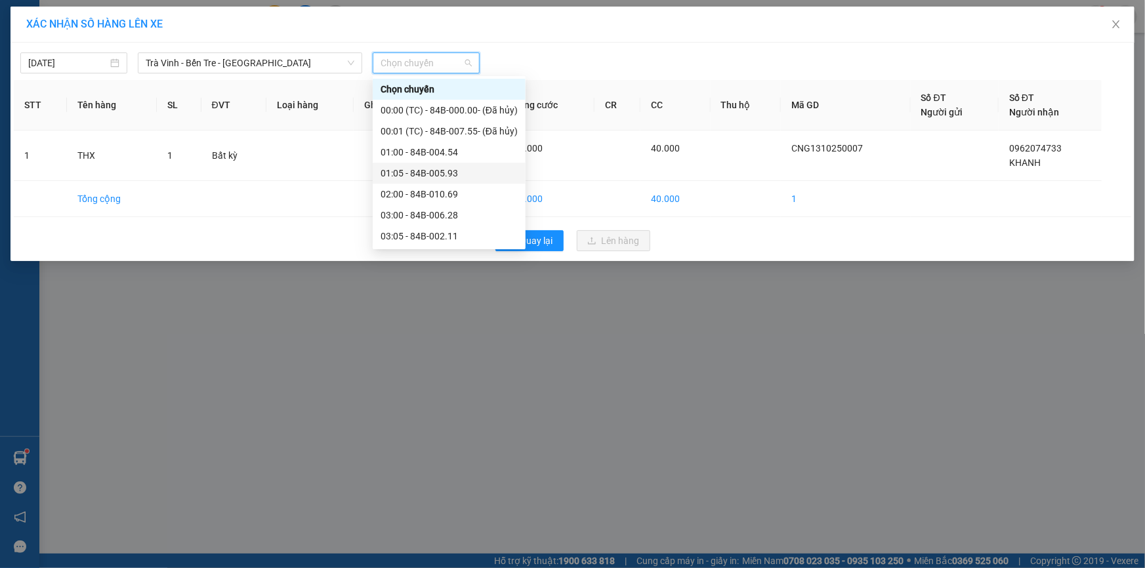
scroll to position [79, 0]
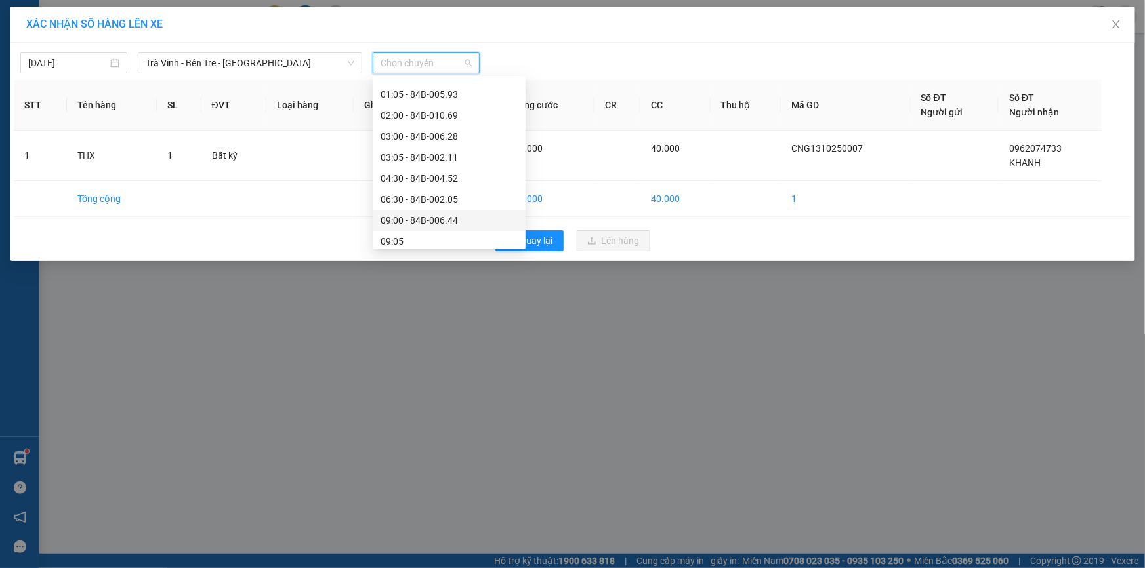
click at [420, 218] on div "09:00 - 84B-006.44" at bounding box center [448, 220] width 137 height 14
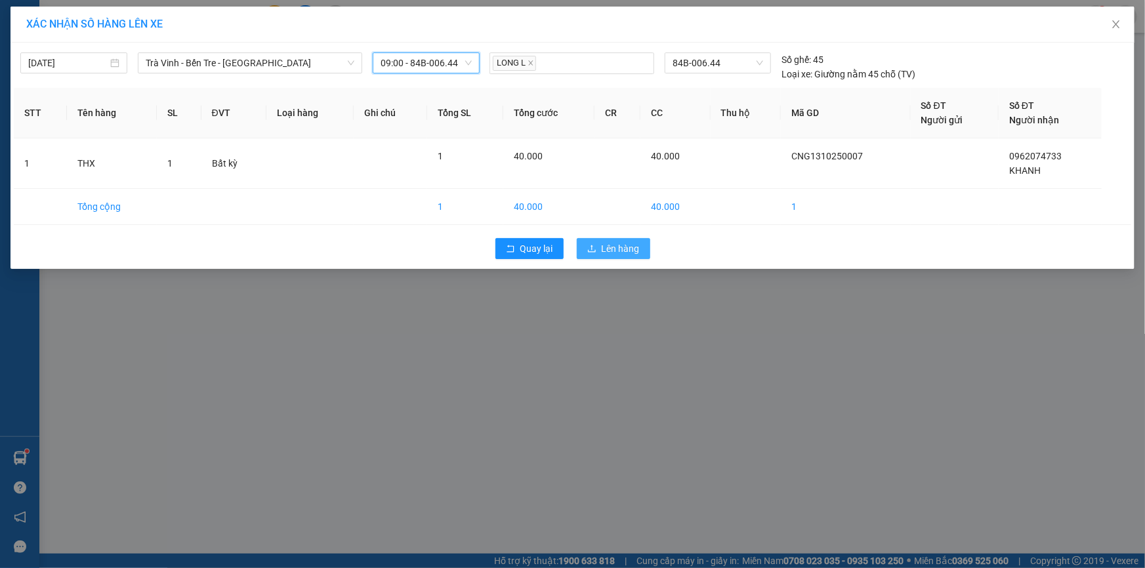
click at [619, 245] on span "Lên hàng" at bounding box center [621, 248] width 38 height 14
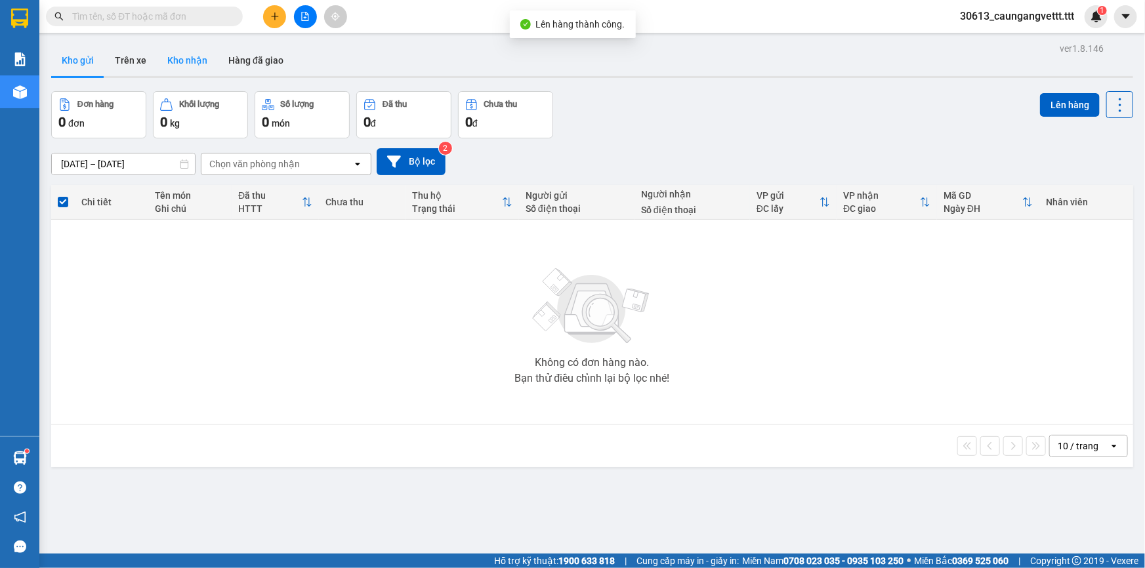
click at [182, 62] on button "Kho nhận" at bounding box center [187, 60] width 61 height 31
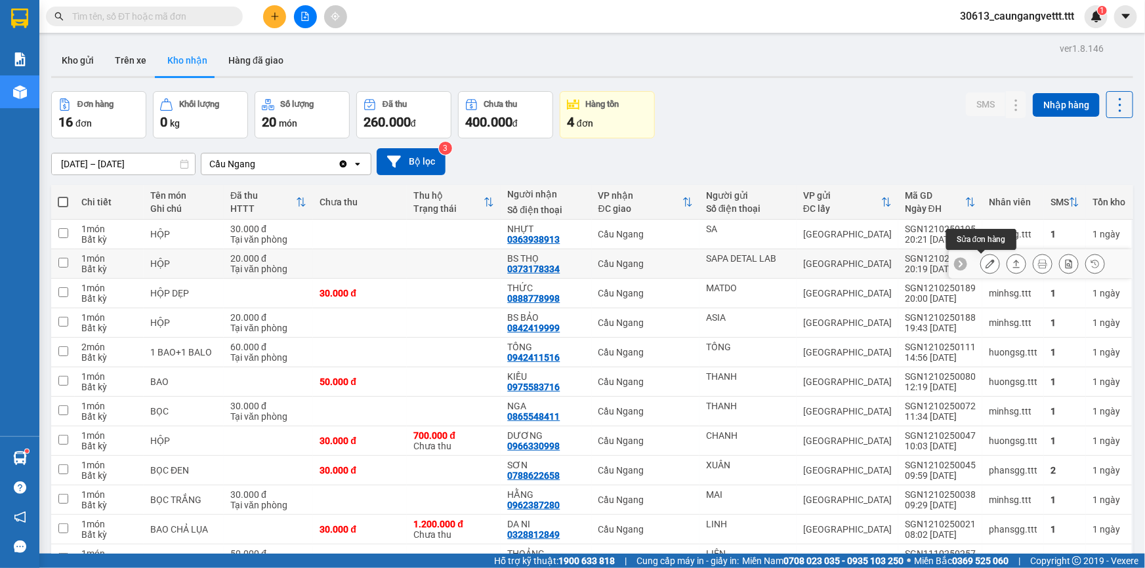
click at [985, 265] on icon at bounding box center [989, 263] width 9 height 9
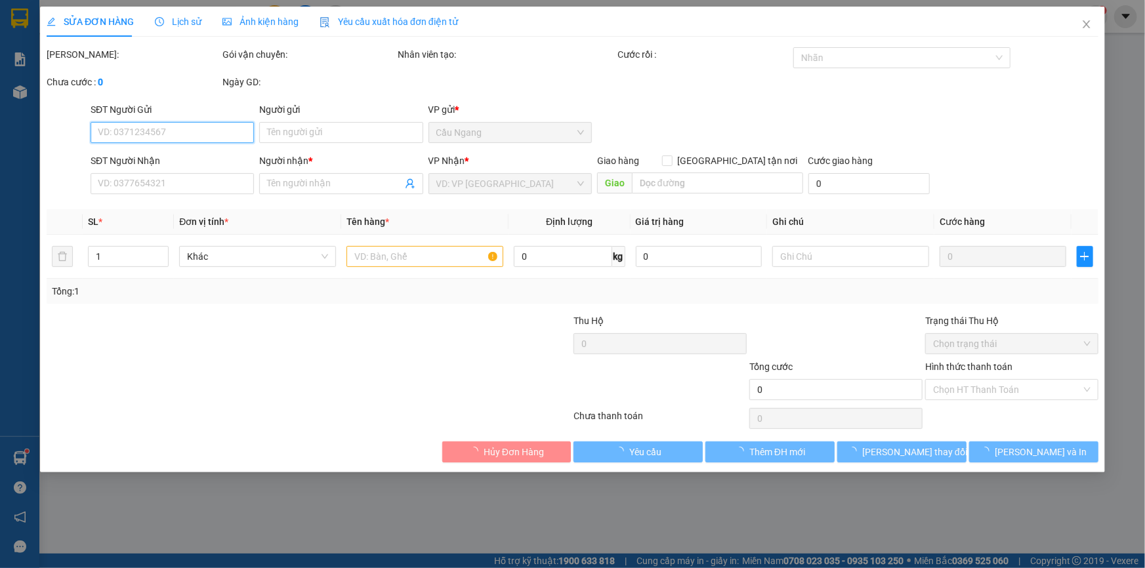
type input "SAPA DETAL LAB"
type input "0373178334"
type input "BS THỌ"
type input "20.000"
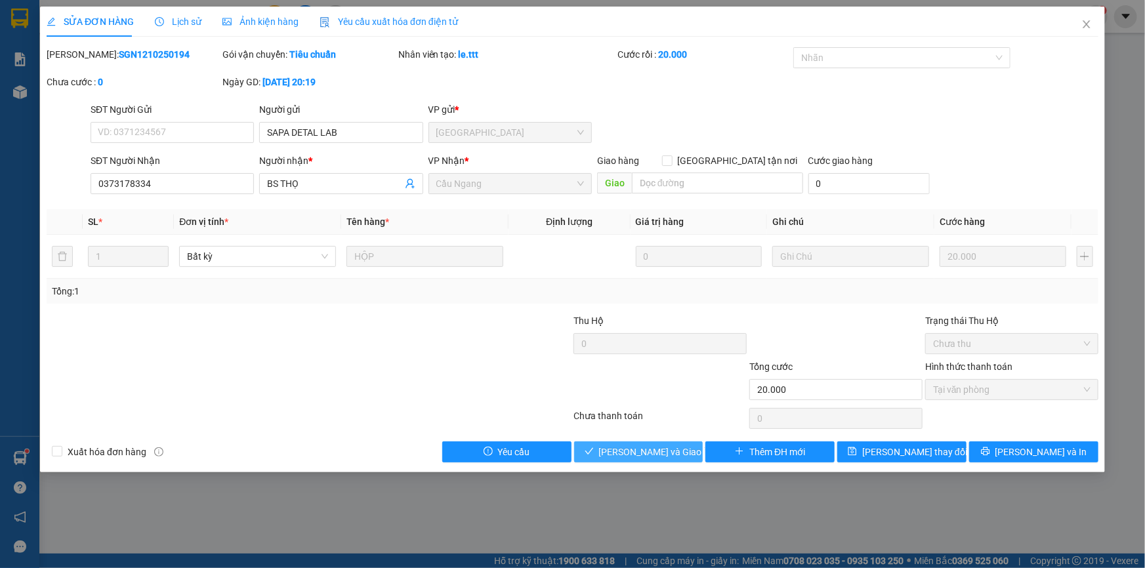
click at [655, 449] on span "[PERSON_NAME] và Giao hàng" at bounding box center [662, 452] width 126 height 14
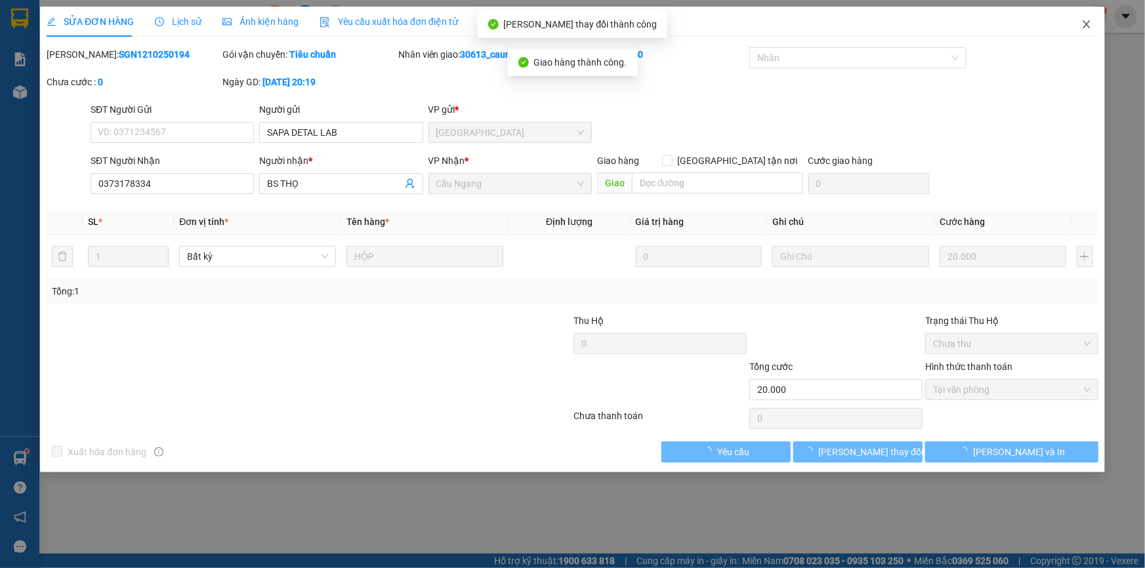
click at [1084, 24] on icon "close" at bounding box center [1085, 24] width 7 height 8
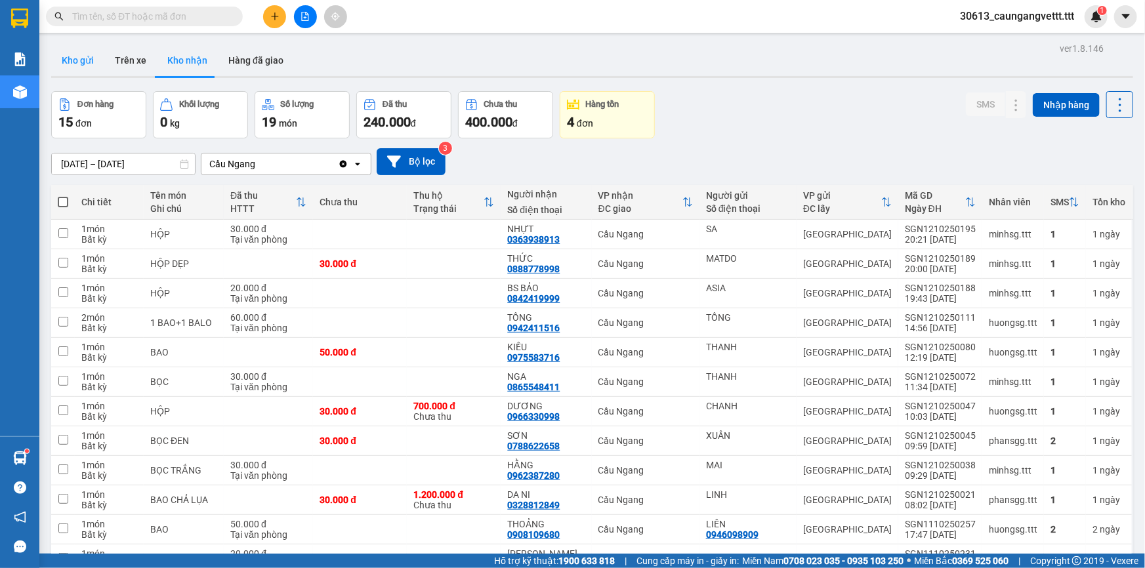
click at [75, 61] on button "Kho gửi" at bounding box center [77, 60] width 53 height 31
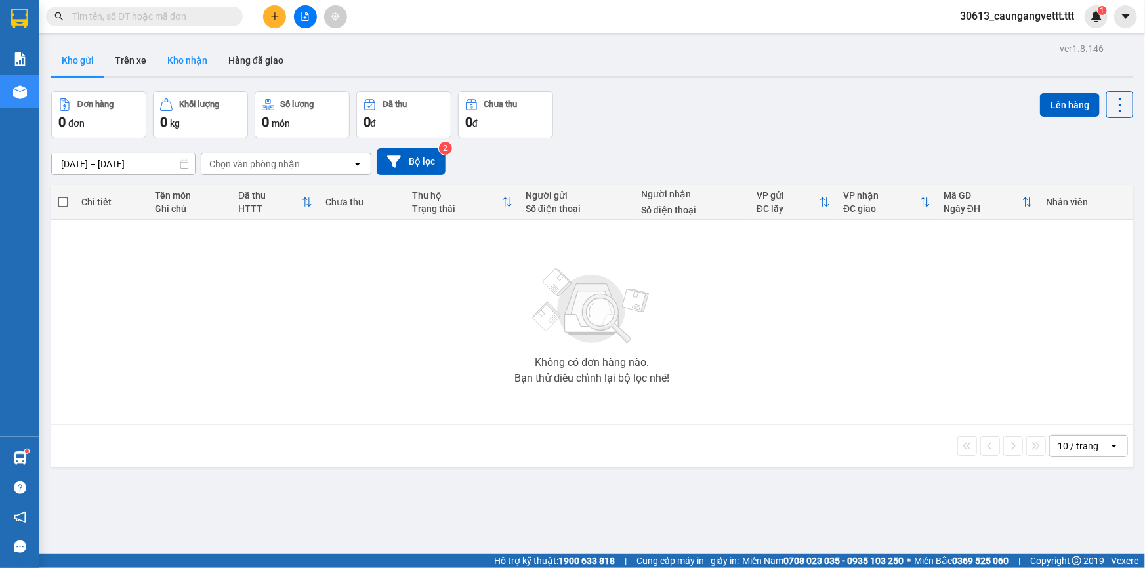
click at [189, 66] on button "Kho nhận" at bounding box center [187, 60] width 61 height 31
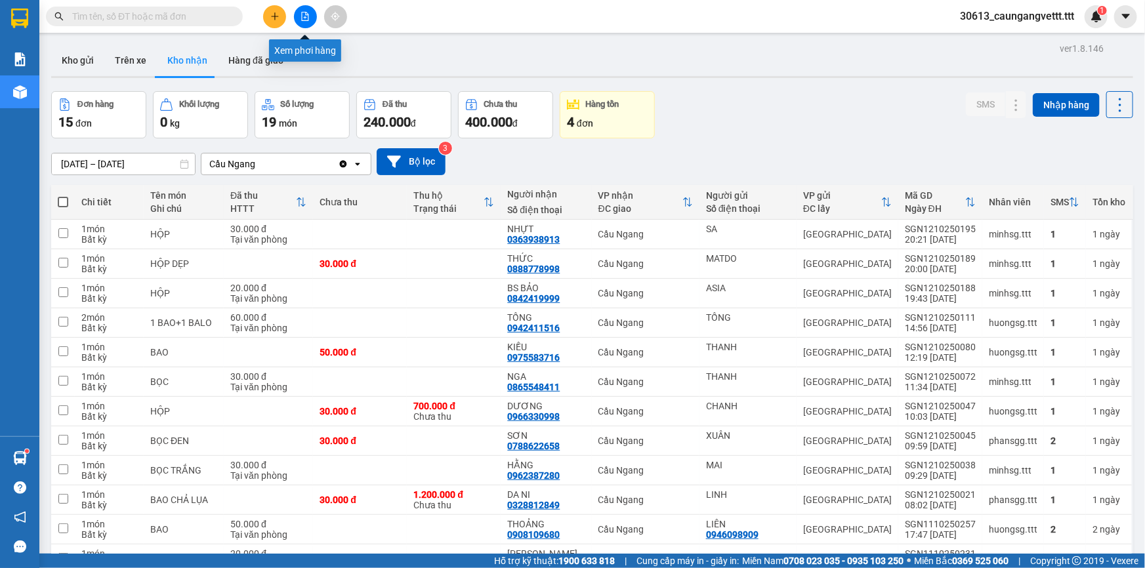
click at [303, 16] on icon "file-add" at bounding box center [304, 16] width 9 height 9
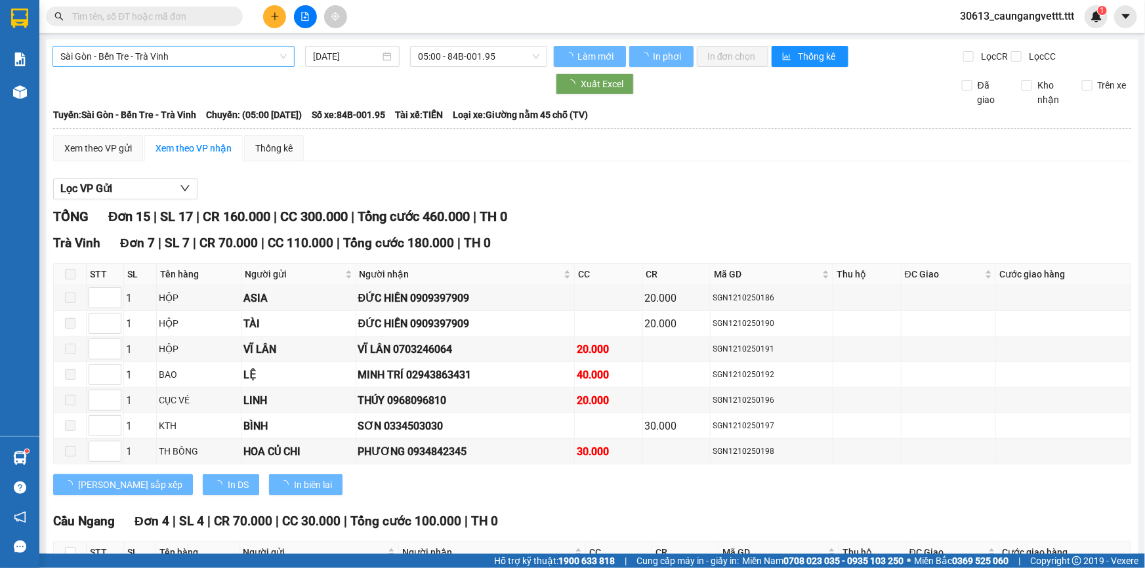
type input "[DATE]"
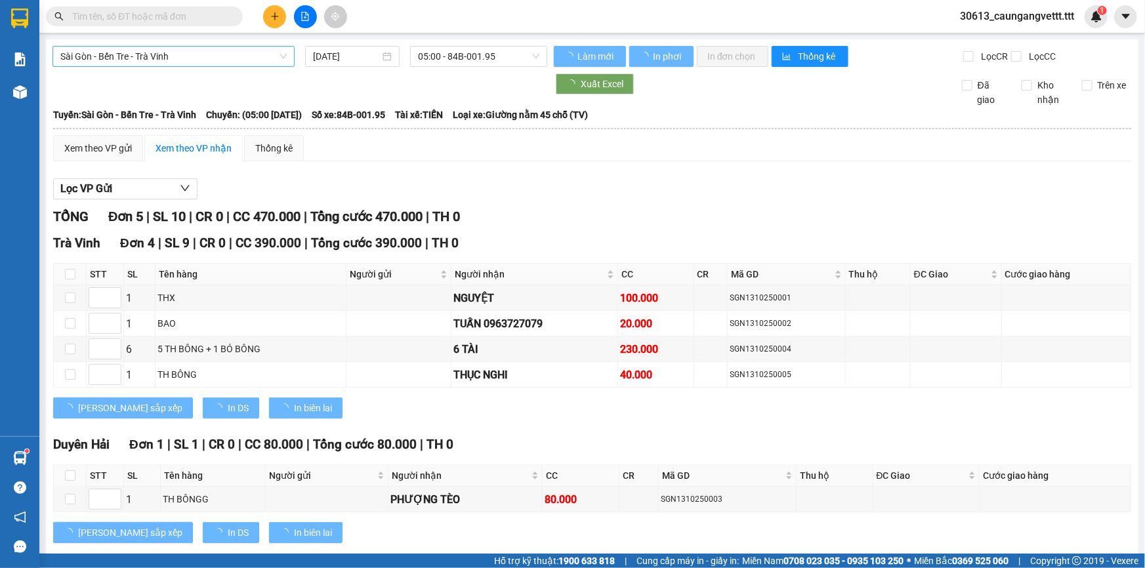
click at [161, 56] on span "Sài Gòn - Bến Tre - Trà Vinh" at bounding box center [173, 57] width 226 height 20
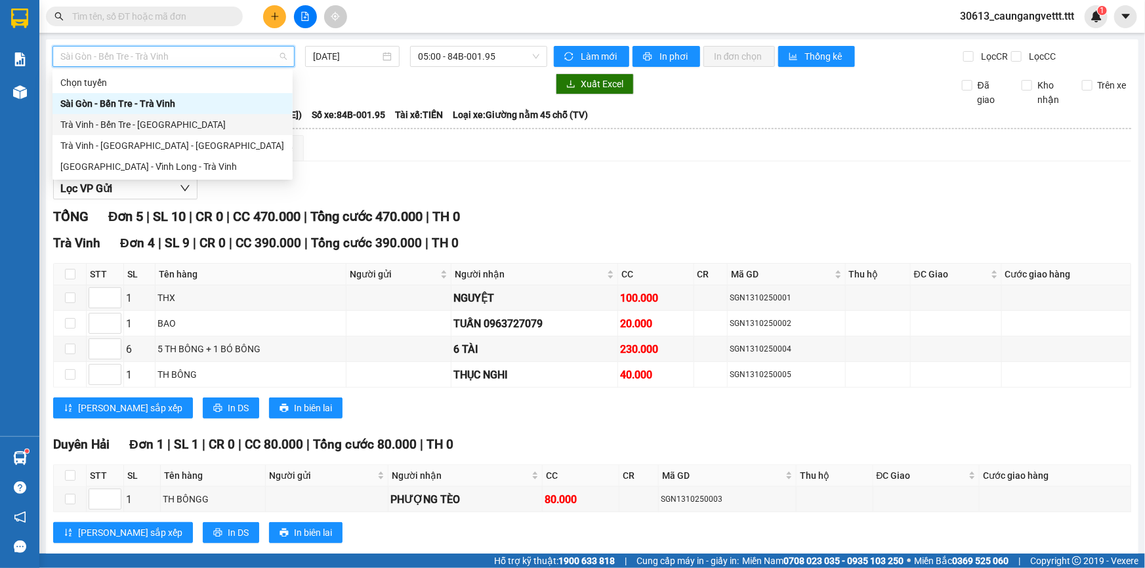
click at [142, 128] on div "Trà Vinh - Bến Tre - [GEOGRAPHIC_DATA]" at bounding box center [172, 124] width 224 height 14
type input "[DATE]"
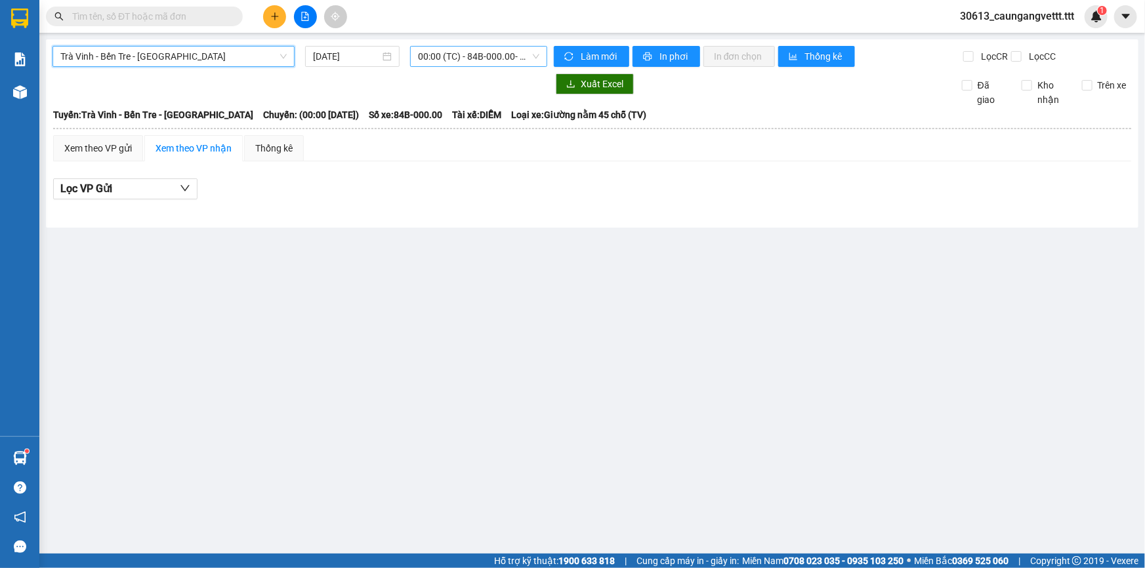
click at [445, 56] on span "00:00 (TC) - 84B-000.00 - (Đã hủy)" at bounding box center [478, 57] width 121 height 20
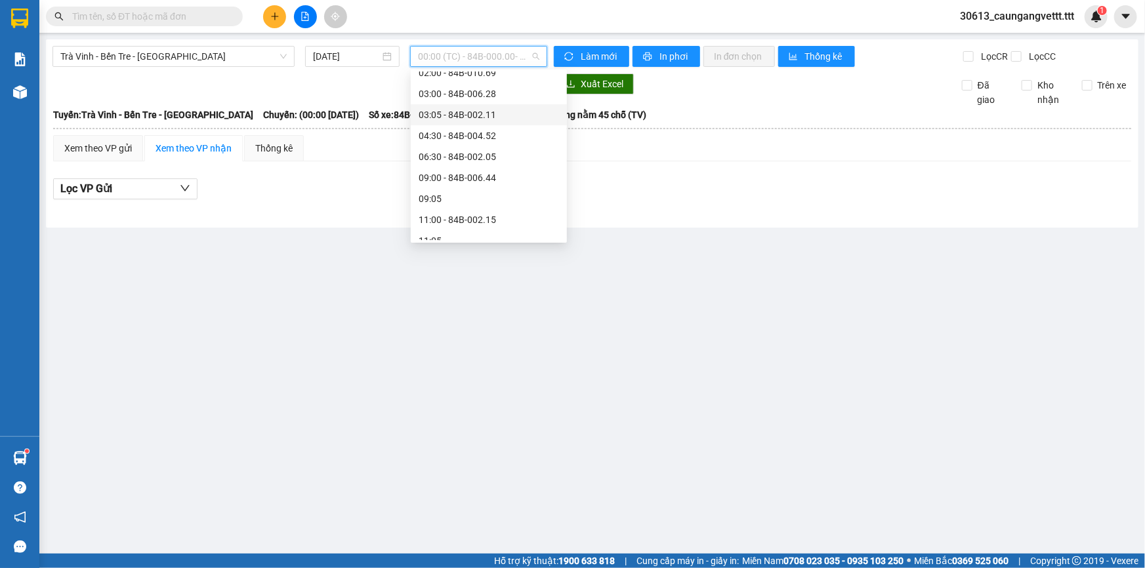
scroll to position [119, 0]
click at [461, 171] on div "09:00 - 84B-006.44" at bounding box center [489, 174] width 140 height 14
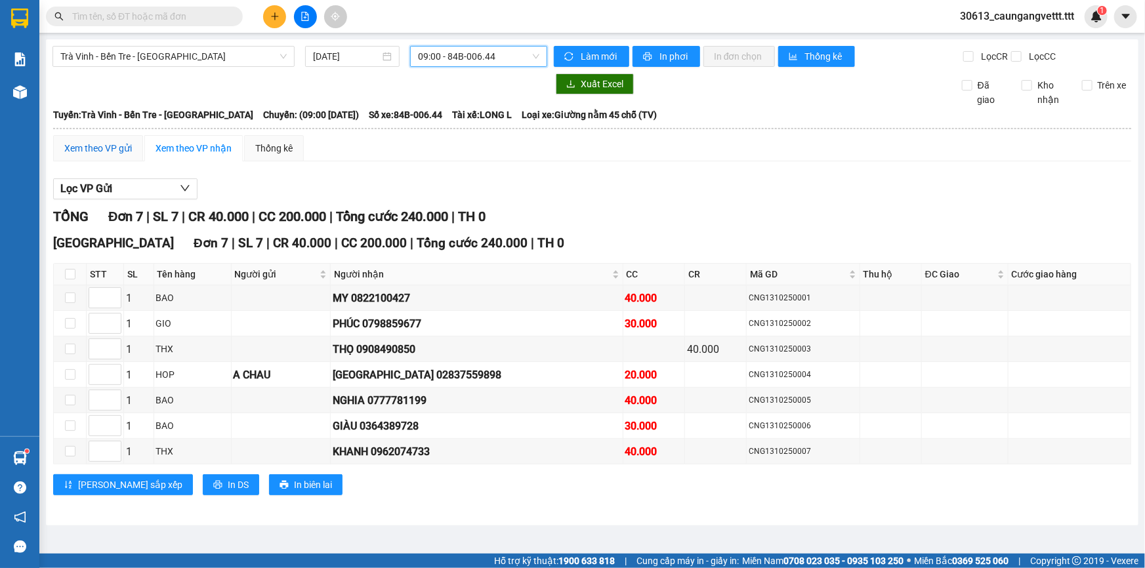
click at [87, 144] on div "Xem theo VP gửi" at bounding box center [98, 148] width 68 height 14
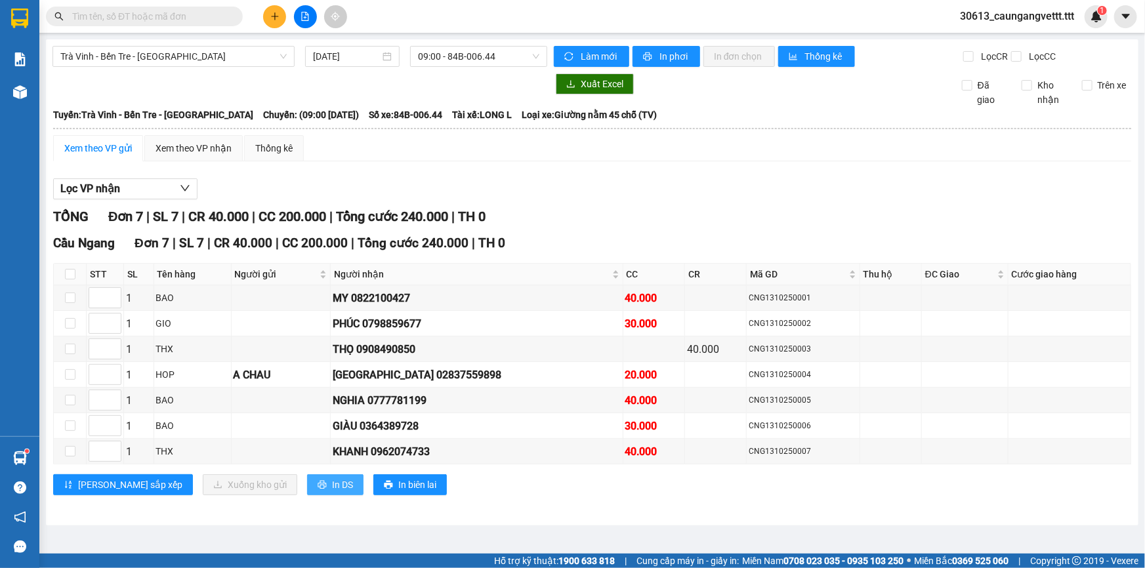
click at [332, 482] on span "In DS" at bounding box center [342, 485] width 21 height 14
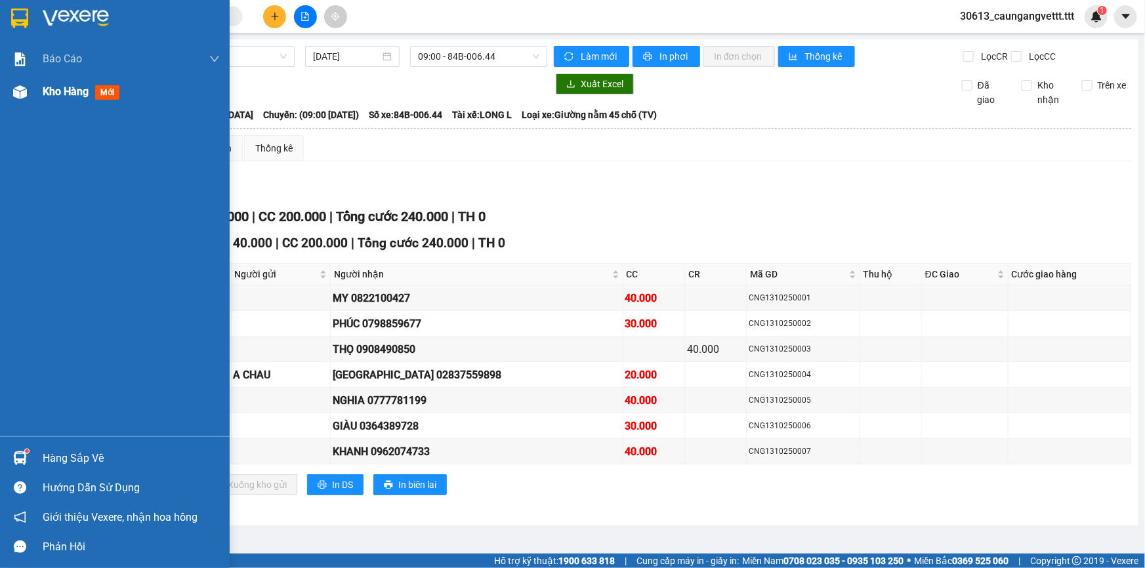
click at [58, 92] on span "Kho hàng" at bounding box center [66, 91] width 46 height 12
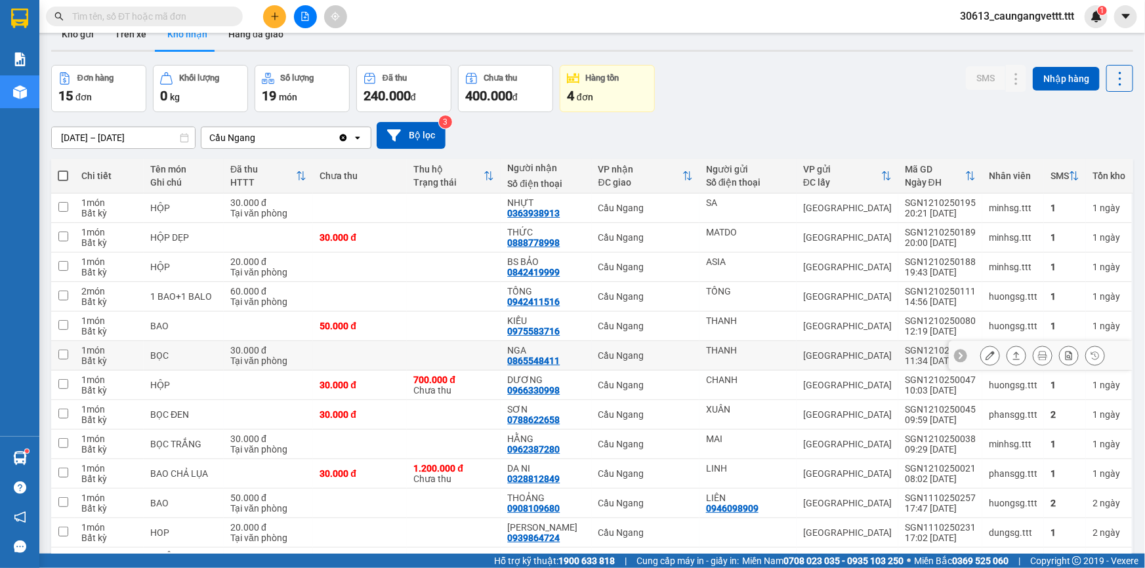
scroll to position [39, 0]
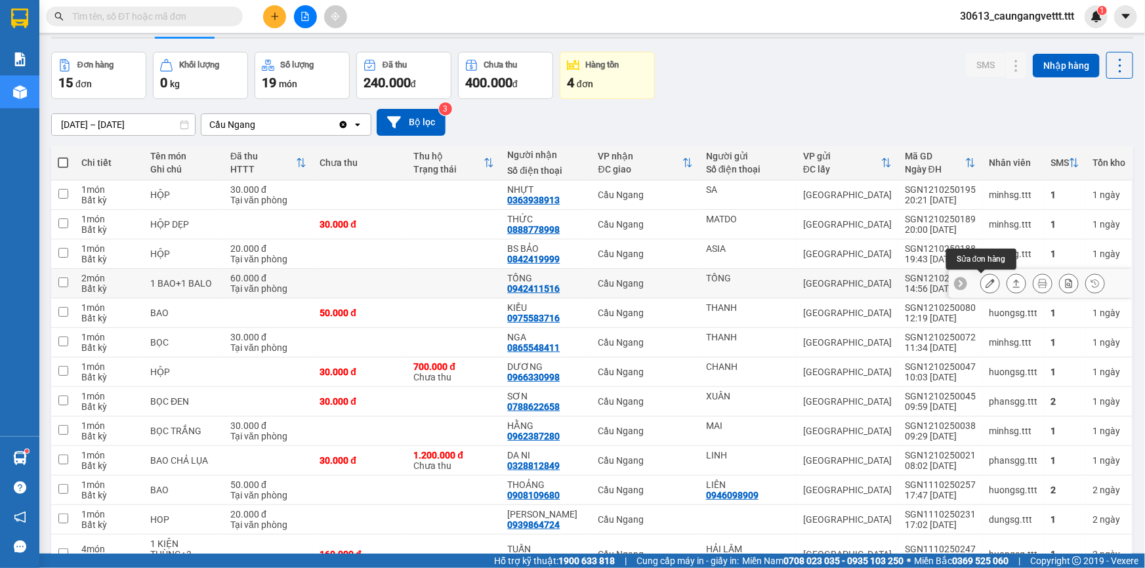
click at [985, 281] on icon at bounding box center [989, 283] width 9 height 9
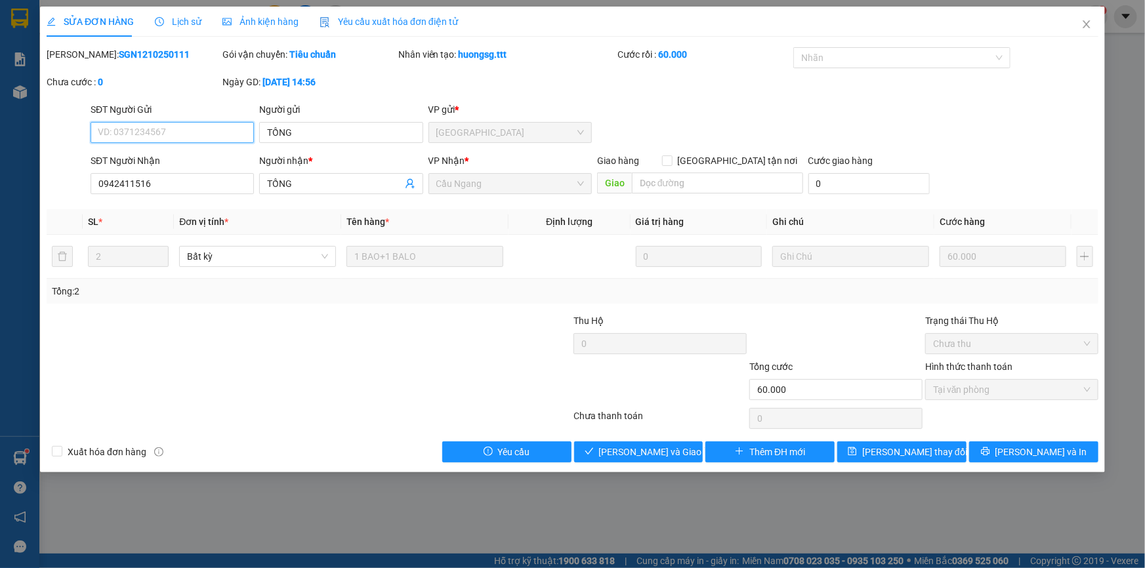
type input "TỒNG"
type input "0942411516"
type input "TỒNG"
type input "60.000"
click at [645, 446] on span "[PERSON_NAME] và Giao hàng" at bounding box center [662, 452] width 126 height 14
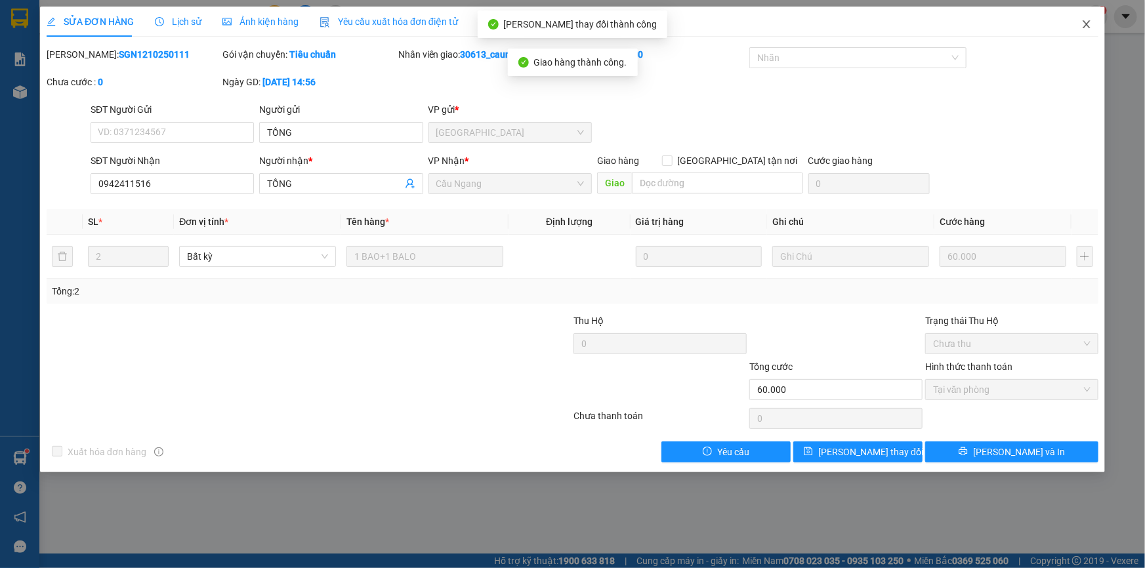
click at [1083, 24] on icon "close" at bounding box center [1086, 24] width 10 height 10
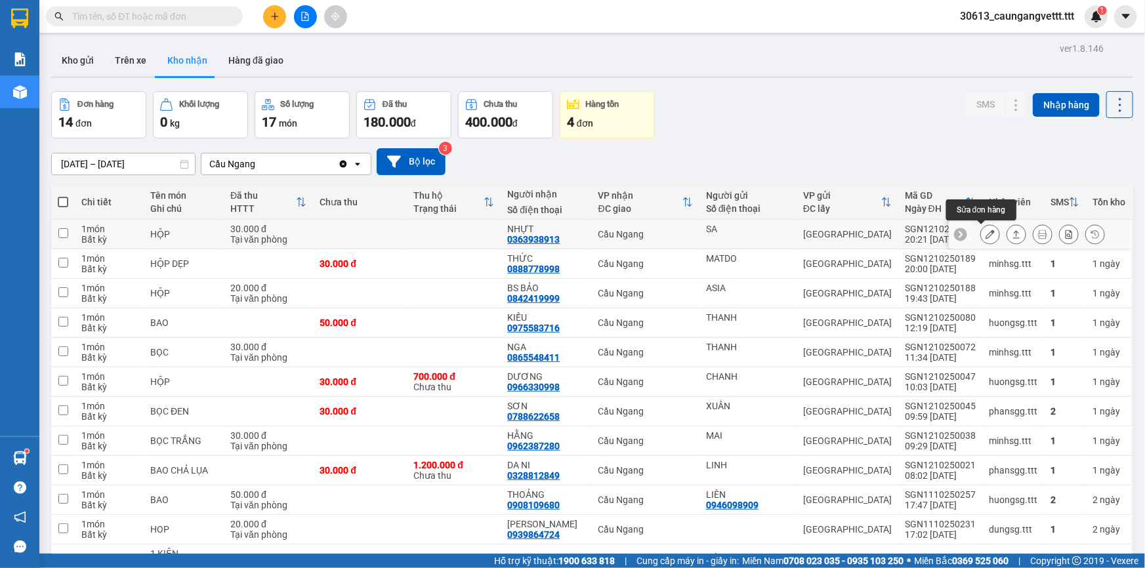
click at [985, 232] on icon at bounding box center [989, 234] width 9 height 9
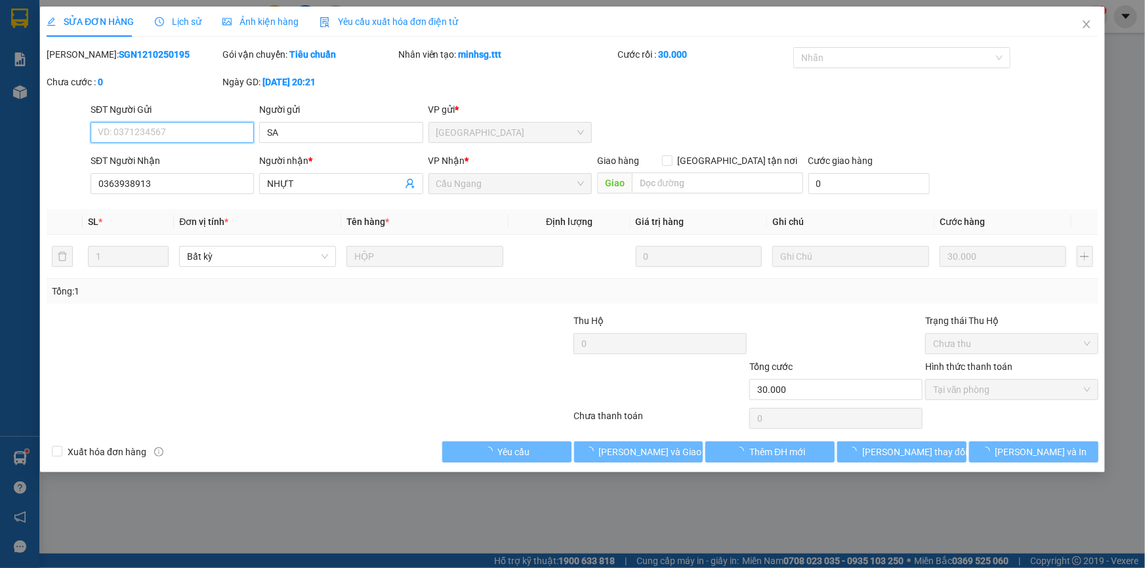
type input "SA"
type input "0363938913"
type input "NHỰT"
type input "30.000"
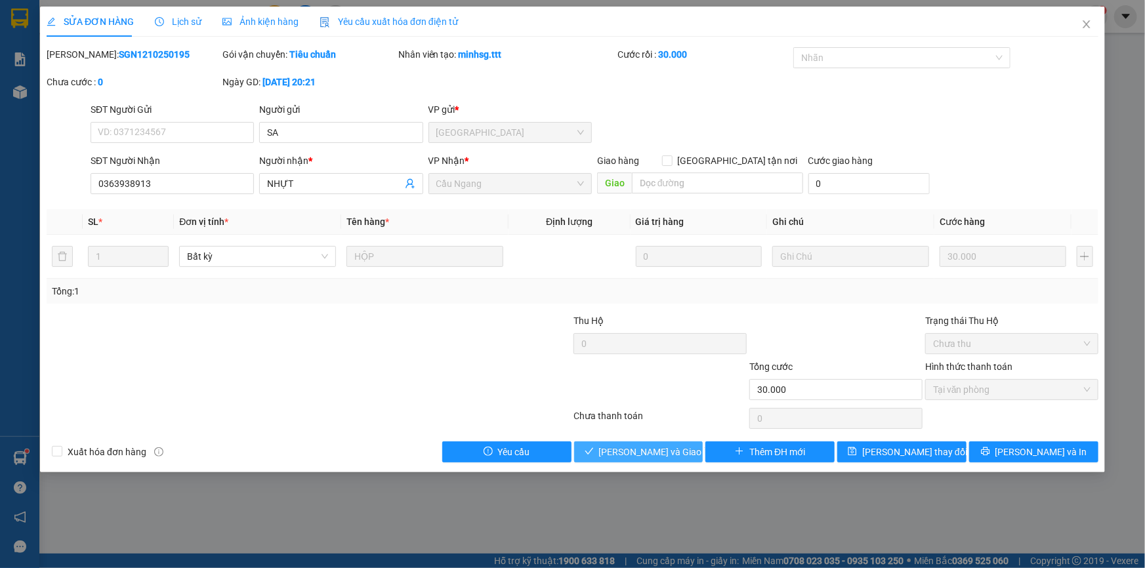
click at [634, 451] on span "[PERSON_NAME] và Giao hàng" at bounding box center [662, 452] width 126 height 14
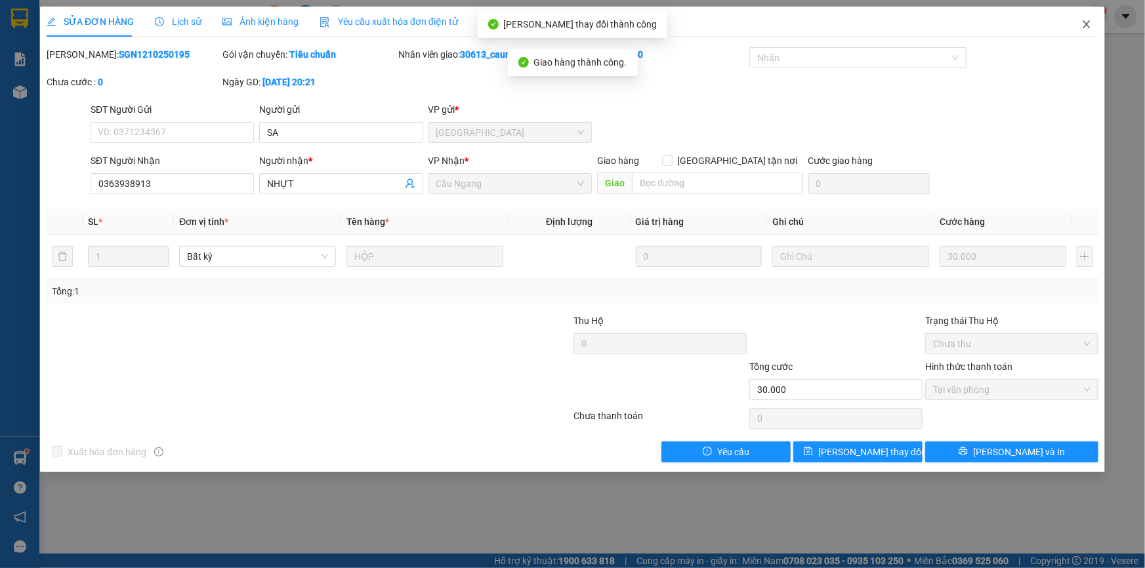
click at [1086, 25] on icon "close" at bounding box center [1085, 24] width 7 height 8
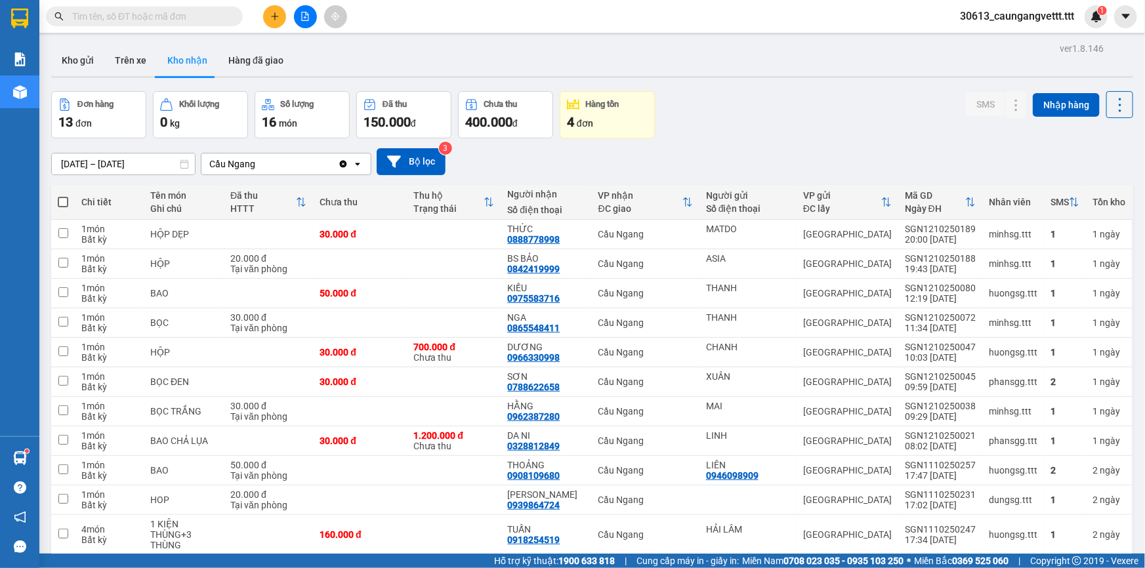
click at [605, 119] on div "4 đơn" at bounding box center [607, 122] width 81 height 18
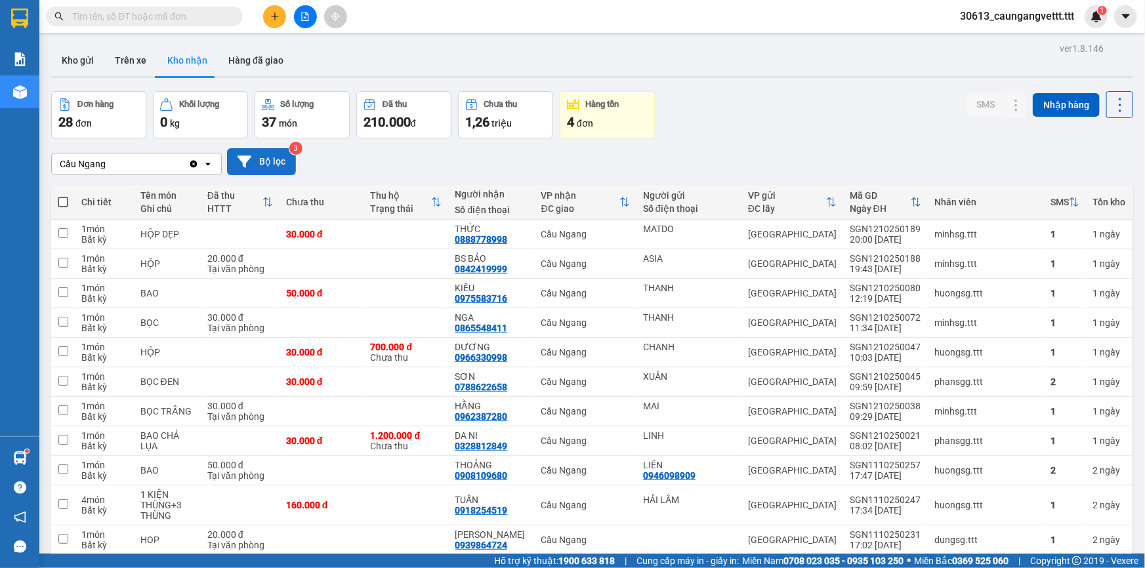
click at [272, 162] on button "Bộ lọc" at bounding box center [261, 161] width 69 height 27
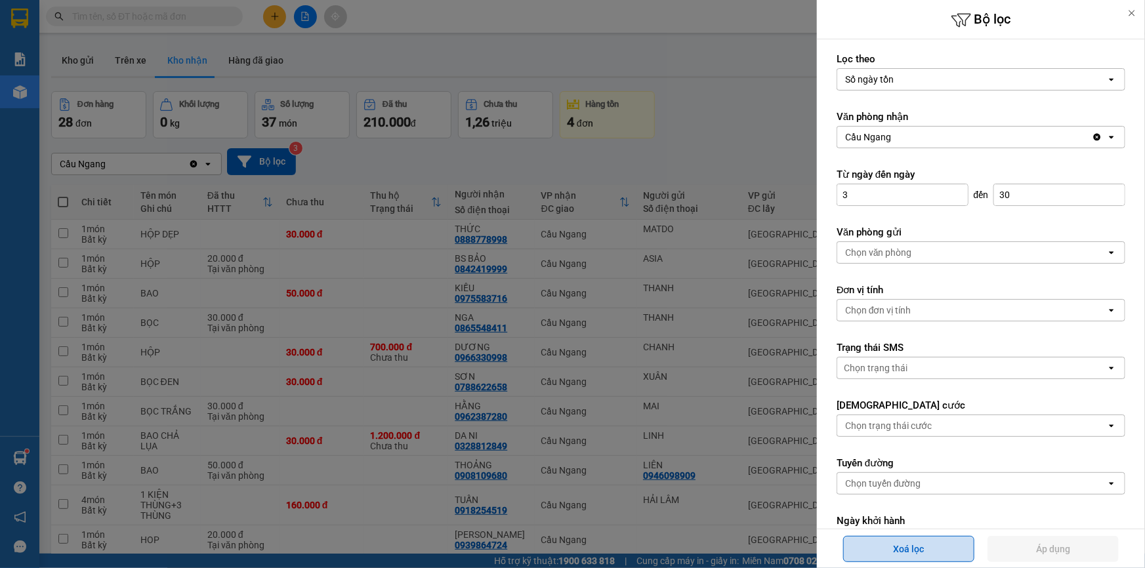
click at [924, 546] on button "Xoá lọc" at bounding box center [908, 549] width 131 height 26
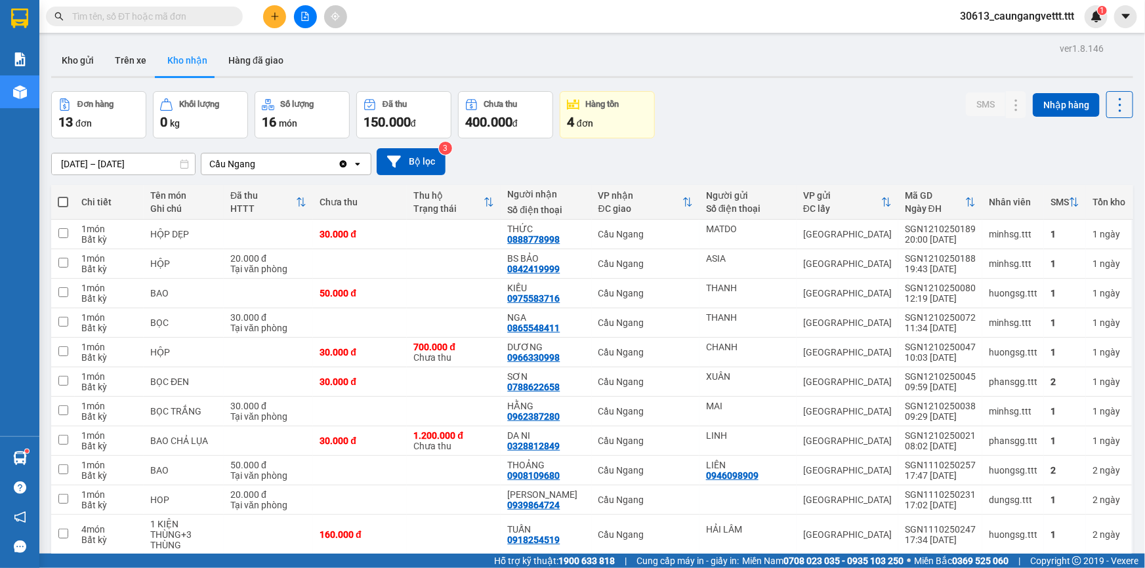
click at [160, 14] on input "text" at bounding box center [149, 16] width 155 height 14
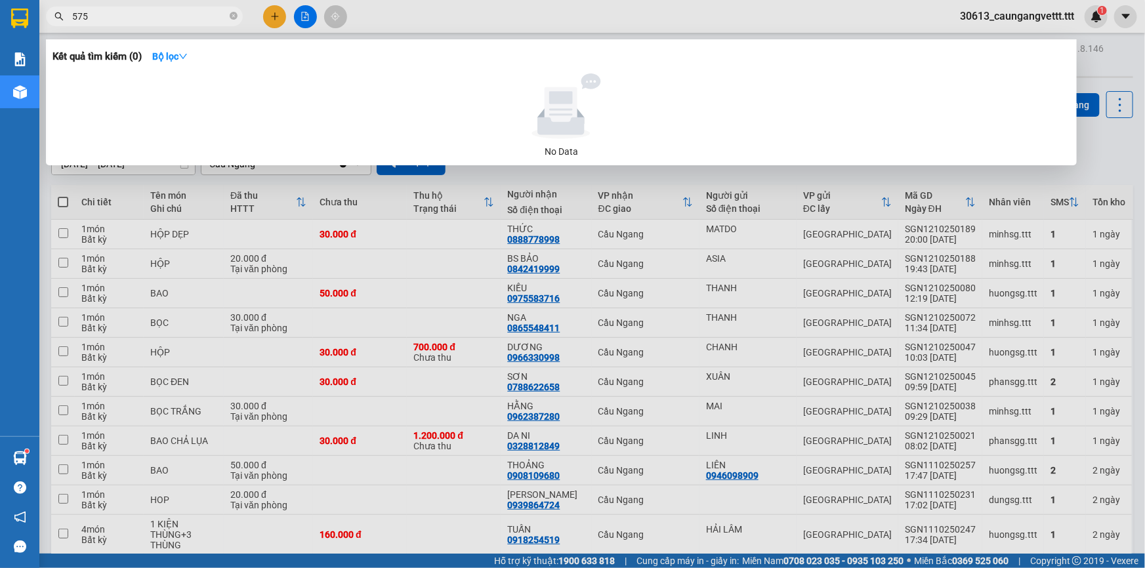
type input "5758"
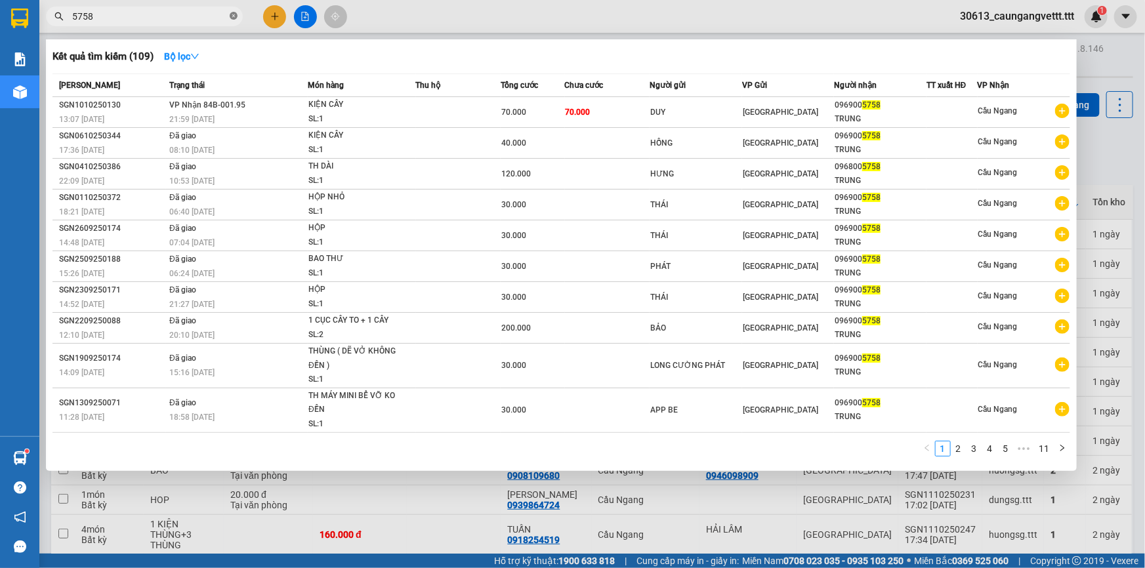
click at [234, 13] on icon "close-circle" at bounding box center [234, 16] width 8 height 8
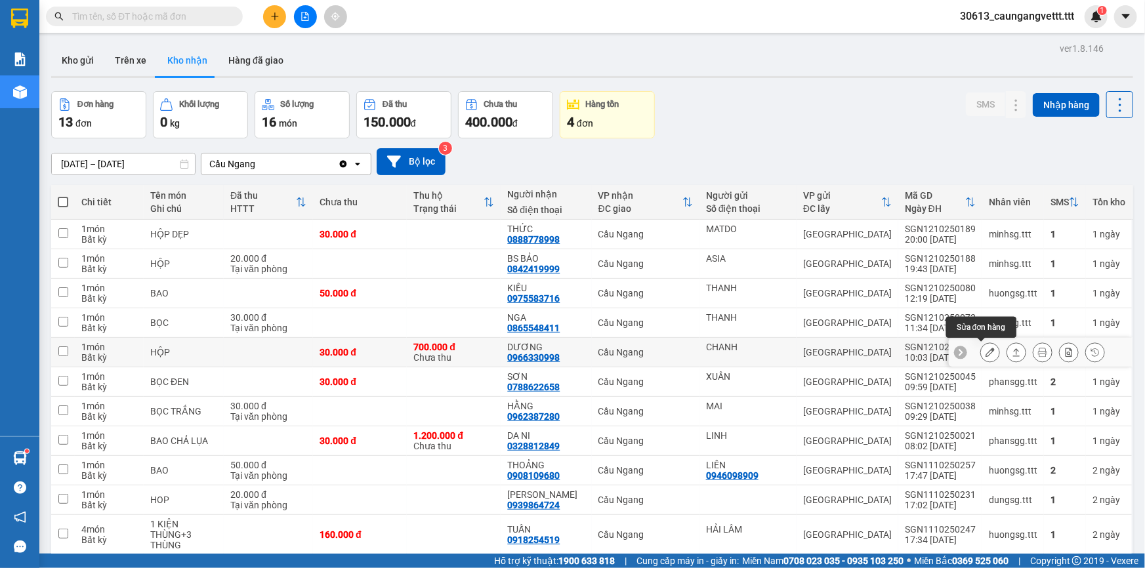
click at [985, 351] on icon at bounding box center [989, 352] width 9 height 9
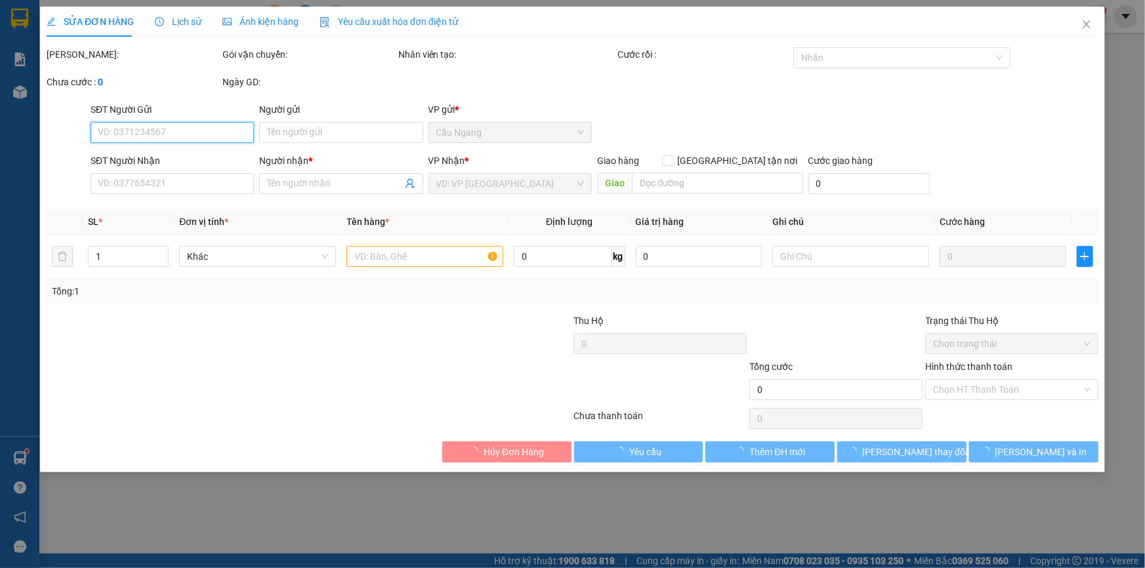
type input "CHANH"
type input "0966330998"
type input "DƯƠNG"
type input "700.000"
type input "30.000"
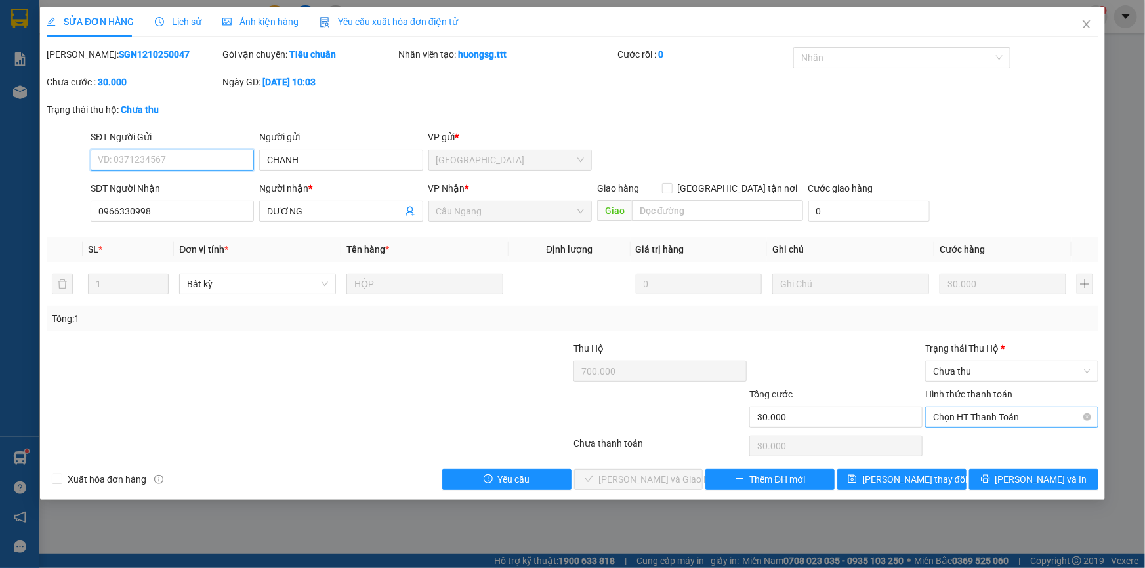
click at [968, 420] on span "Chọn HT Thanh Toán" at bounding box center [1011, 417] width 157 height 20
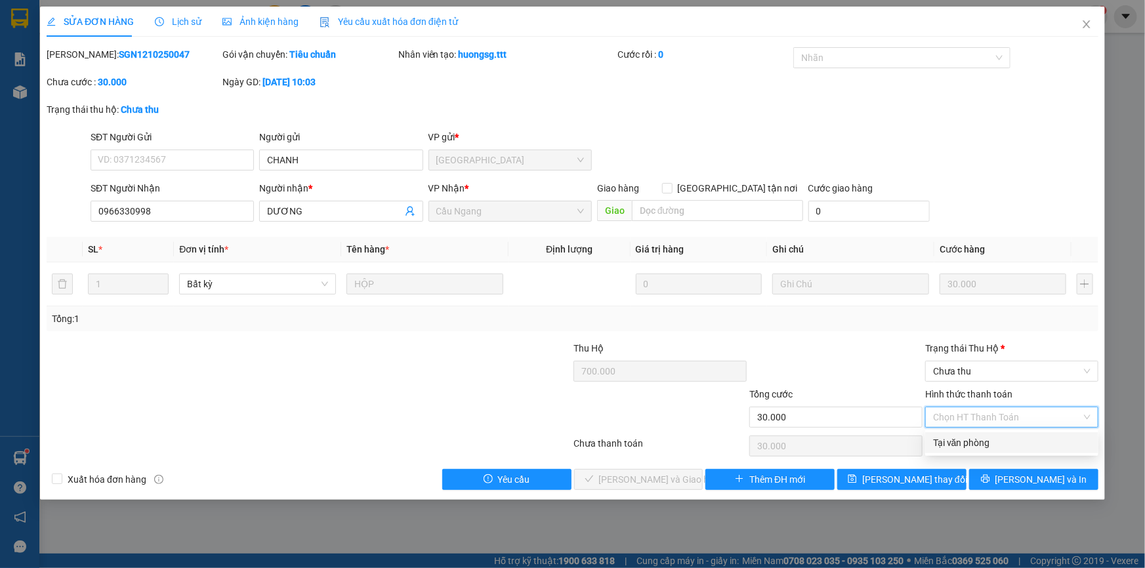
click at [958, 440] on div "Tại văn phòng" at bounding box center [1011, 443] width 157 height 14
type input "0"
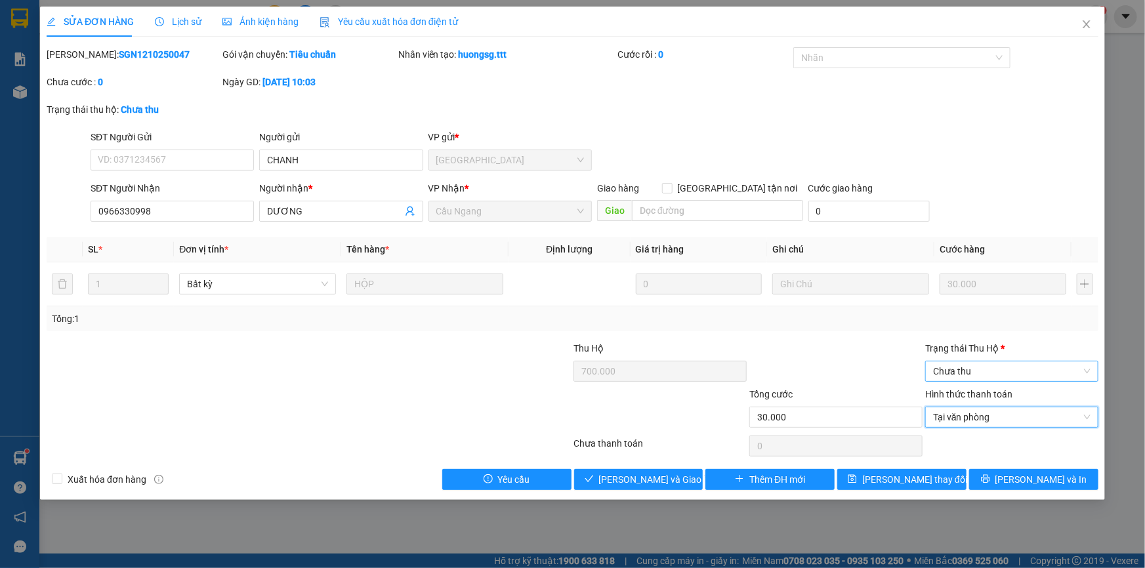
click at [954, 371] on span "Chưa thu" at bounding box center [1011, 371] width 157 height 20
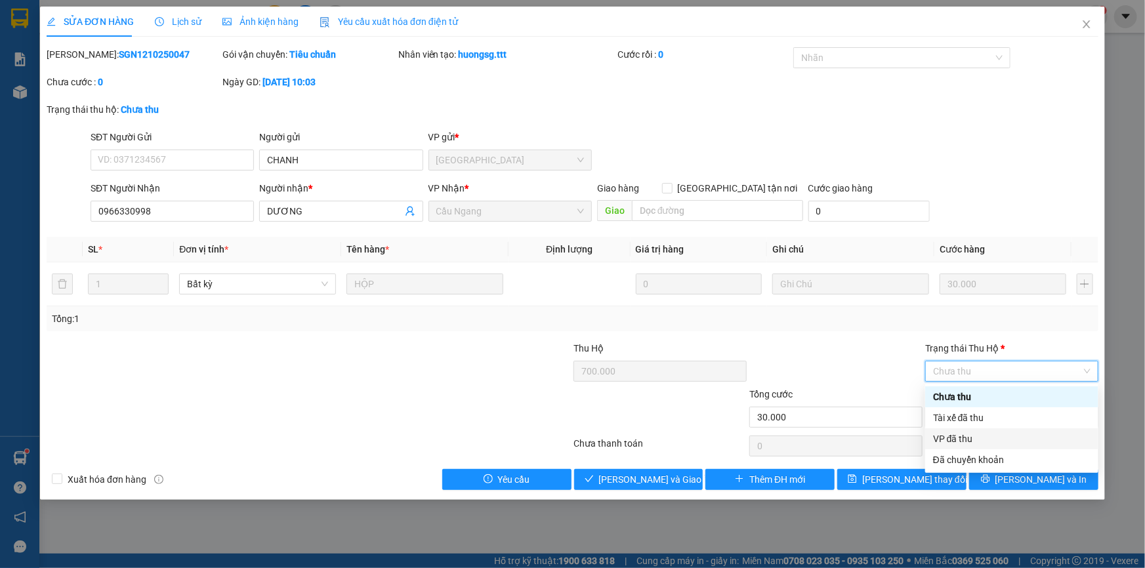
click at [958, 439] on div "VP đã thu" at bounding box center [1011, 439] width 157 height 14
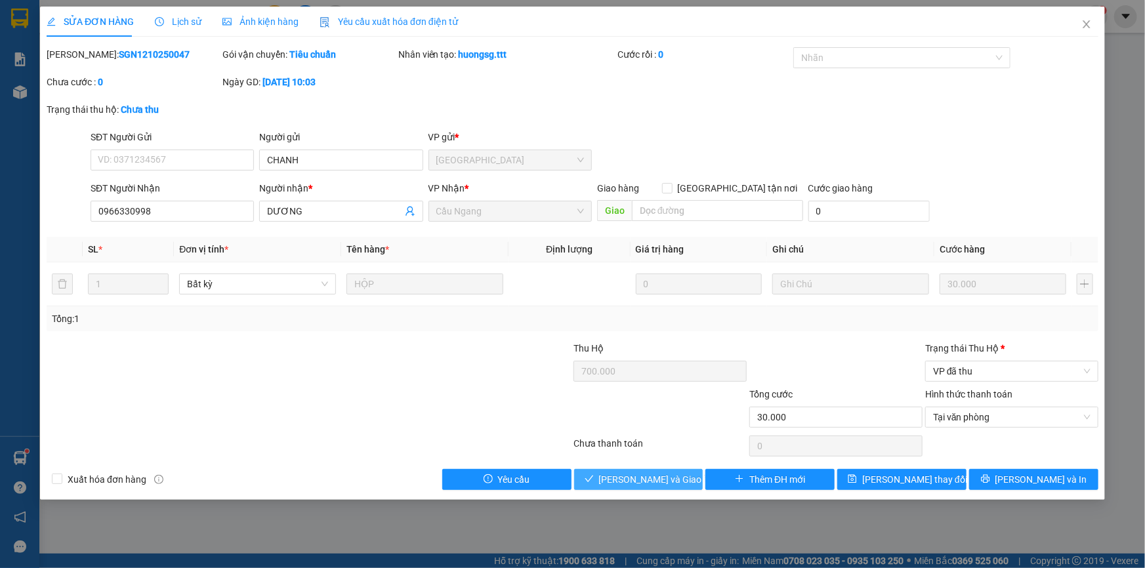
click at [623, 476] on span "[PERSON_NAME] và Giao hàng" at bounding box center [662, 479] width 126 height 14
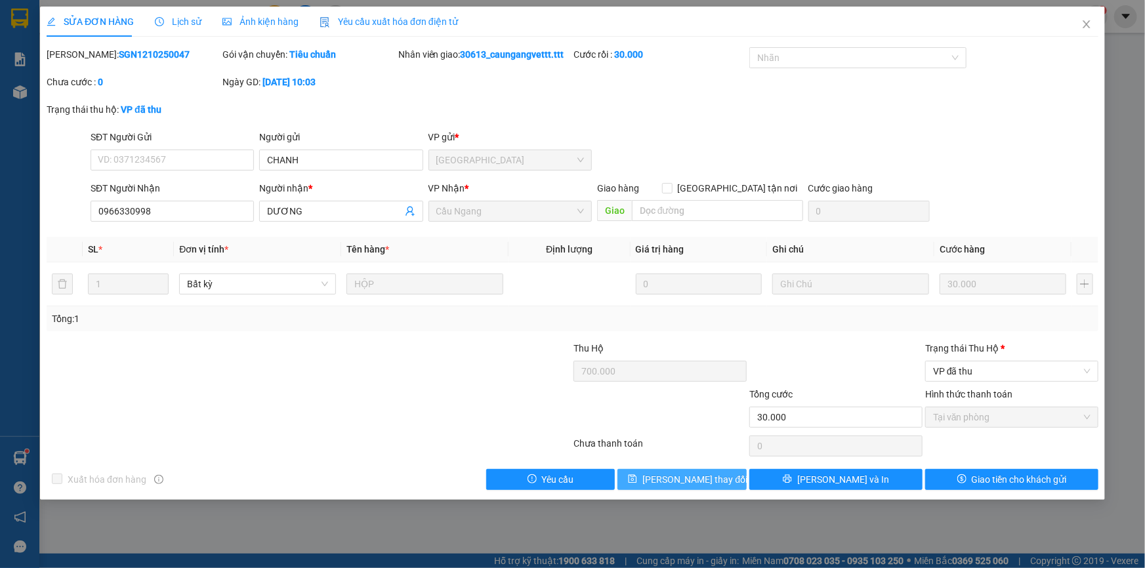
click at [698, 480] on span "[PERSON_NAME] thay đổi" at bounding box center [694, 479] width 105 height 14
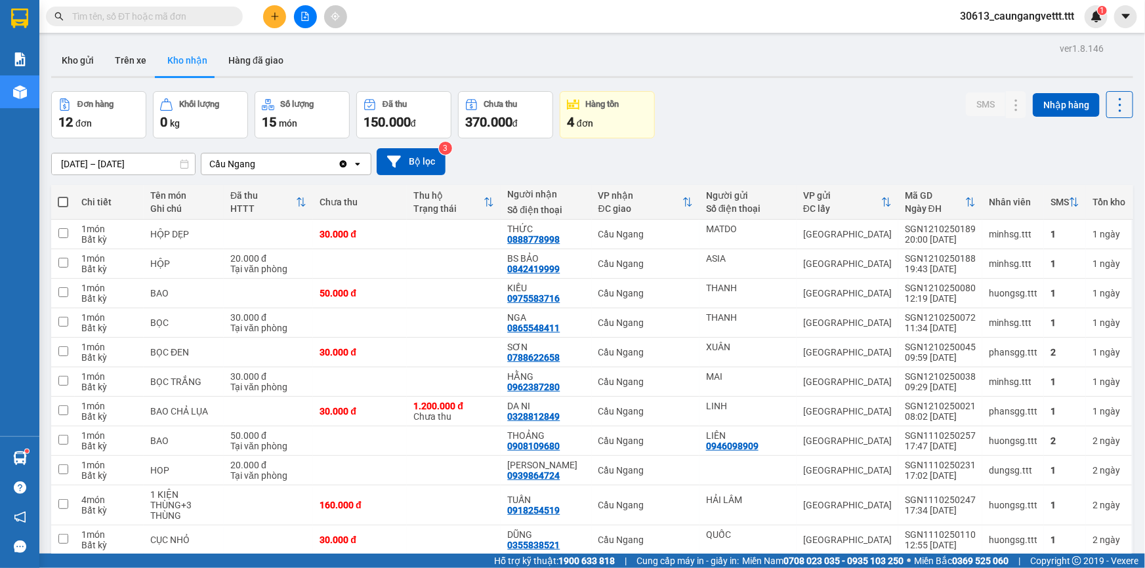
click at [623, 113] on div "4 đơn" at bounding box center [607, 122] width 81 height 18
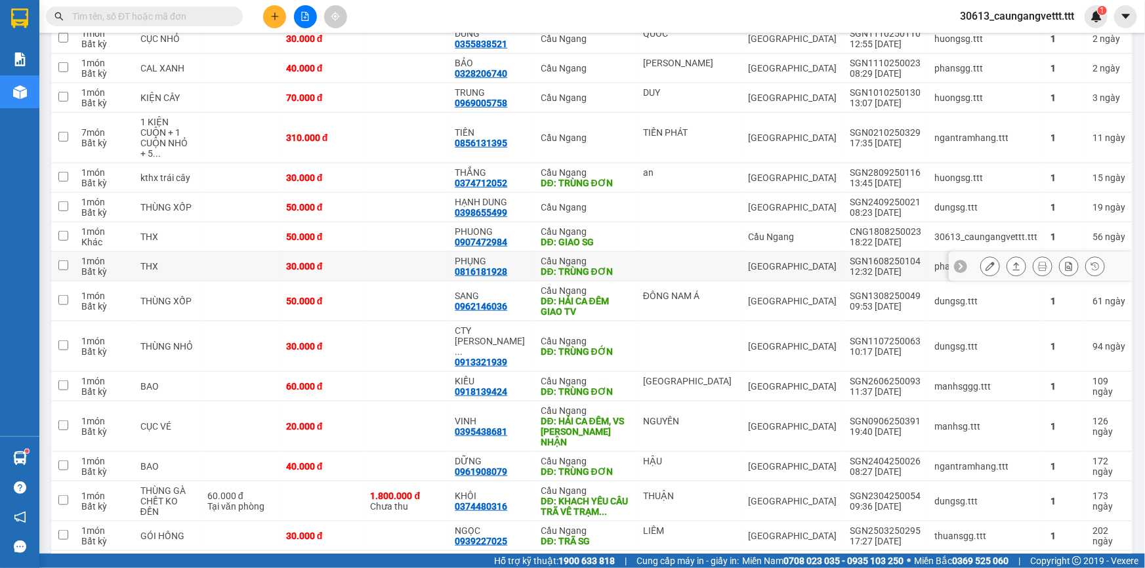
scroll to position [398, 0]
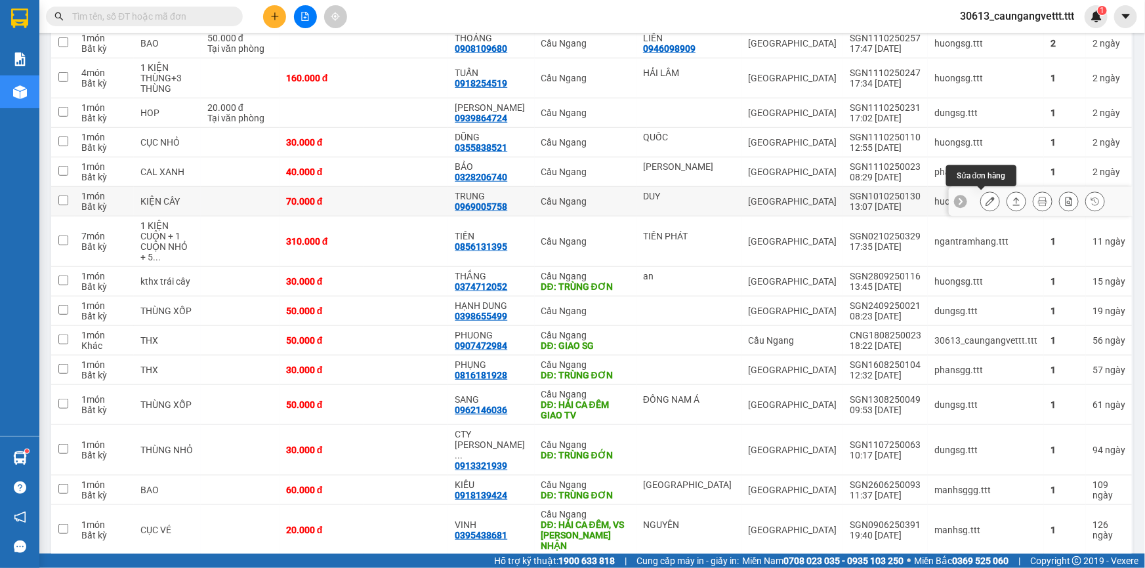
click at [985, 199] on icon at bounding box center [989, 201] width 9 height 9
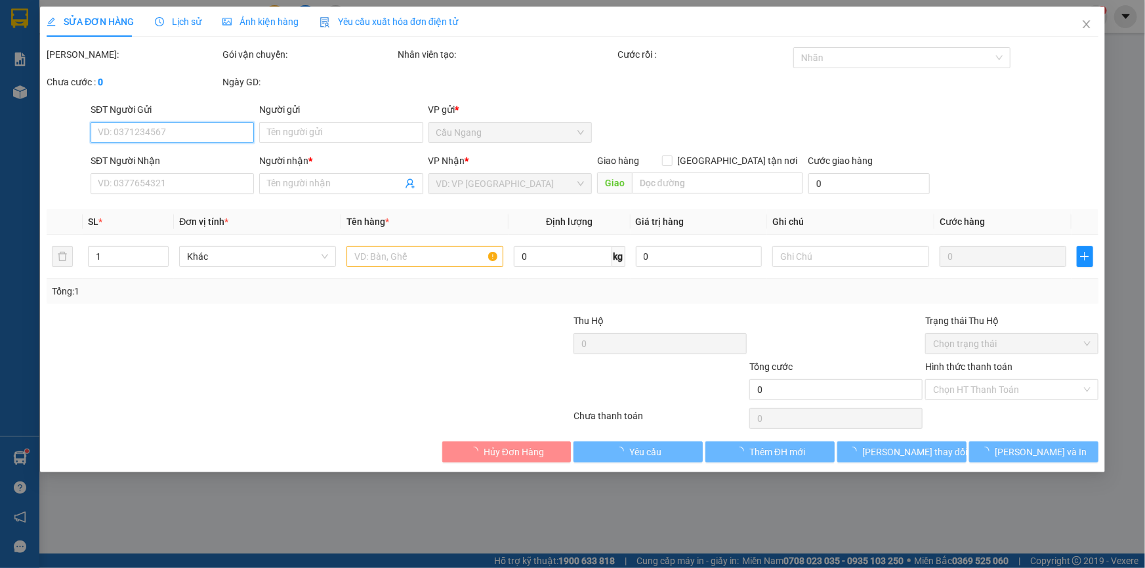
type input "DUY"
type input "0969005758"
type input "TRUNG"
type input "70.000"
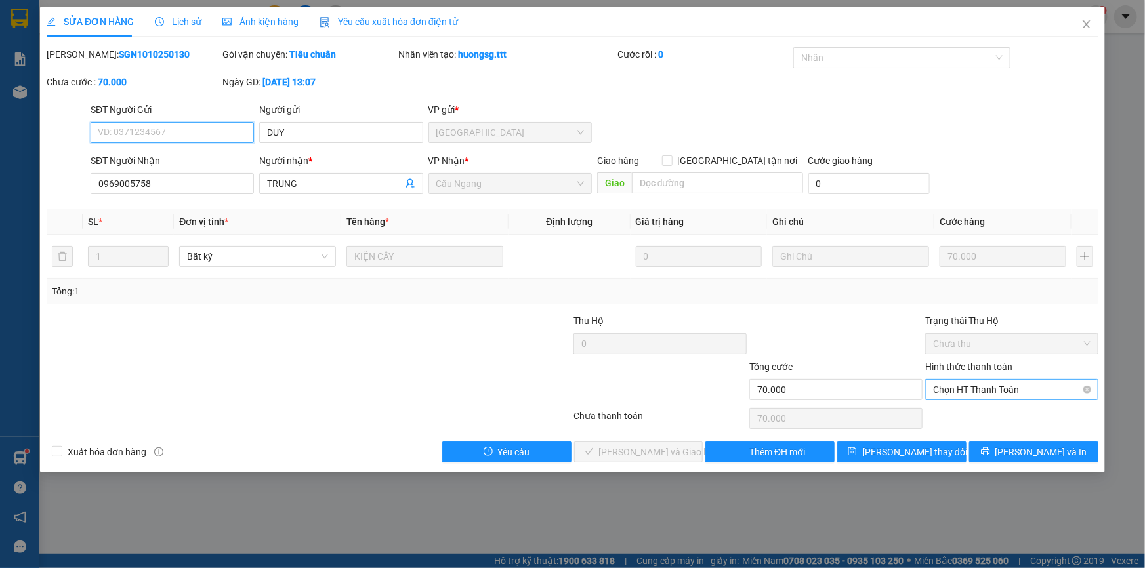
click at [973, 389] on span "Chọn HT Thanh Toán" at bounding box center [1011, 390] width 157 height 20
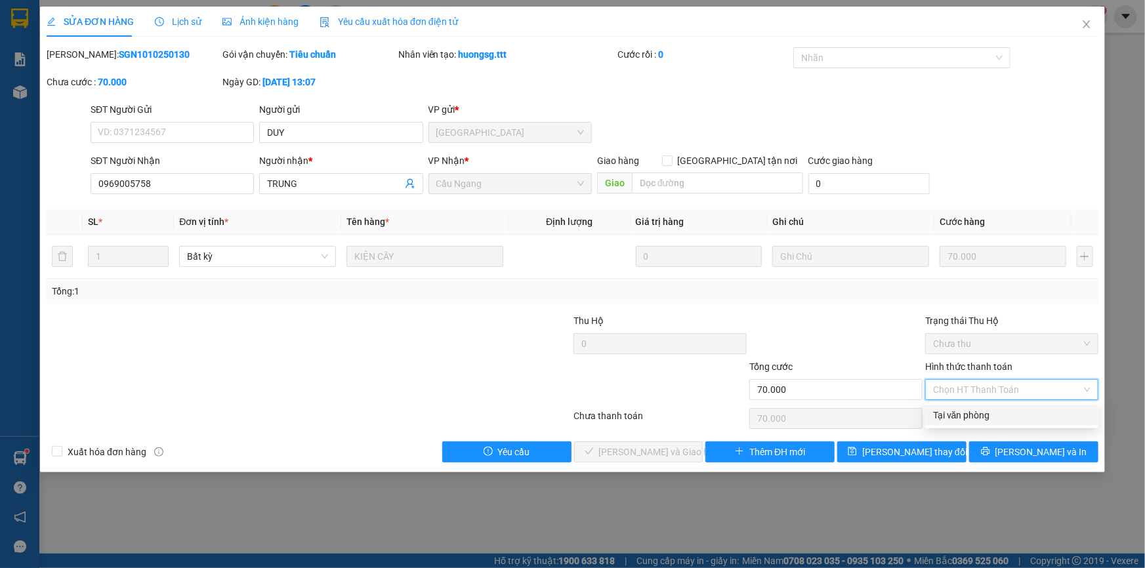
click at [960, 417] on div "Tại văn phòng" at bounding box center [1011, 415] width 157 height 14
type input "0"
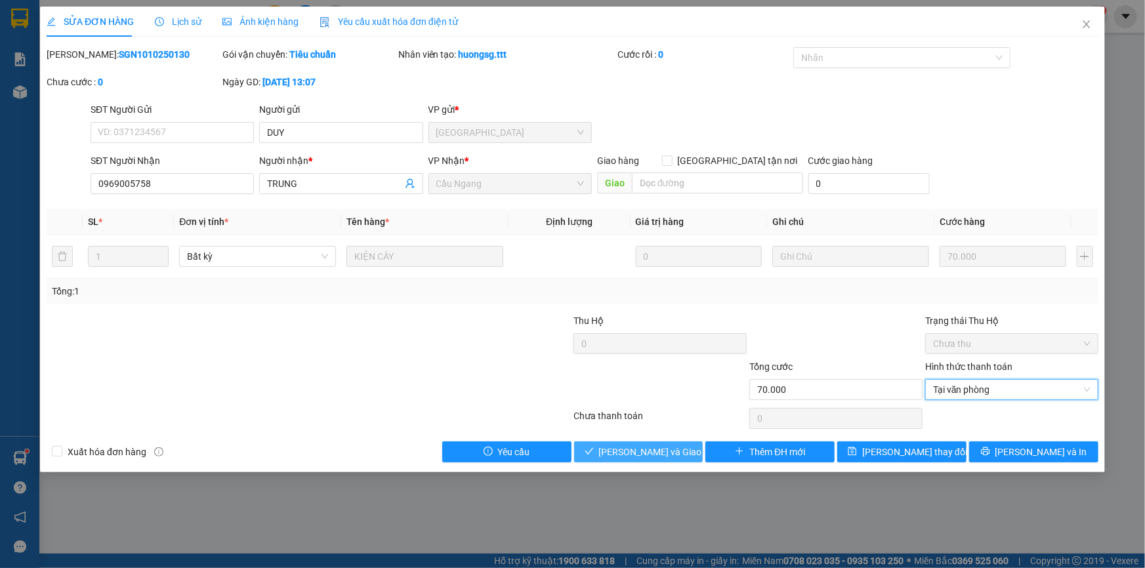
click at [639, 449] on span "[PERSON_NAME] và Giao hàng" at bounding box center [662, 452] width 126 height 14
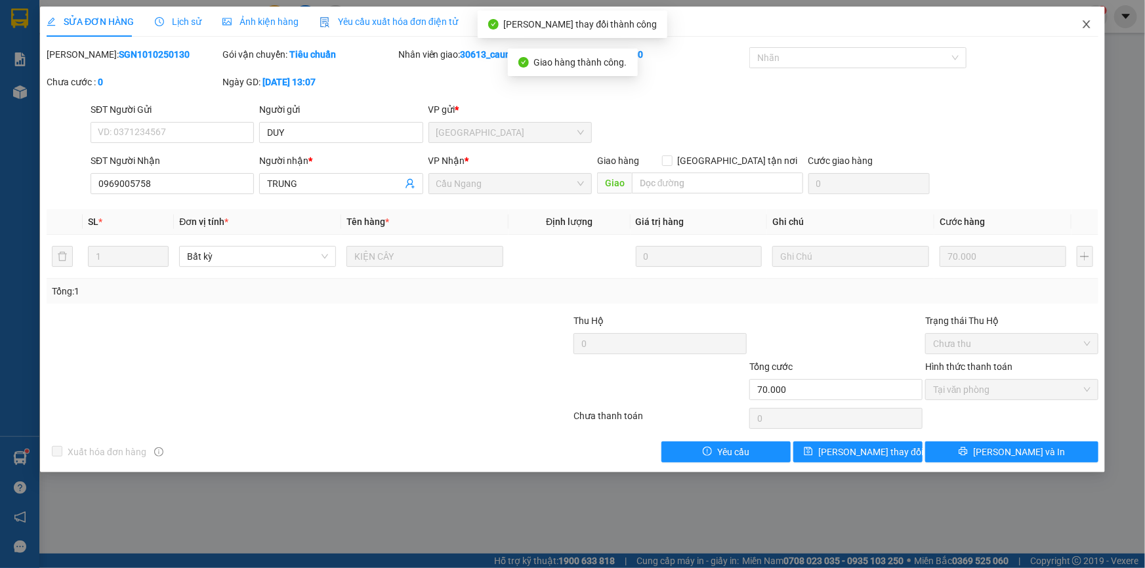
click at [1083, 26] on icon "close" at bounding box center [1086, 24] width 10 height 10
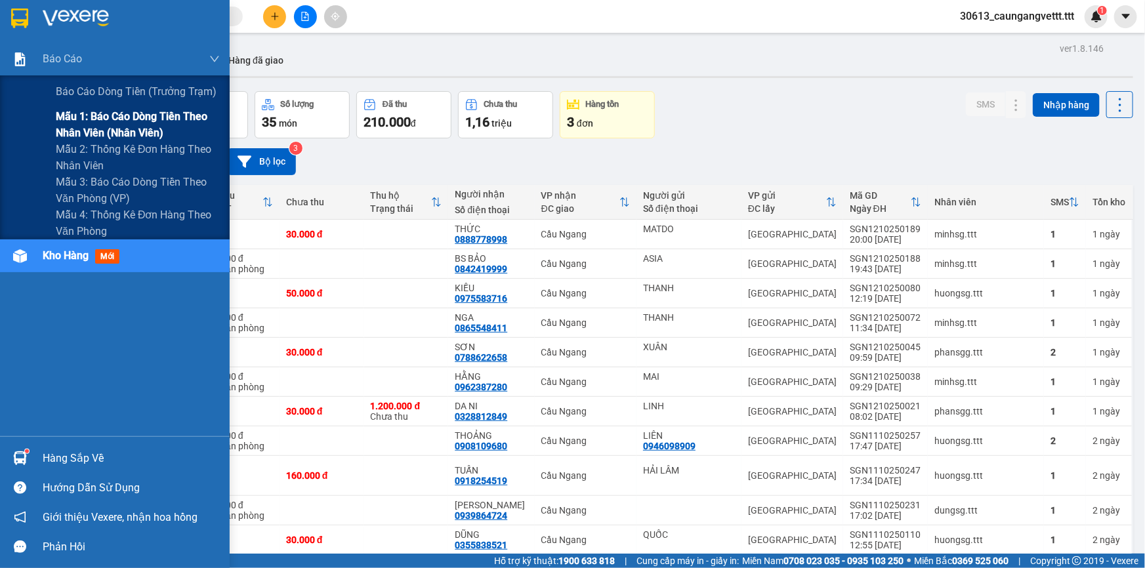
click at [103, 123] on span "Mẫu 1: Báo cáo dòng tiền theo nhân viên (nhân viên)" at bounding box center [138, 124] width 164 height 33
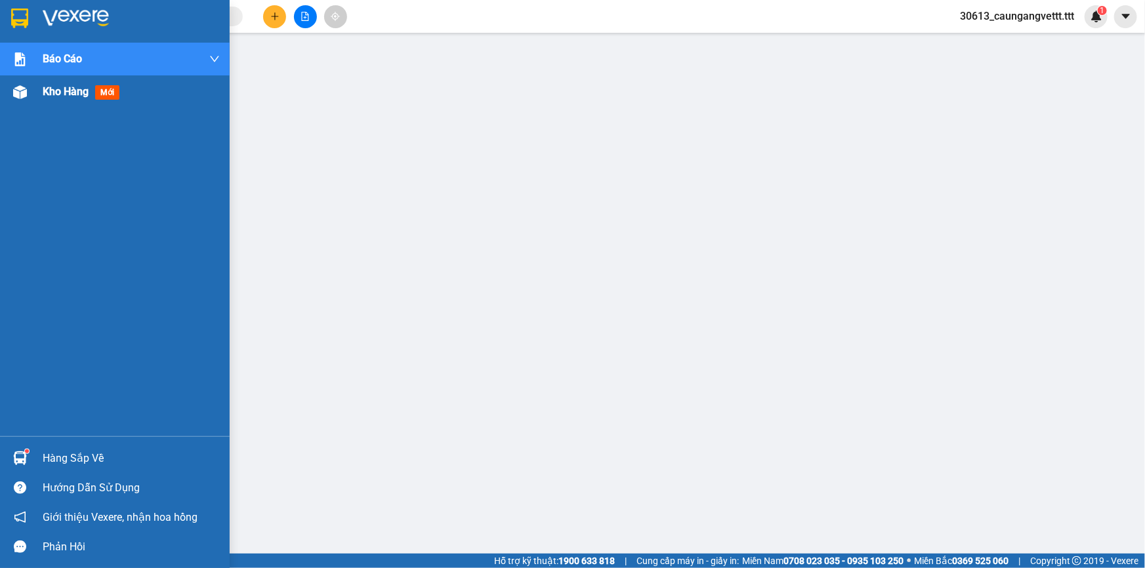
click at [66, 89] on span "Kho hàng" at bounding box center [66, 91] width 46 height 12
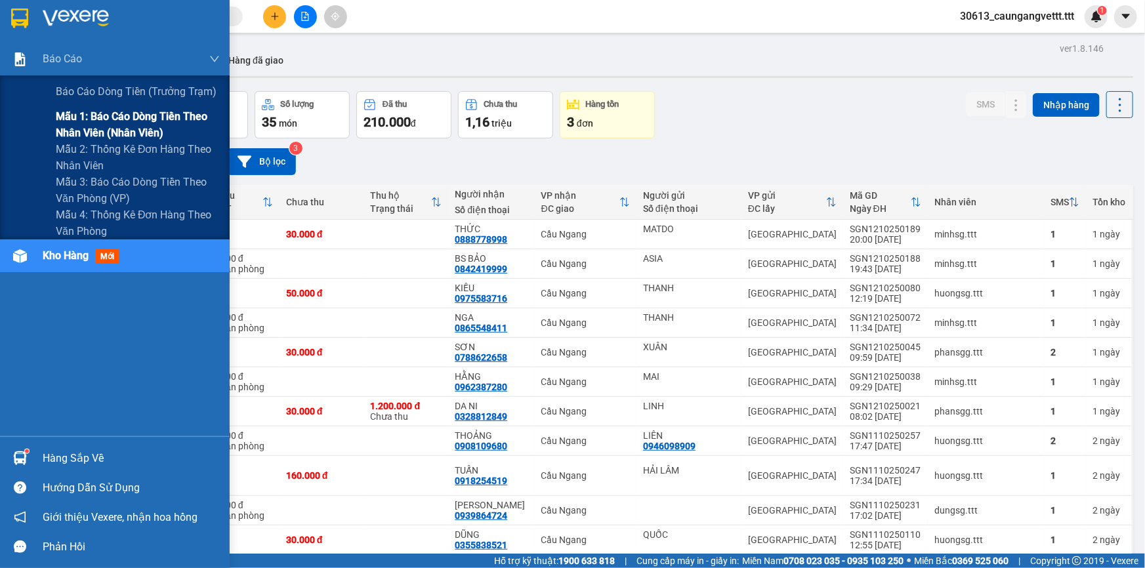
click at [113, 125] on span "Mẫu 1: Báo cáo dòng tiền theo nhân viên (nhân viên)" at bounding box center [138, 124] width 164 height 33
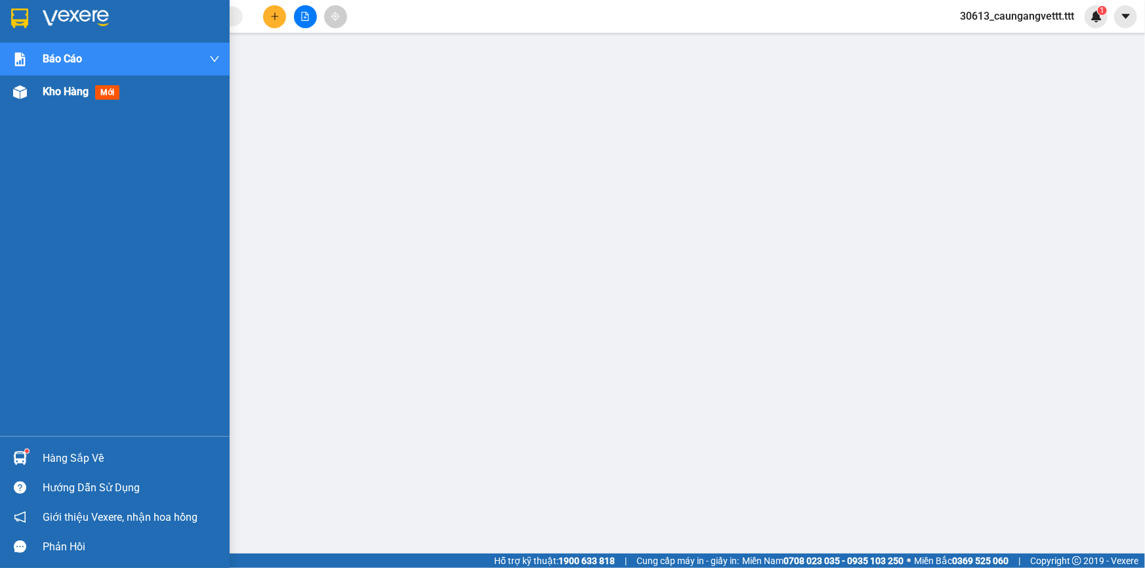
click at [49, 92] on span "Kho hàng" at bounding box center [66, 91] width 46 height 12
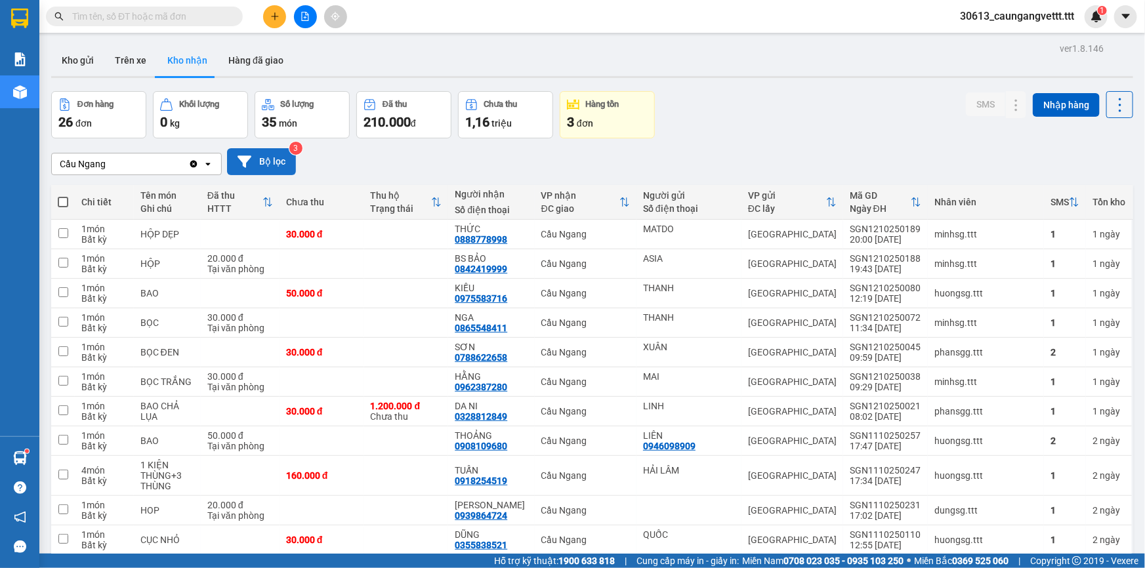
click at [270, 157] on button "Bộ lọc" at bounding box center [261, 161] width 69 height 27
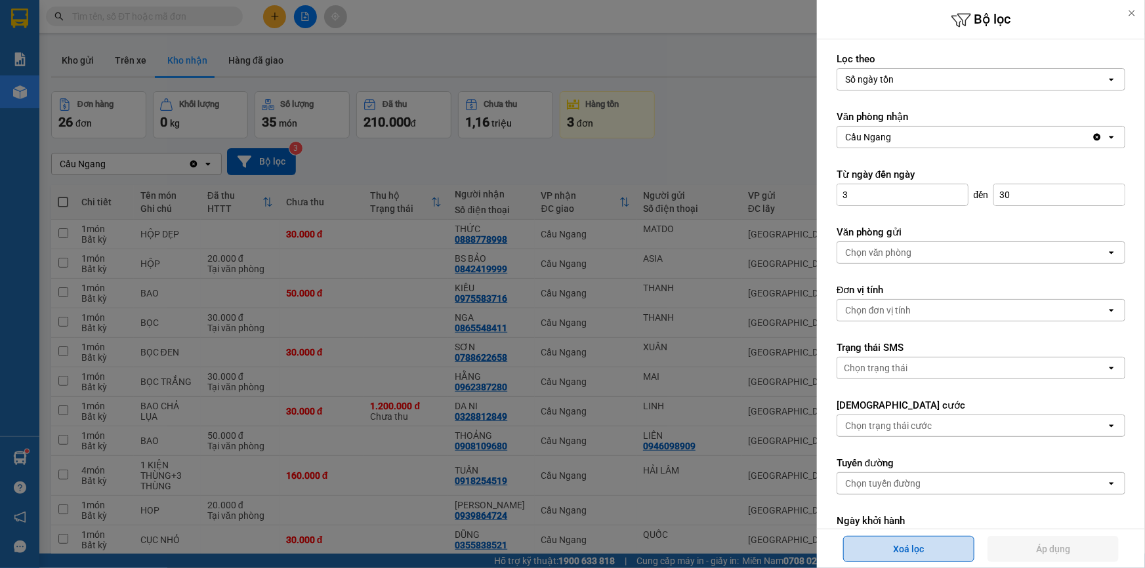
click at [916, 551] on button "Xoá lọc" at bounding box center [908, 549] width 131 height 26
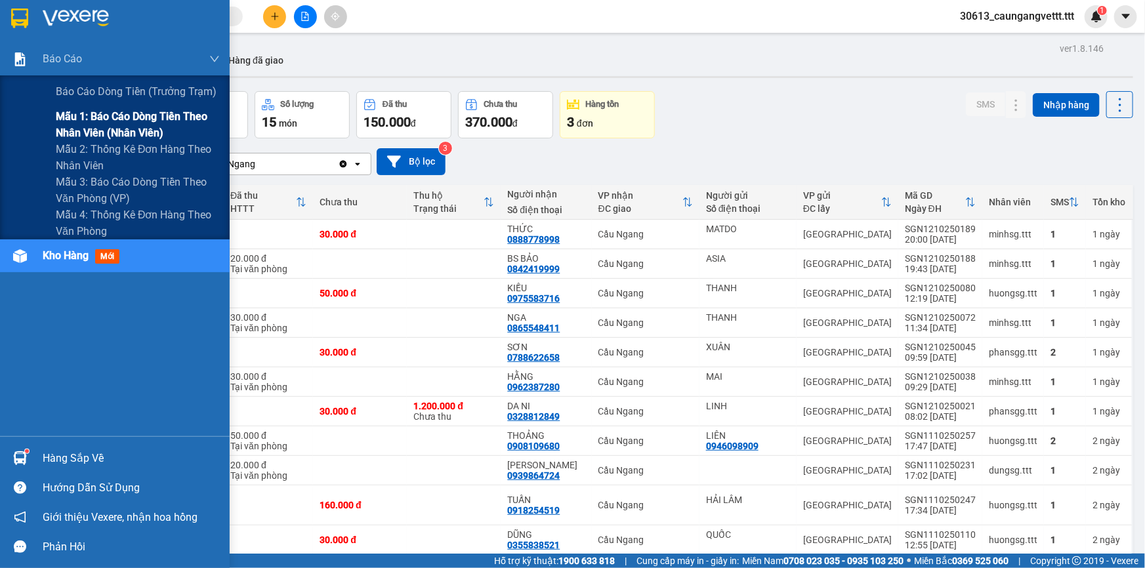
click at [107, 124] on span "Mẫu 1: Báo cáo dòng tiền theo nhân viên (nhân viên)" at bounding box center [138, 124] width 164 height 33
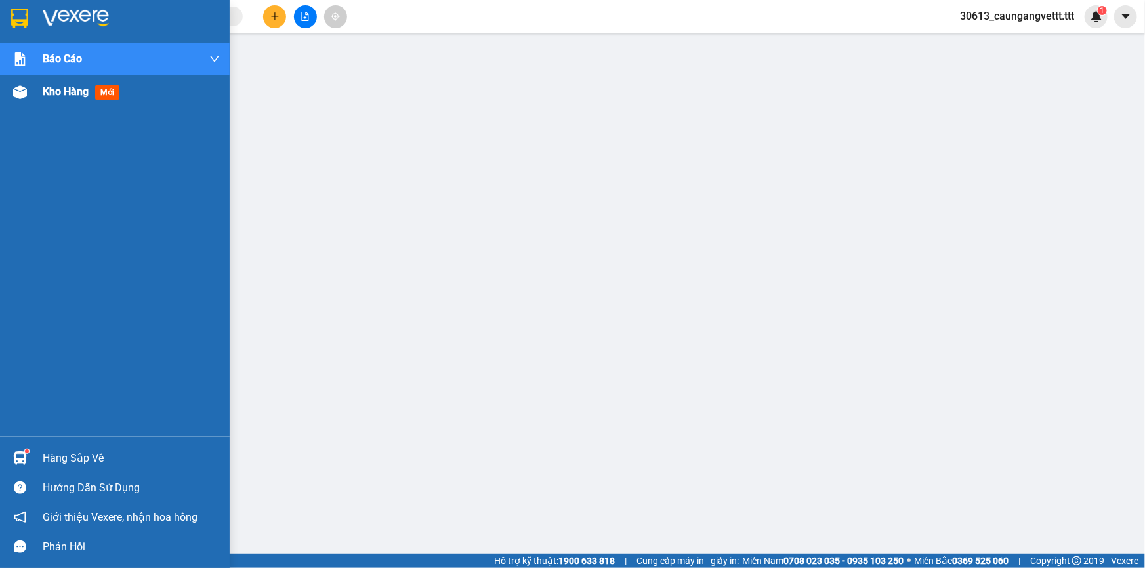
click at [56, 88] on span "Kho hàng" at bounding box center [66, 91] width 46 height 12
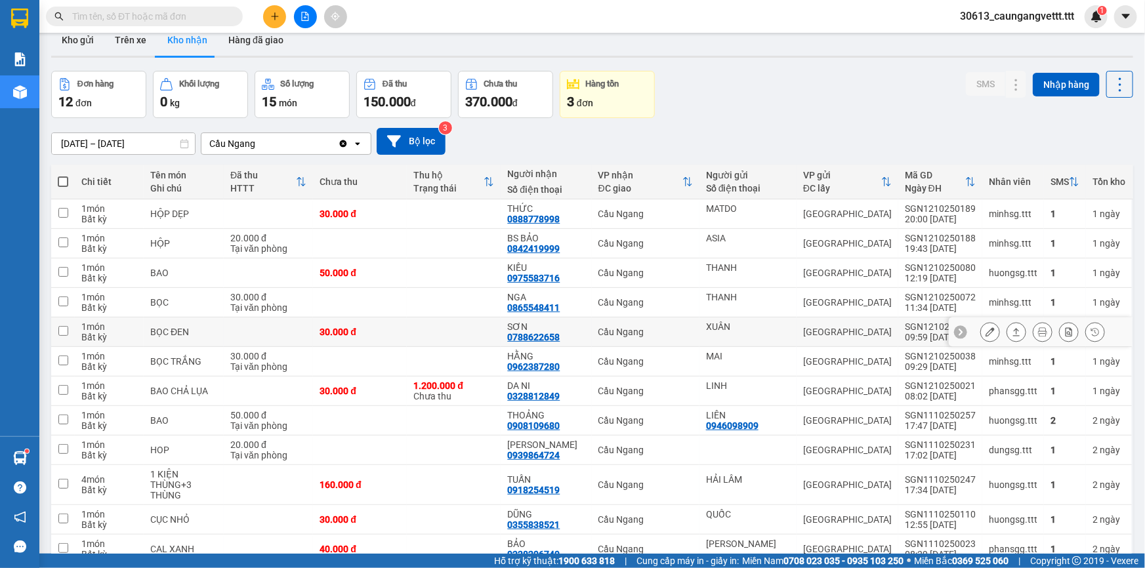
scroll to position [83, 0]
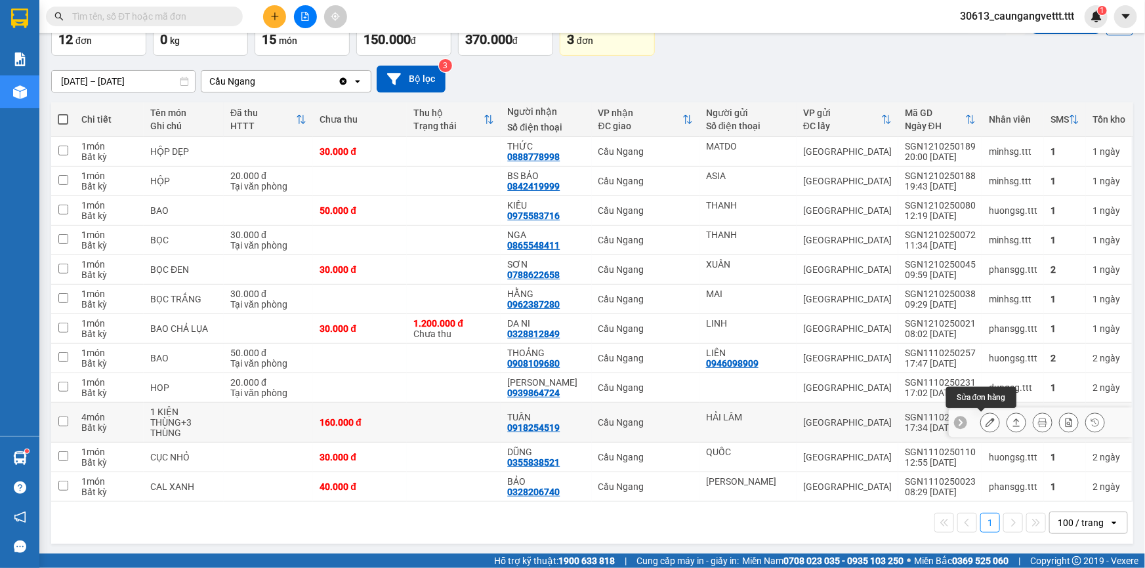
click at [985, 422] on icon at bounding box center [989, 422] width 9 height 9
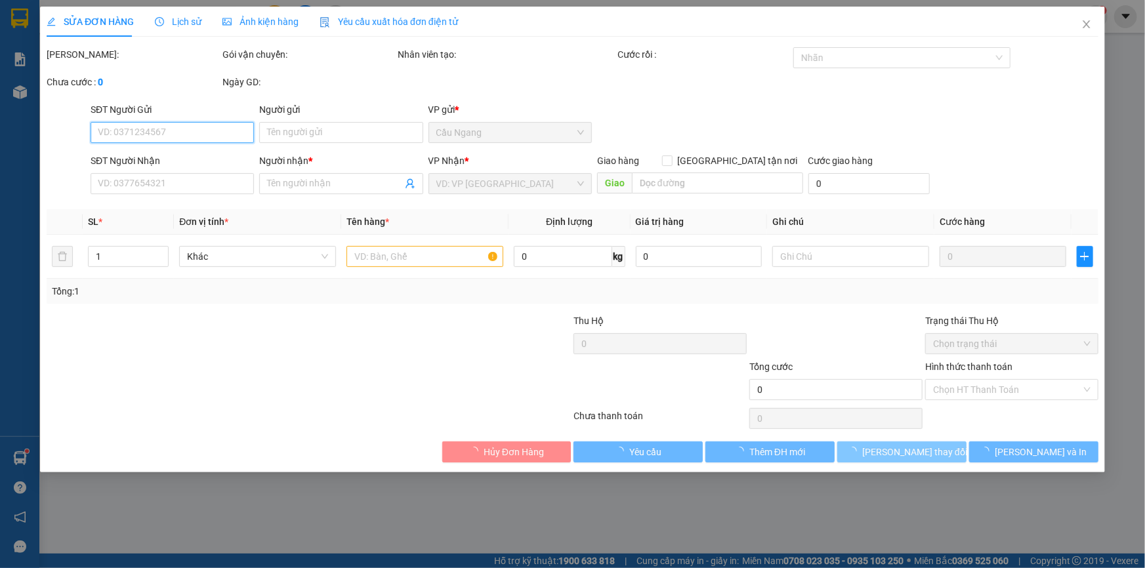
type input "HẢI LÂM"
type input "0918254519"
type input "TUẤN"
type input "160.000"
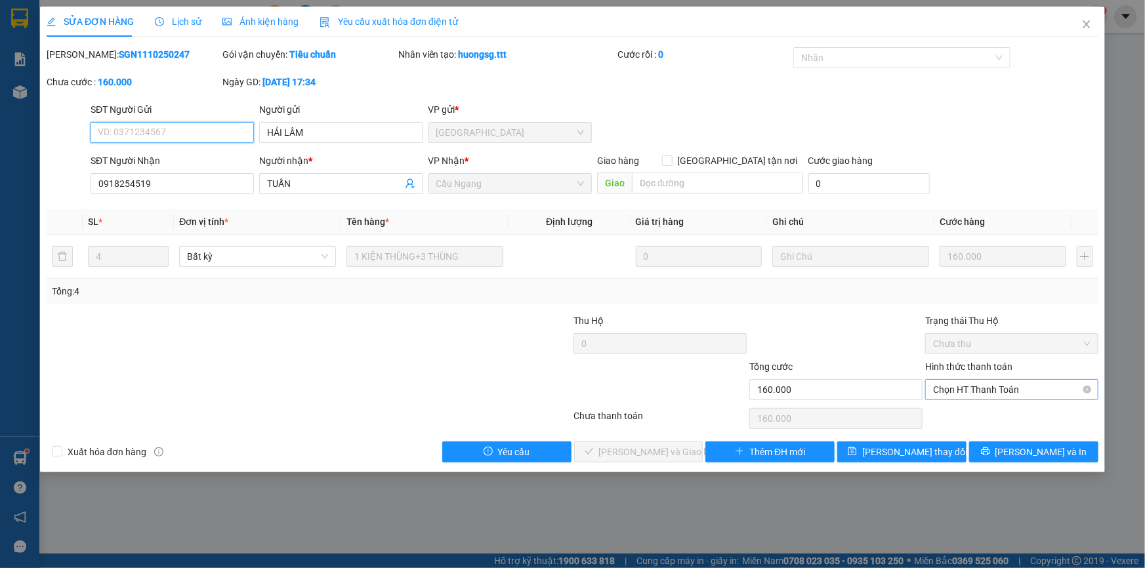
click at [971, 388] on span "Chọn HT Thanh Toán" at bounding box center [1011, 390] width 157 height 20
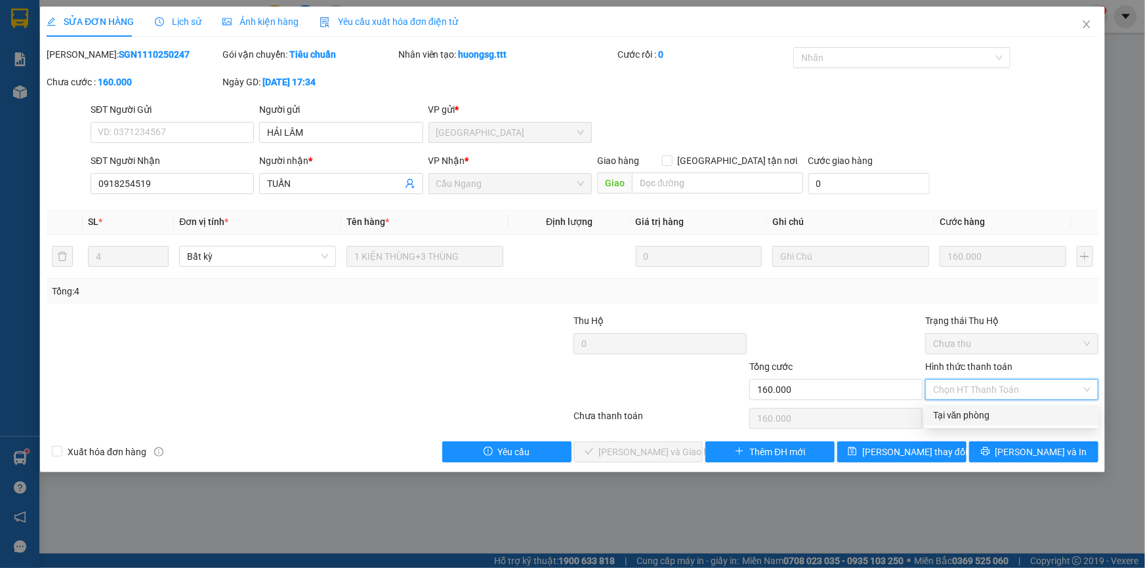
click at [973, 413] on div "Tại văn phòng" at bounding box center [1011, 415] width 157 height 14
type input "0"
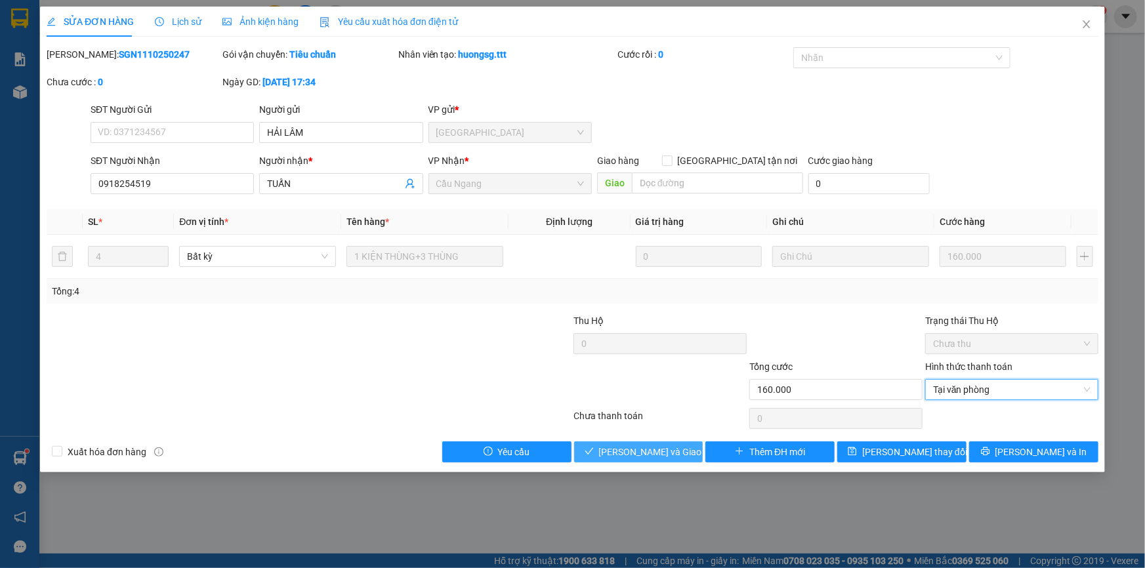
click at [680, 449] on span "[PERSON_NAME] và Giao hàng" at bounding box center [662, 452] width 126 height 14
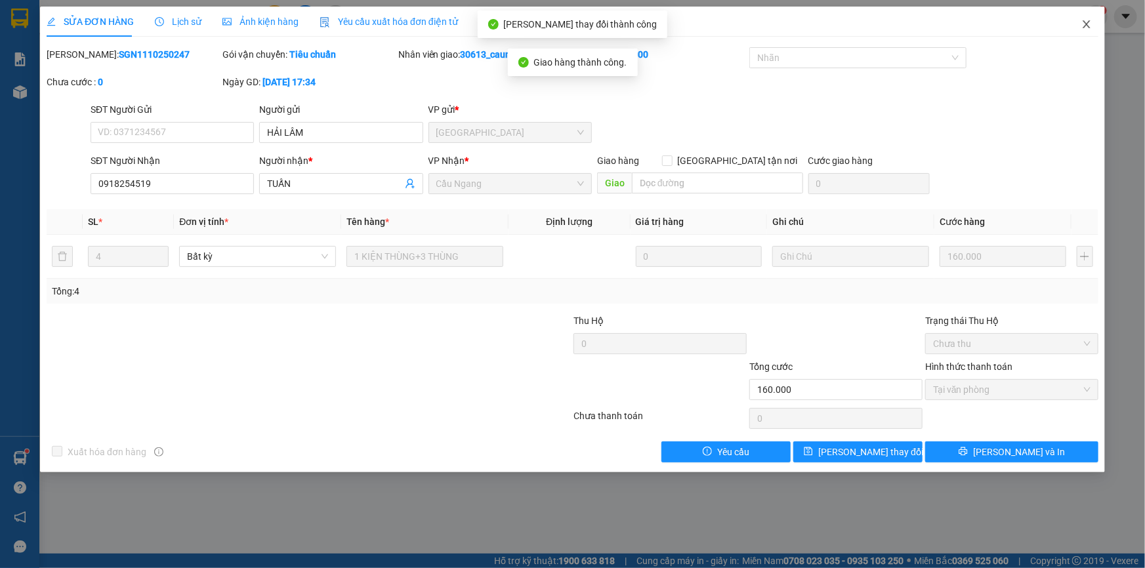
click at [1087, 27] on icon "close" at bounding box center [1086, 24] width 10 height 10
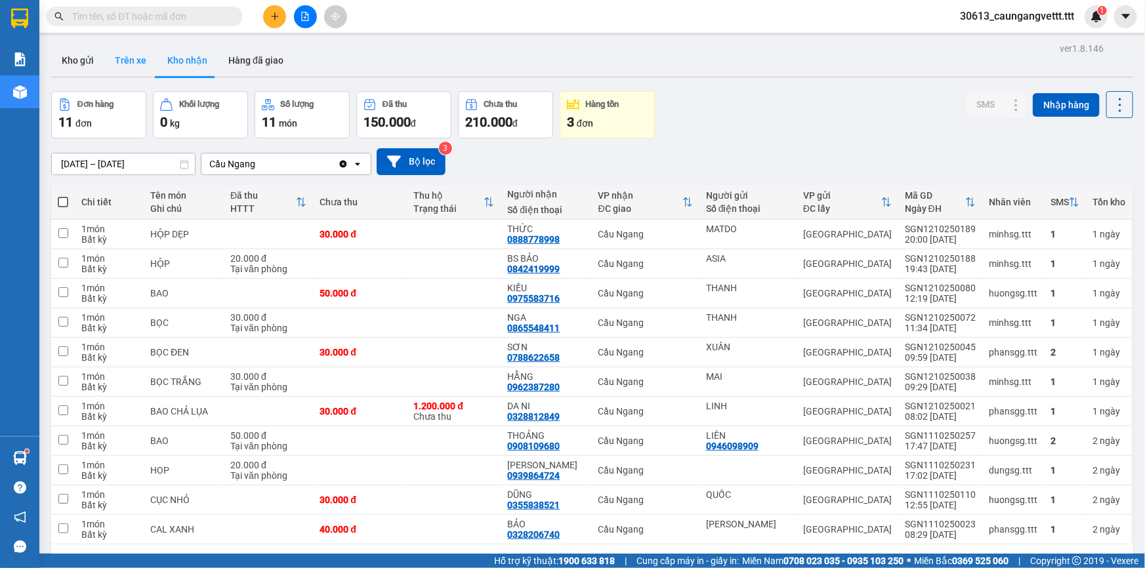
click at [130, 61] on button "Trên xe" at bounding box center [130, 60] width 52 height 31
